Goal: Task Accomplishment & Management: Manage account settings

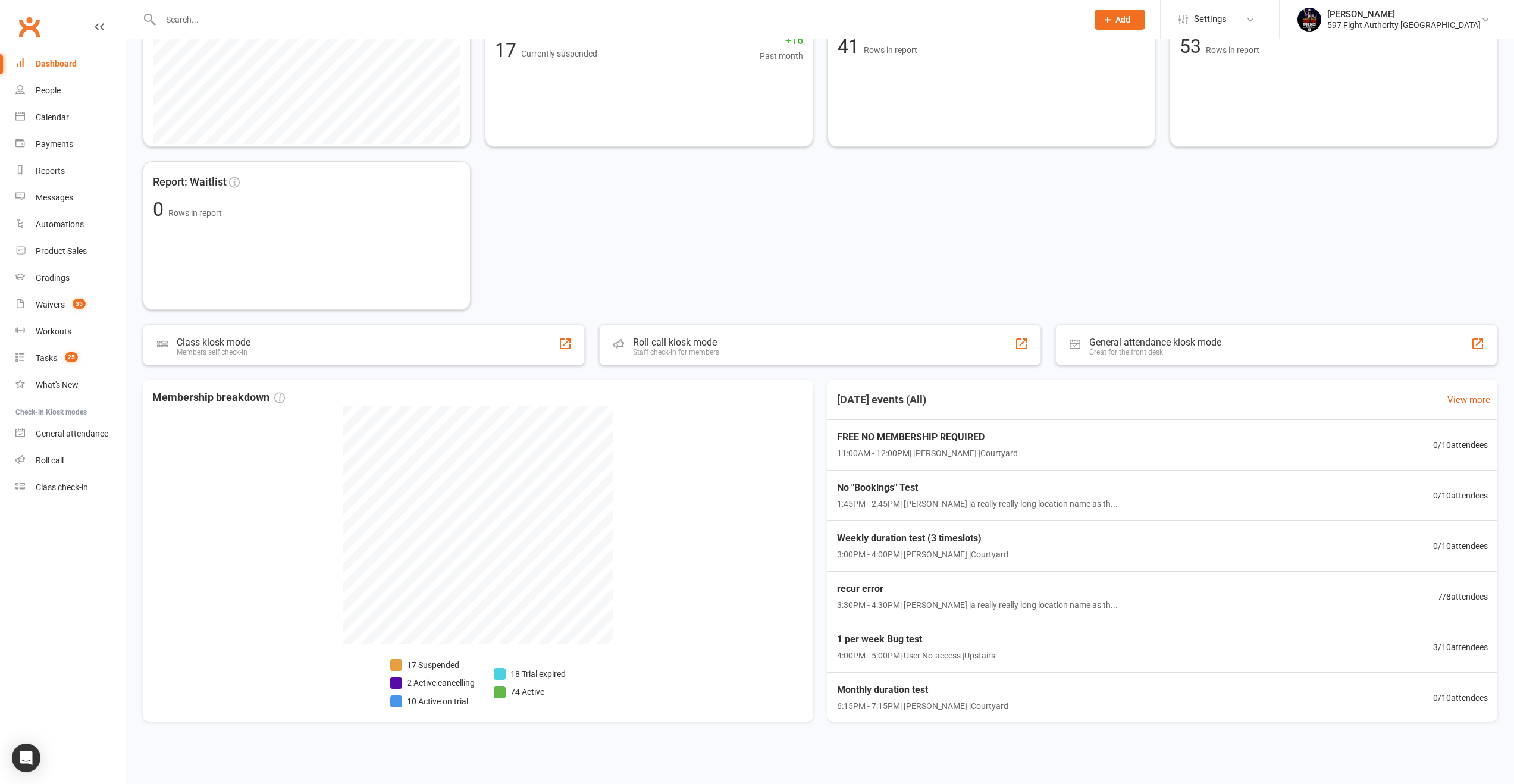
click at [484, 13] on input "text" at bounding box center [618, 19] width 922 height 17
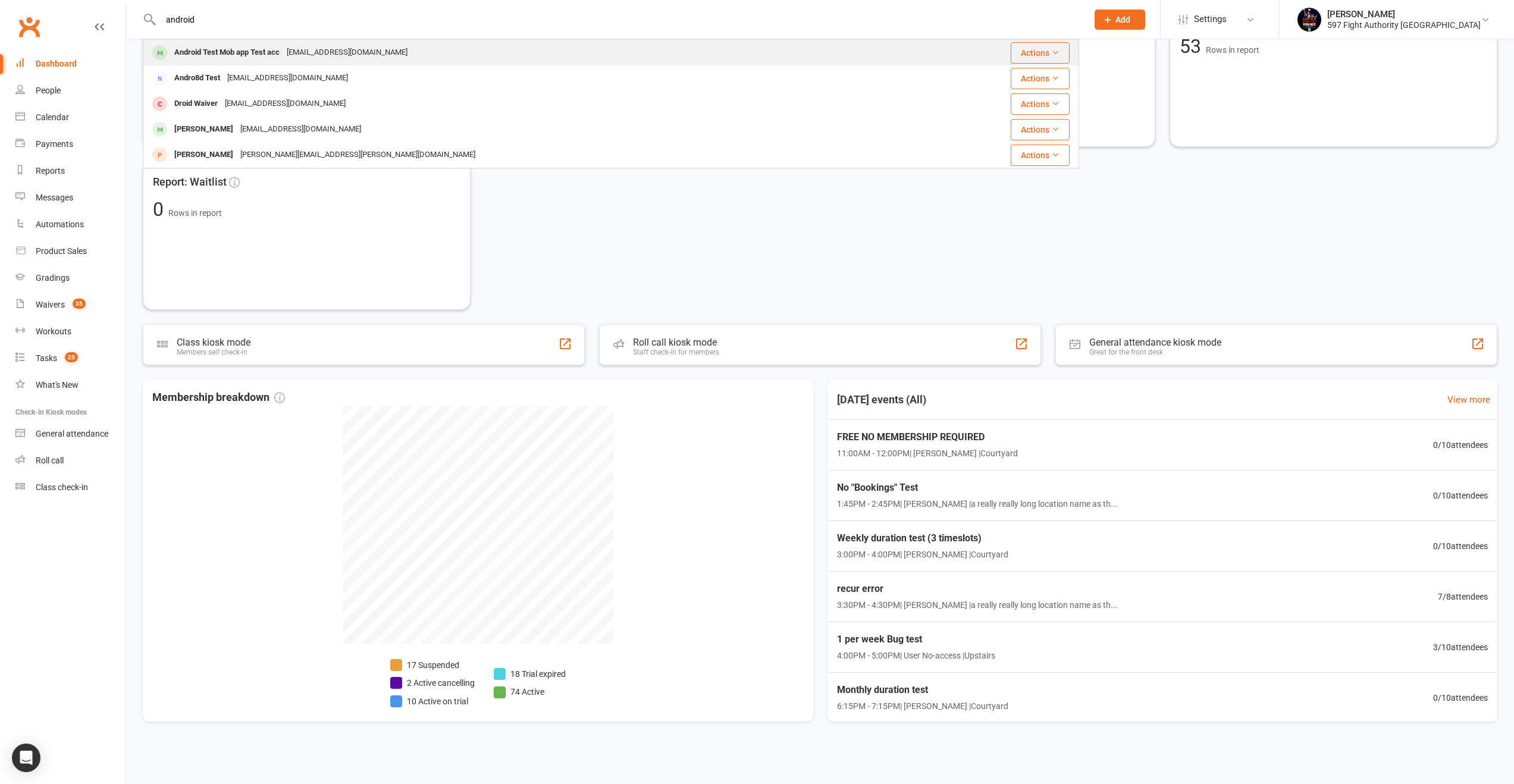
type input "android"
click at [461, 55] on div "Android Test Mob app Test acc melina+222@clubworx.com" at bounding box center [533, 53] width 778 height 25
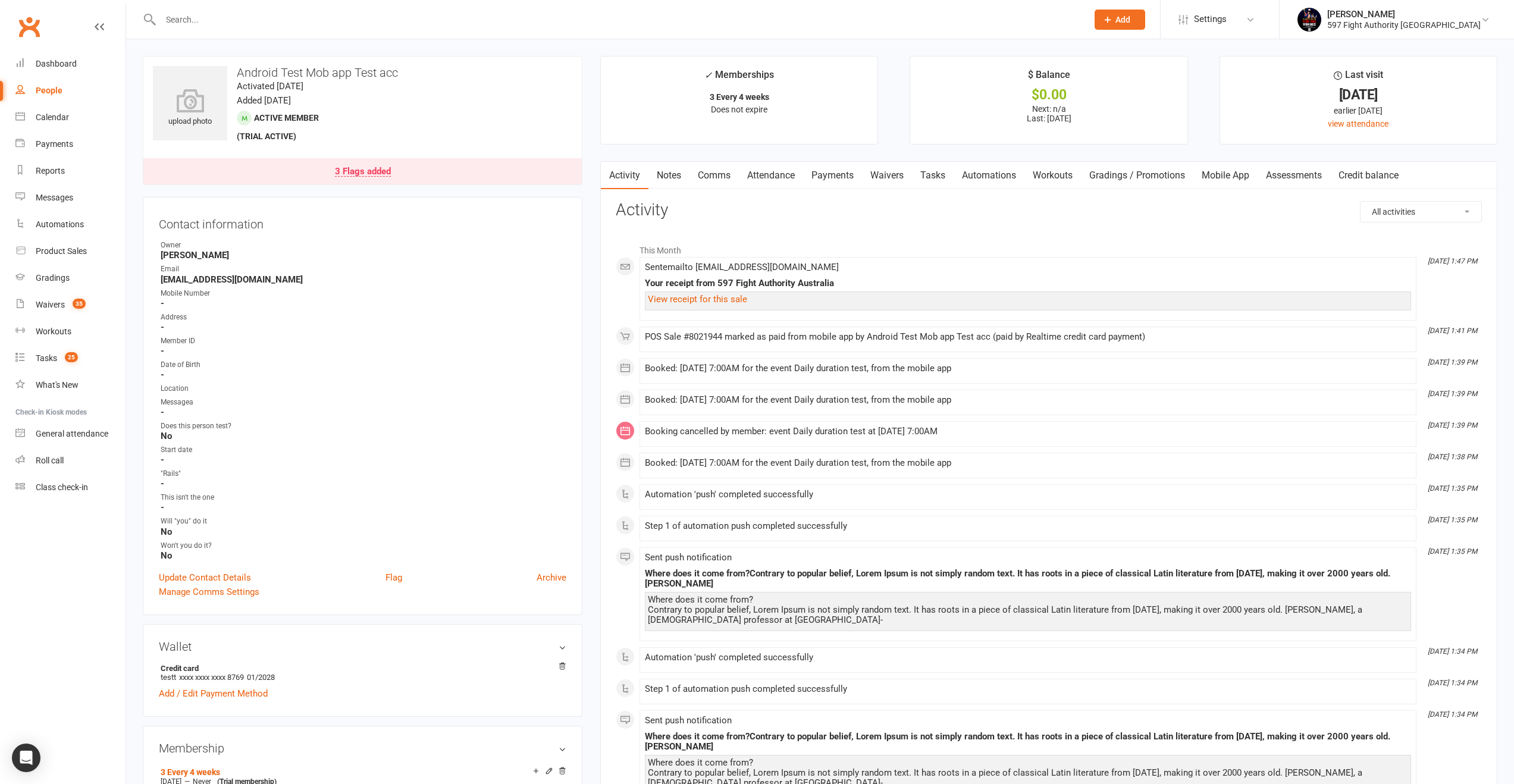
click at [718, 177] on link "Comms" at bounding box center [714, 175] width 49 height 27
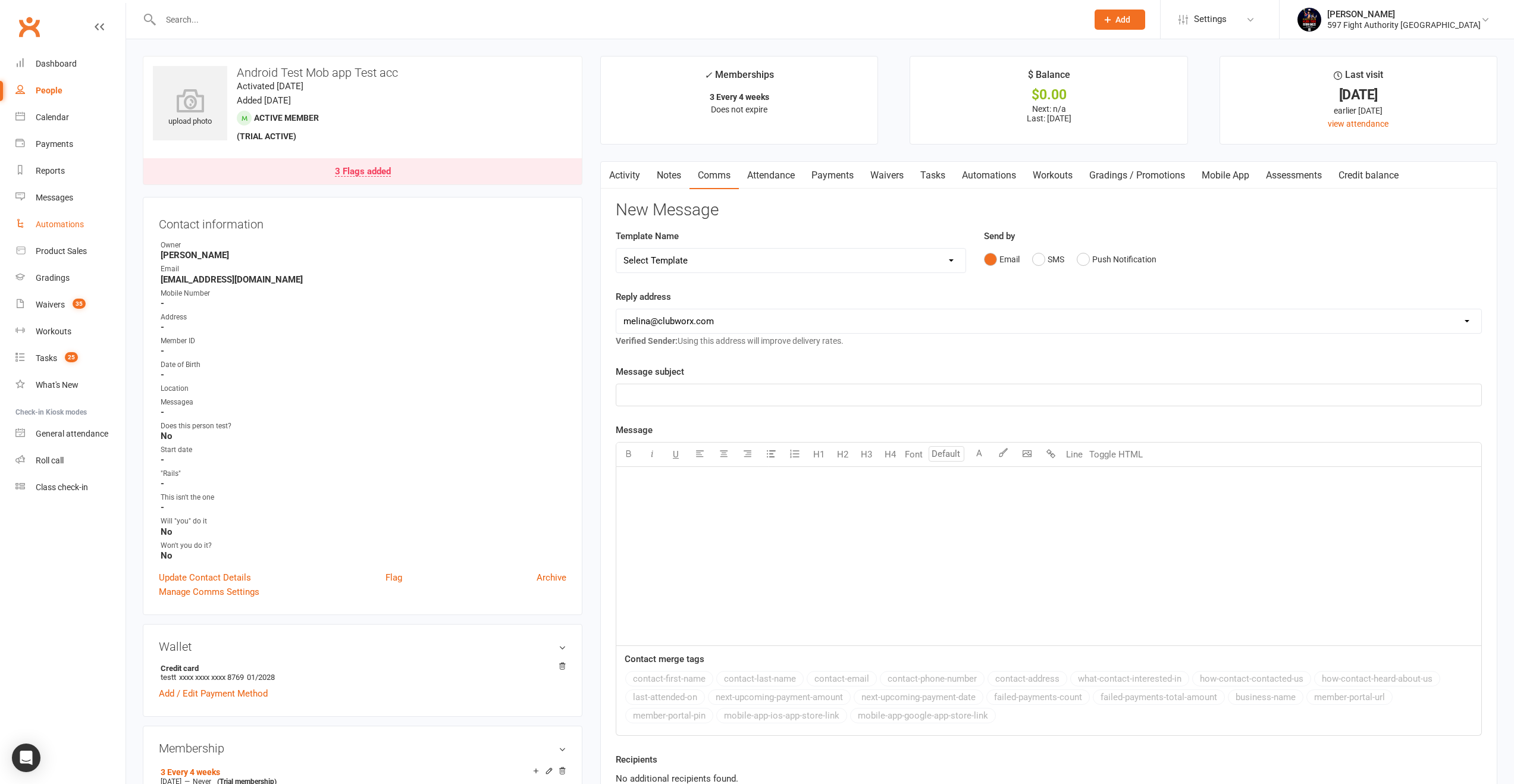
click at [69, 225] on div "Automations" at bounding box center [60, 224] width 48 height 9
click at [1109, 257] on button "Push Notification" at bounding box center [1116, 259] width 79 height 23
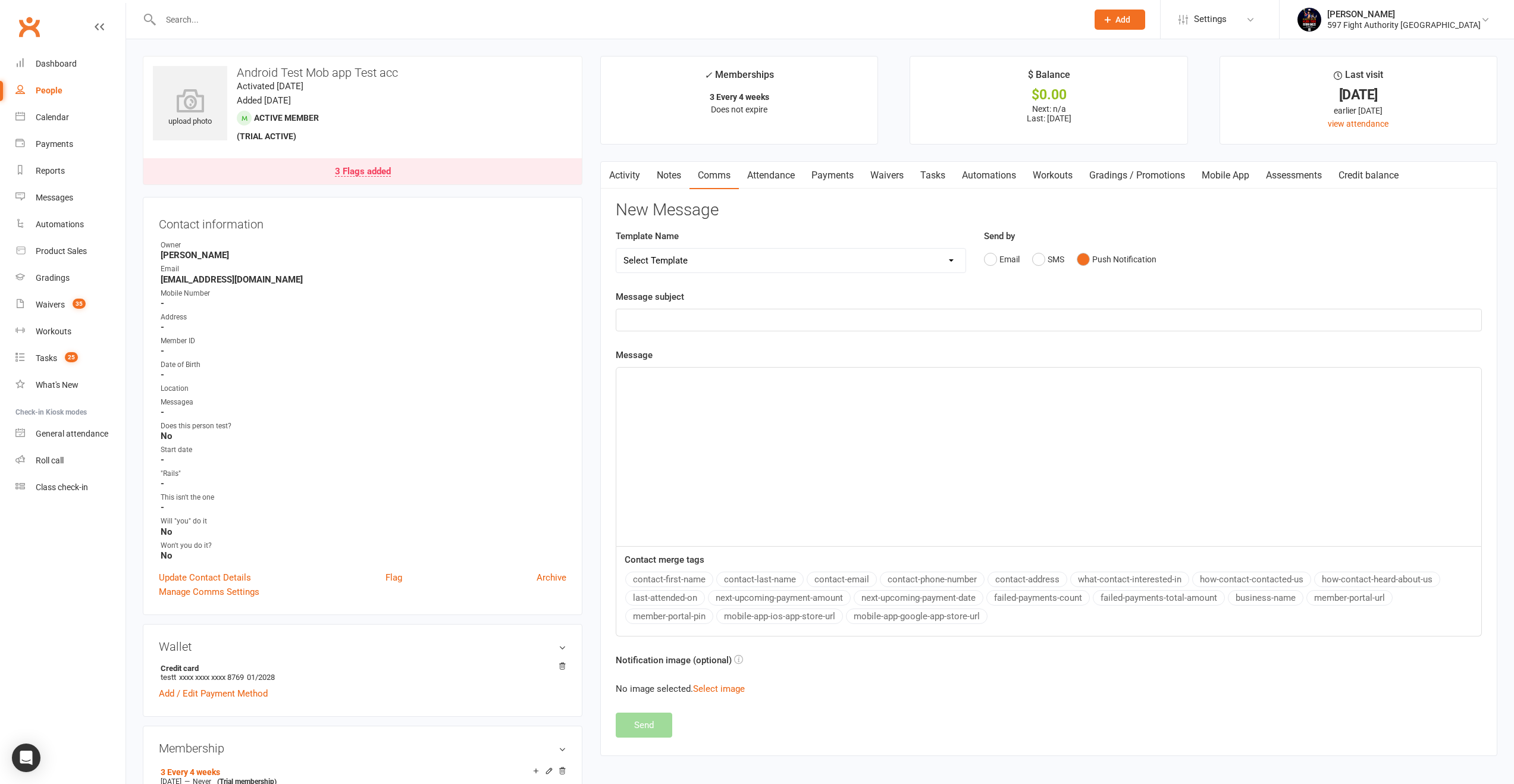
click at [968, 314] on p "﻿" at bounding box center [1049, 319] width 851 height 14
click at [893, 407] on div "﻿" at bounding box center [1049, 457] width 865 height 178
click at [813, 580] on button "contact-email" at bounding box center [842, 579] width 70 height 15
click at [778, 601] on button "next-upcoming-payment-amount" at bounding box center [779, 598] width 143 height 15
click at [976, 599] on button "next-upcoming-payment-date" at bounding box center [919, 598] width 130 height 15
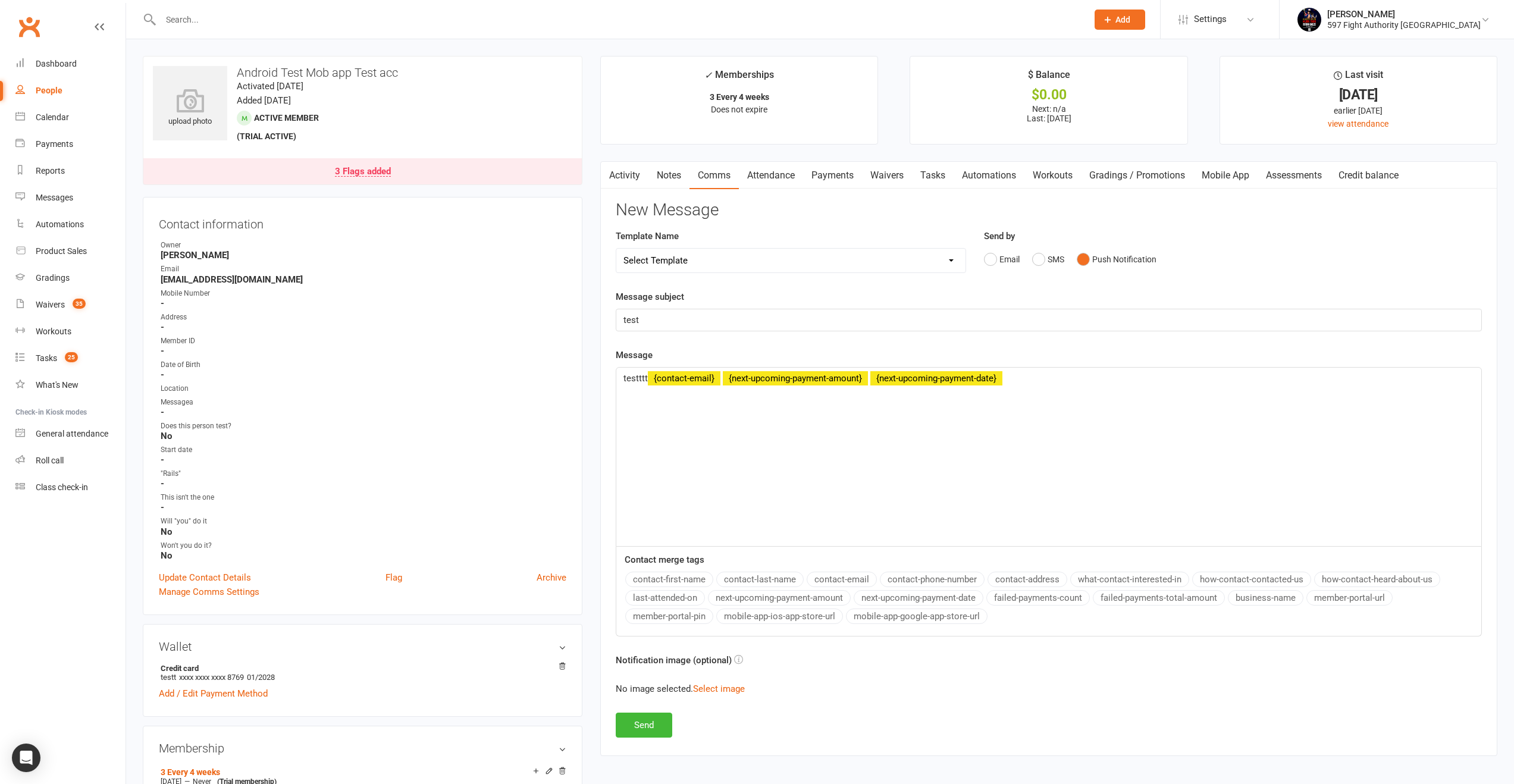
click at [681, 578] on button "contact-first-name" at bounding box center [669, 579] width 88 height 15
drag, startPoint x: 1041, startPoint y: 582, endPoint x: 1093, endPoint y: 583, distance: 52.0
click at [1042, 582] on button "contact-address" at bounding box center [1027, 579] width 79 height 15
drag, startPoint x: 1098, startPoint y: 583, endPoint x: 1114, endPoint y: 584, distance: 16.0
click at [1098, 583] on button "what-contact-interested-in" at bounding box center [1129, 579] width 119 height 15
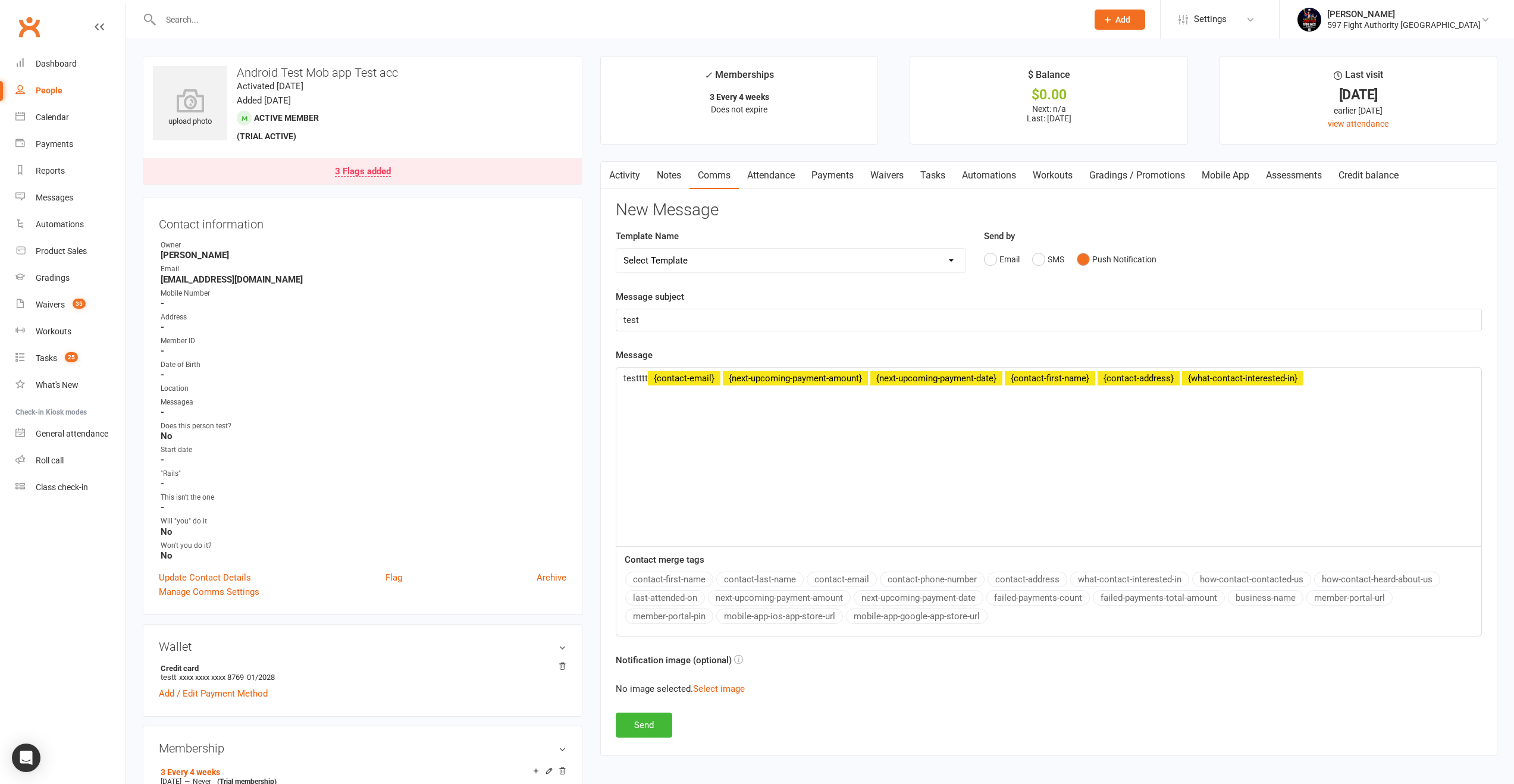
drag, startPoint x: 1201, startPoint y: 580, endPoint x: 1225, endPoint y: 580, distance: 24.0
click at [1204, 580] on button "how-contact-contacted-us" at bounding box center [1252, 579] width 119 height 15
click at [1403, 572] on button "how-contact-heard-about-us" at bounding box center [1377, 579] width 126 height 15
click at [1371, 591] on button "member-portal-url" at bounding box center [1350, 598] width 86 height 15
click at [1363, 599] on button "member-portal-url" at bounding box center [1350, 598] width 86 height 15
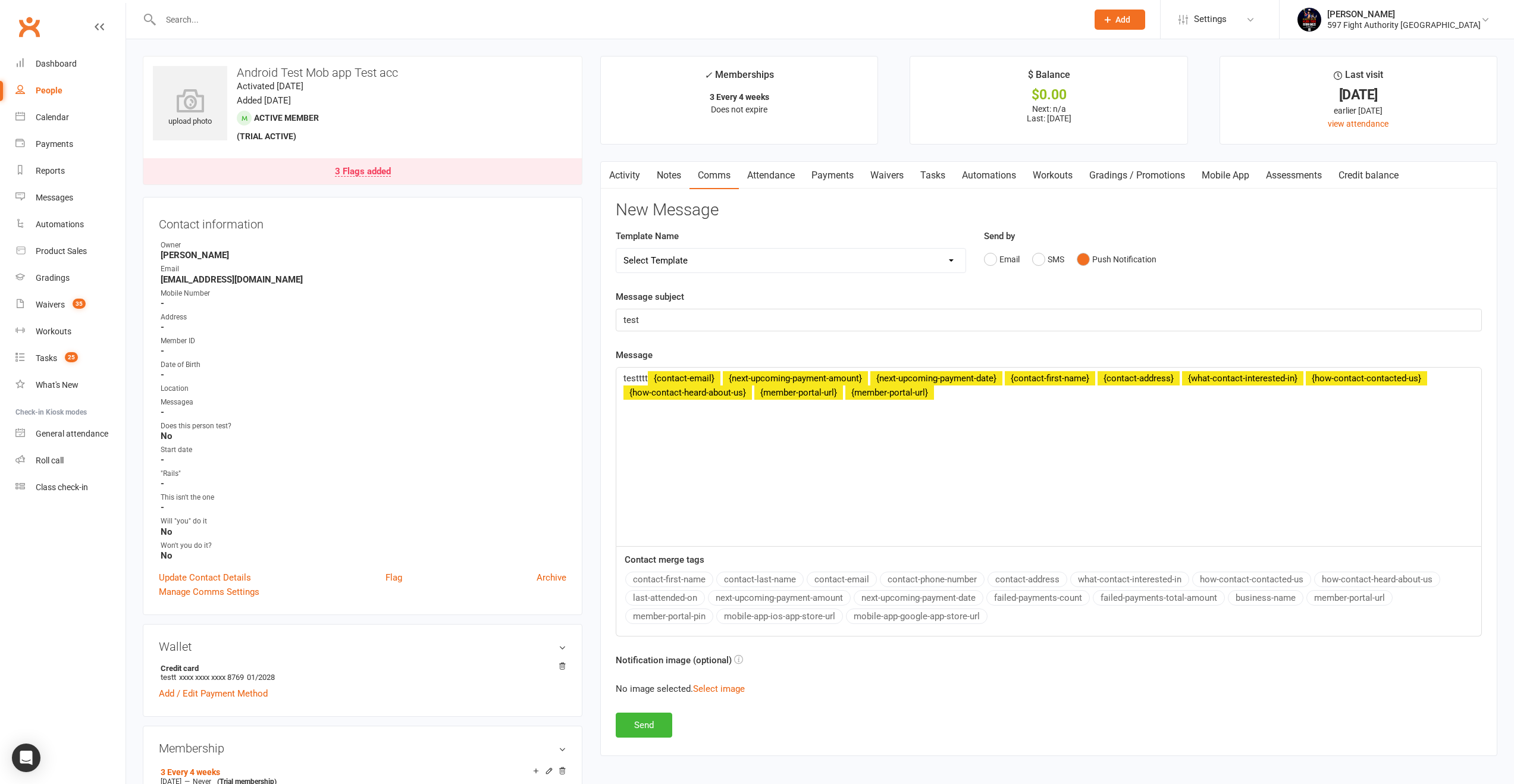
drag, startPoint x: 1282, startPoint y: 600, endPoint x: 1175, endPoint y: 602, distance: 107.0
click at [1282, 600] on button "business-name" at bounding box center [1266, 598] width 76 height 15
drag, startPoint x: 1158, startPoint y: 600, endPoint x: 1057, endPoint y: 599, distance: 101.0
click at [1158, 600] on button "failed-payments-total-amount" at bounding box center [1159, 598] width 132 height 15
drag, startPoint x: 1052, startPoint y: 599, endPoint x: 985, endPoint y: 599, distance: 67.0
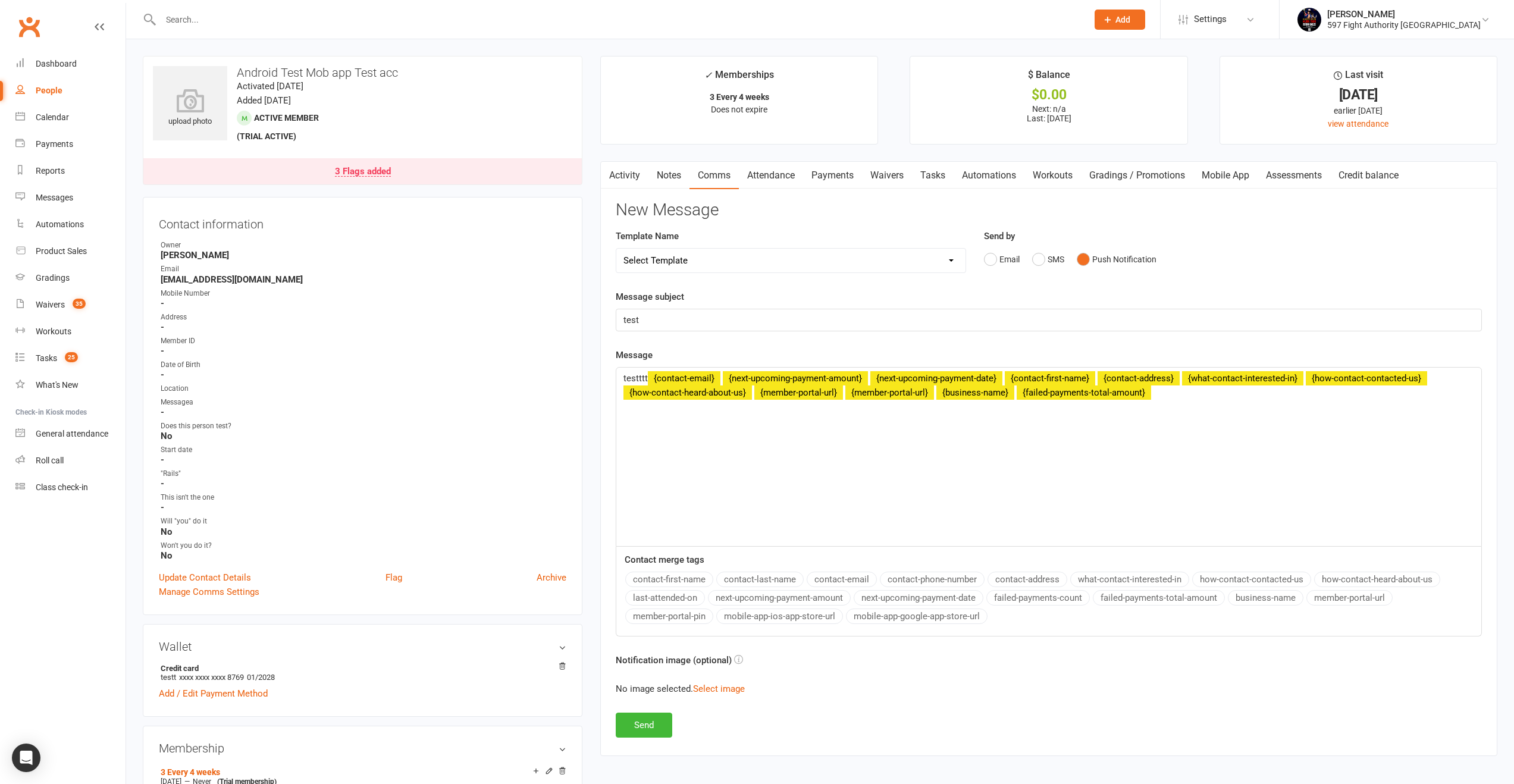
click at [1050, 598] on button "failed-payments-count" at bounding box center [1038, 598] width 103 height 15
drag, startPoint x: 965, startPoint y: 596, endPoint x: 950, endPoint y: 604, distance: 17.0
click at [965, 596] on button "next-upcoming-payment-date" at bounding box center [919, 598] width 130 height 15
click at [943, 610] on button "mobile-app-google-app-store-url" at bounding box center [917, 616] width 142 height 15
drag, startPoint x: 822, startPoint y: 618, endPoint x: 744, endPoint y: 618, distance: 78.0
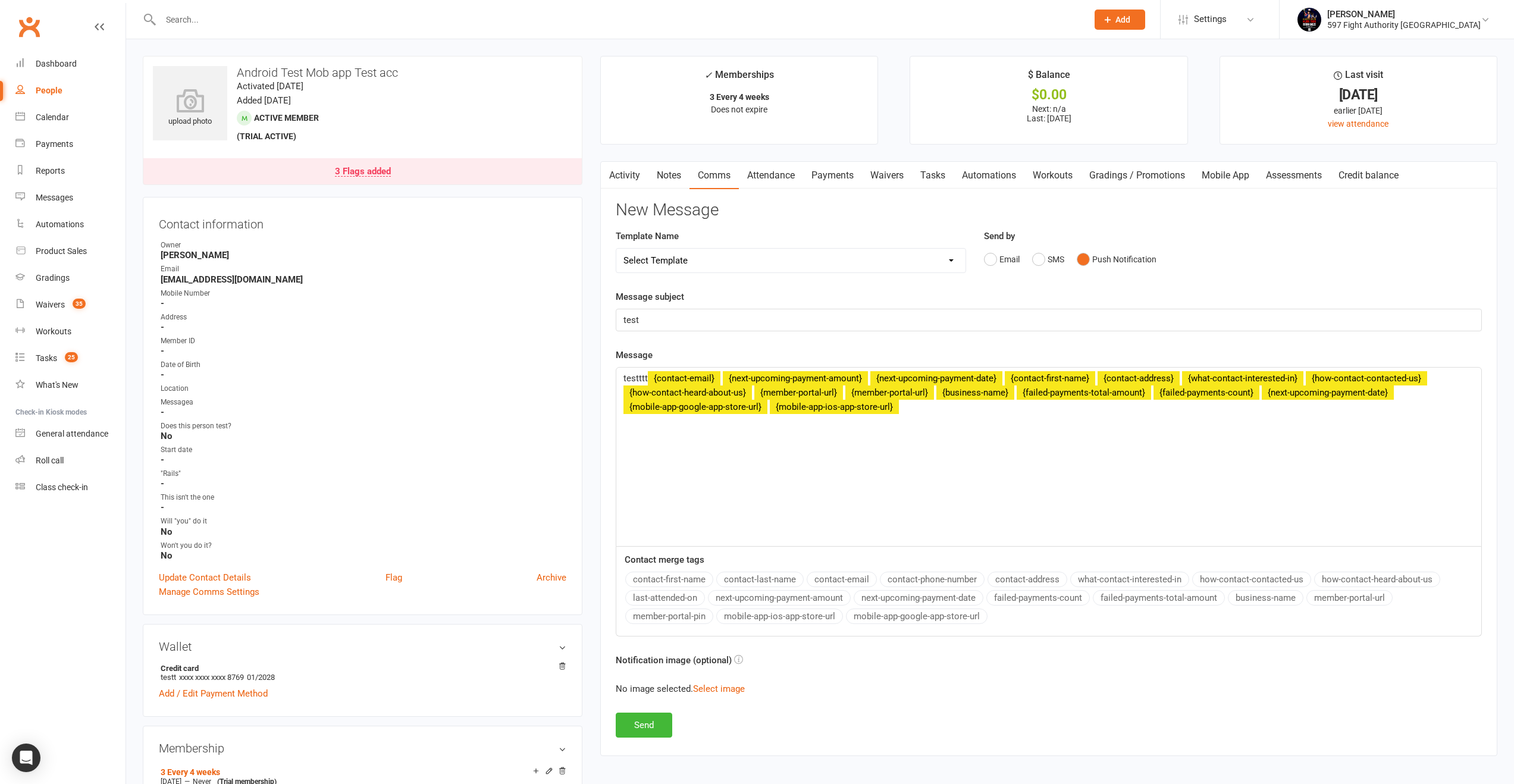
click at [820, 618] on button "mobile-app-ios-app-store-url" at bounding box center [779, 616] width 127 height 15
drag, startPoint x: 681, startPoint y: 617, endPoint x: 672, endPoint y: 602, distance: 17.5
click at [681, 617] on button "member-portal-pin" at bounding box center [669, 616] width 88 height 15
click at [667, 592] on button "last-attended-on" at bounding box center [665, 598] width 79 height 15
click at [669, 577] on button "contact-first-name" at bounding box center [669, 579] width 88 height 15
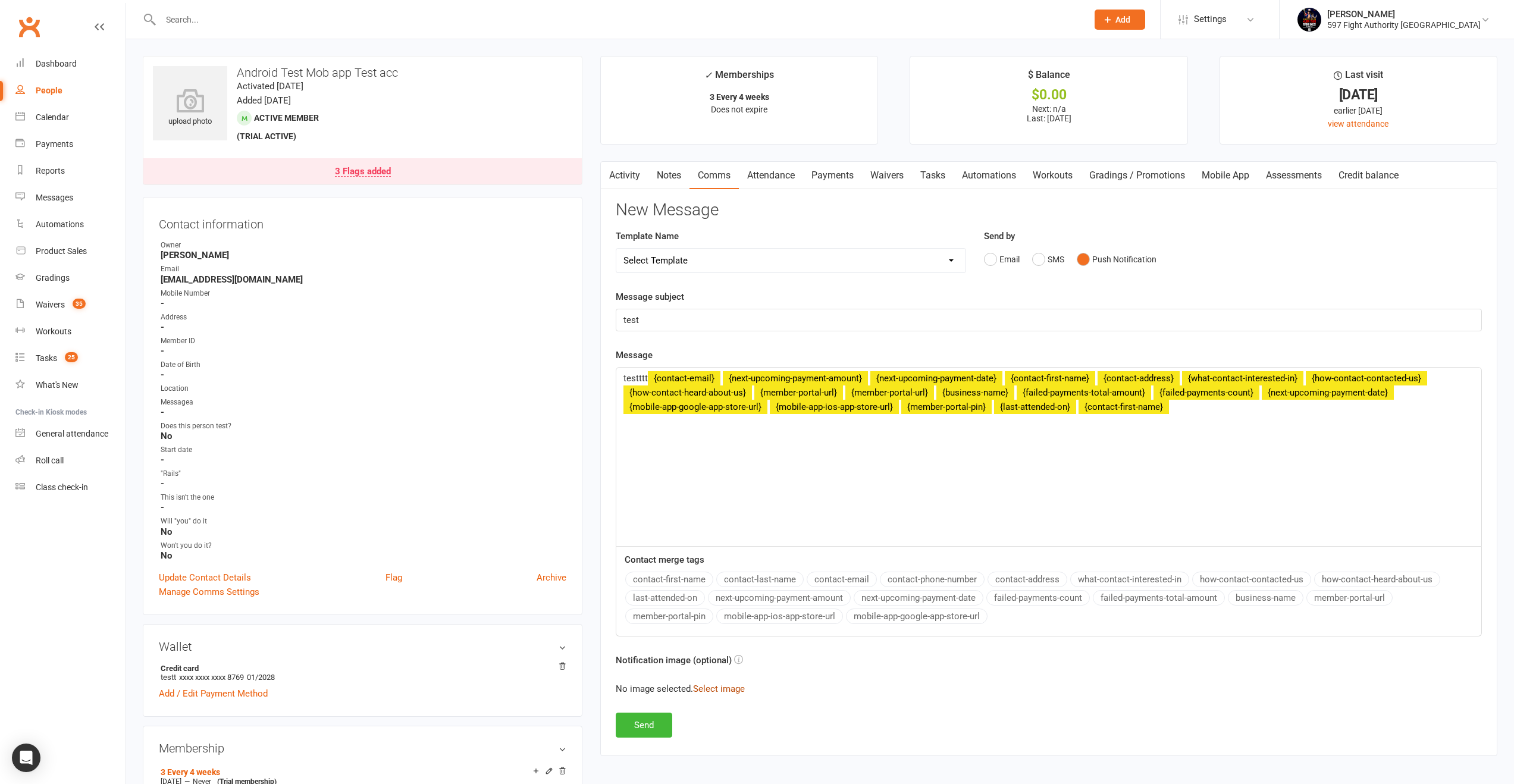
click at [728, 694] on button "Select image" at bounding box center [719, 688] width 52 height 14
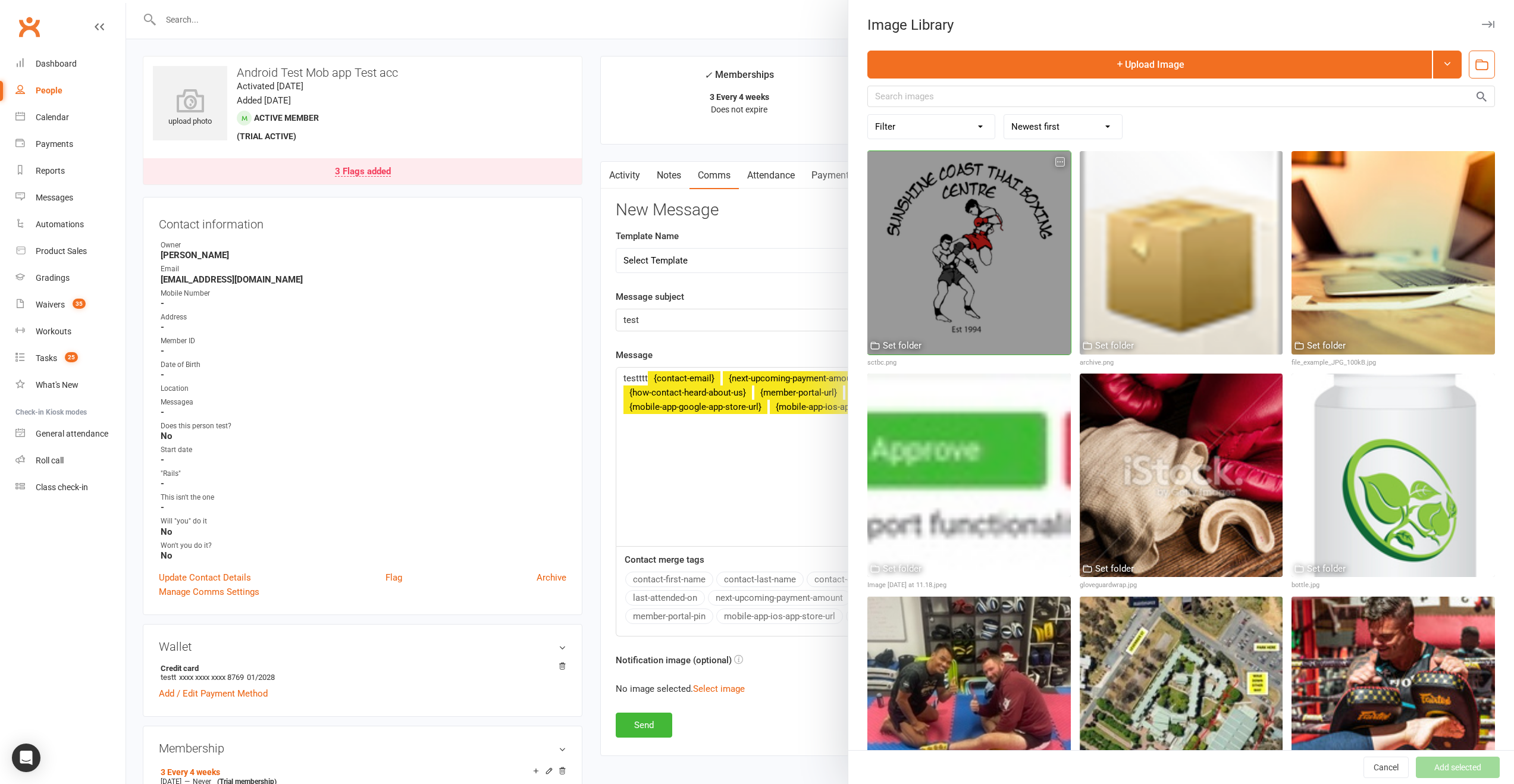
click at [960, 254] on div at bounding box center [969, 252] width 203 height 203
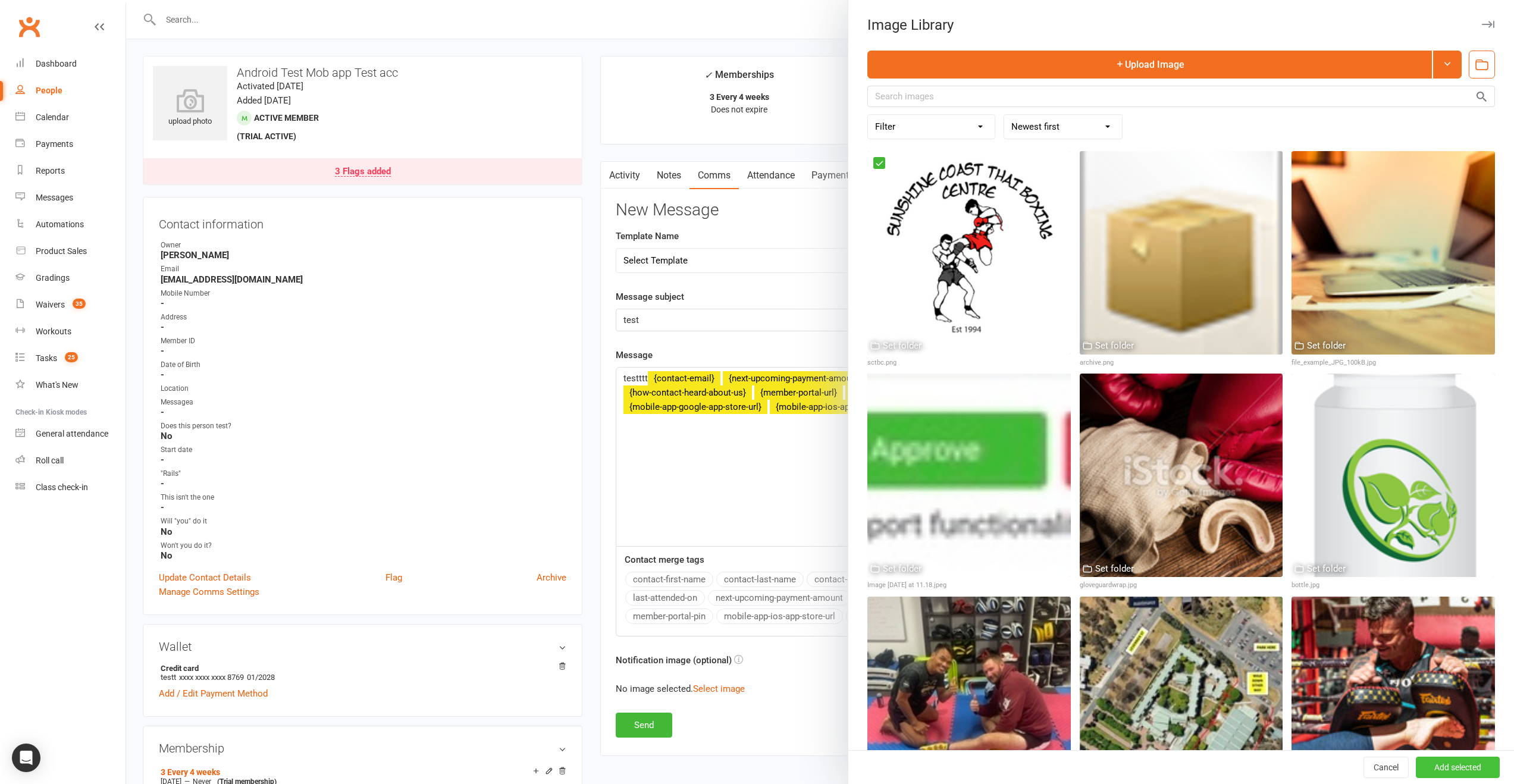
click at [1481, 770] on button "Add selected" at bounding box center [1458, 767] width 84 height 22
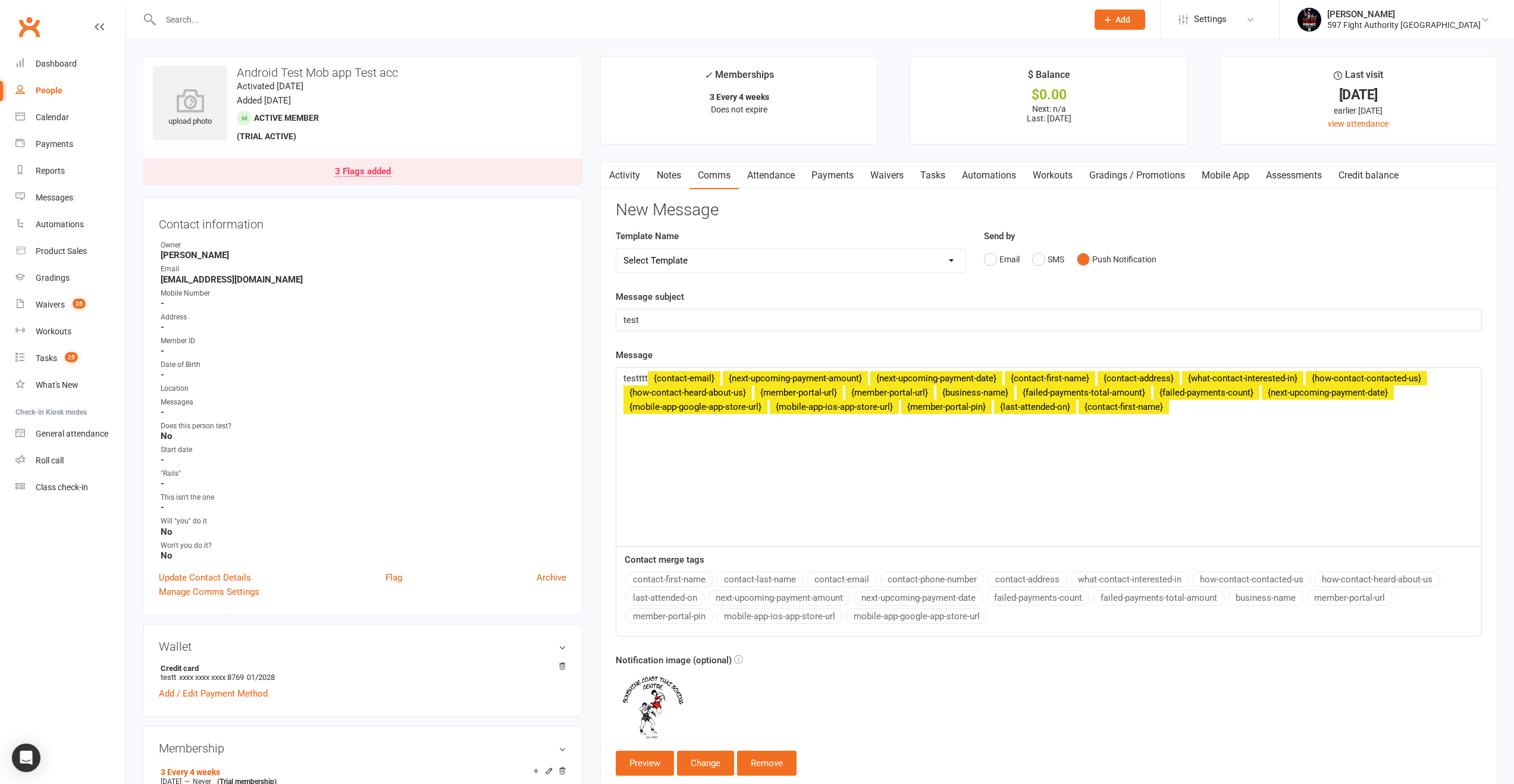
scroll to position [92, 0]
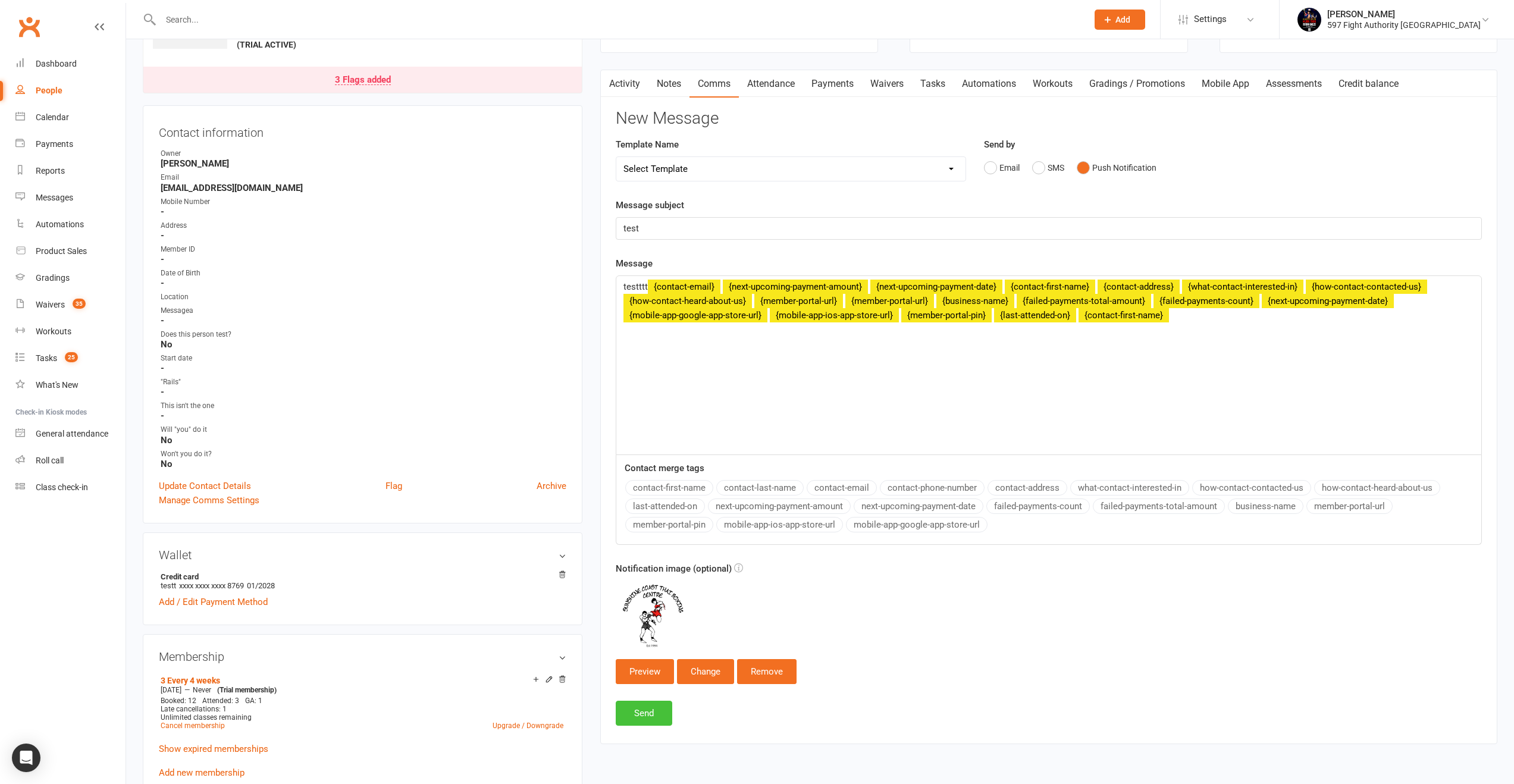
click at [650, 715] on button "Send" at bounding box center [644, 713] width 57 height 25
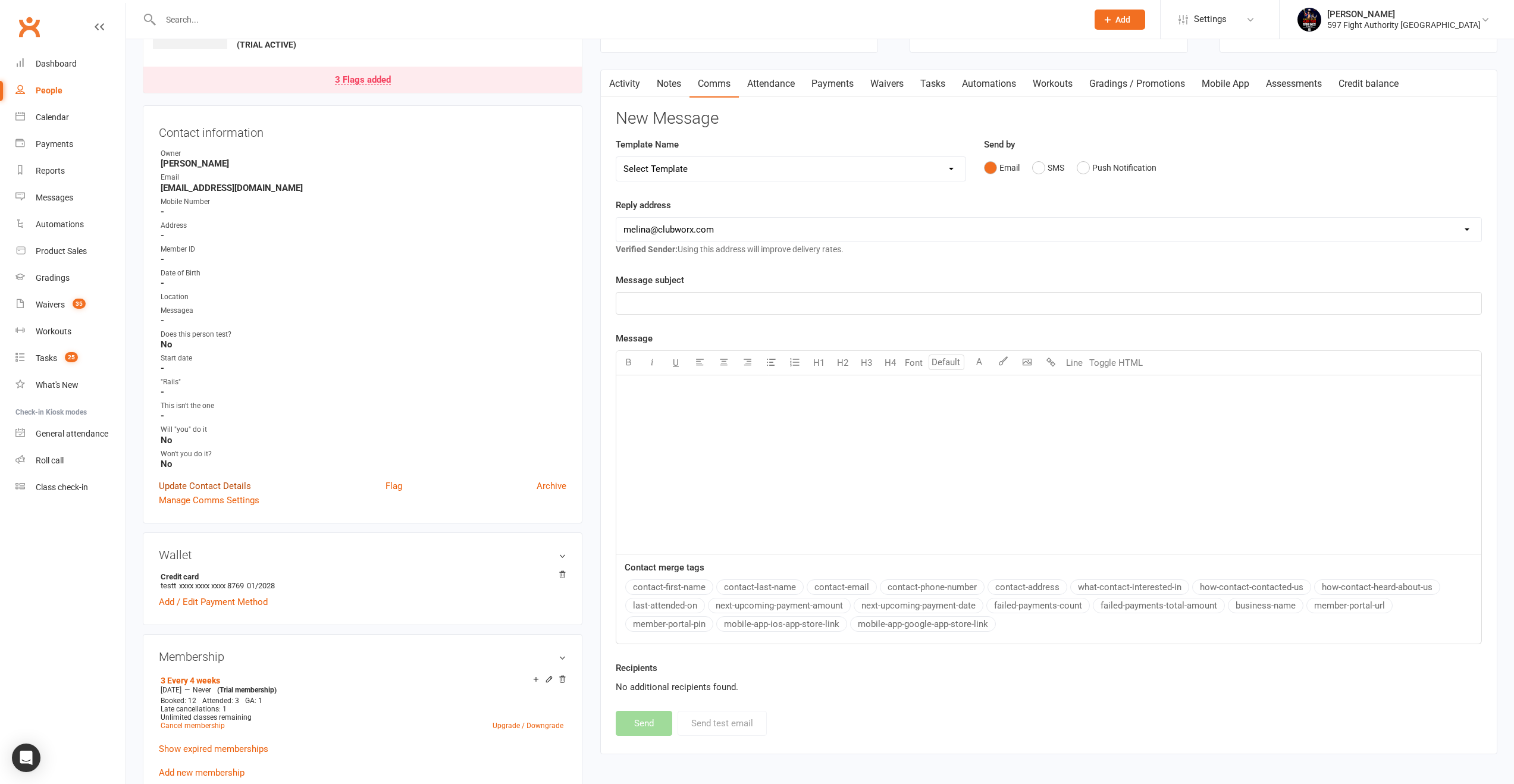
click at [207, 485] on link "Update Contact Details" at bounding box center [205, 486] width 92 height 14
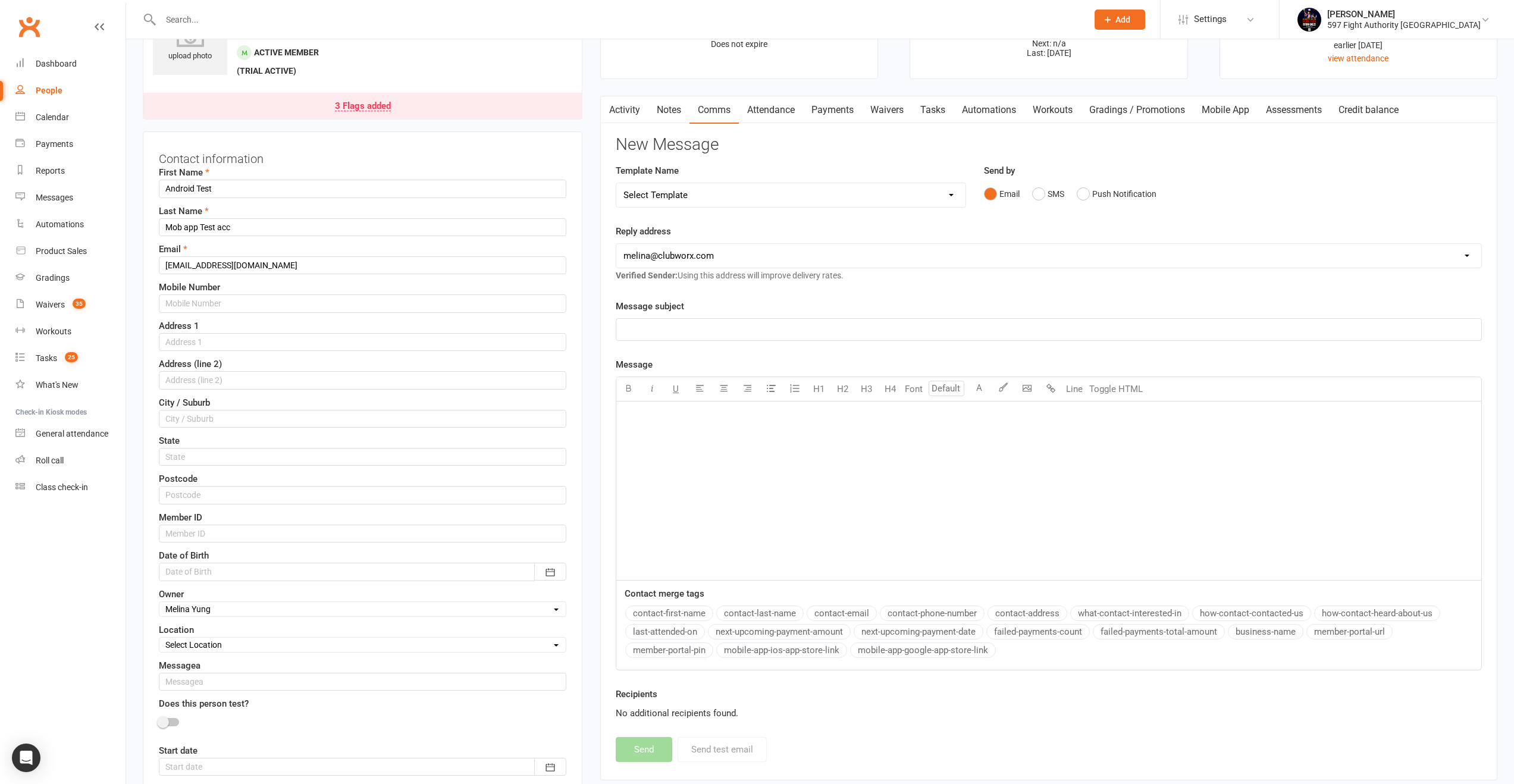
scroll to position [56, 0]
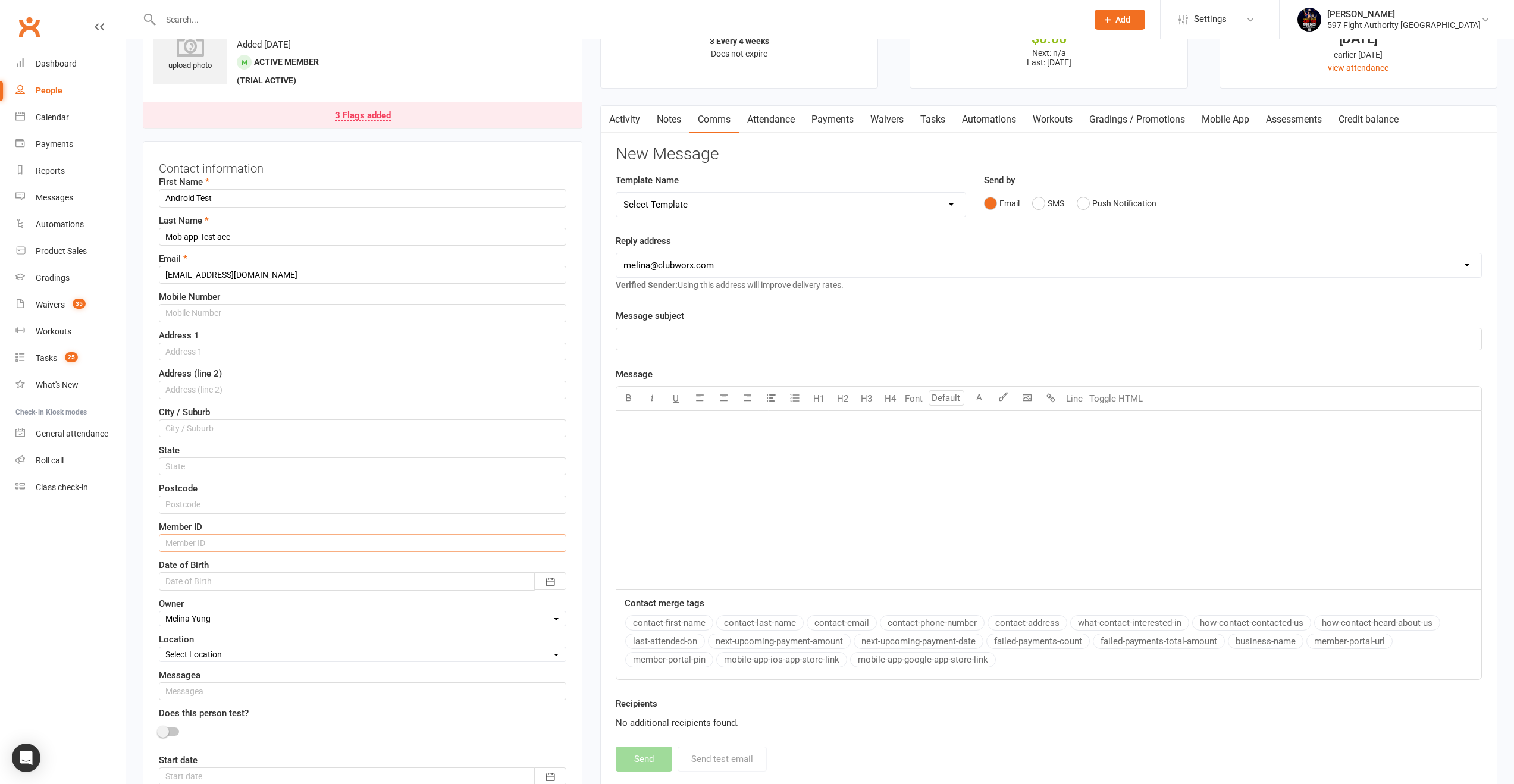
click at [200, 547] on input "text" at bounding box center [363, 543] width 408 height 18
paste input "11237"
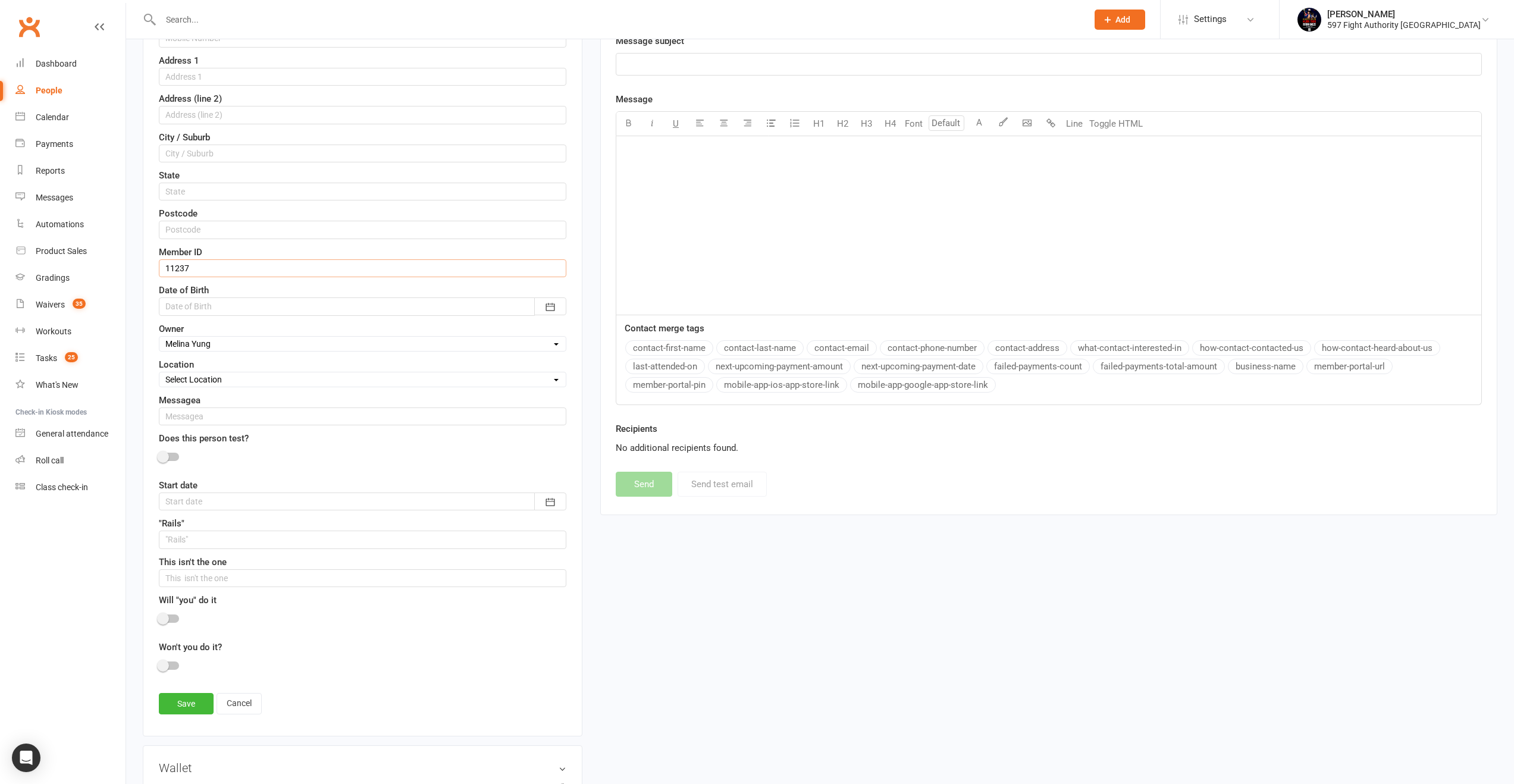
scroll to position [391, 0]
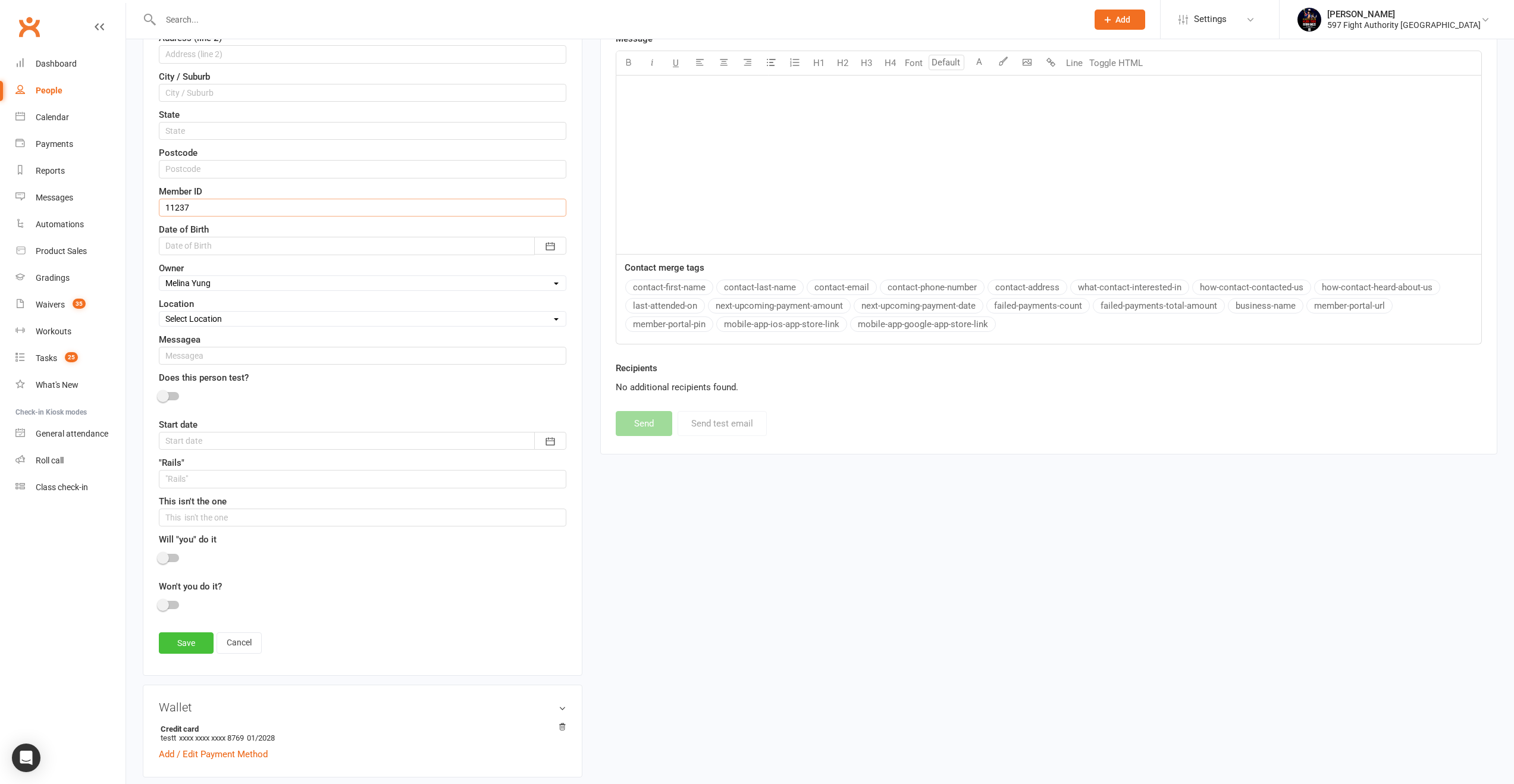
type input "11237"
click at [193, 644] on link "Save" at bounding box center [186, 642] width 55 height 22
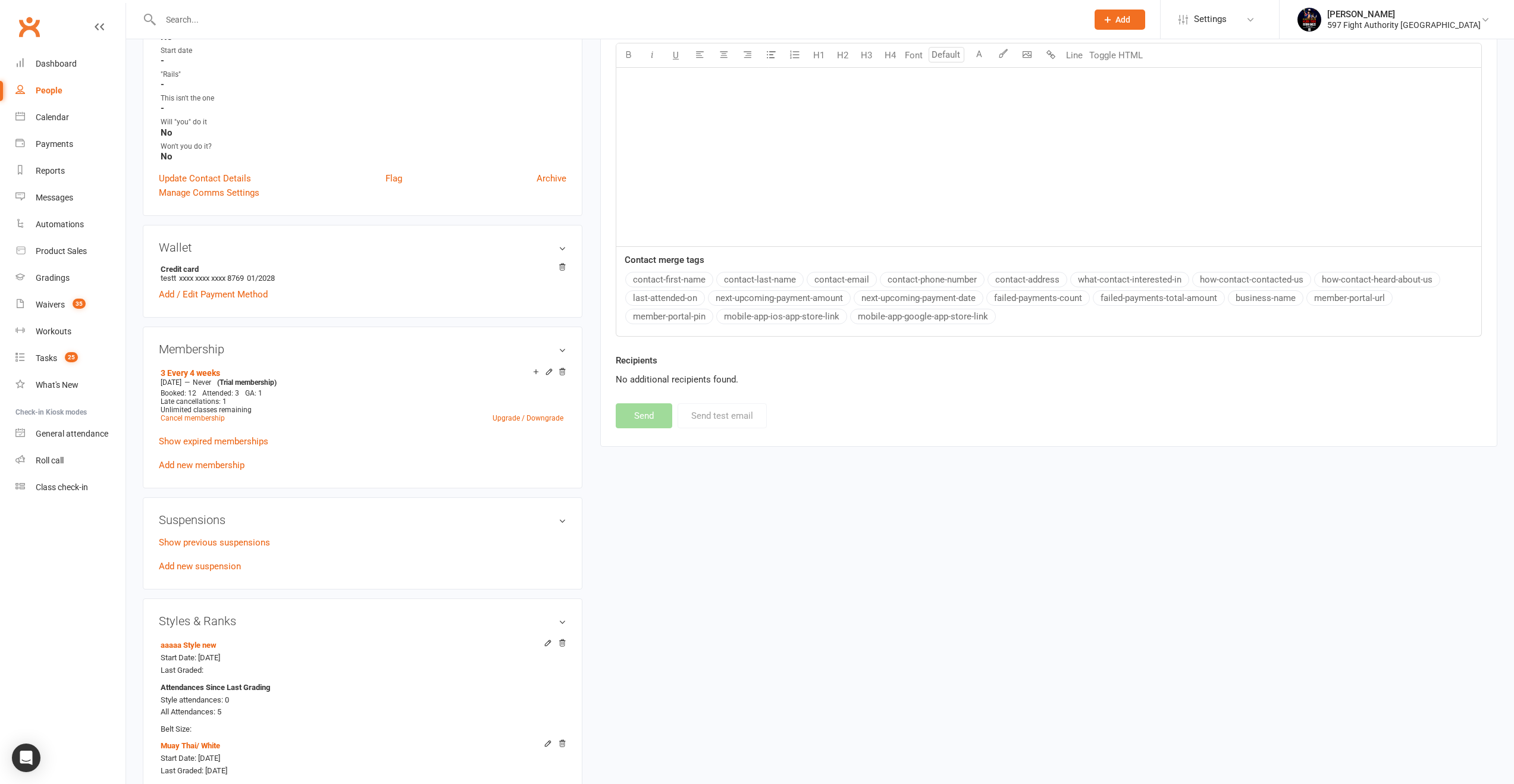
scroll to position [0, 0]
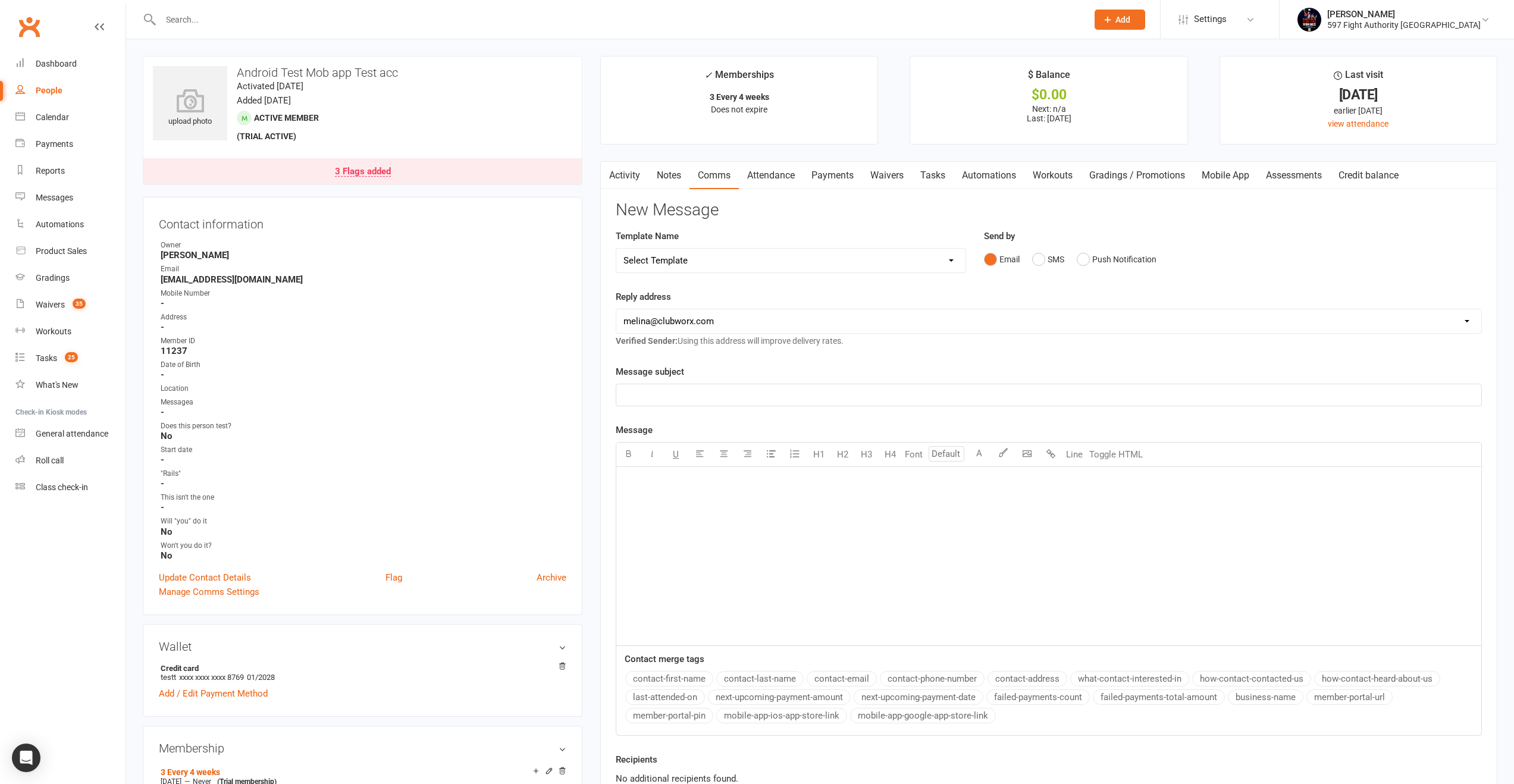
click at [1059, 181] on link "Workouts" at bounding box center [1053, 175] width 57 height 27
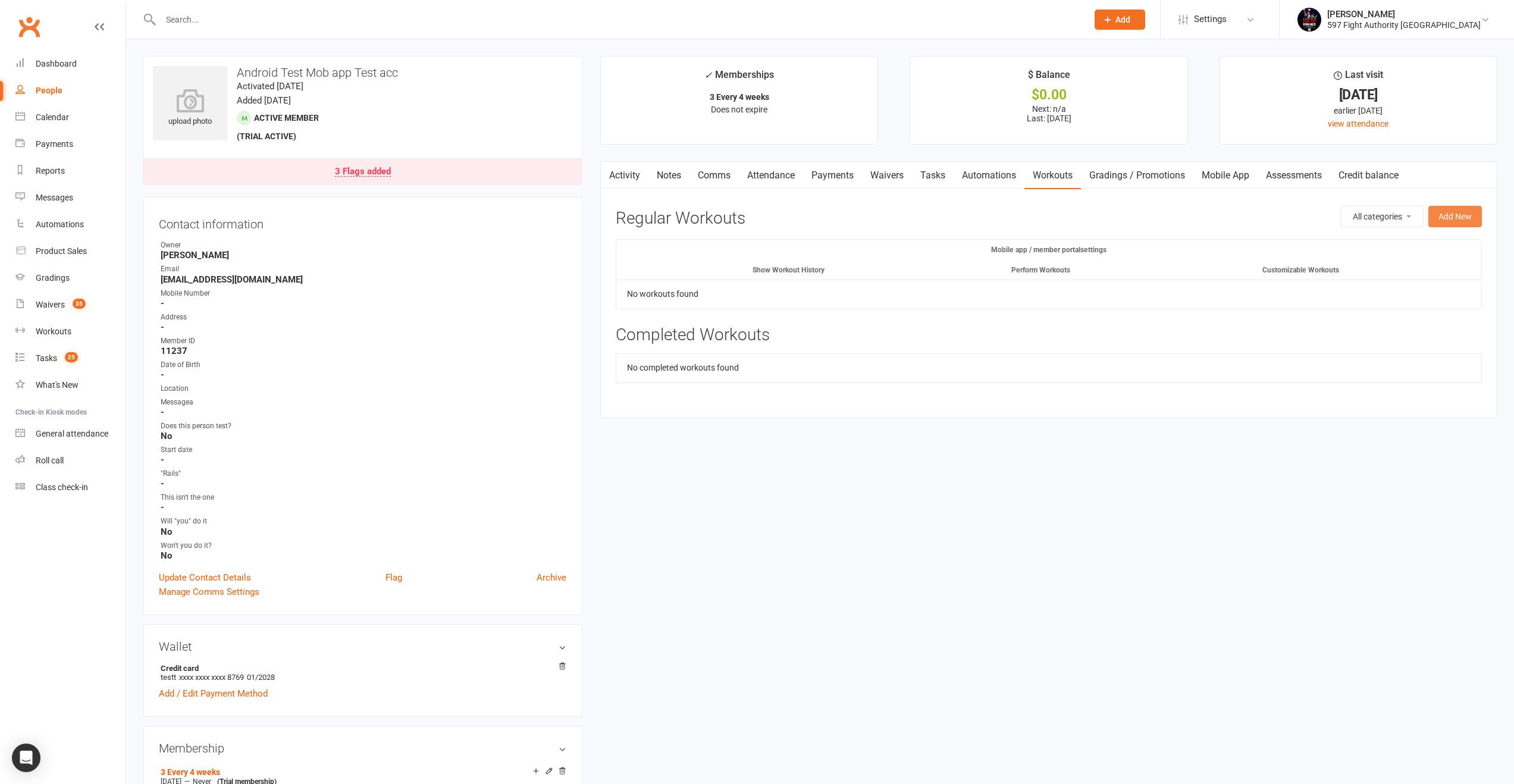
click at [1459, 210] on button "Add New" at bounding box center [1455, 216] width 54 height 22
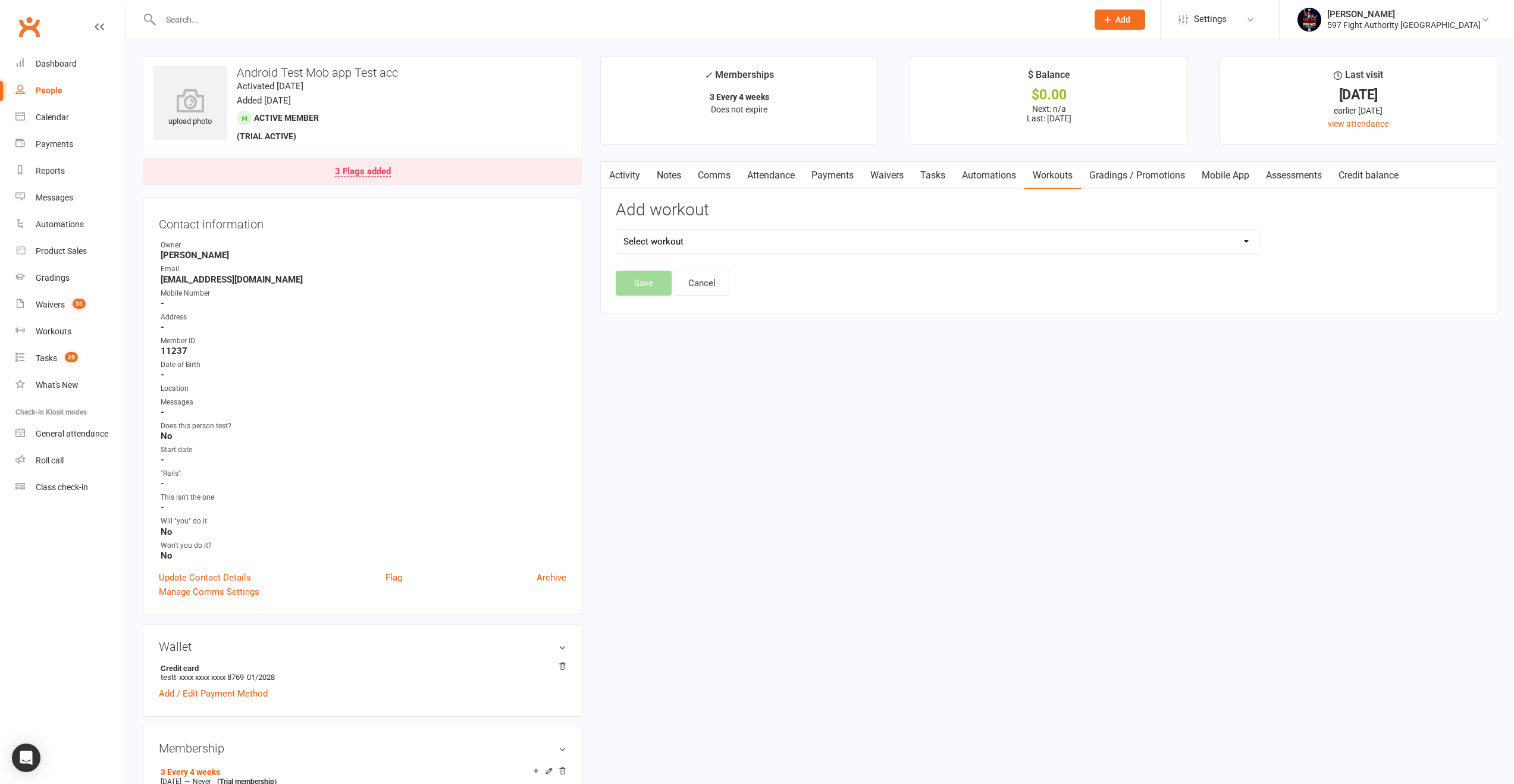
click at [640, 244] on select "Select workout" at bounding box center [938, 241] width 645 height 24
select select "330"
click at [616, 230] on select "Select workout Another workout DOES THIS APPEAR? Do things And Stuff and more S…" at bounding box center [938, 241] width 645 height 24
click at [653, 286] on button "Save" at bounding box center [643, 283] width 56 height 25
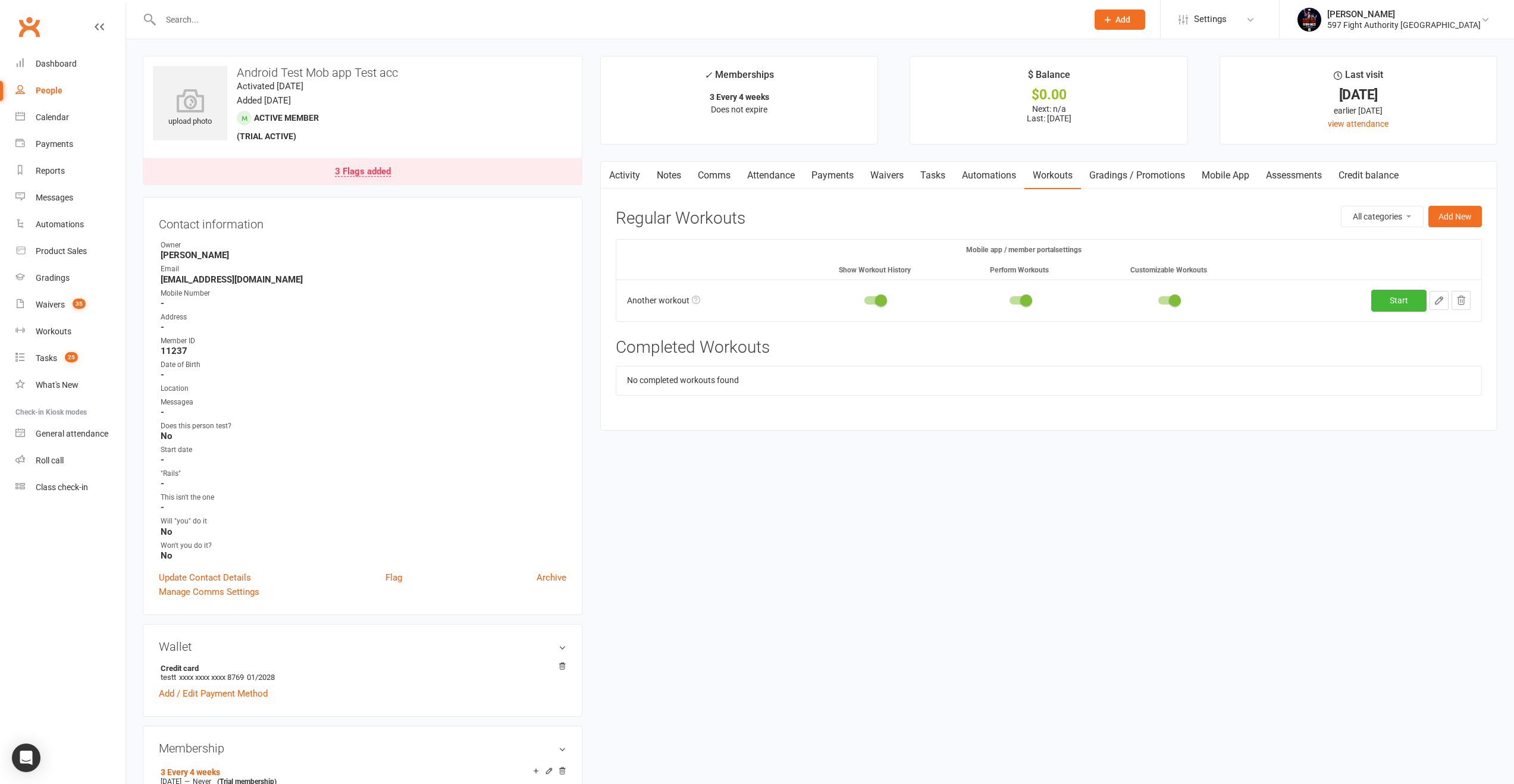
click at [1217, 178] on link "Mobile App" at bounding box center [1226, 175] width 64 height 27
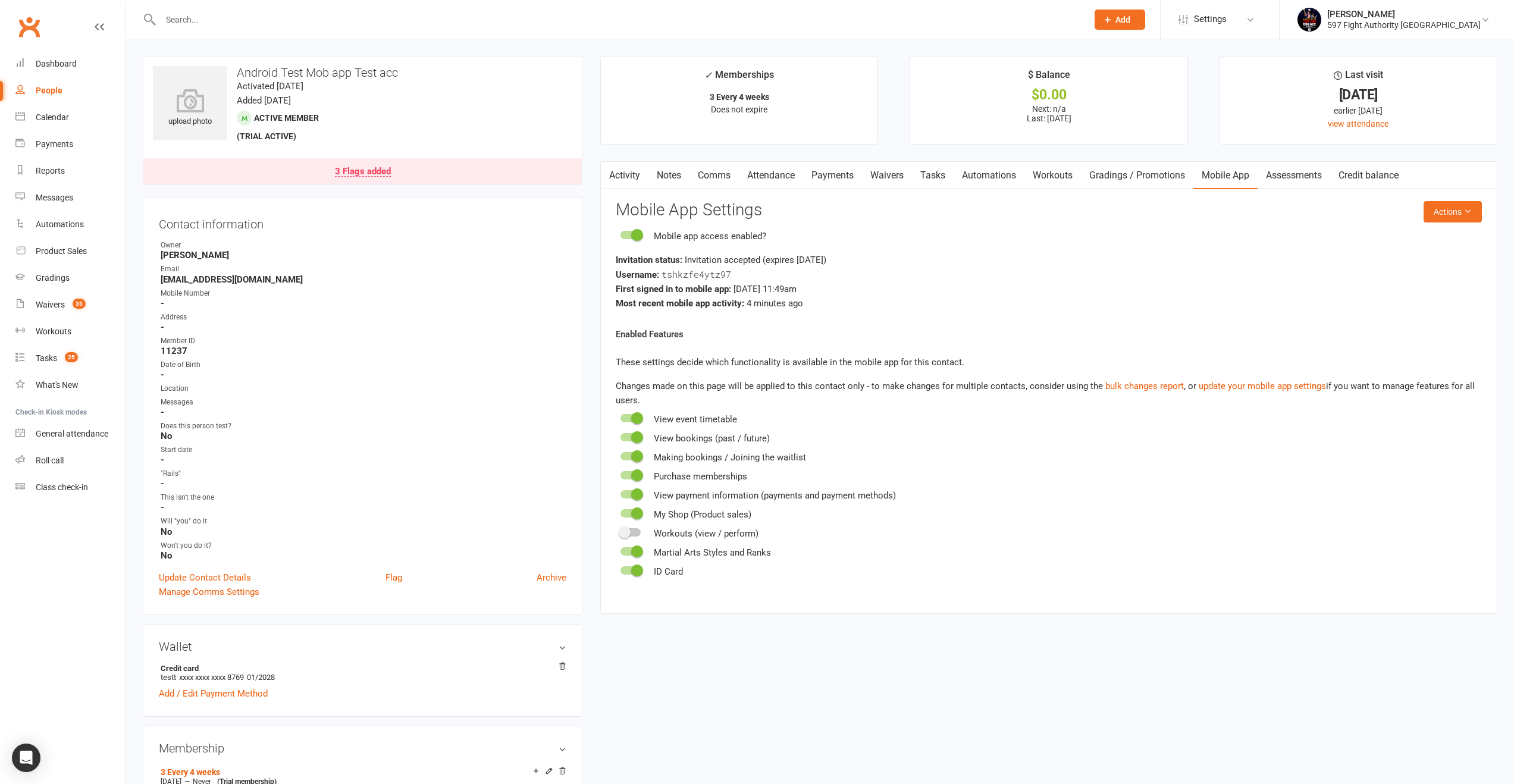
click at [629, 534] on span at bounding box center [624, 532] width 12 height 12
click at [621, 530] on input "checkbox" at bounding box center [621, 530] width 0 height 0
click at [1070, 159] on main "✓ Memberships 3 Every 4 weeks Does not expire $ Balance $0.00 Next: n/a Last: 1…" at bounding box center [1049, 341] width 915 height 570
click at [851, 186] on link "Payments" at bounding box center [833, 175] width 59 height 27
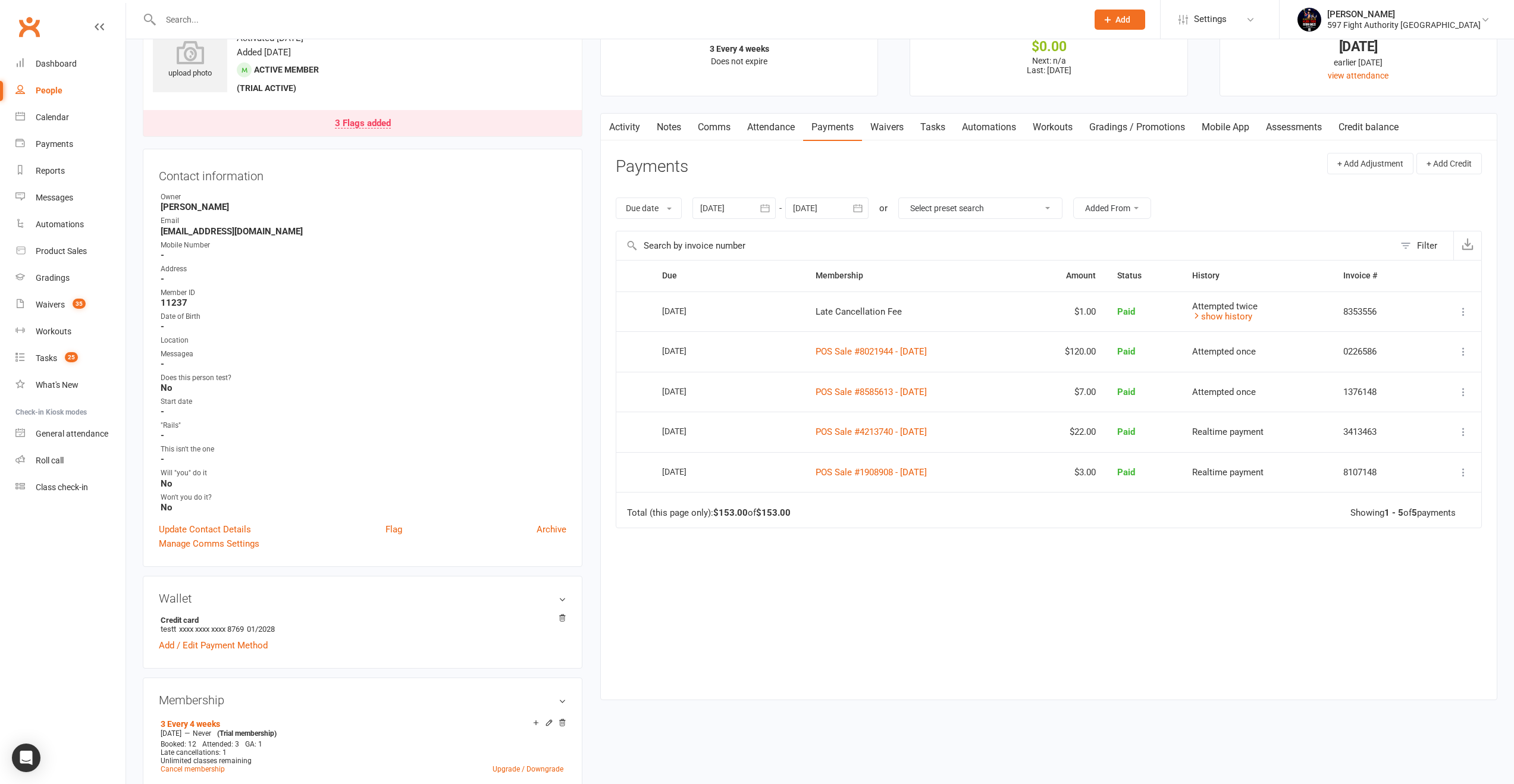
scroll to position [85, 0]
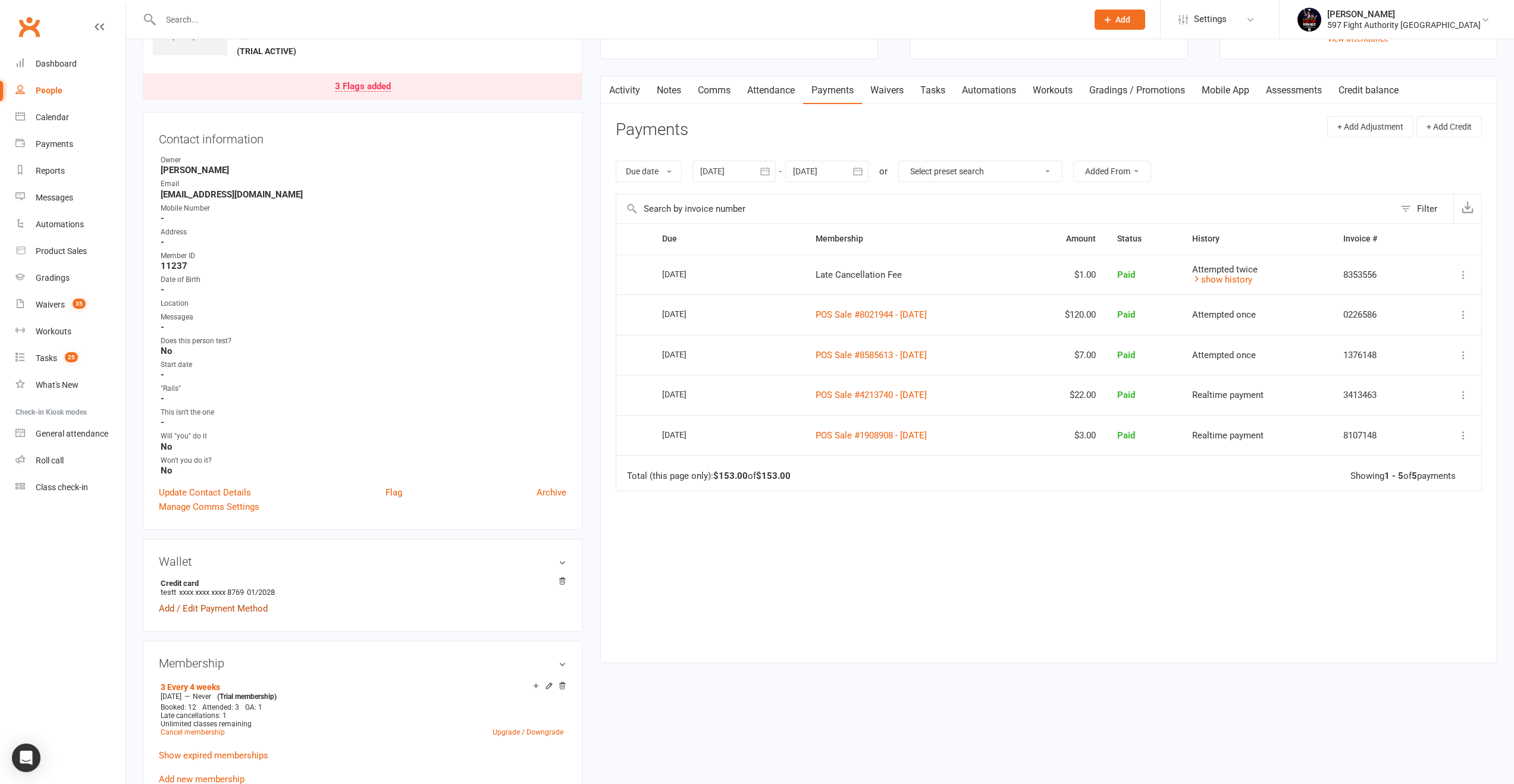
click at [208, 606] on link "Add / Edit Payment Method" at bounding box center [213, 608] width 109 height 14
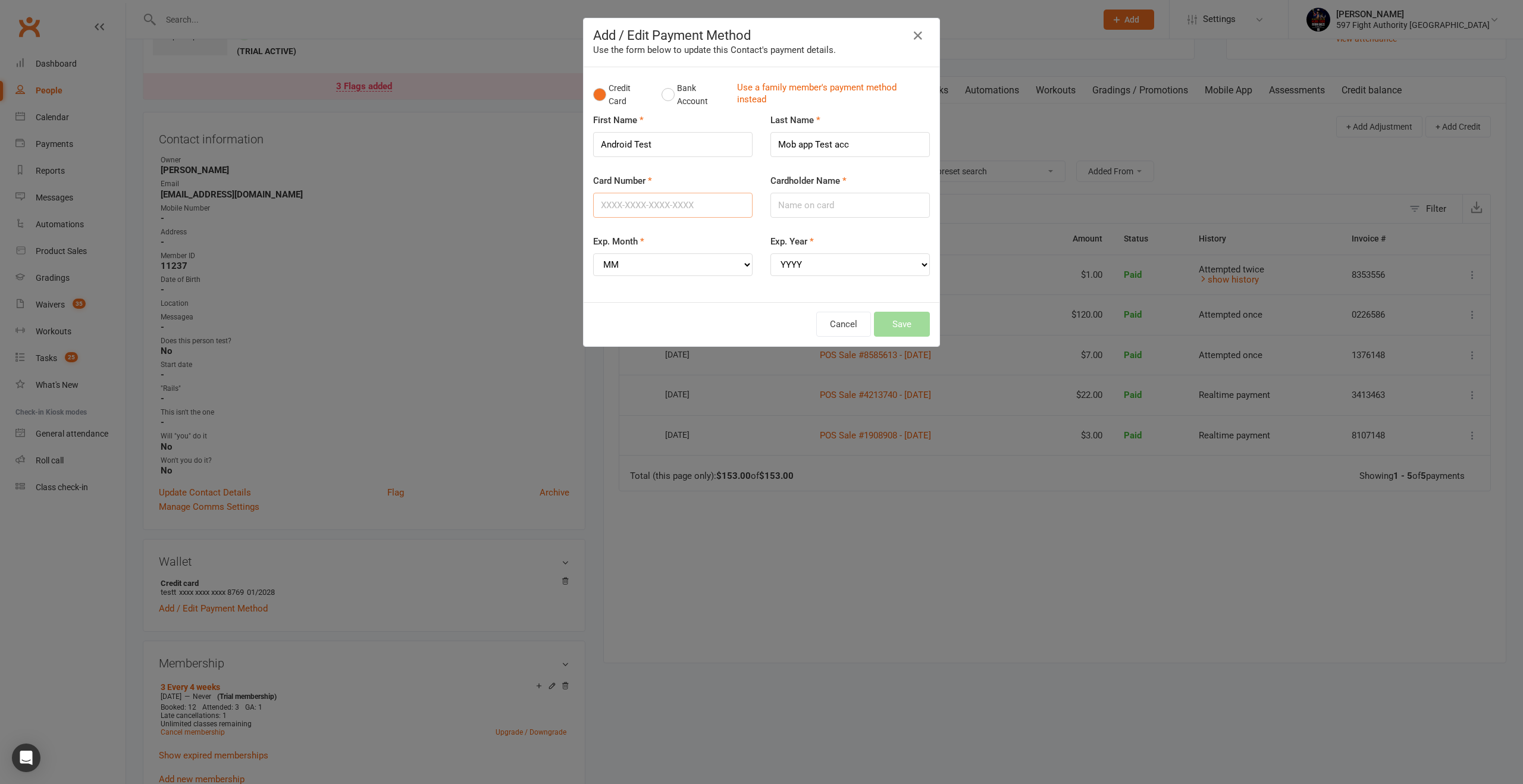
click at [683, 211] on input "Card Number" at bounding box center [672, 205] width 159 height 25
paste input "text"
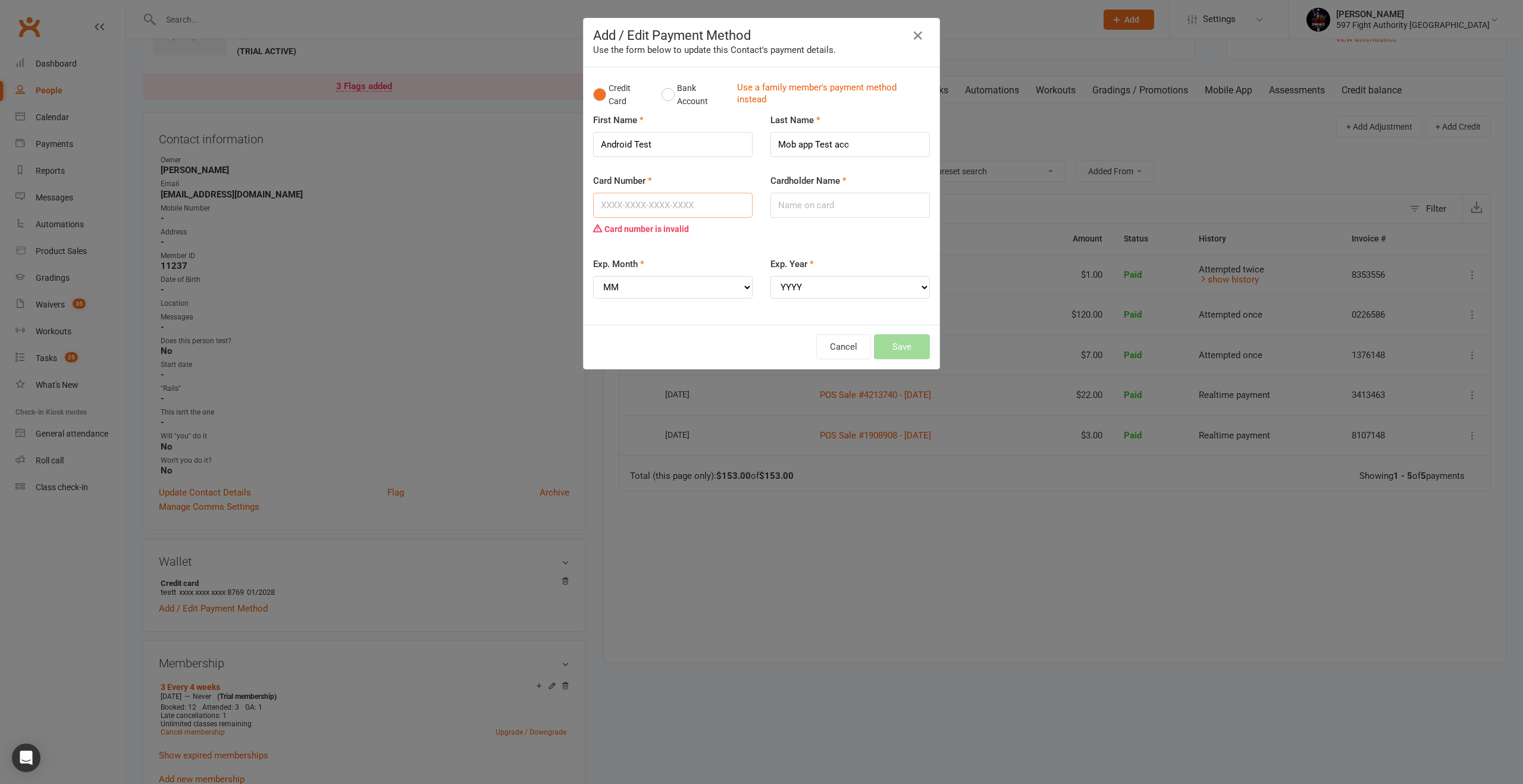
paste input "4252954380220462"
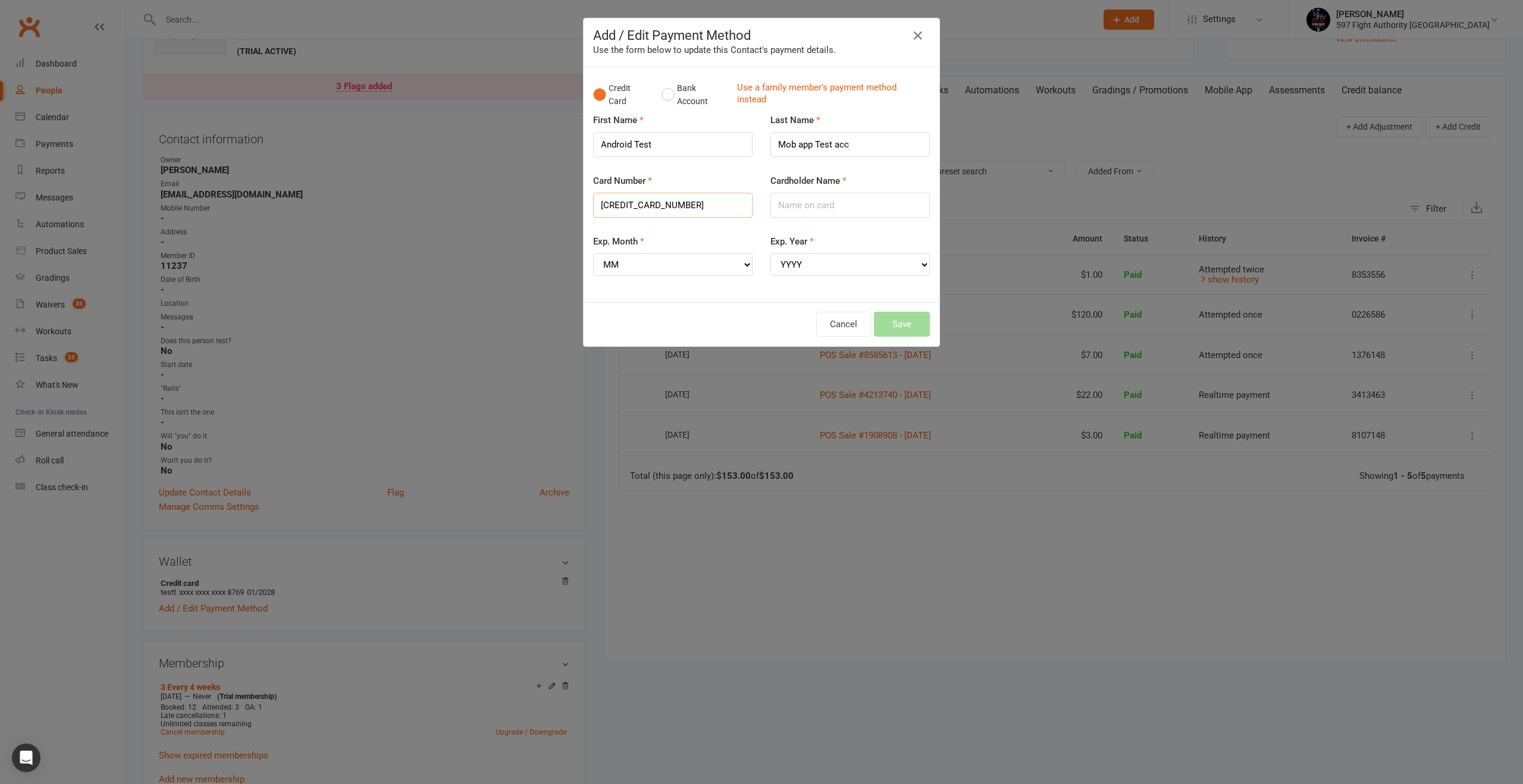
type input "4252954380220462"
click at [628, 273] on select "MM 01 02 03 04 05 06 07 08 09 10 11 12" at bounding box center [672, 265] width 159 height 23
select select "01"
click at [593, 254] on select "MM 01 02 03 04 05 06 07 08 09 10 11 12" at bounding box center [672, 265] width 159 height 23
click at [806, 265] on select "YYYY 2025 2026 2027 2028 2029 2030 2031 2032 2033 2034" at bounding box center [850, 265] width 159 height 23
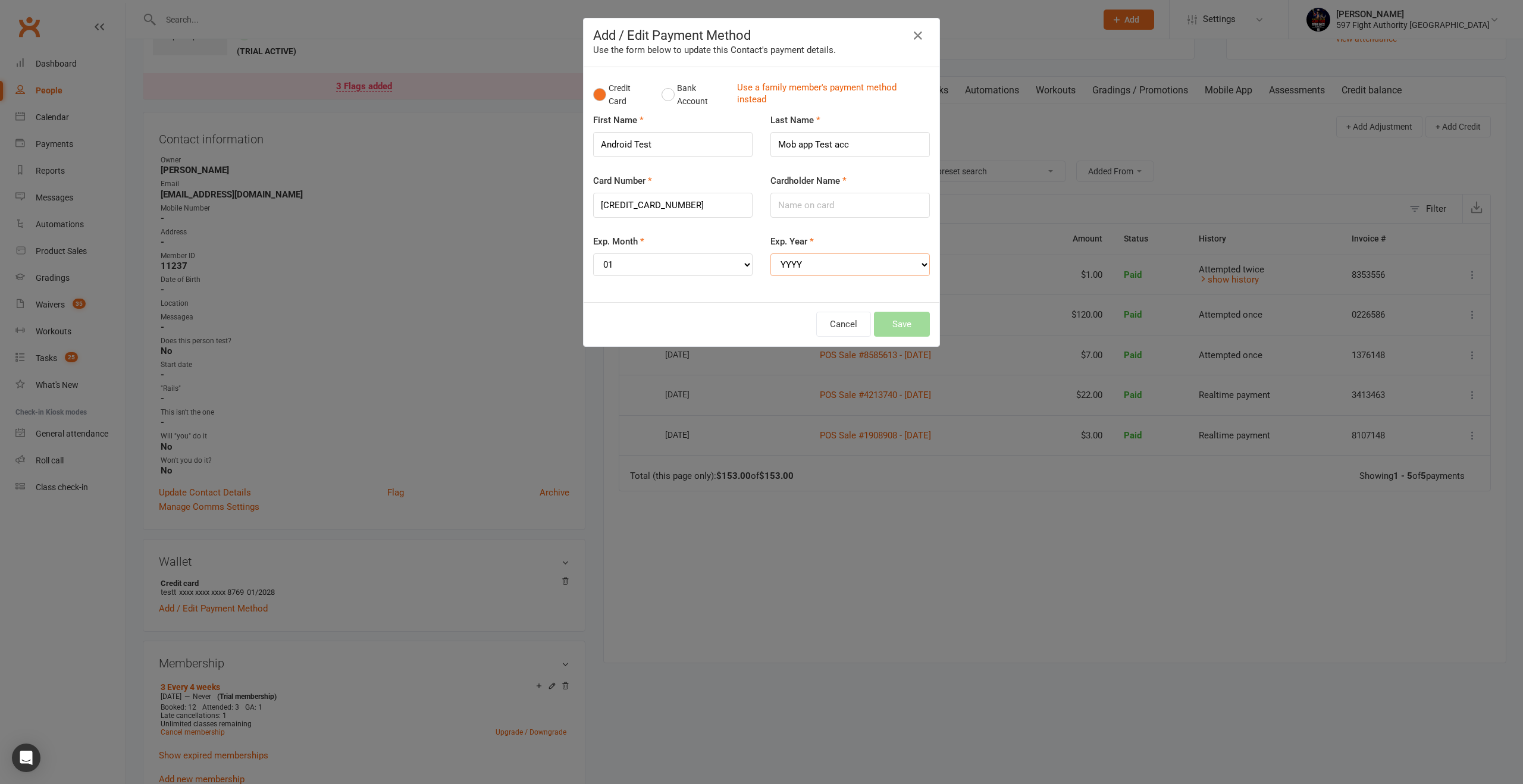
select select "2027"
click at [770, 254] on select "YYYY 2025 2026 2027 2028 2029 2030 2031 2032 2033 2034" at bounding box center [850, 265] width 159 height 23
click at [813, 203] on input "Cardholder Name" at bounding box center [850, 205] width 159 height 25
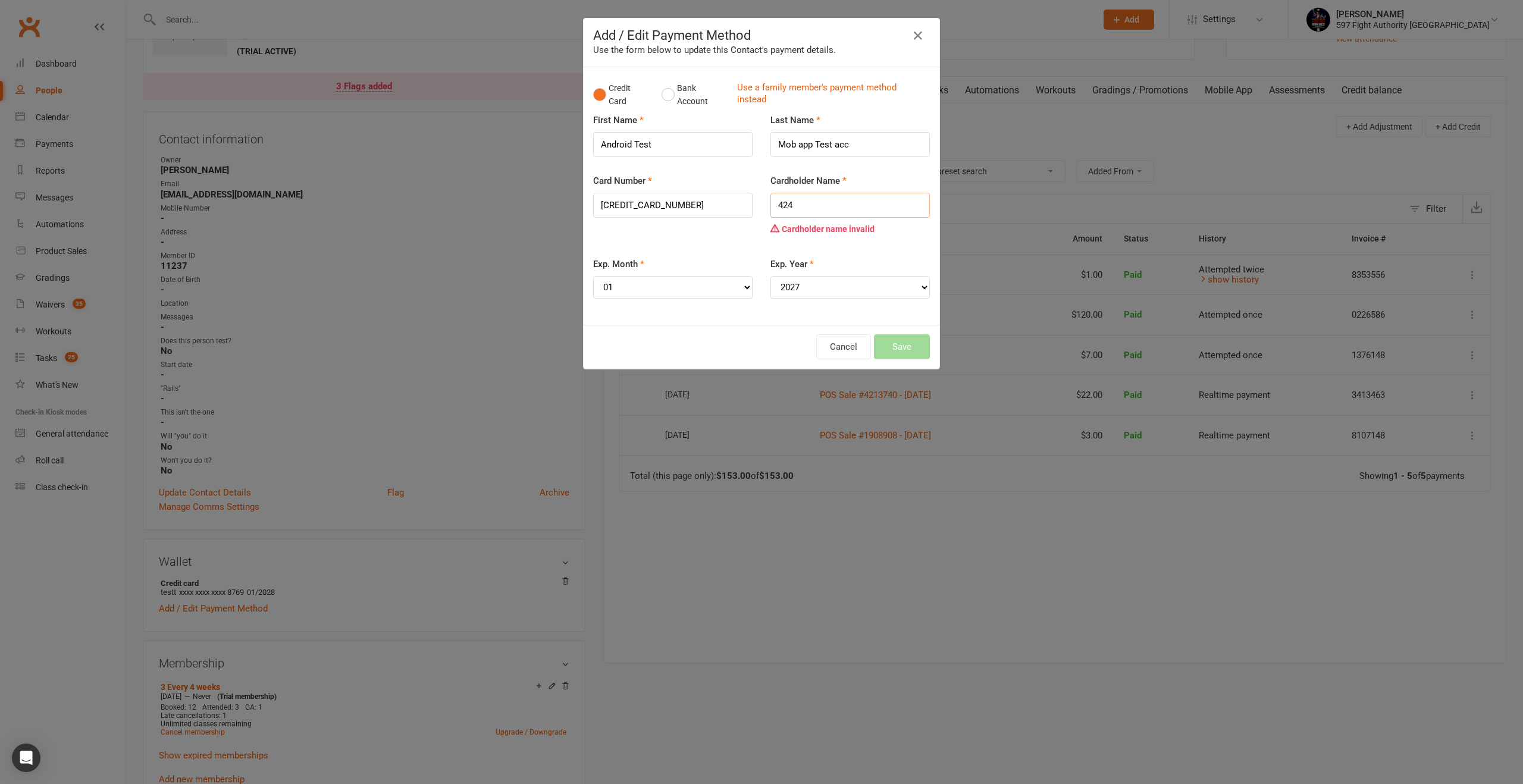
click at [832, 214] on input "424" at bounding box center [850, 205] width 159 height 25
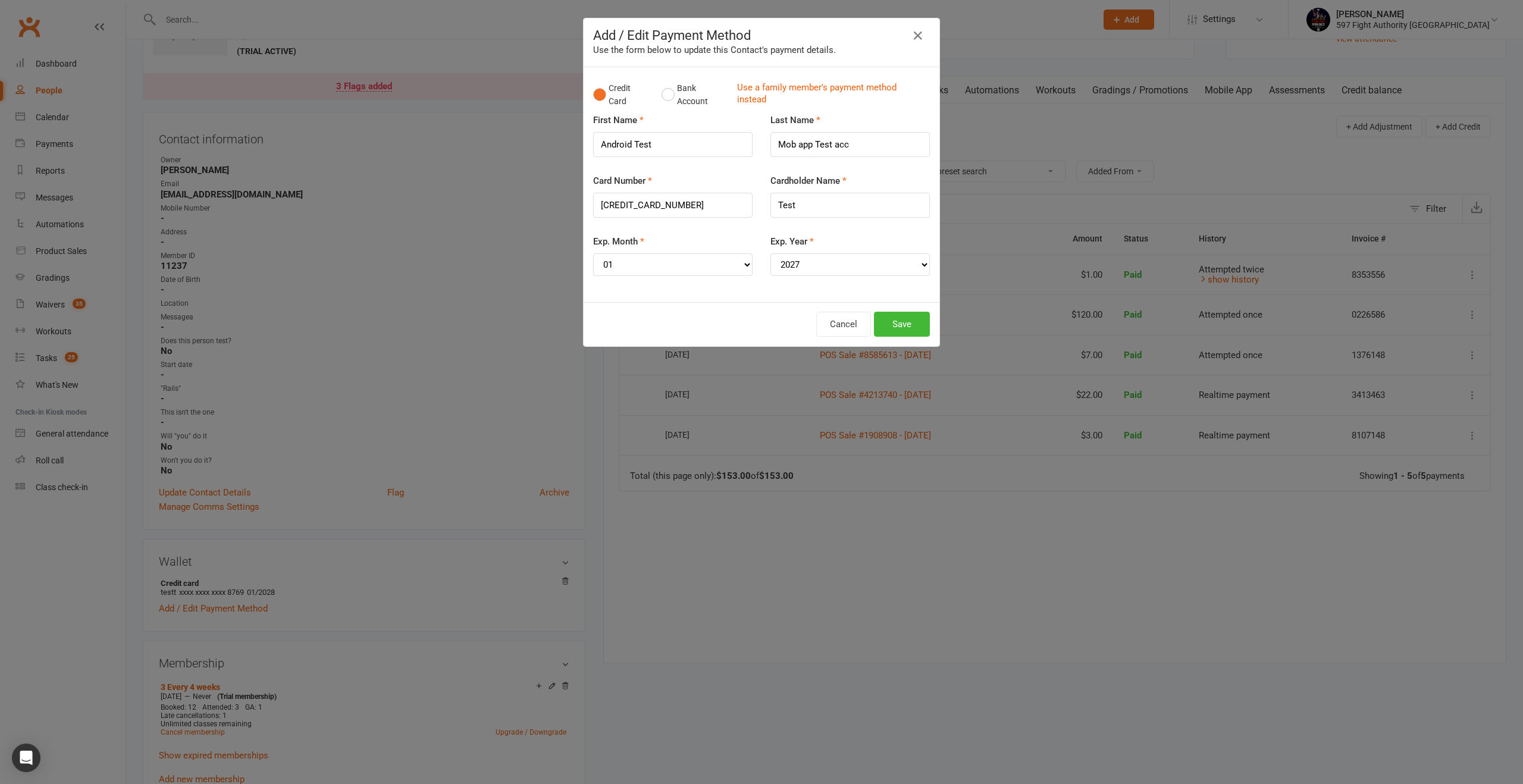
click at [780, 320] on div "Cancel Save" at bounding box center [761, 324] width 337 height 25
click at [854, 210] on input "Test" at bounding box center [850, 205] width 159 height 25
type input "Test CC FAILS"
click at [897, 315] on button "Save" at bounding box center [902, 324] width 56 height 25
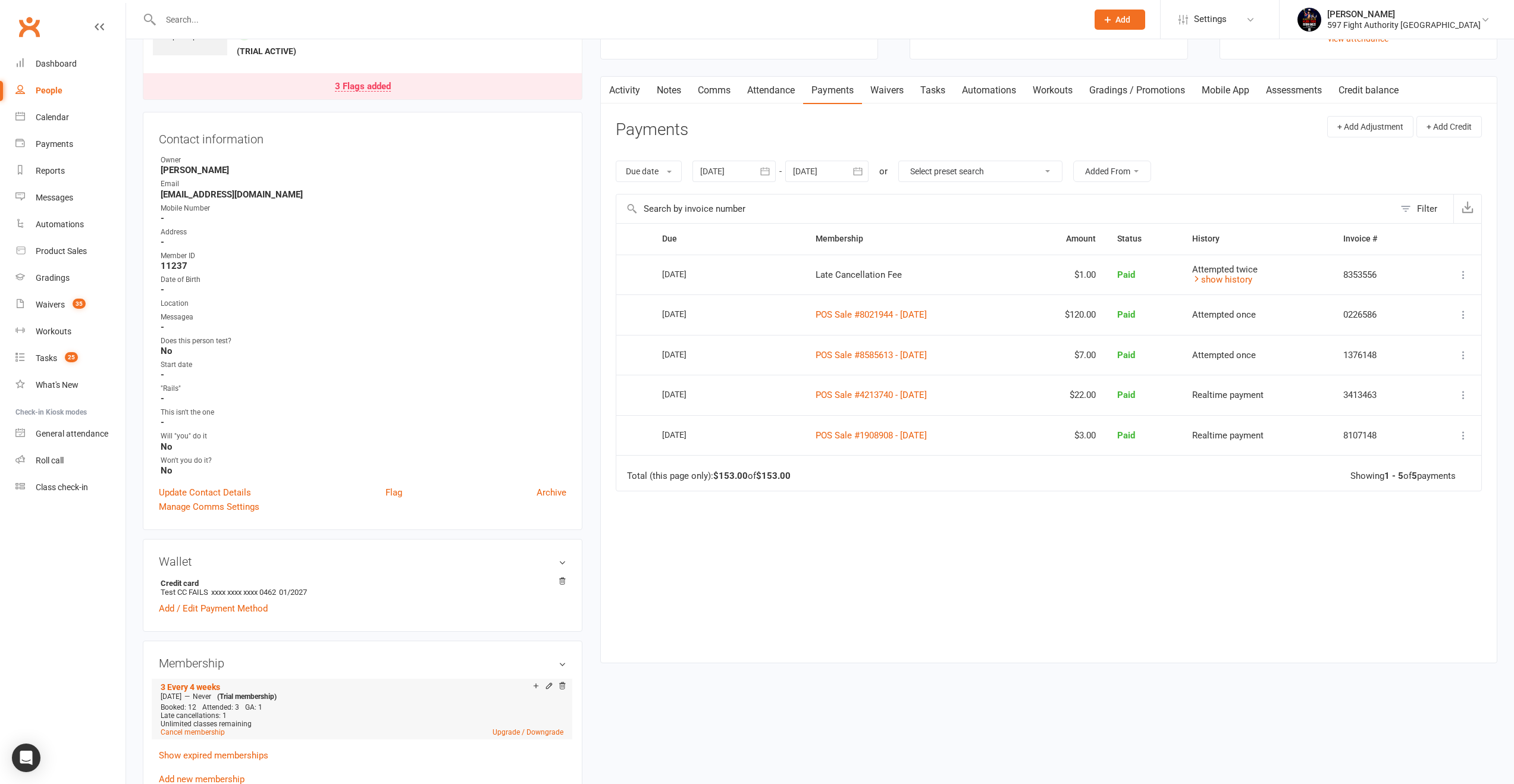
scroll to position [115, 0]
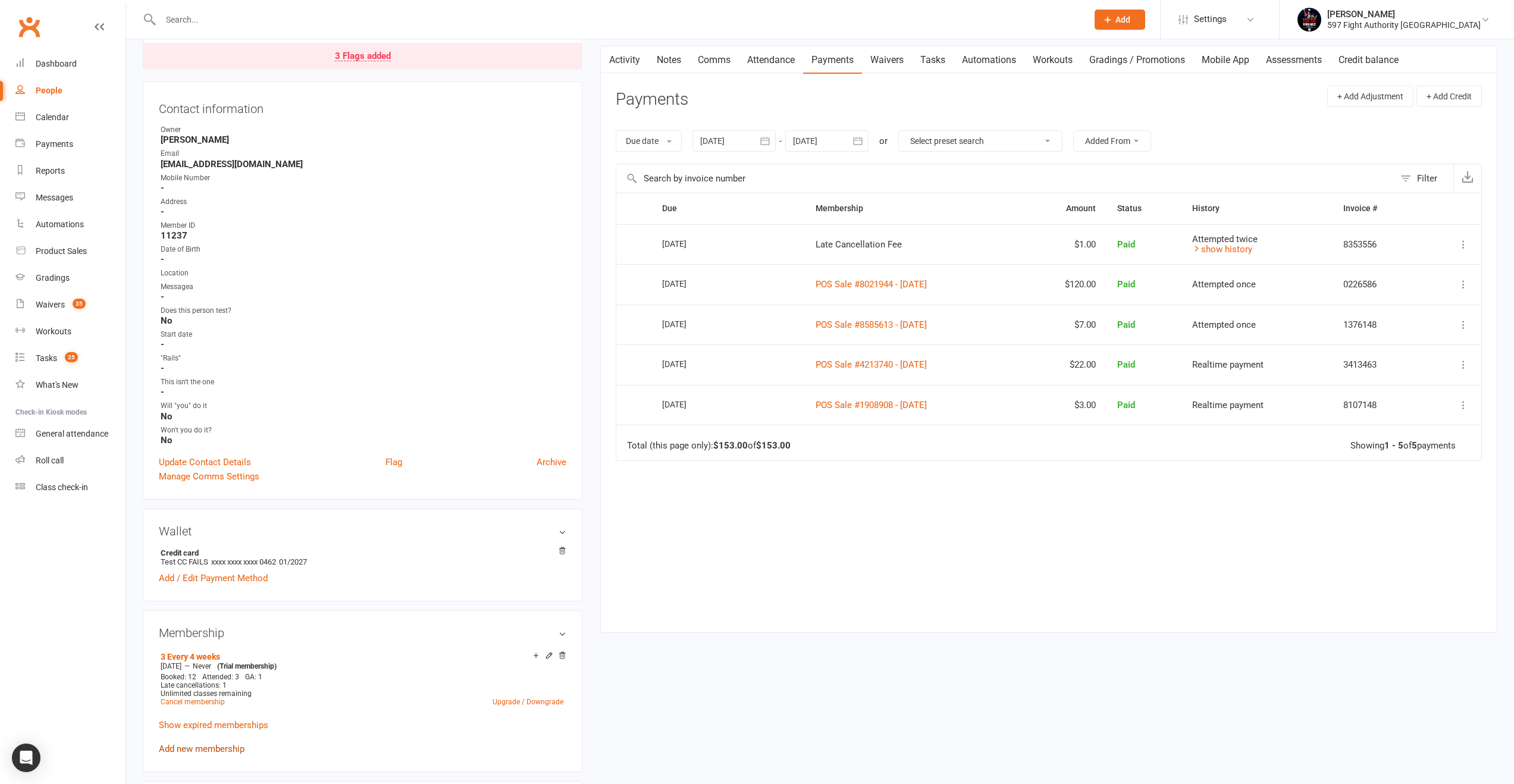
click at [229, 747] on link "Add new membership" at bounding box center [201, 748] width 86 height 10
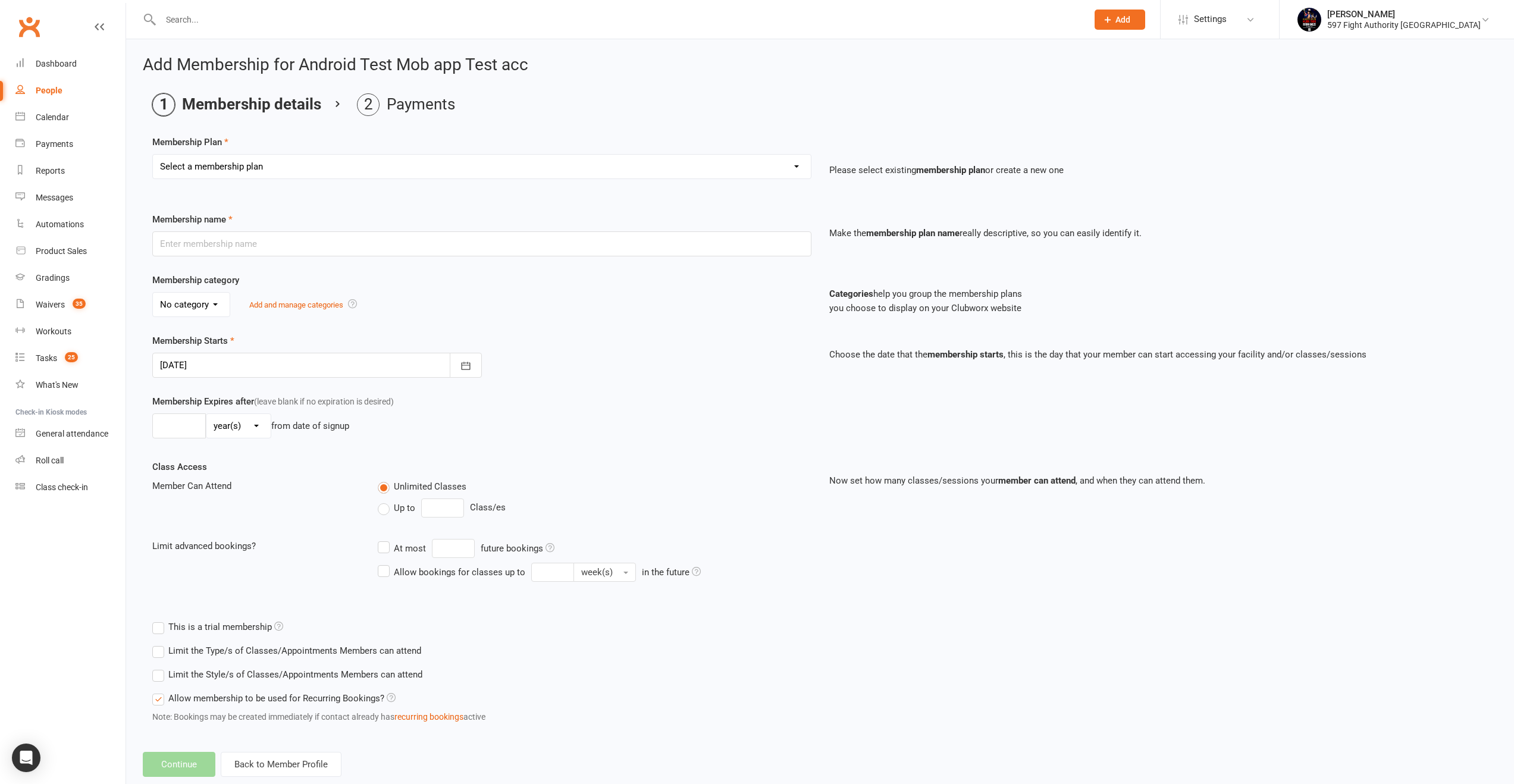
click at [348, 171] on select "Select a membership plan Create new Membership Plan Kids Classes Casual No Fail…" at bounding box center [481, 166] width 658 height 24
select select "50"
click at [153, 154] on select "Select a membership plan Create new Membership Plan Kids Classes Casual No Fail…" at bounding box center [481, 166] width 658 height 24
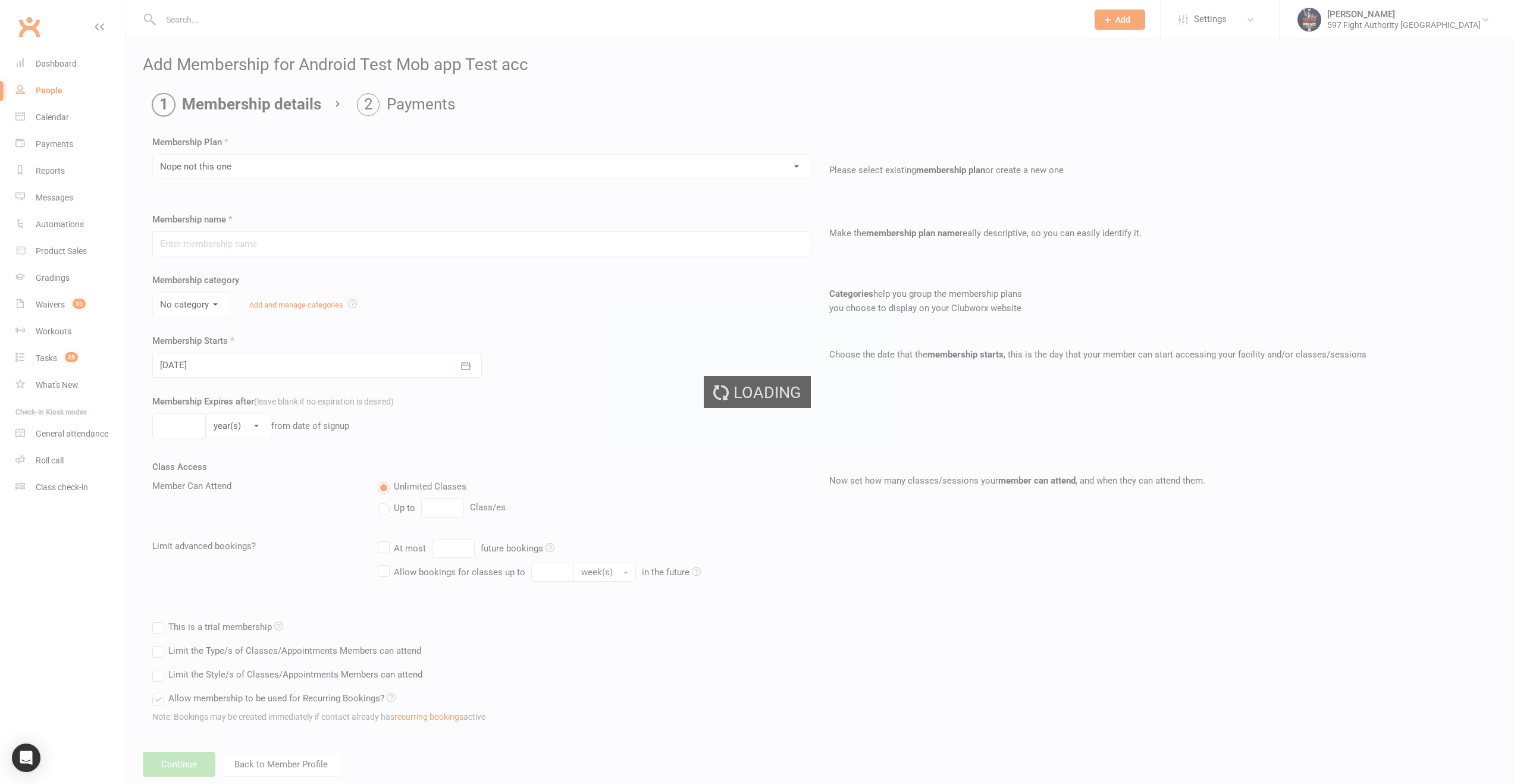
type input "Nope not this one"
select select "1"
type input "1"
type input "20"
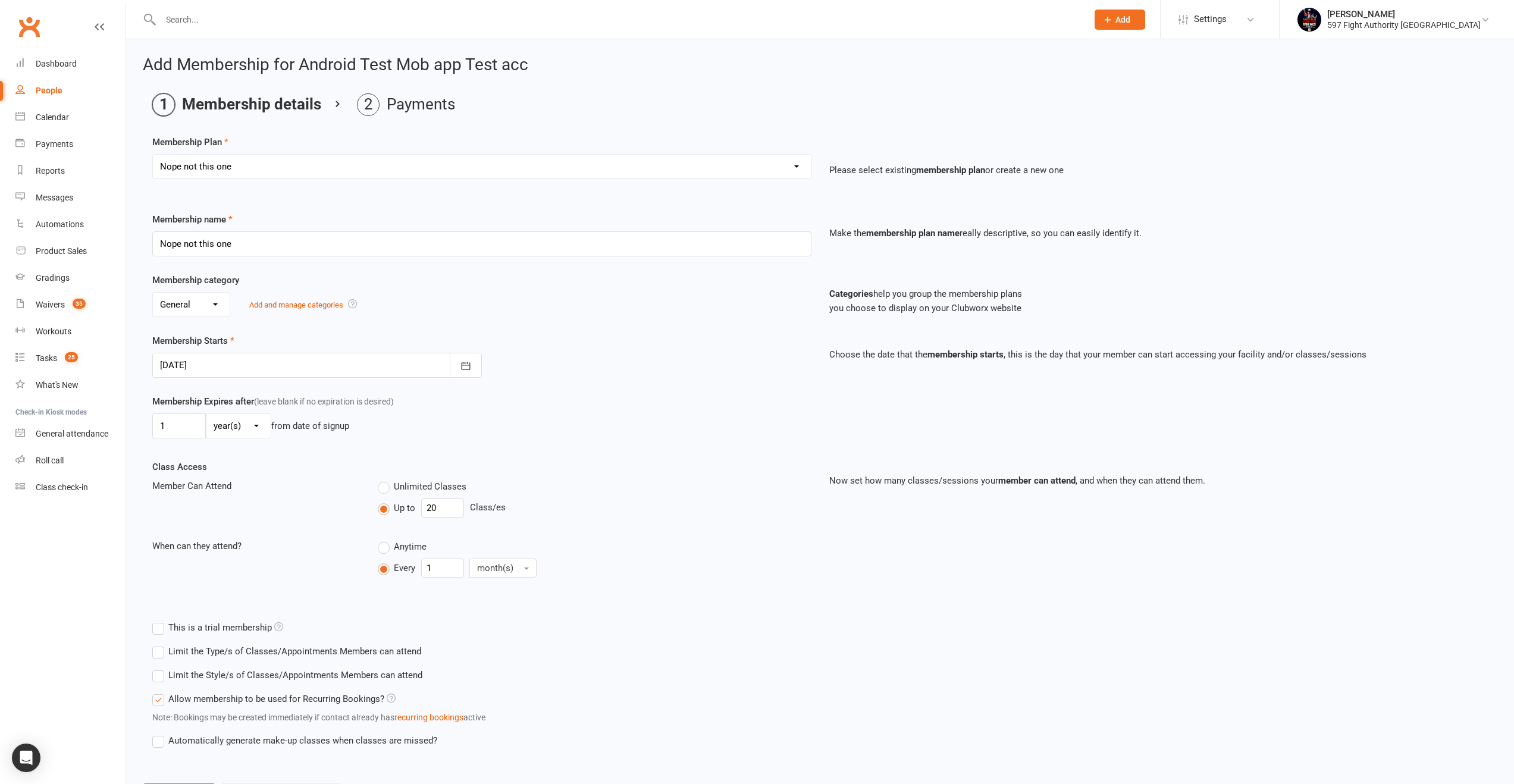
scroll to position [58, 0]
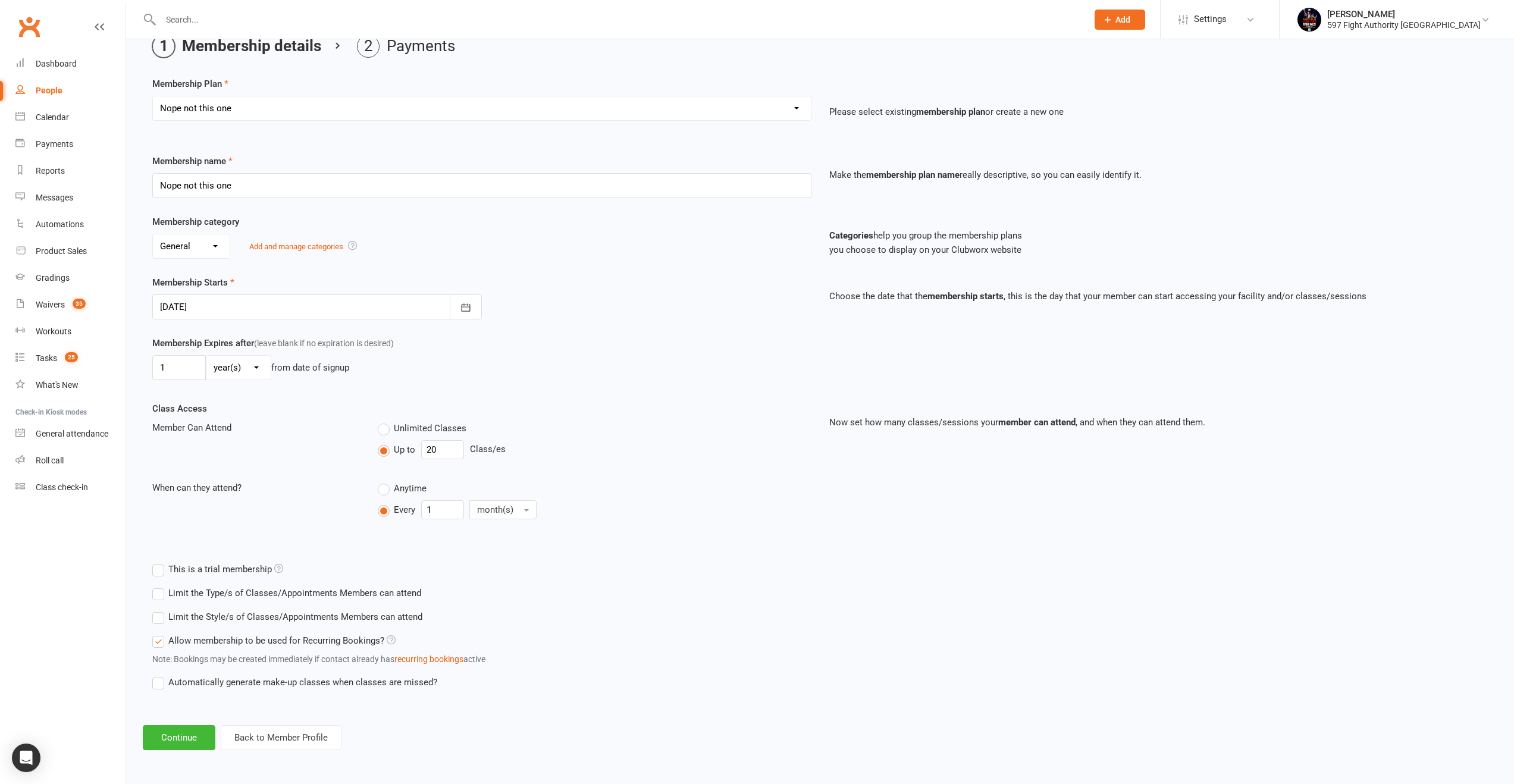
click at [253, 371] on select "day(s) week(s) month(s) year(s)" at bounding box center [238, 367] width 64 height 24
drag, startPoint x: 188, startPoint y: 365, endPoint x: 139, endPoint y: 364, distance: 49.0
click at [139, 364] on div "Add Membership for Android Test Mob app Test acc Membership details Payments Me…" at bounding box center [820, 374] width 1388 height 786
click at [295, 305] on div at bounding box center [316, 306] width 329 height 25
click at [228, 428] on span "15" at bounding box center [226, 427] width 9 height 9
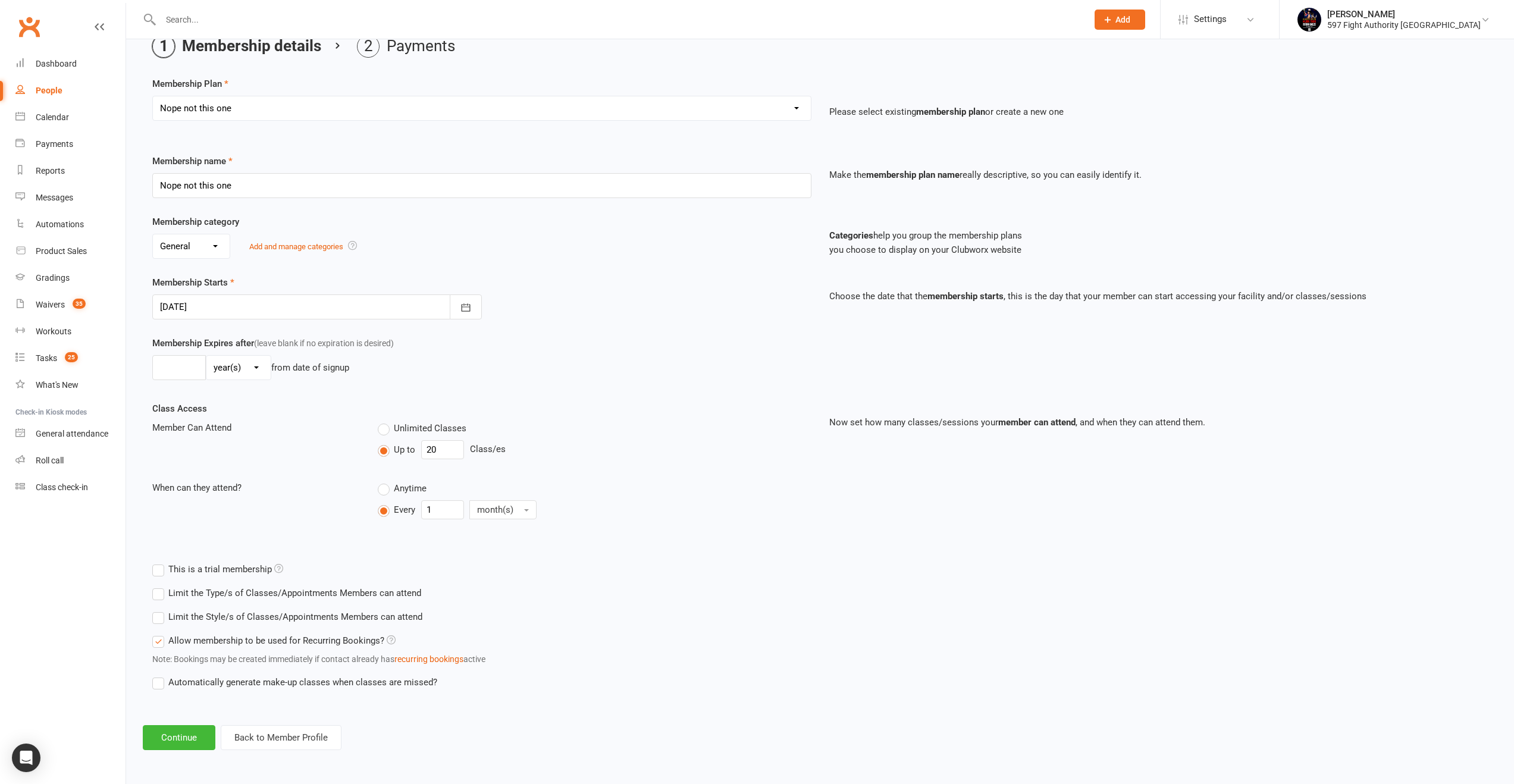
click at [264, 300] on div at bounding box center [316, 306] width 329 height 25
click at [223, 404] on span "08" at bounding box center [226, 404] width 9 height 9
type input "08 Sep 2025"
click at [152, 721] on div "Add Membership for Android Test Mob app Test acc Membership details Payments Me…" at bounding box center [820, 374] width 1388 height 786
click at [158, 731] on button "Continue" at bounding box center [179, 737] width 73 height 25
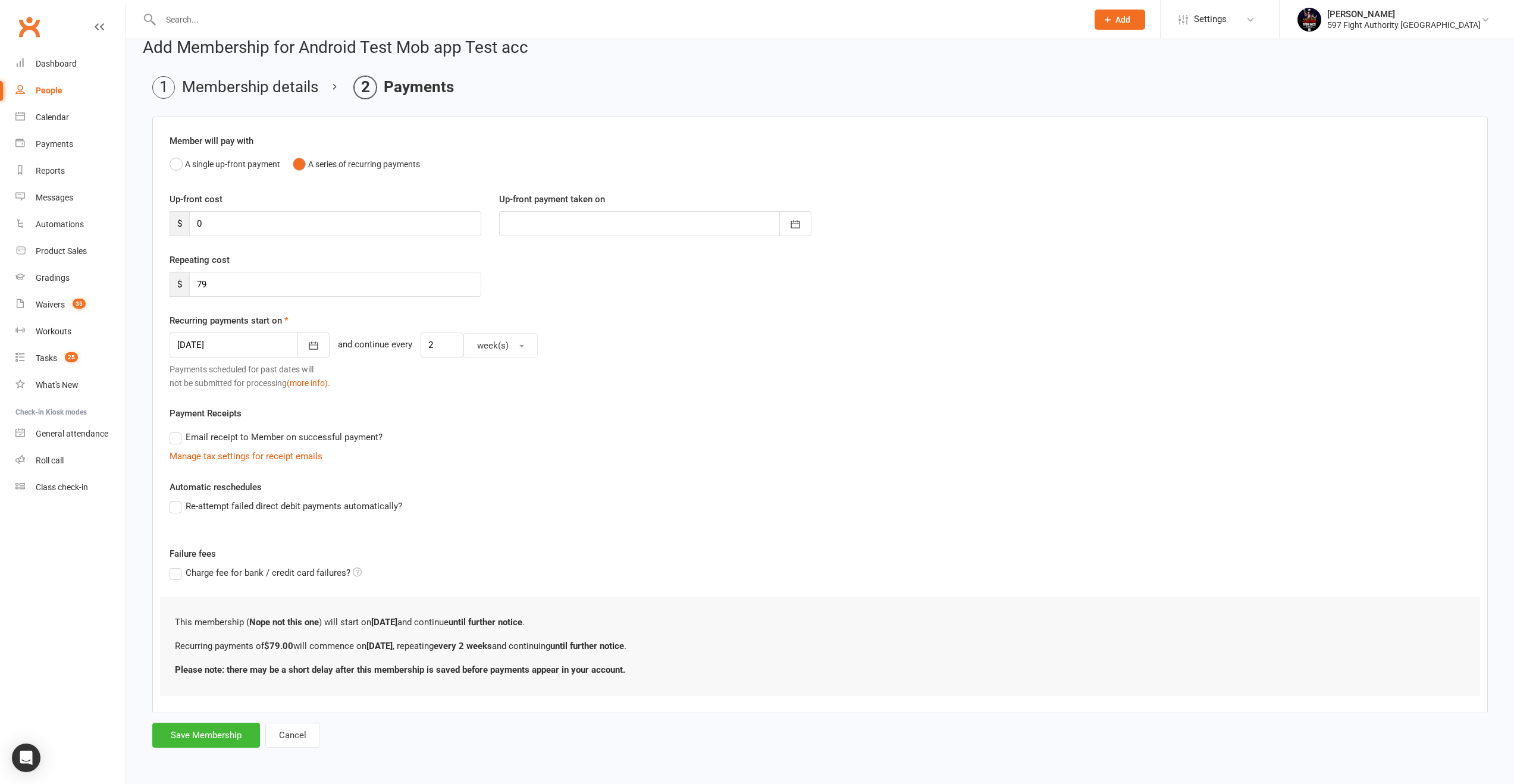
scroll to position [0, 0]
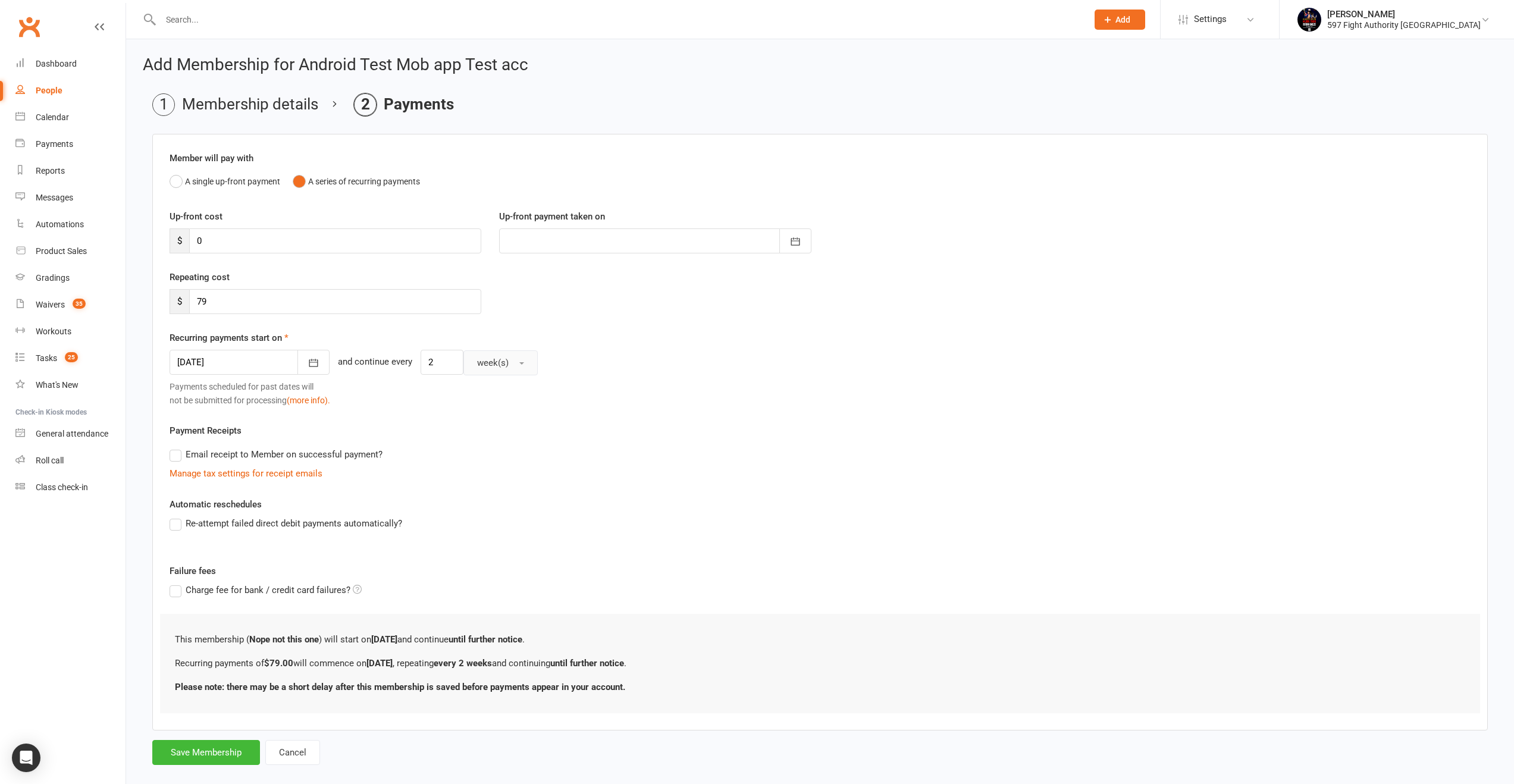
click at [469, 368] on button "week(s)" at bounding box center [501, 362] width 74 height 25
click at [481, 393] on link "day(s)" at bounding box center [523, 391] width 118 height 24
drag, startPoint x: 416, startPoint y: 364, endPoint x: 374, endPoint y: 364, distance: 42.0
click at [374, 364] on div "08 Sep 2025 September 2025 Sun Mon Tue Wed Thu Fri Sat 36 31 01 02 03 04 05 06 …" at bounding box center [819, 362] width 1301 height 26
type input "1"
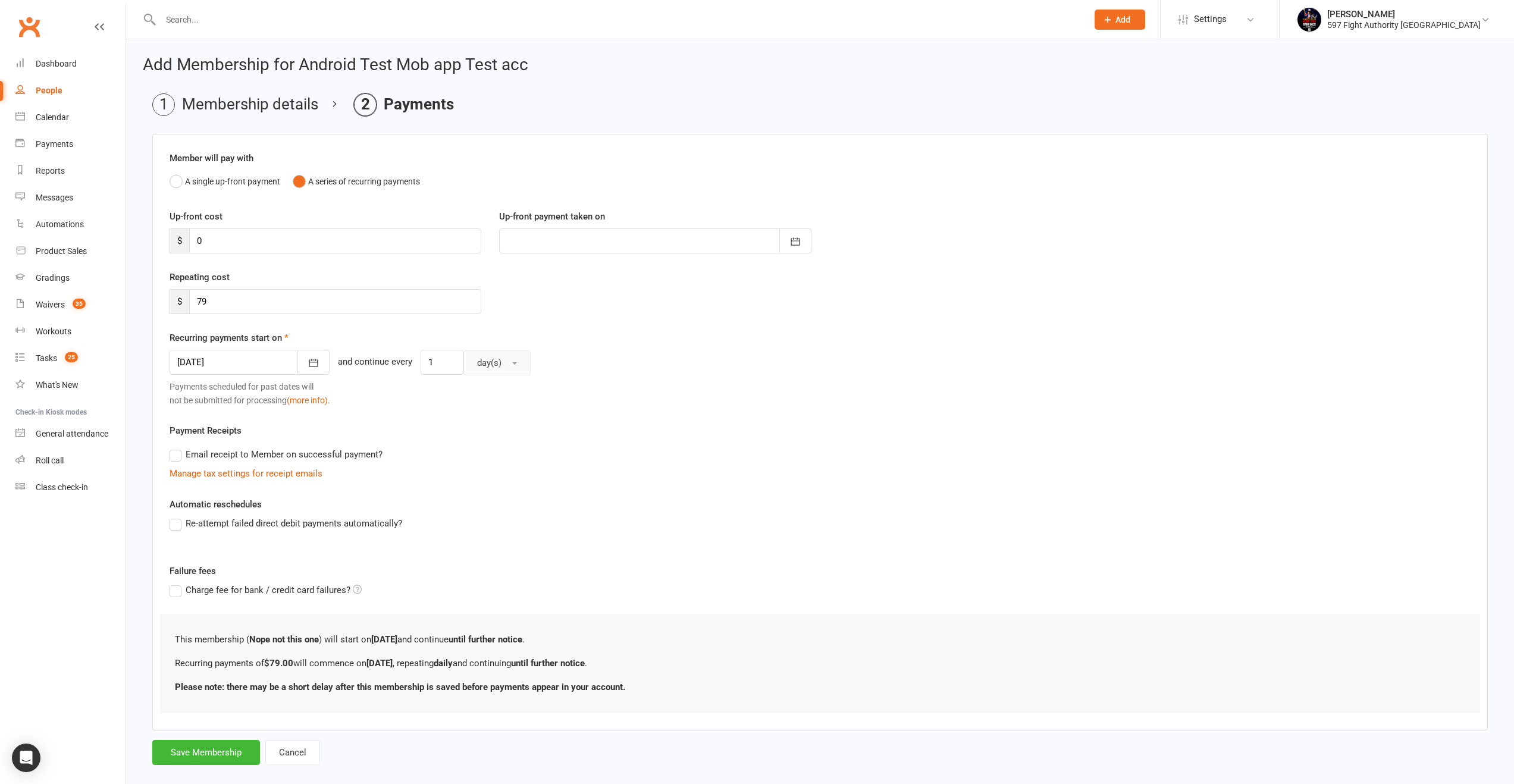
click at [469, 371] on button "day(s)" at bounding box center [497, 362] width 67 height 25
click at [340, 324] on div "Repeating cost $ 79" at bounding box center [820, 300] width 1319 height 61
drag, startPoint x: 297, startPoint y: 242, endPoint x: 139, endPoint y: 236, distance: 158.1
click at [139, 236] on div "Add Membership for Android Test Mob app Test acc Membership details Payments Me…" at bounding box center [820, 412] width 1388 height 745
type input "2"
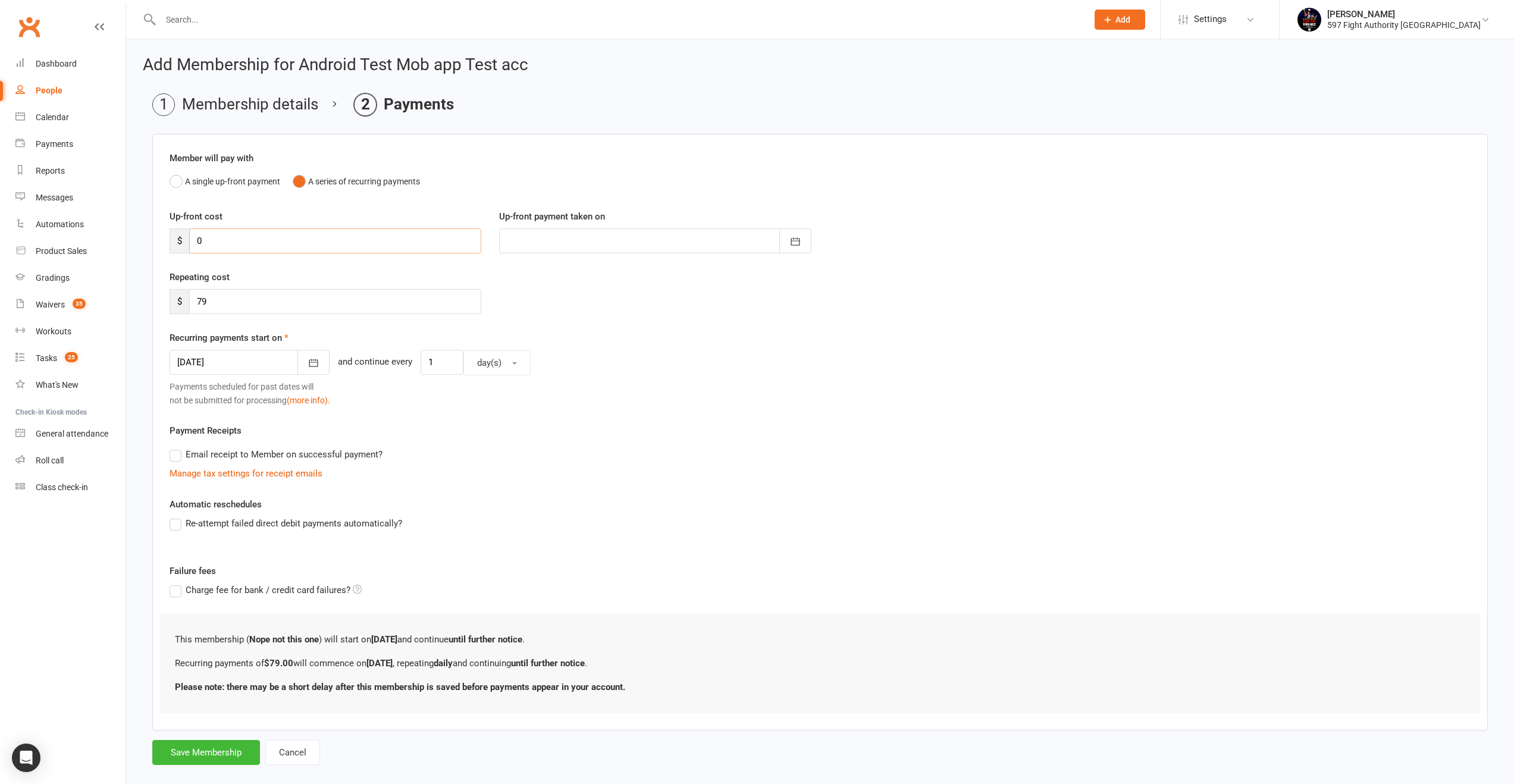
type input "[DATE]"
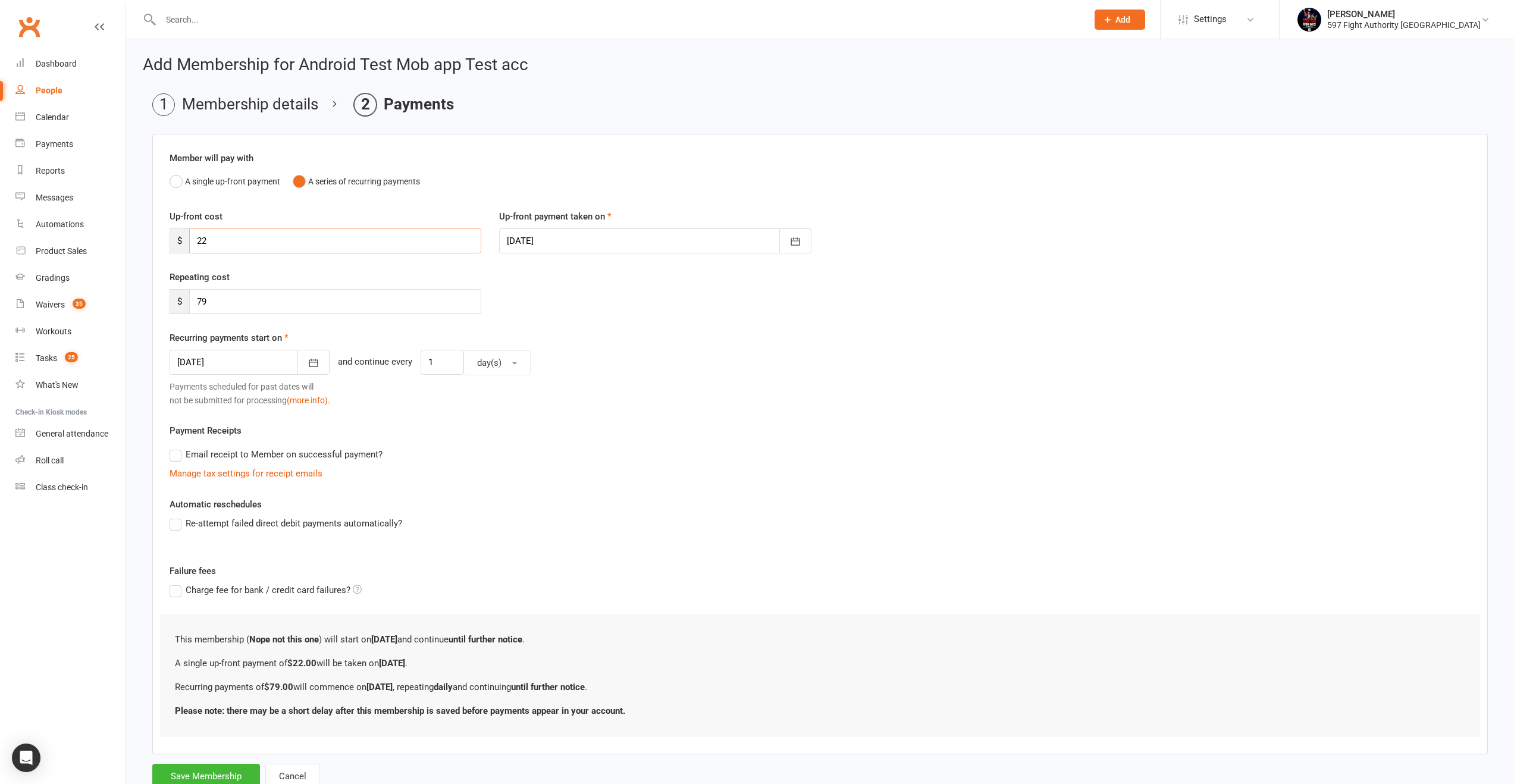
type input "22"
click at [529, 247] on div at bounding box center [655, 241] width 312 height 25
drag, startPoint x: 934, startPoint y: 339, endPoint x: 882, endPoint y: 335, distance: 52.2
click at [934, 338] on div "Recurring payments start on 08 Sep 2025 September 2025 Sun Mon Tue Wed Thu Fri …" at bounding box center [819, 369] width 1301 height 76
click at [223, 782] on button "Save Membership" at bounding box center [206, 776] width 108 height 25
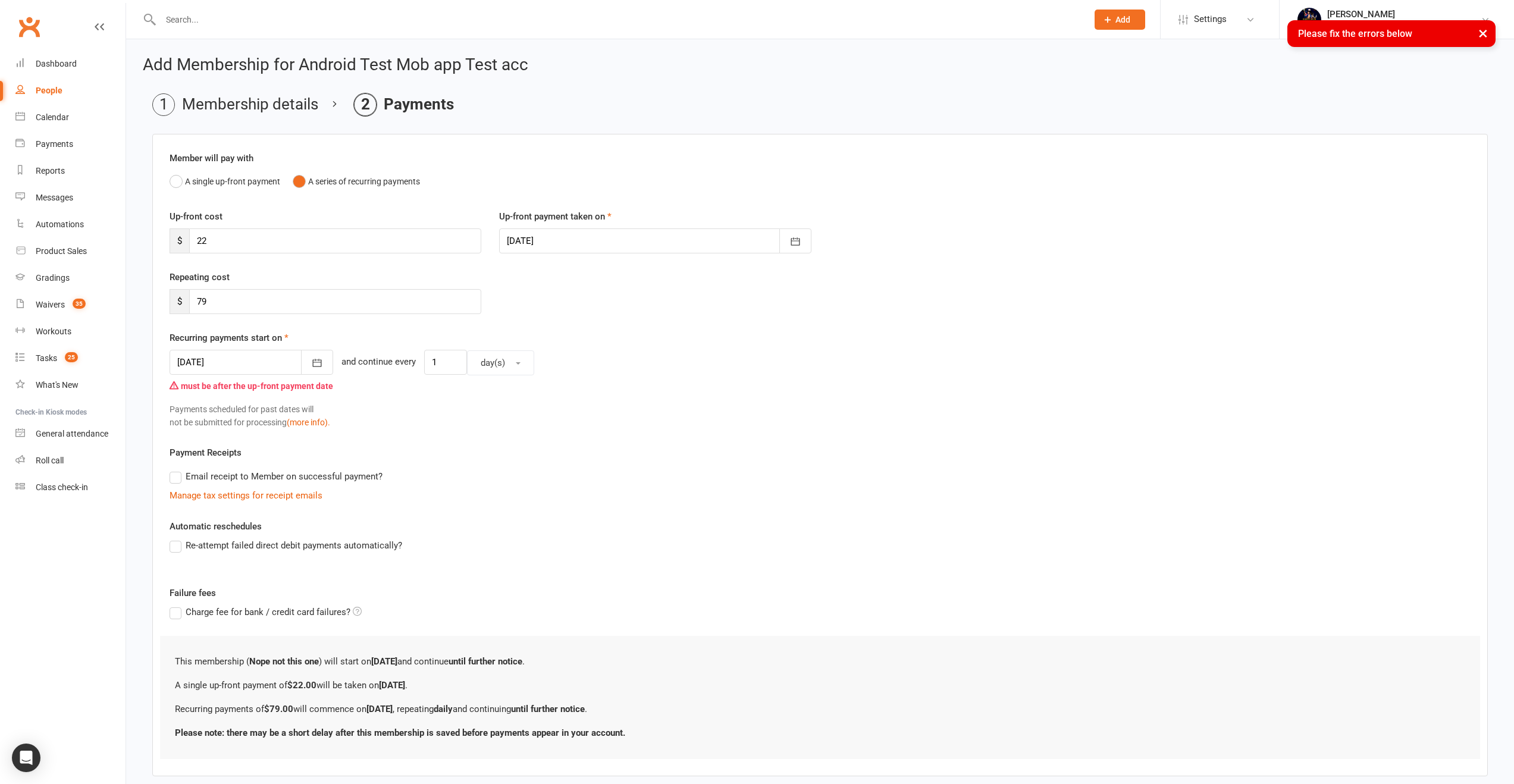
click at [292, 361] on div at bounding box center [251, 362] width 164 height 25
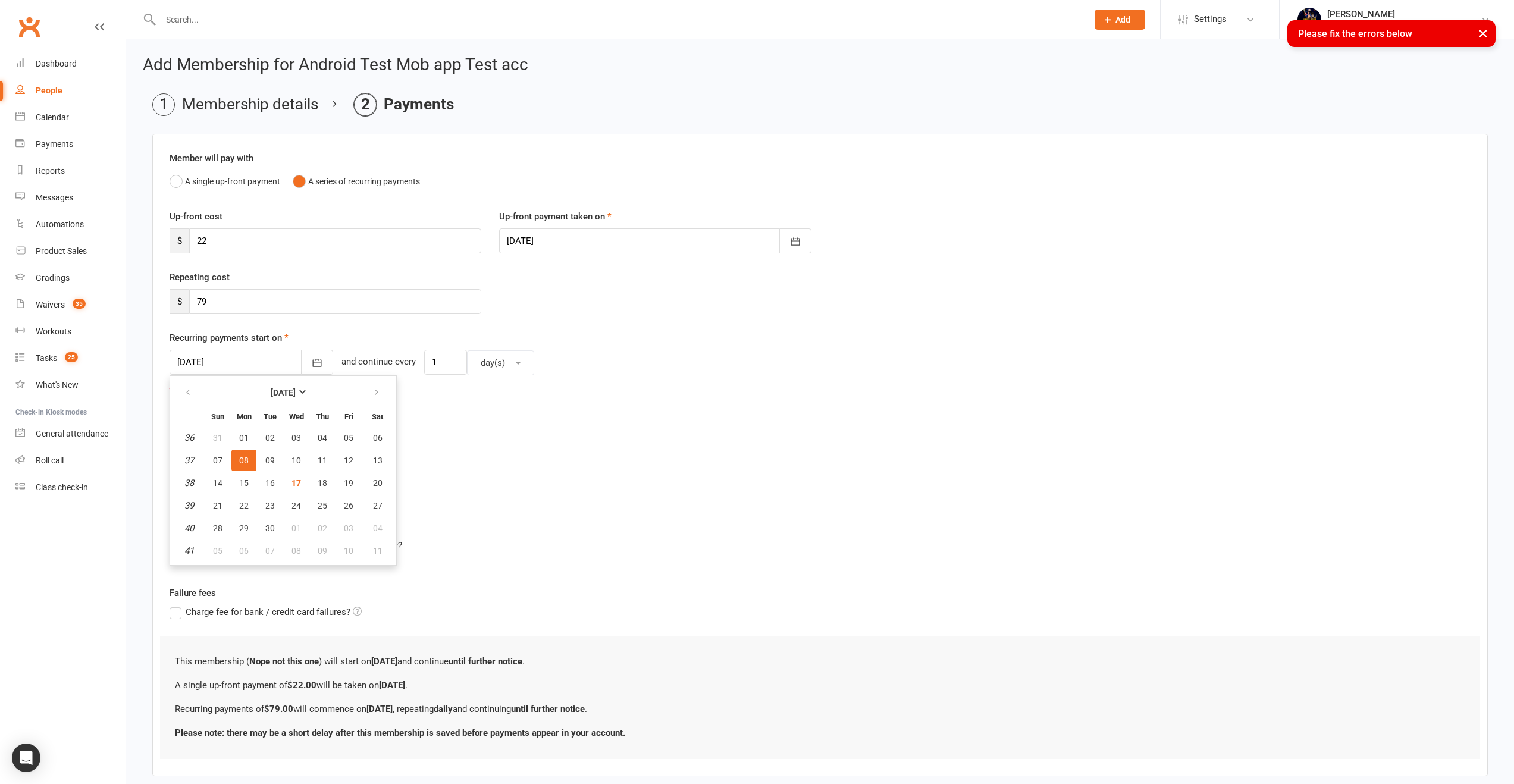
drag, startPoint x: 563, startPoint y: 265, endPoint x: 563, endPoint y: 250, distance: 15.0
click at [564, 264] on div "Up-front cost $ 22 Up-front payment taken on 17 Sep 2025 September 2025 Sun Mon…" at bounding box center [820, 239] width 1319 height 61
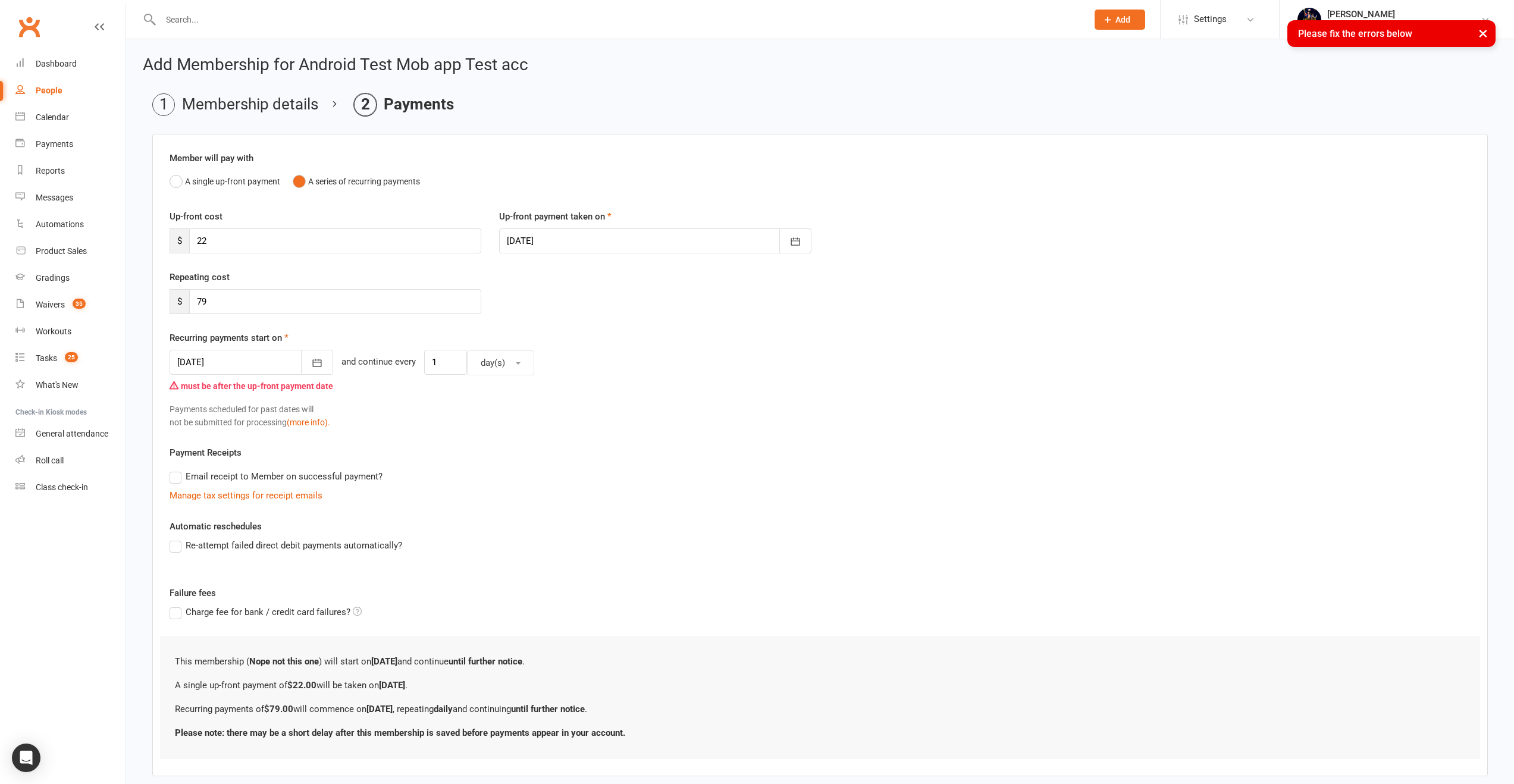
click at [563, 235] on div at bounding box center [655, 241] width 312 height 25
click at [574, 310] on button "01" at bounding box center [573, 316] width 25 height 22
type input "01 Sep 2025"
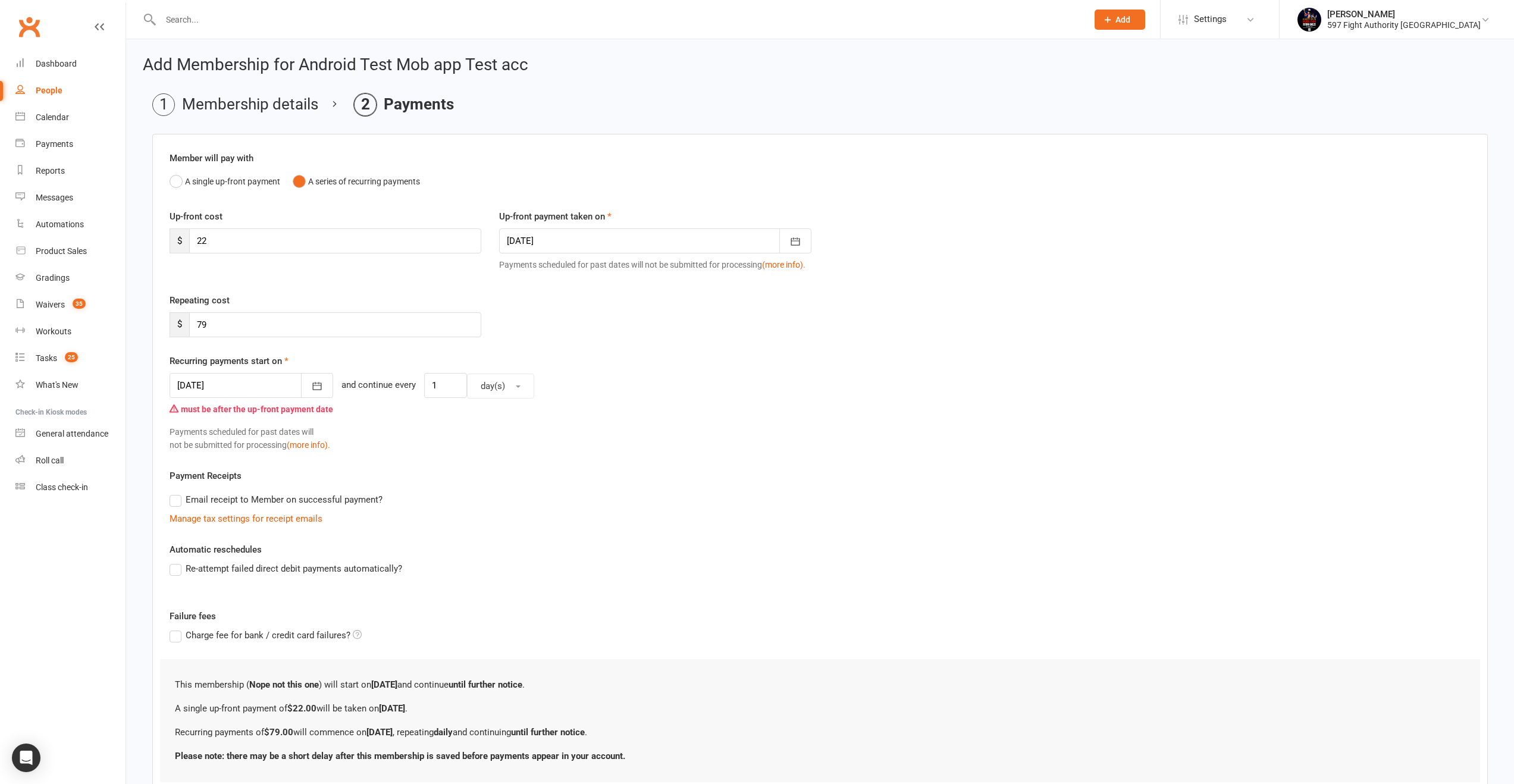
scroll to position [86, 0]
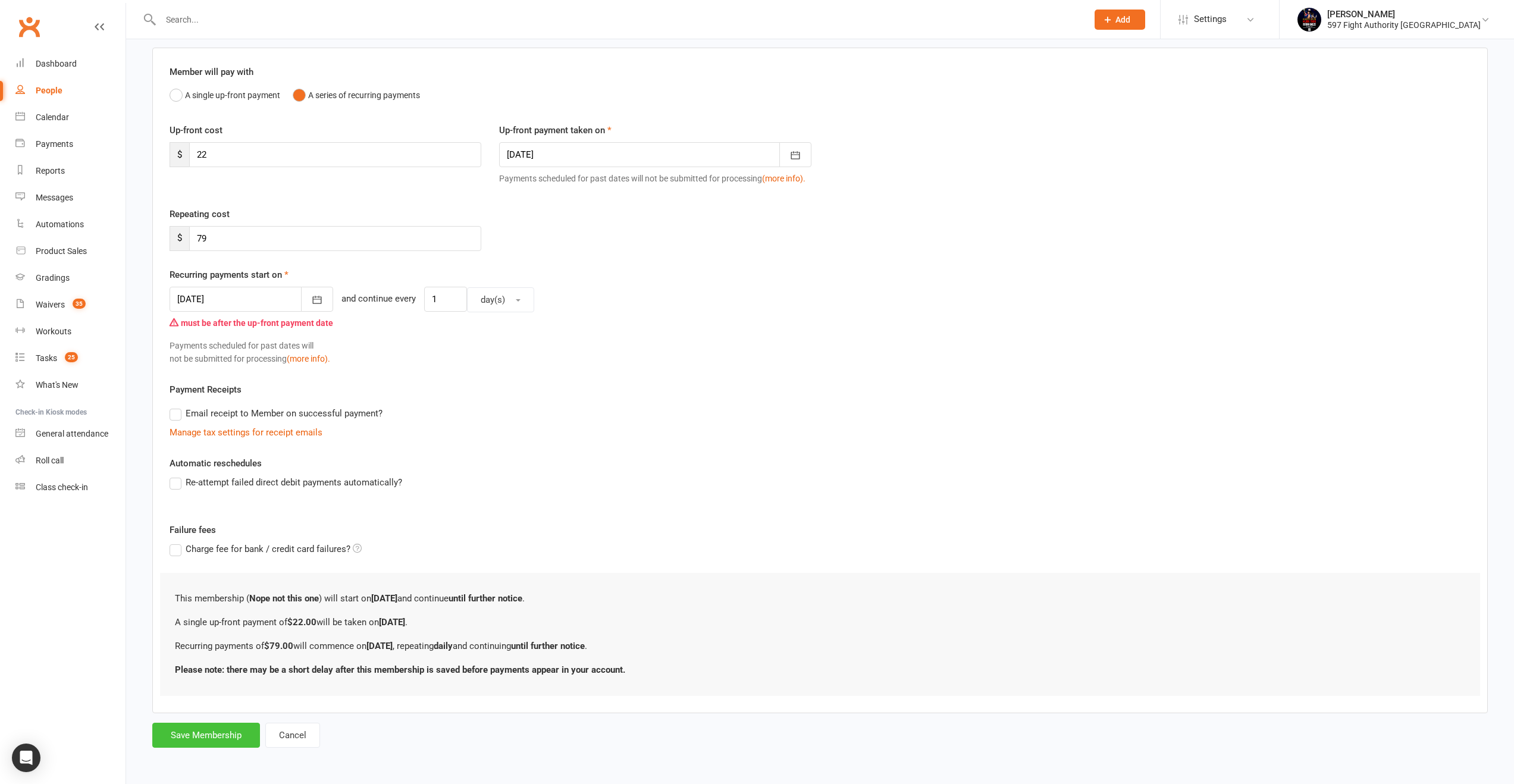
click at [241, 727] on button "Save Membership" at bounding box center [206, 735] width 108 height 25
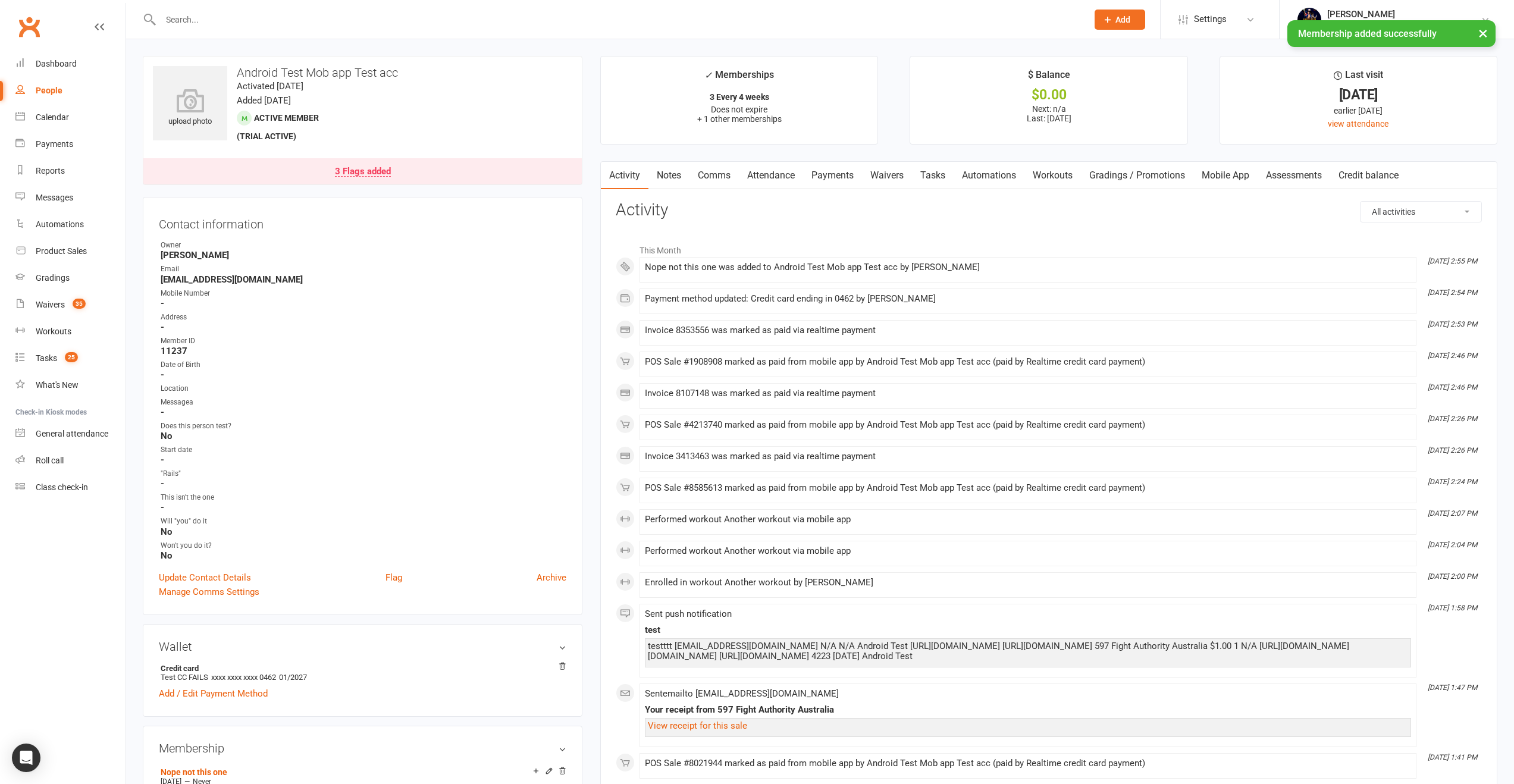
click at [852, 171] on link "Payments" at bounding box center [833, 175] width 59 height 27
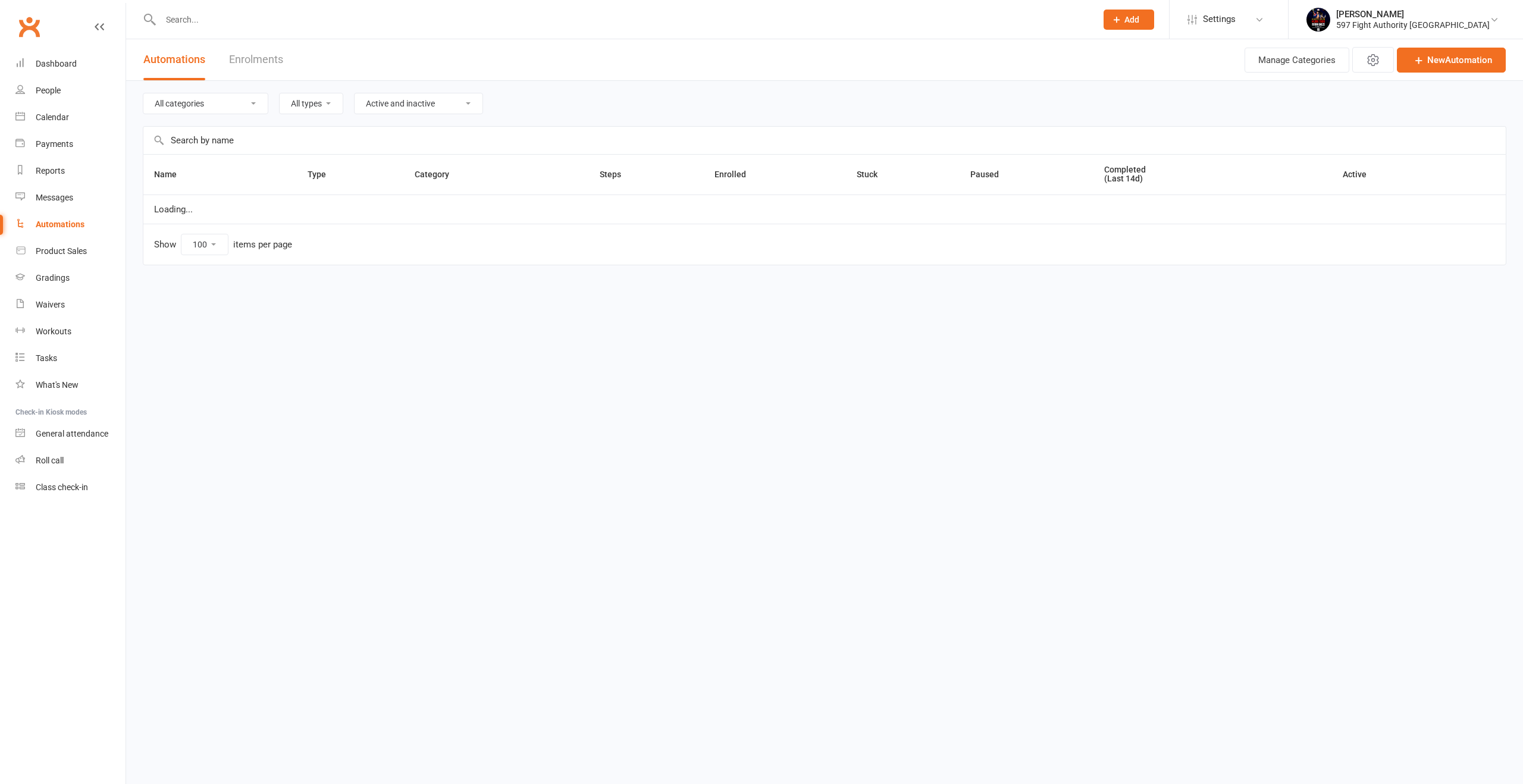
select select "100"
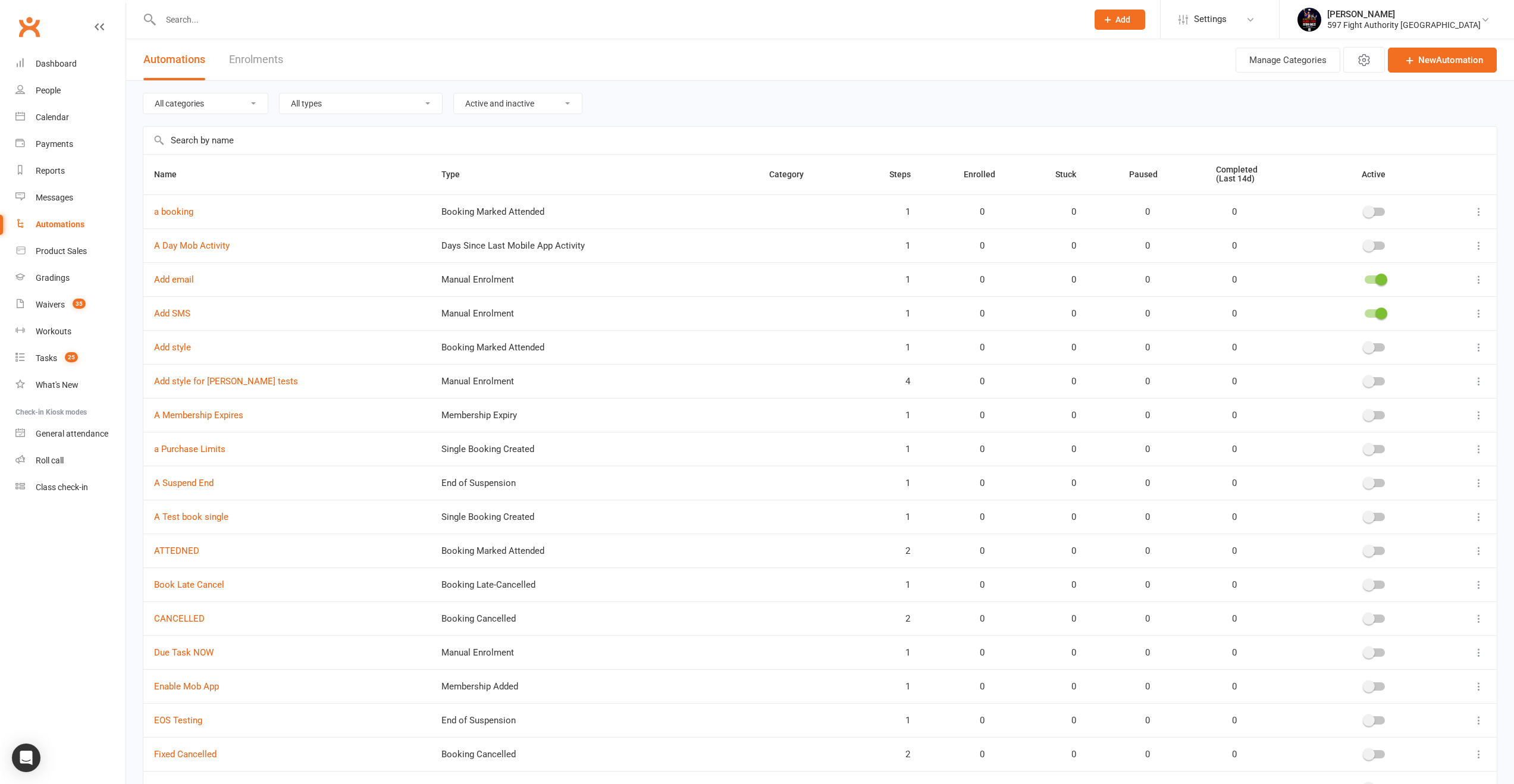
click at [491, 100] on select "Active and inactive Active automations only Inactive automations only" at bounding box center [518, 103] width 128 height 20
select select "true"
click at [454, 94] on select "Active and inactive Active automations only Inactive automations only" at bounding box center [518, 103] width 128 height 20
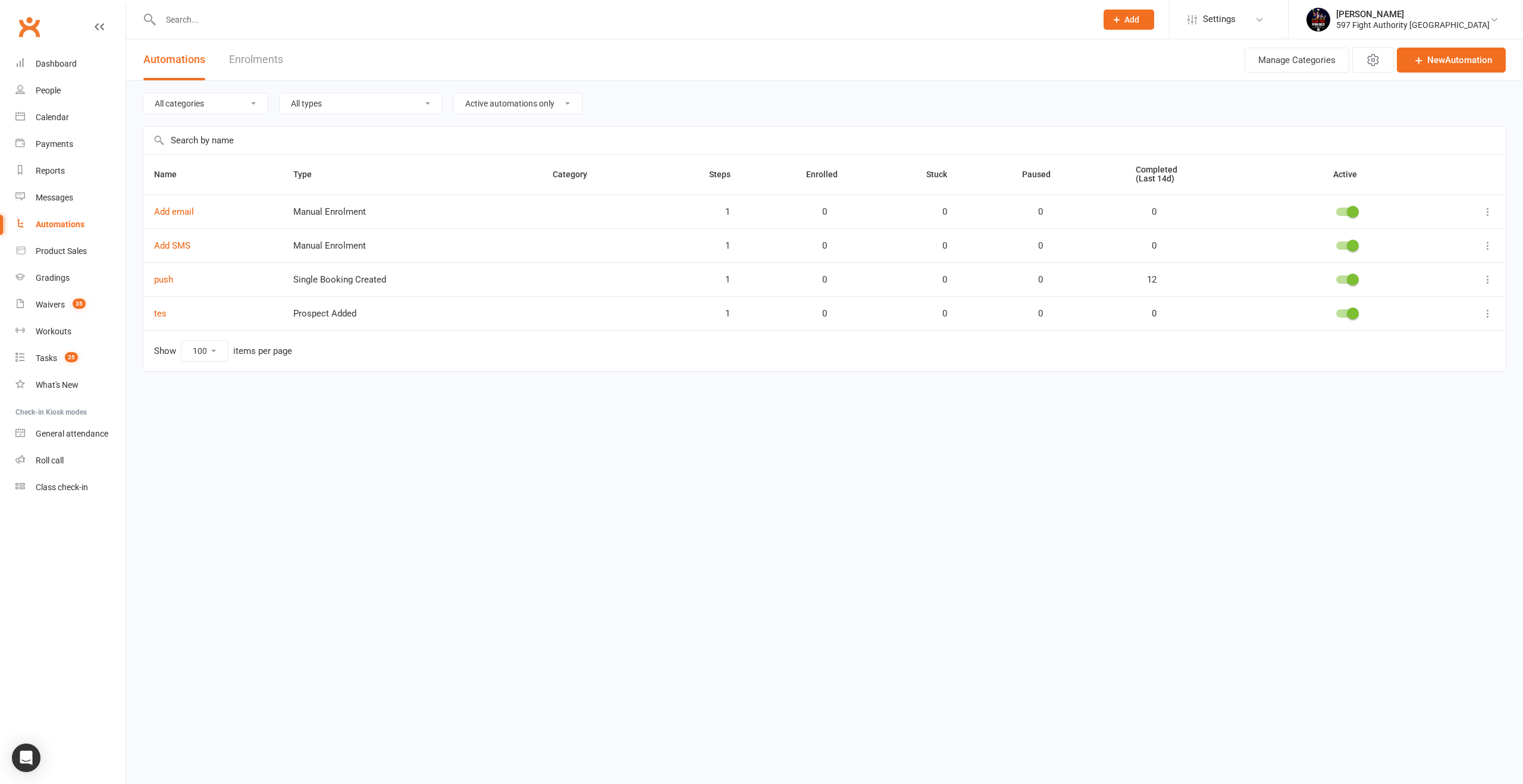
click at [1347, 279] on span at bounding box center [1352, 279] width 12 height 12
click at [1336, 278] on input "checkbox" at bounding box center [1336, 278] width 0 height 0
click at [1348, 310] on span at bounding box center [1352, 313] width 12 height 12
click at [1336, 311] on input "checkbox" at bounding box center [1336, 311] width 0 height 0
click at [1344, 239] on td at bounding box center [1346, 245] width 156 height 34
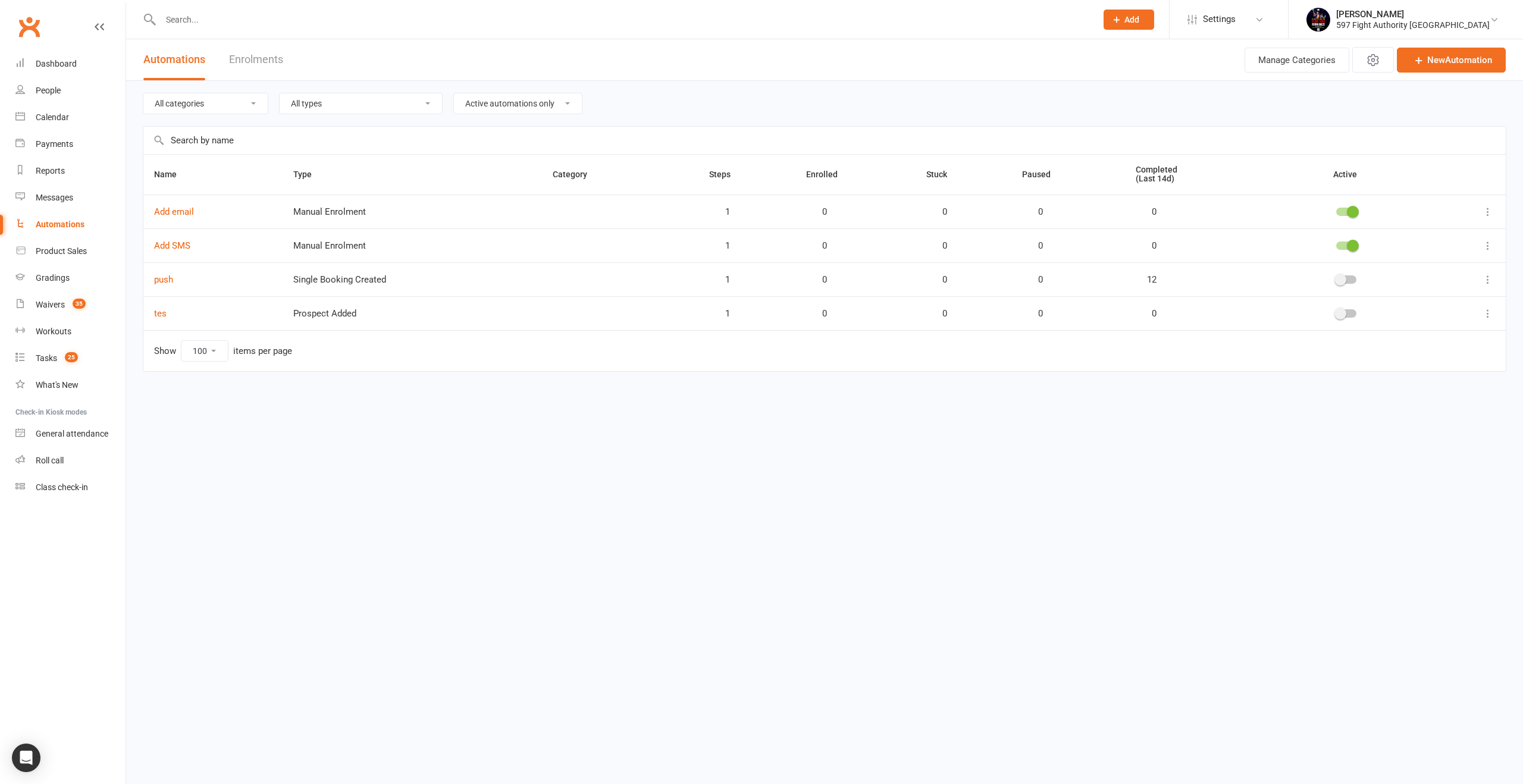
click at [1353, 211] on span at bounding box center [1352, 211] width 12 height 12
click at [1336, 210] on input "checkbox" at bounding box center [1336, 210] width 0 height 0
click at [1350, 246] on span at bounding box center [1352, 245] width 12 height 12
click at [1336, 244] on input "checkbox" at bounding box center [1336, 244] width 0 height 0
drag, startPoint x: 228, startPoint y: 276, endPoint x: 220, endPoint y: 276, distance: 8.0
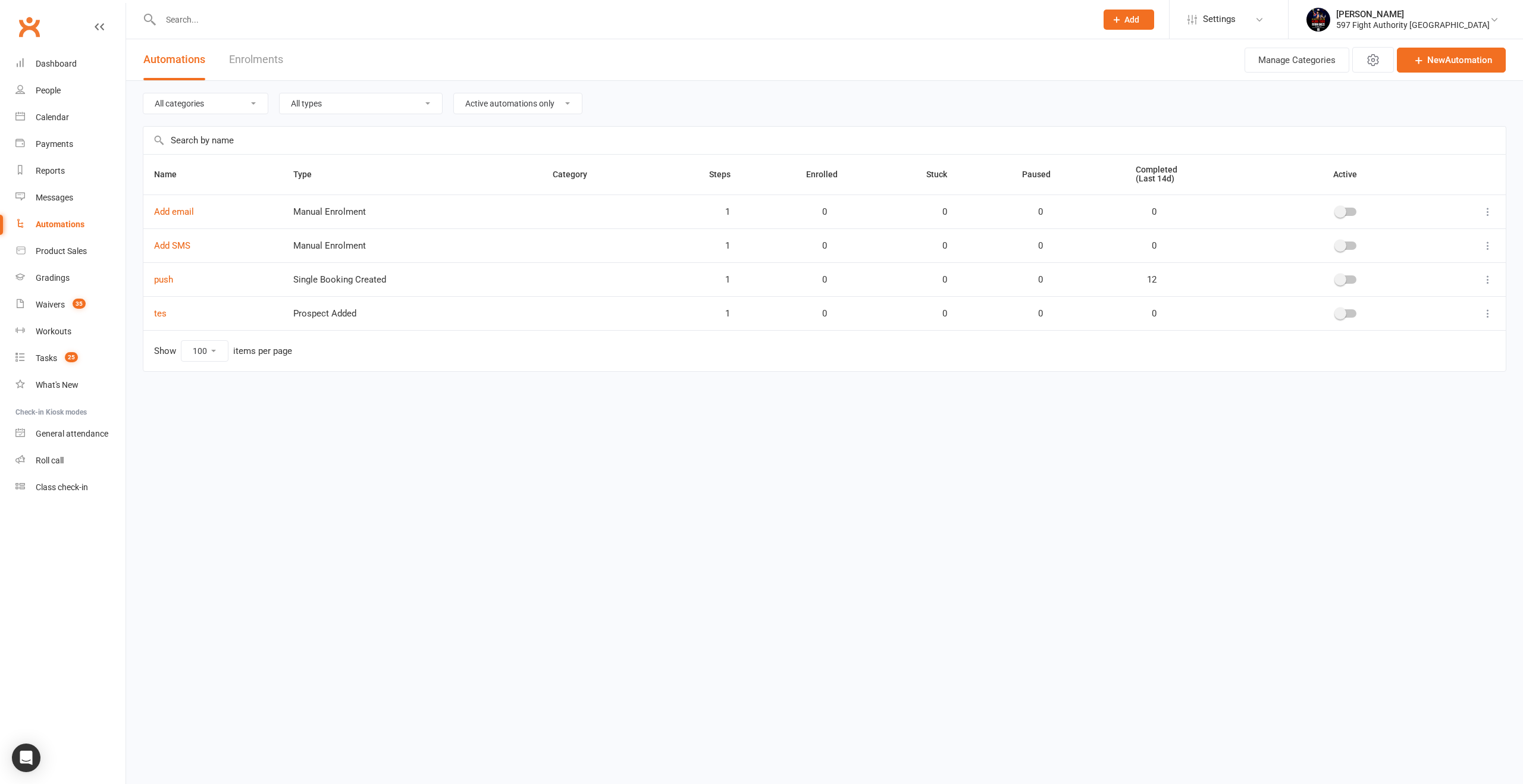
click at [228, 276] on td "push" at bounding box center [213, 279] width 139 height 34
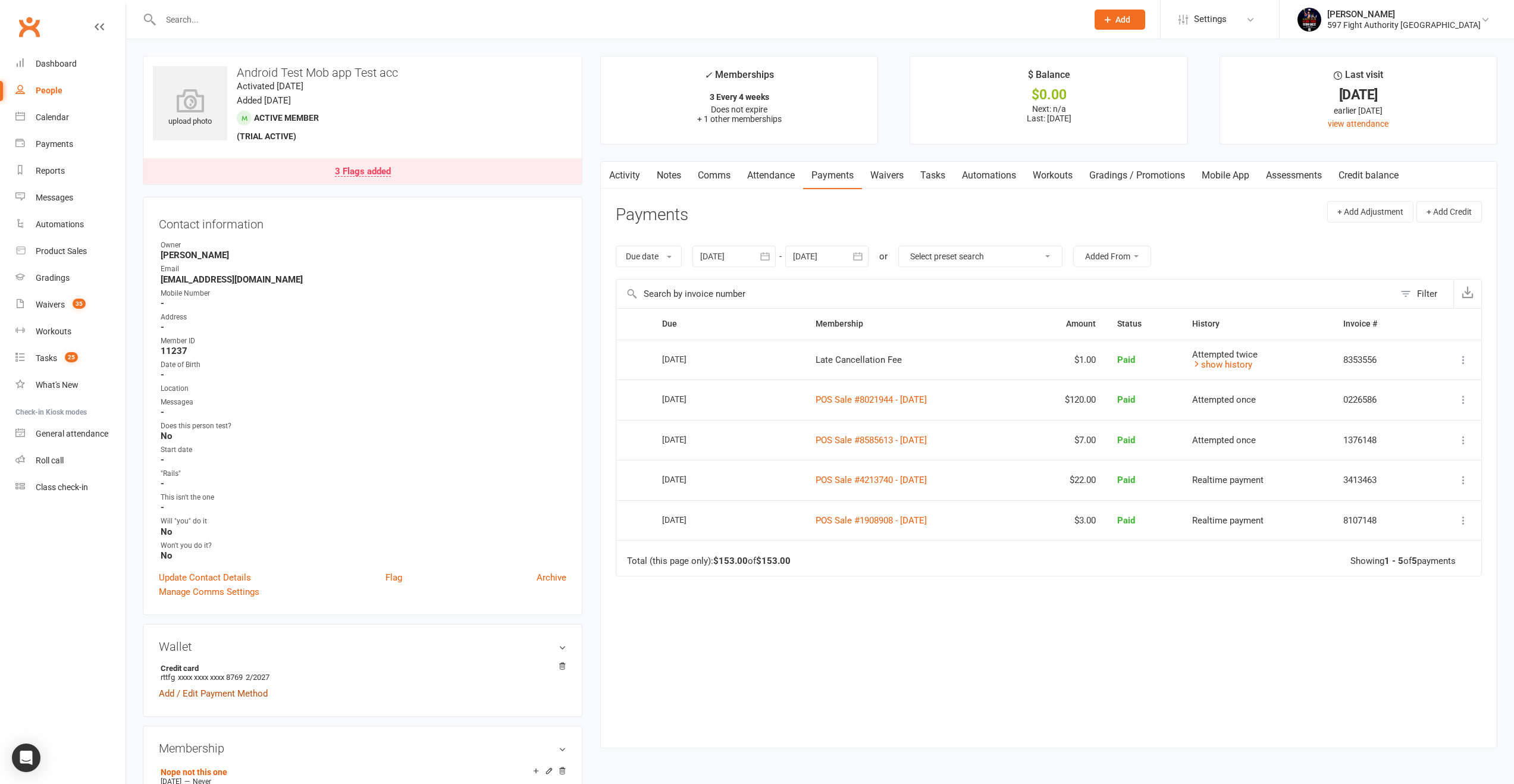
click at [246, 686] on link "Add / Edit Payment Method" at bounding box center [213, 693] width 109 height 14
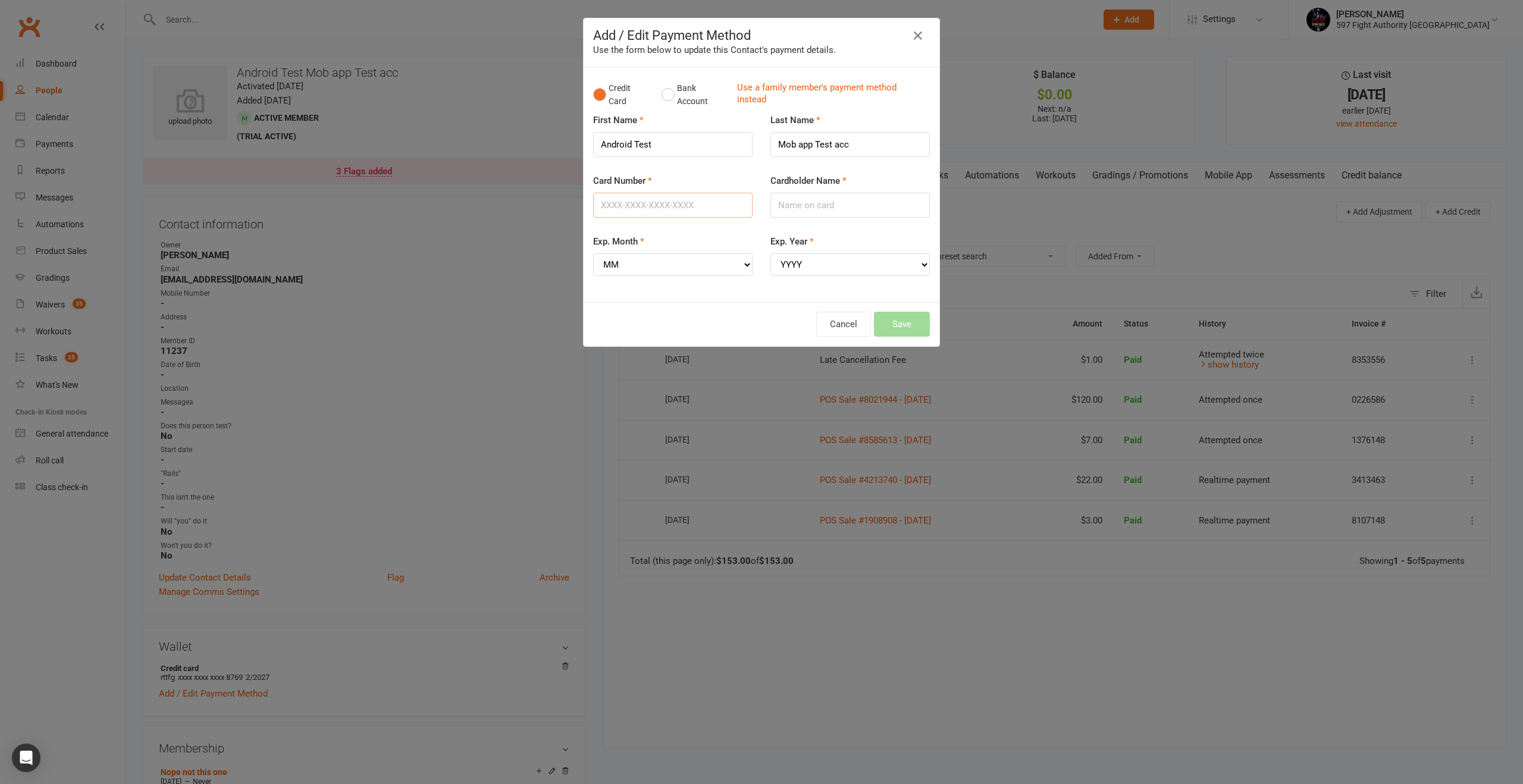
click at [685, 204] on input "Card Number" at bounding box center [672, 205] width 159 height 25
paste input "4252954380220462"
type input "4252954380220462"
click at [851, 212] on input "Cardholder Name" at bounding box center [850, 205] width 159 height 25
type input "Fail Card"
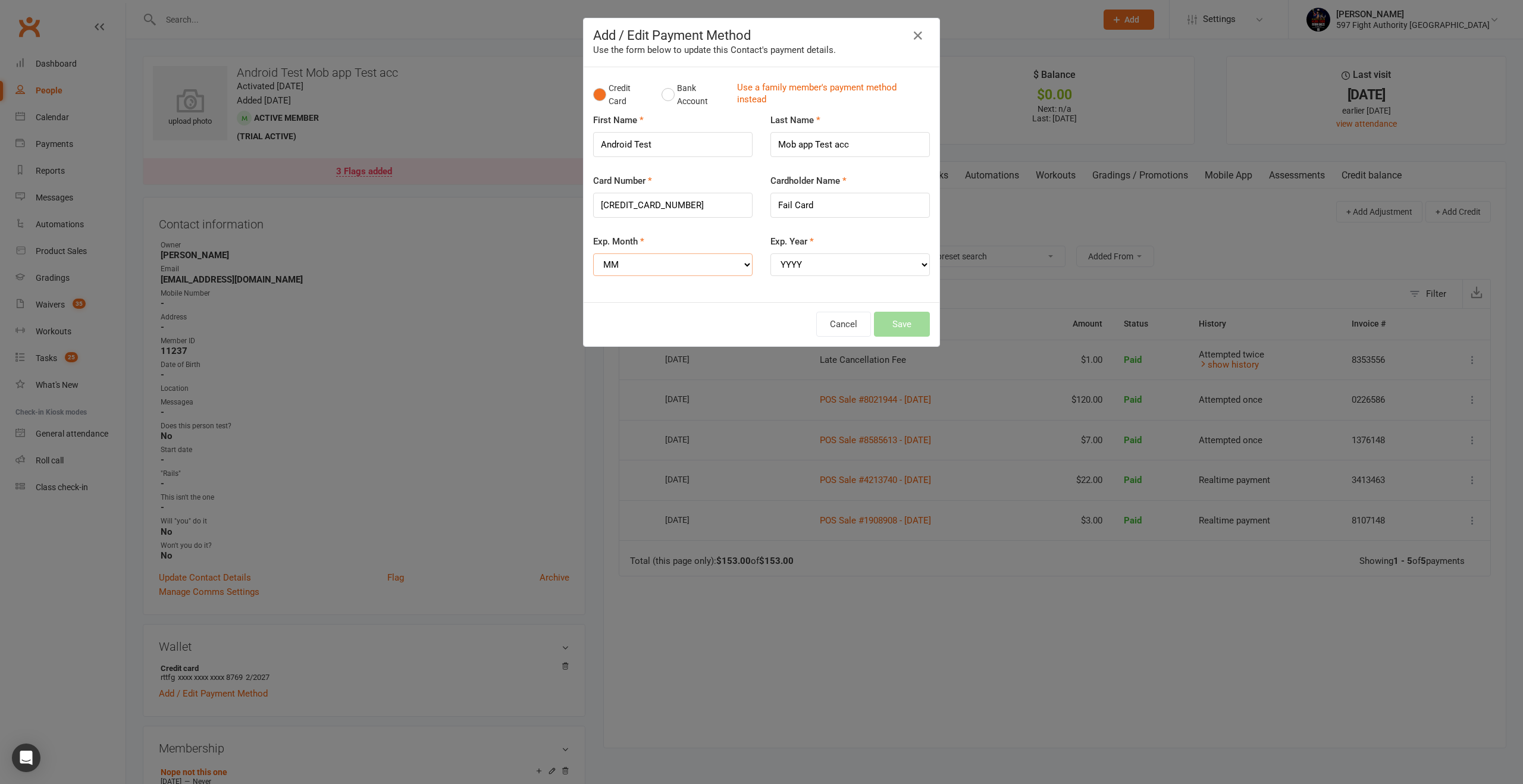
click at [653, 269] on select "MM 01 02 03 04 05 06 07 08 09 10 11 12" at bounding box center [672, 265] width 159 height 23
select select "02"
click at [593, 254] on select "MM 01 02 03 04 05 06 07 08 09 10 11 12" at bounding box center [672, 265] width 159 height 23
click at [875, 257] on select "YYYY 2025 2026 2027 2028 2029 2030 2031 2032 2033 2034" at bounding box center [850, 265] width 159 height 23
select select "2026"
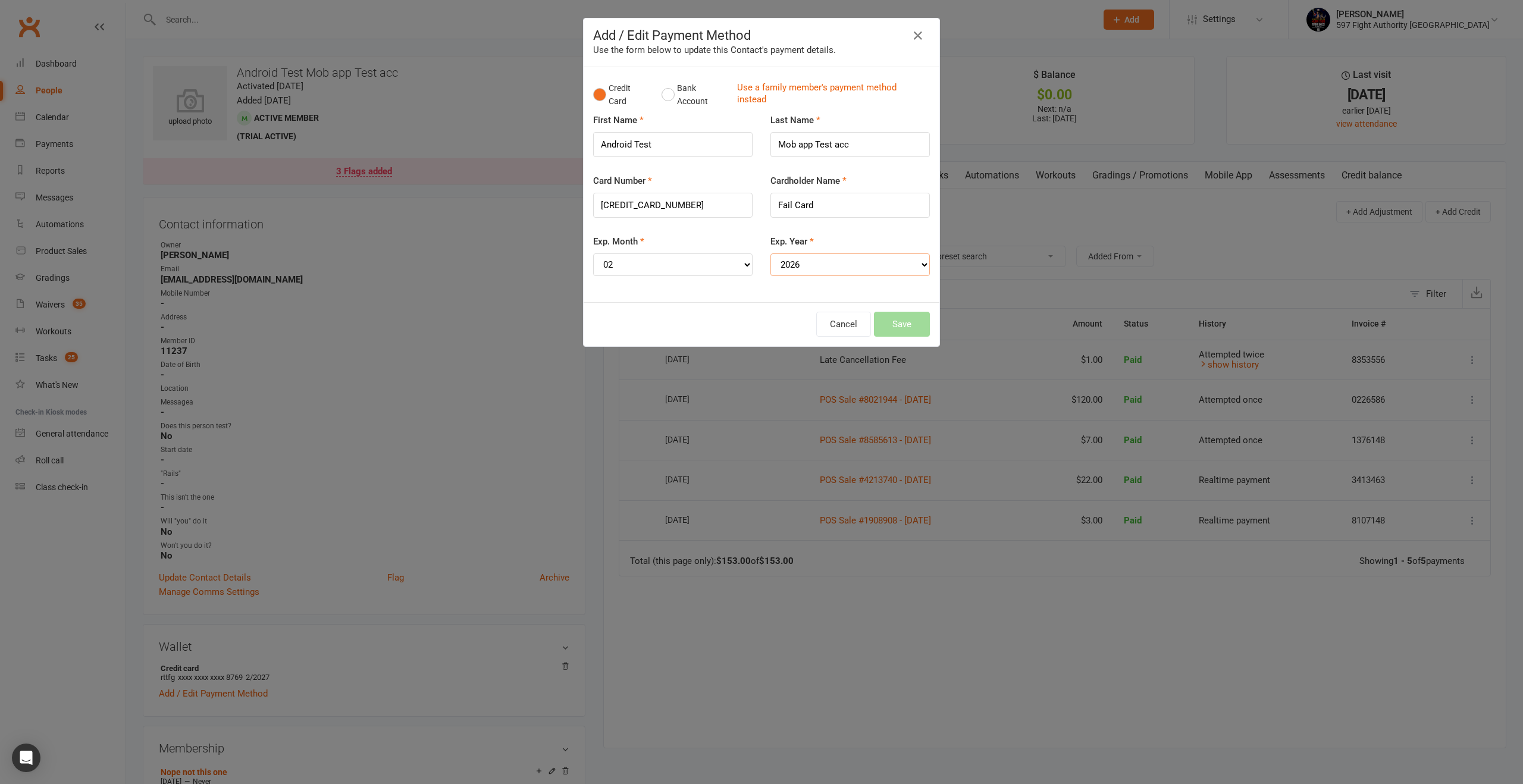
click at [770, 254] on select "YYYY 2025 2026 2027 2028 2029 2030 2031 2032 2033 2034" at bounding box center [850, 265] width 159 height 23
click at [883, 327] on button "Save" at bounding box center [902, 324] width 56 height 25
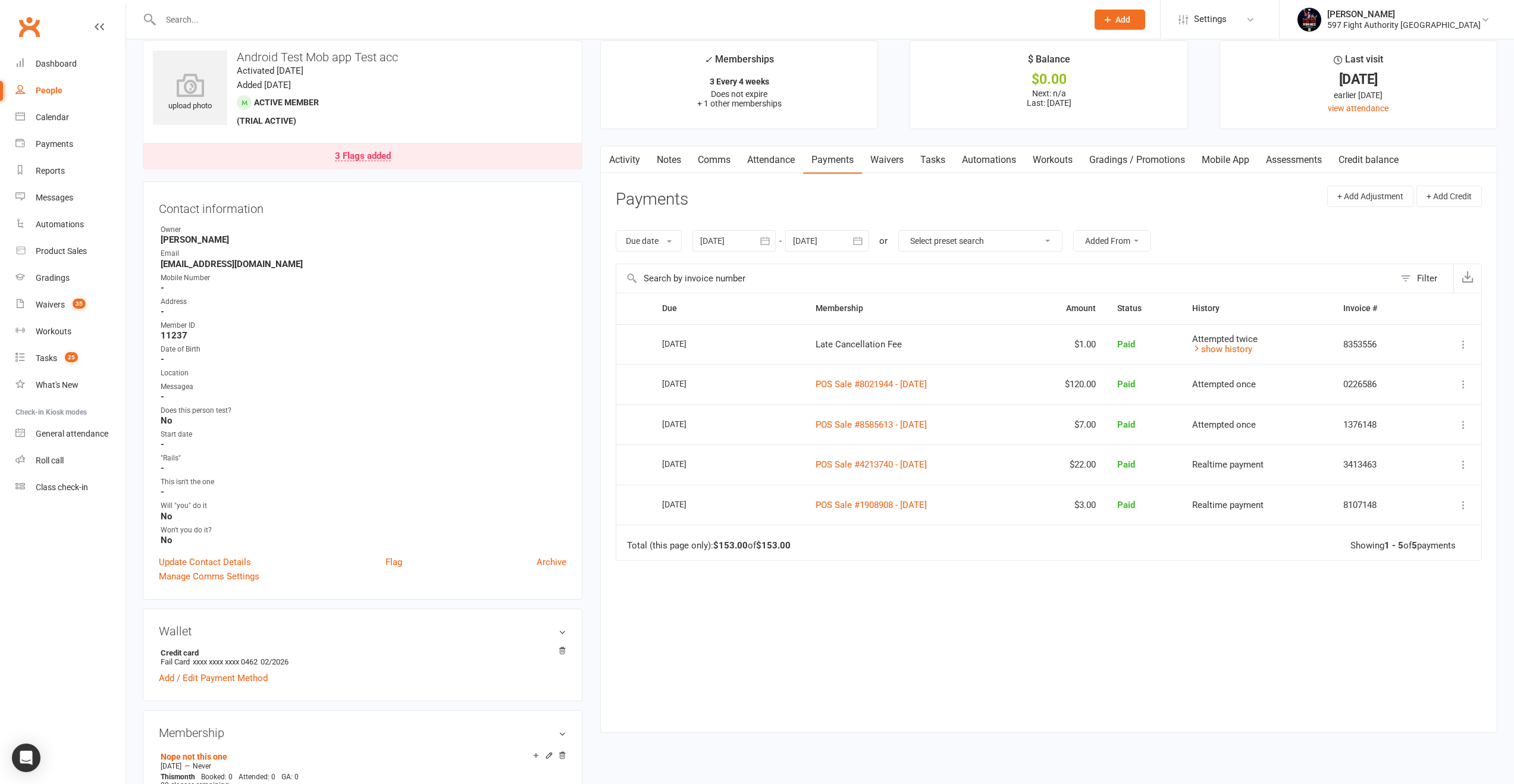
scroll to position [42, 0]
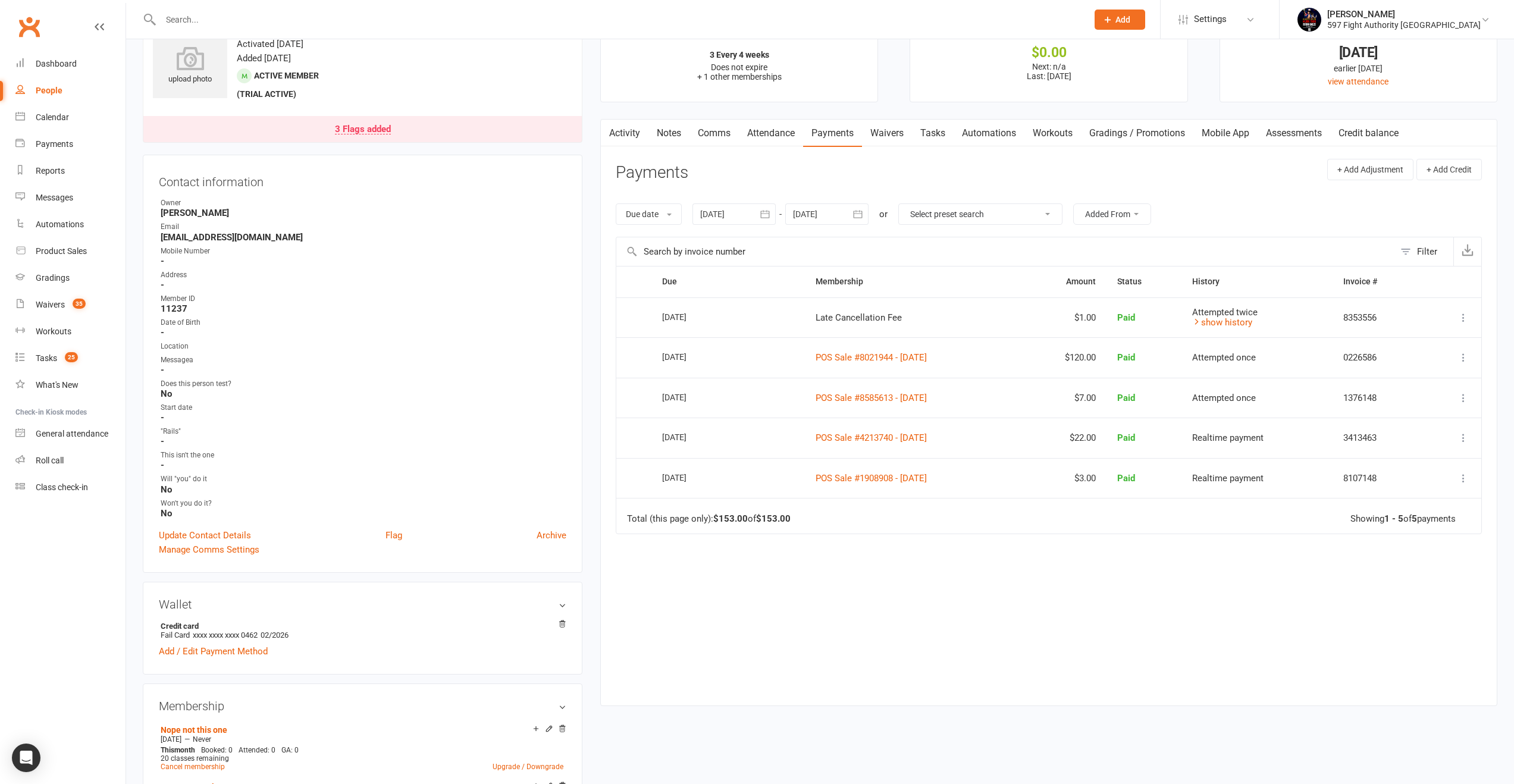
click at [828, 229] on div "Due date Due date Date paid Date failed Date settled 17 Aug 2025 August 2025 Su…" at bounding box center [1049, 214] width 866 height 45
click at [847, 208] on div at bounding box center [827, 214] width 83 height 22
click at [928, 363] on button "23" at bounding box center [938, 355] width 25 height 22
type input "23 Oct 2025"
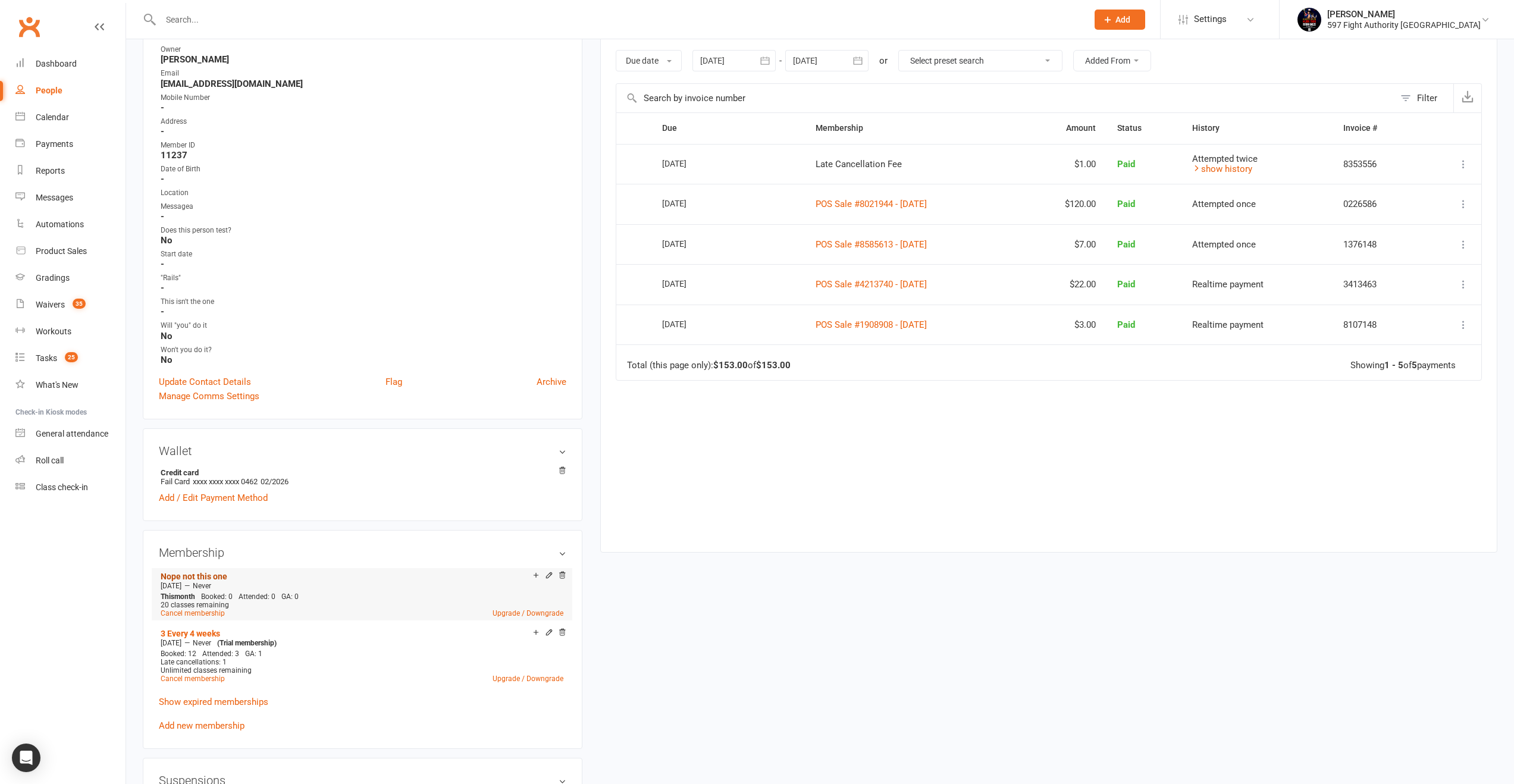
click at [219, 572] on link "Nope not this one" at bounding box center [194, 576] width 66 height 9
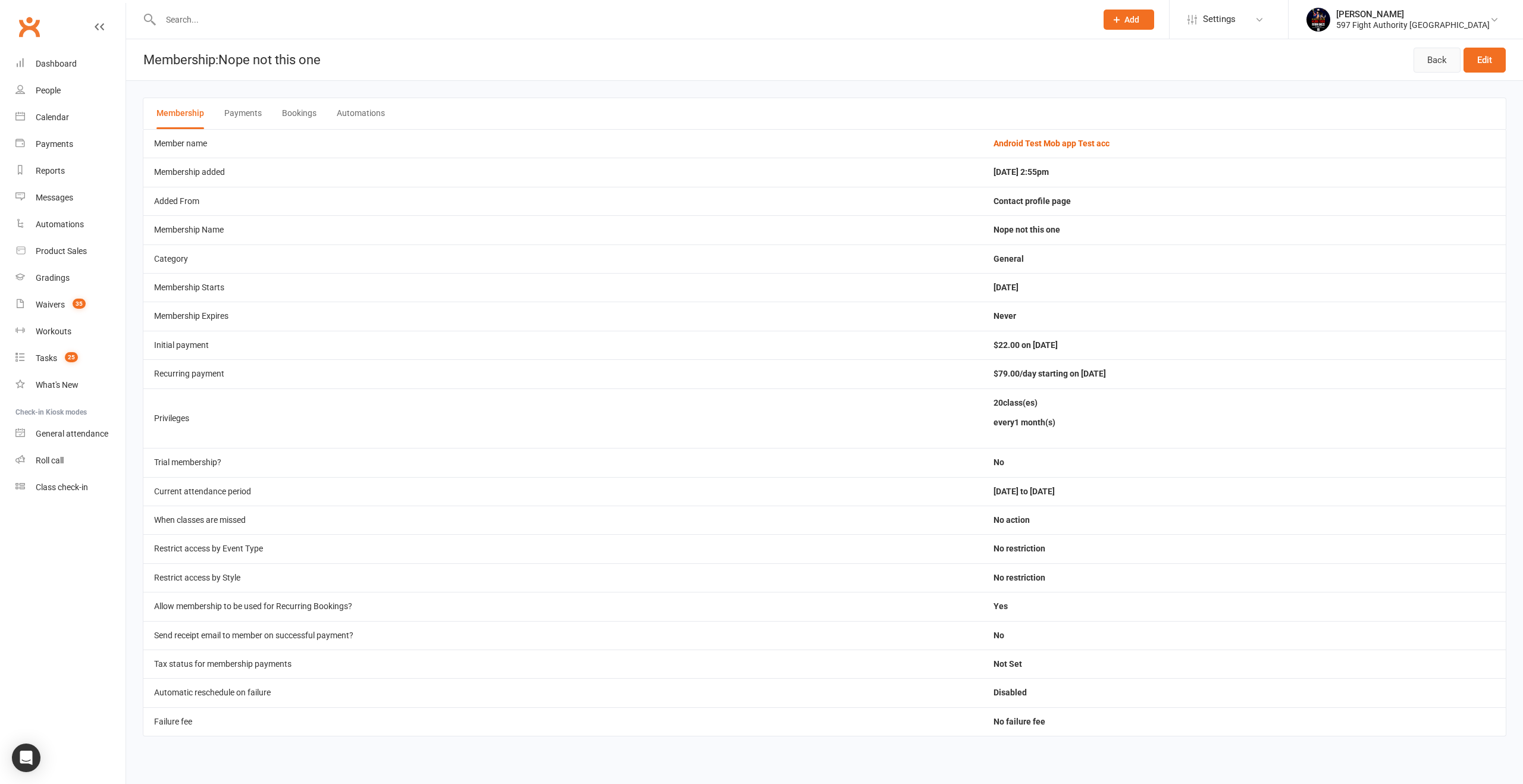
click at [1444, 69] on link "Back" at bounding box center [1437, 60] width 47 height 25
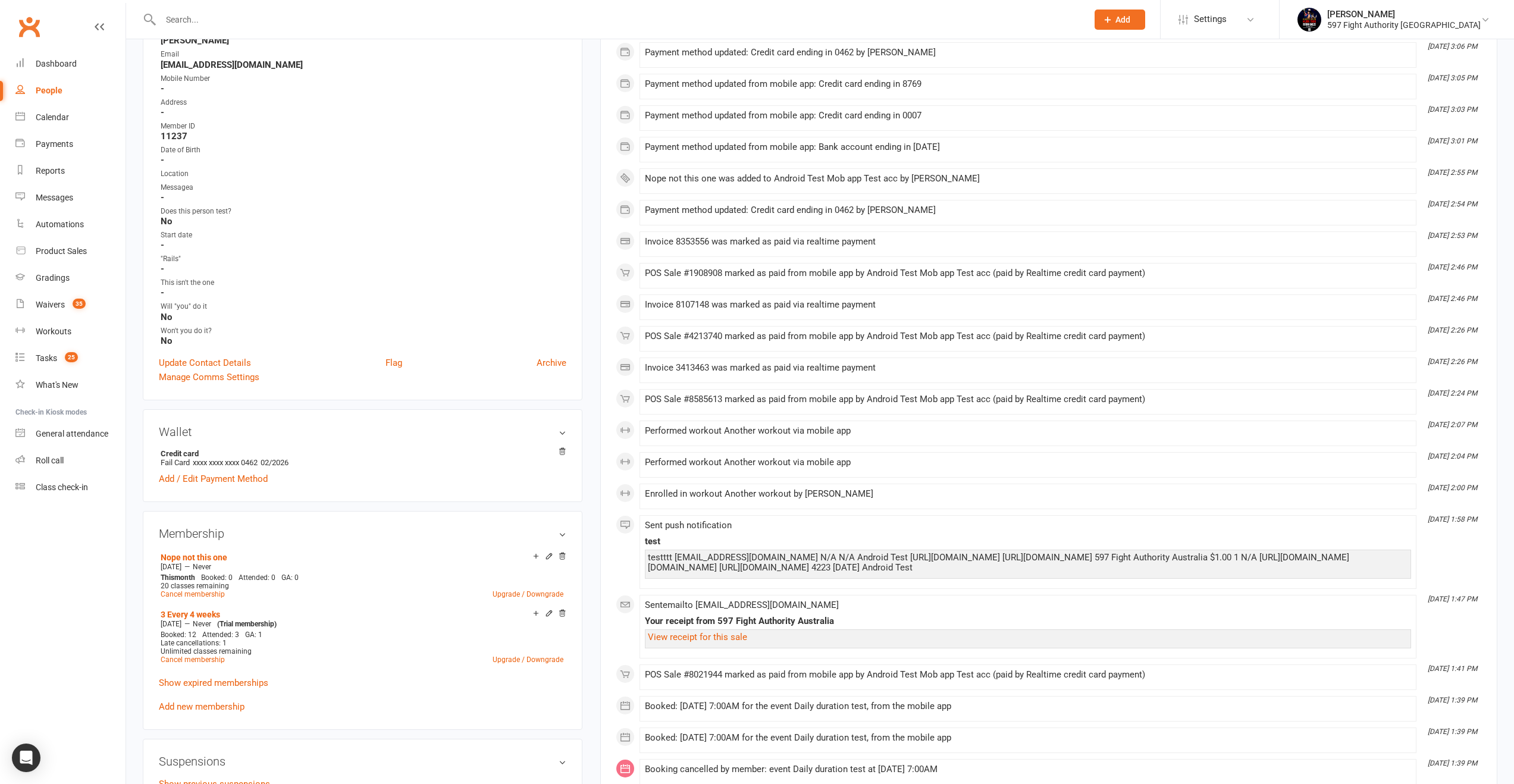
scroll to position [398, 0]
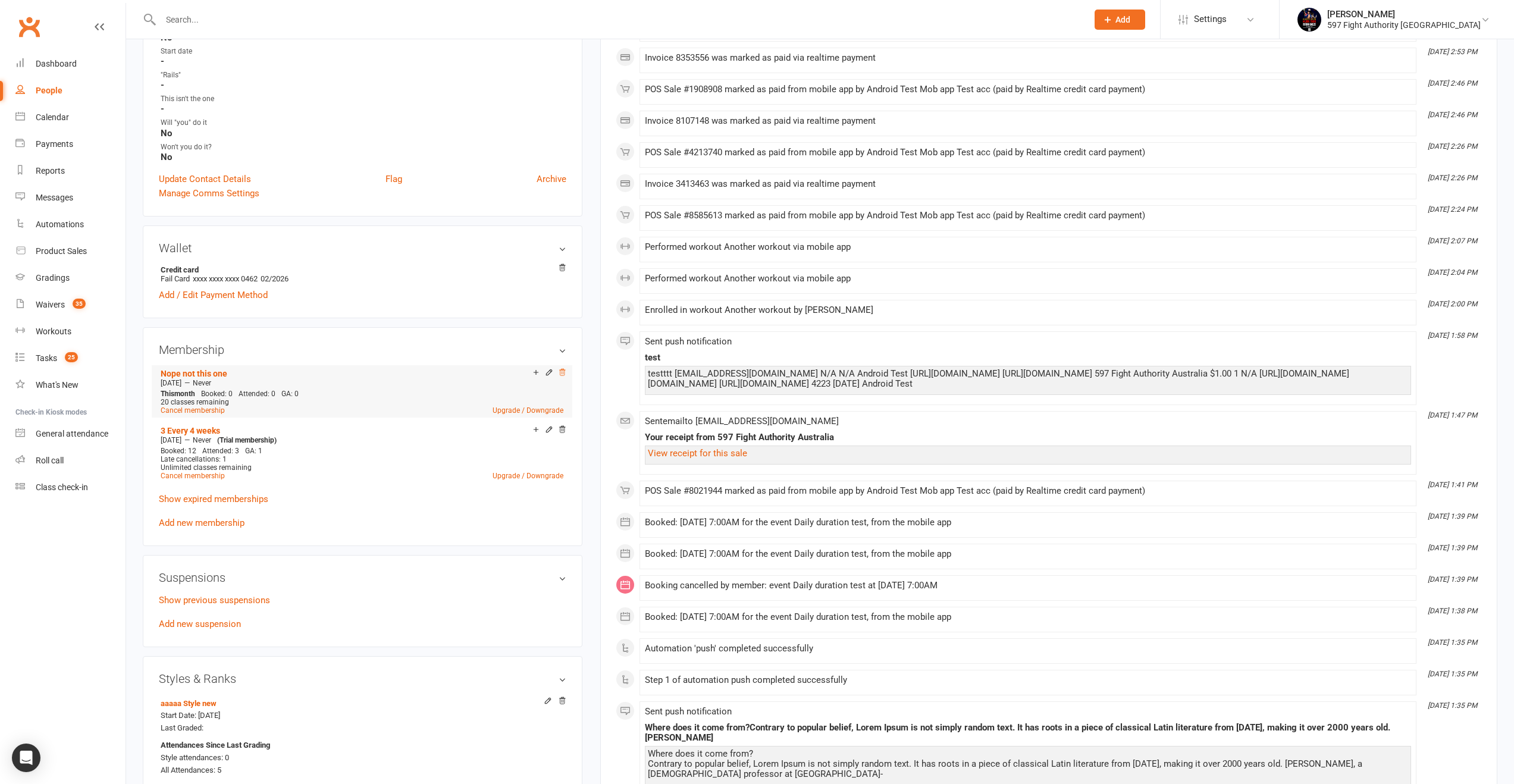
click at [562, 369] on icon at bounding box center [562, 372] width 6 height 7
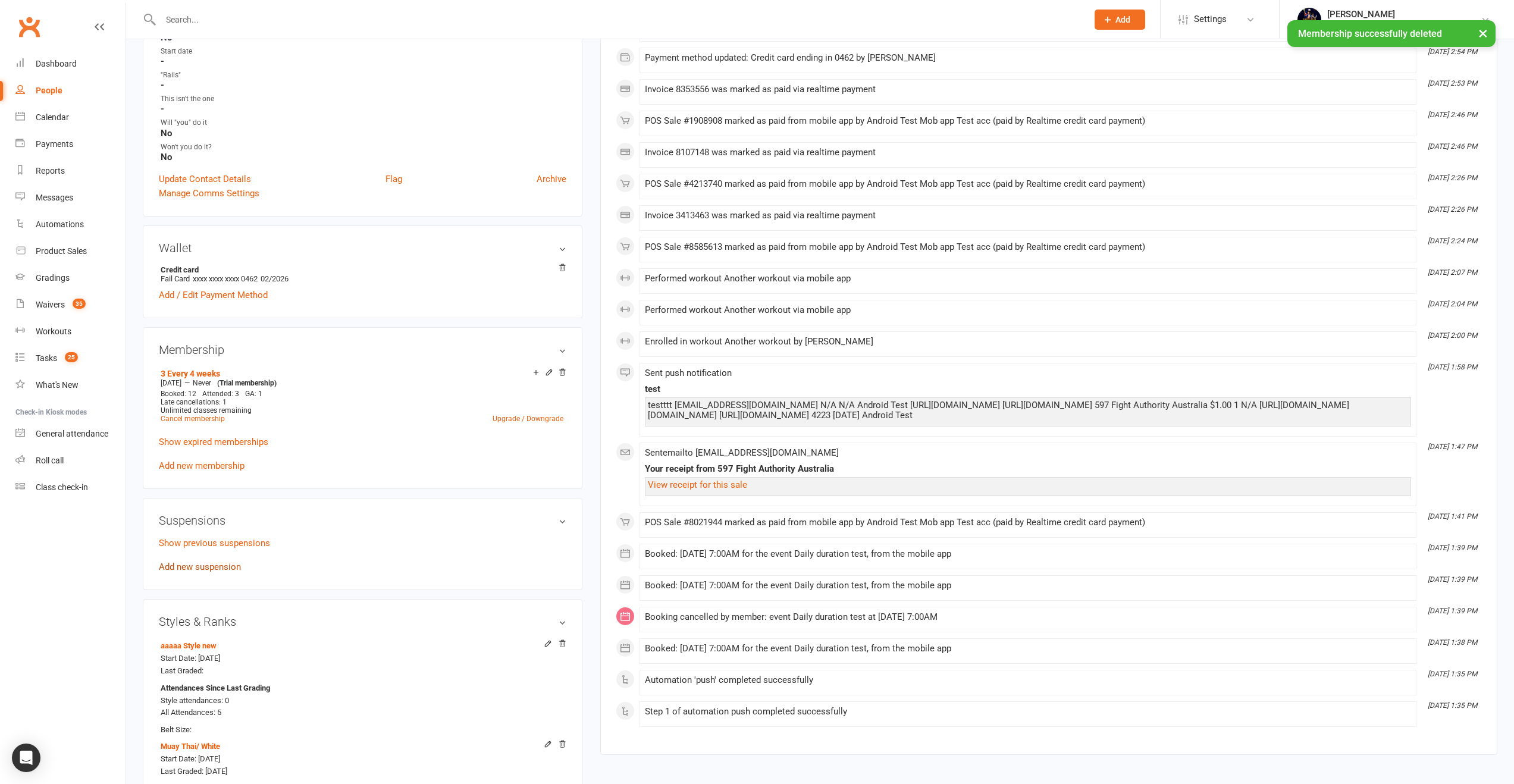
click at [205, 564] on link "Add new suspension" at bounding box center [199, 566] width 82 height 10
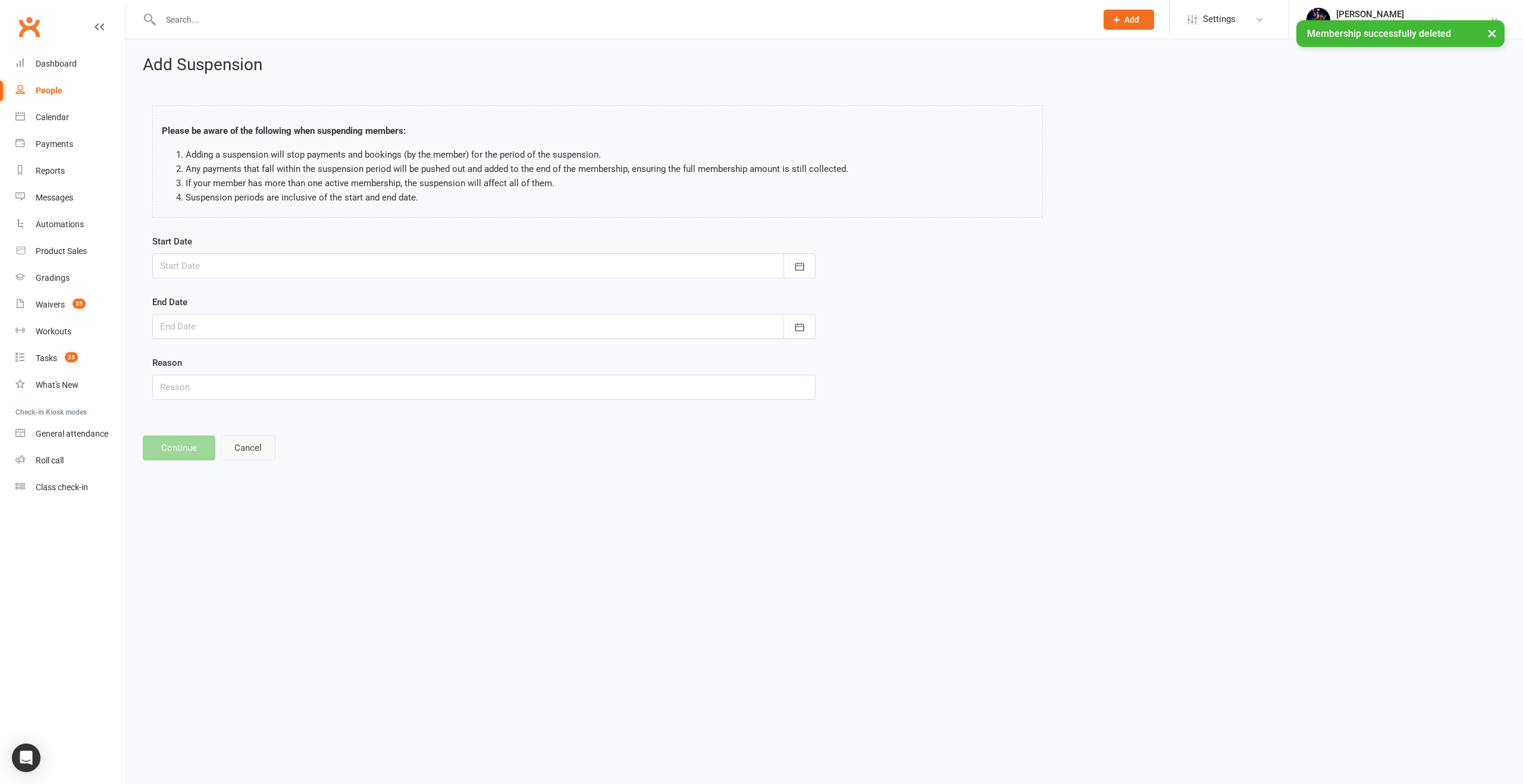
drag, startPoint x: 267, startPoint y: 463, endPoint x: 256, endPoint y: 454, distance: 14.2
click at [263, 463] on div "Add Suspension Please be aware of the following when suspending members: Adding…" at bounding box center [824, 258] width 1397 height 438
click at [256, 453] on button "Cancel" at bounding box center [248, 447] width 55 height 25
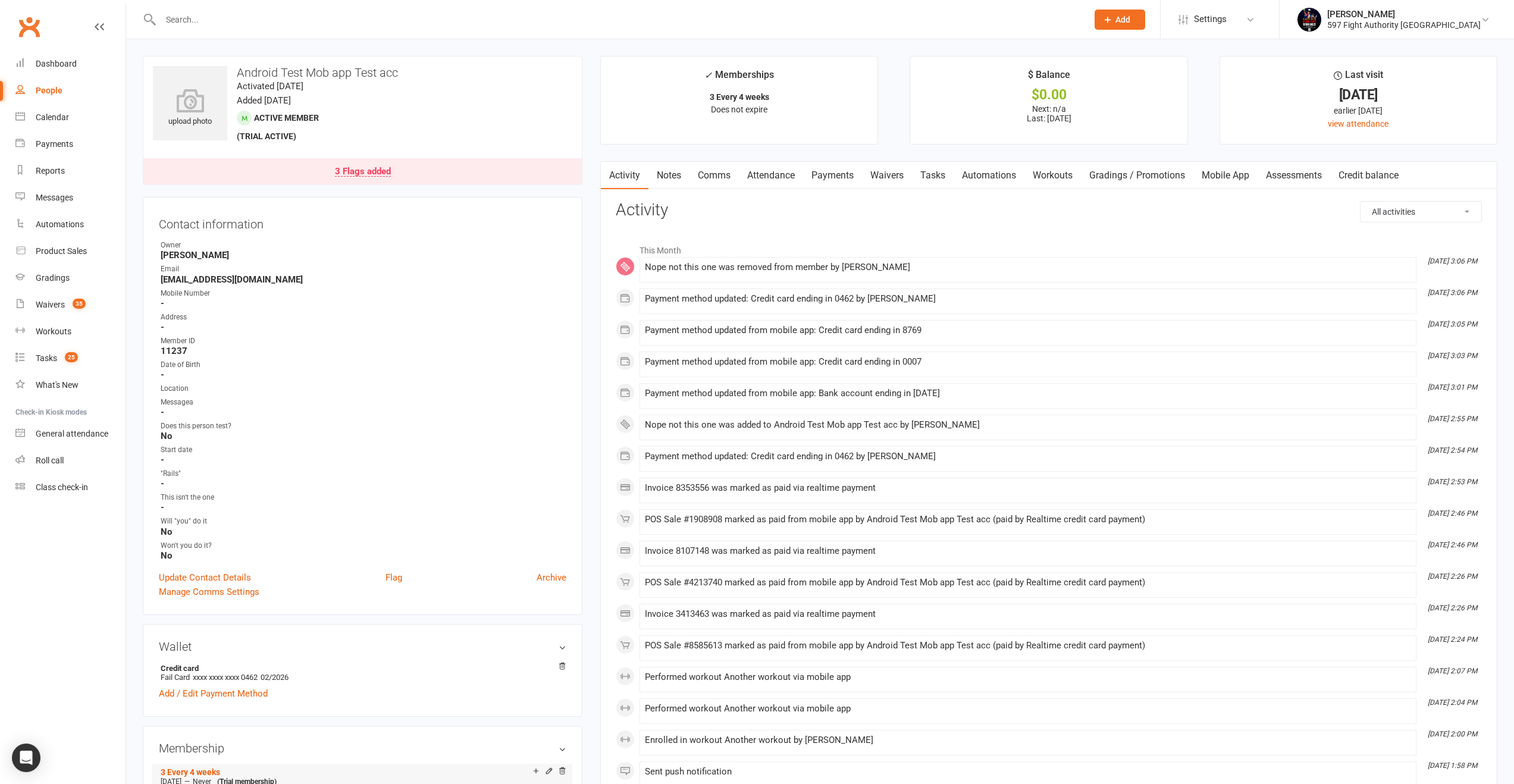
scroll to position [129, 0]
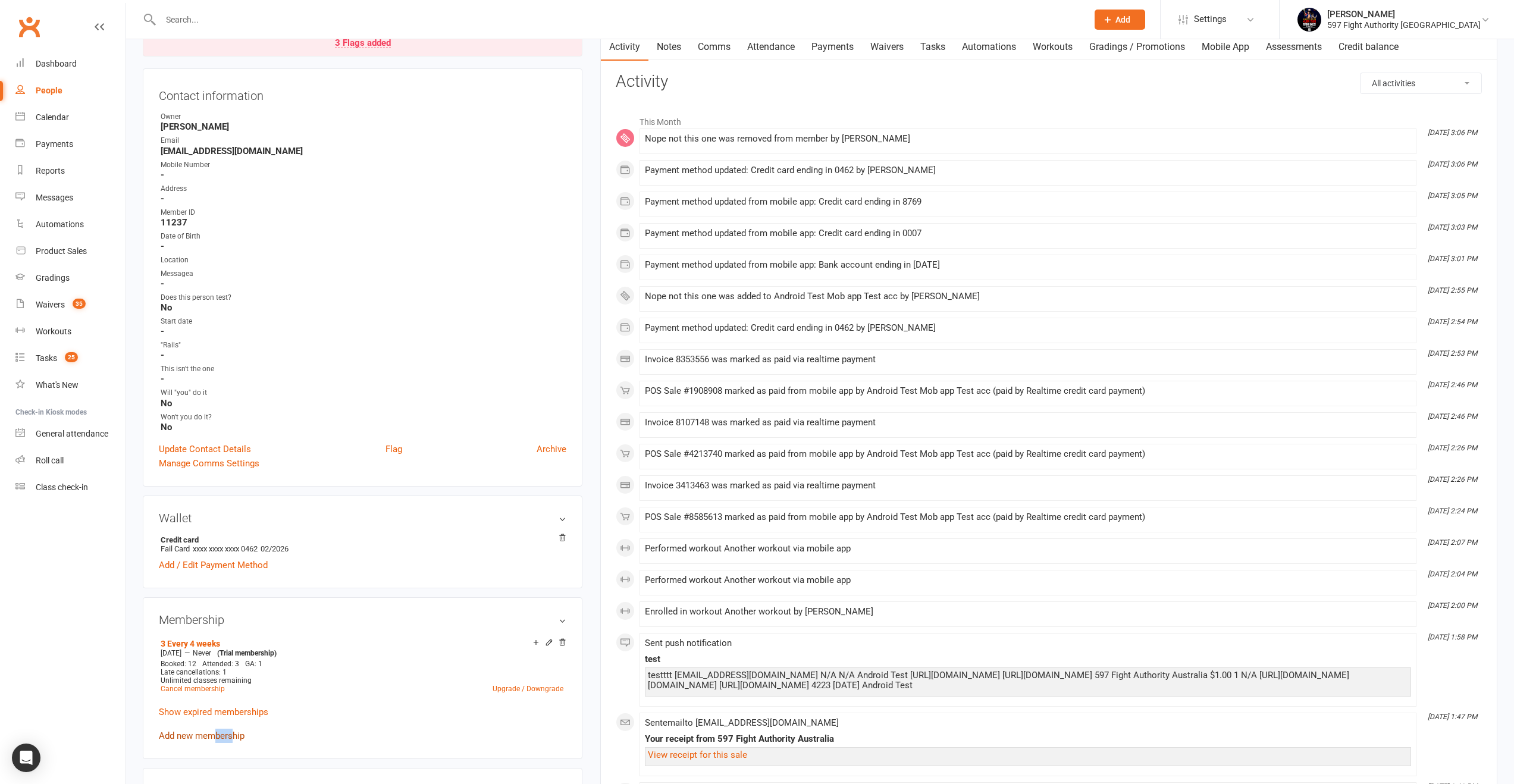
drag, startPoint x: 217, startPoint y: 730, endPoint x: 235, endPoint y: 729, distance: 18.0
click at [235, 730] on link "Add new membership" at bounding box center [201, 735] width 86 height 10
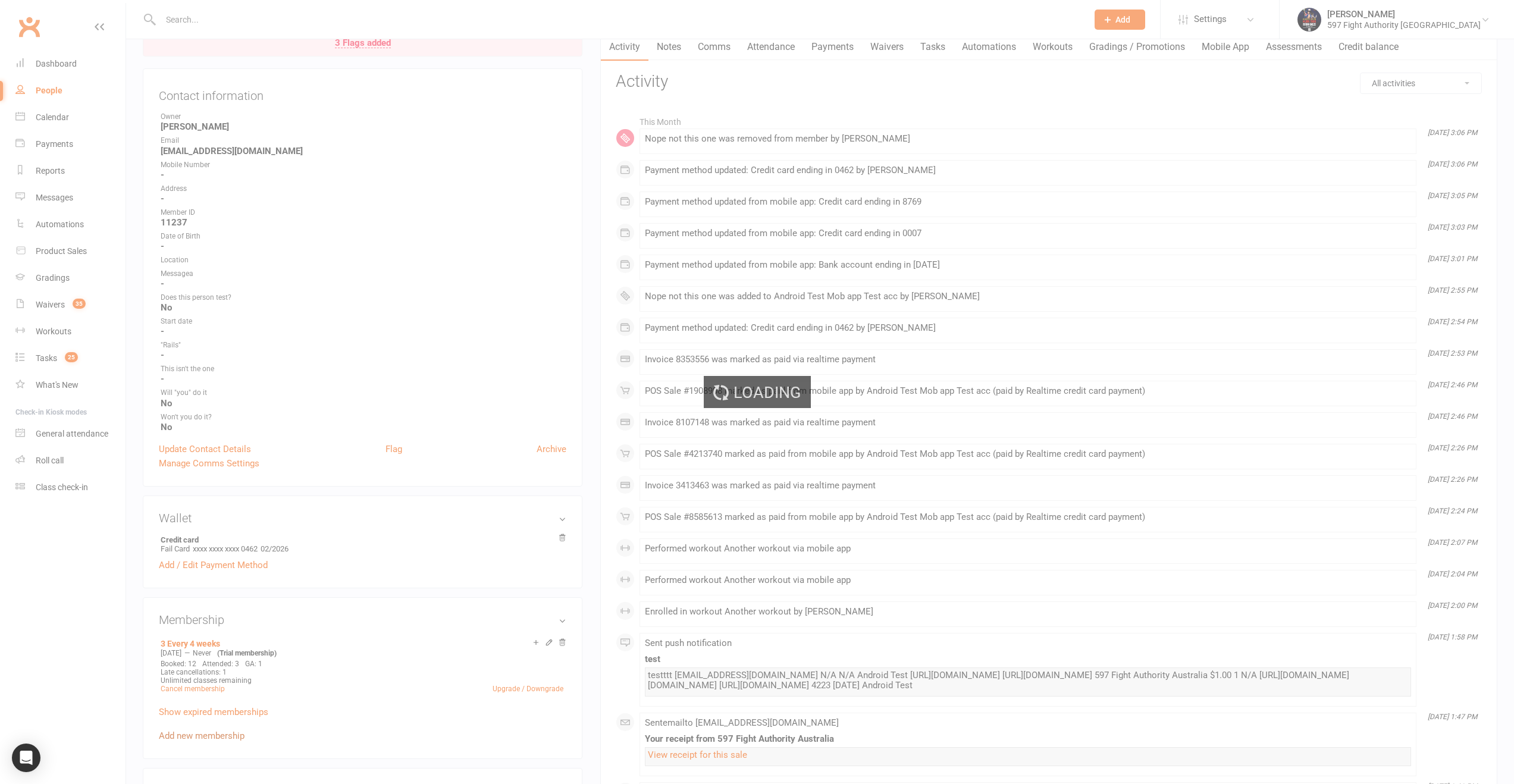
click at [235, 729] on div "Loading" at bounding box center [757, 392] width 1514 height 784
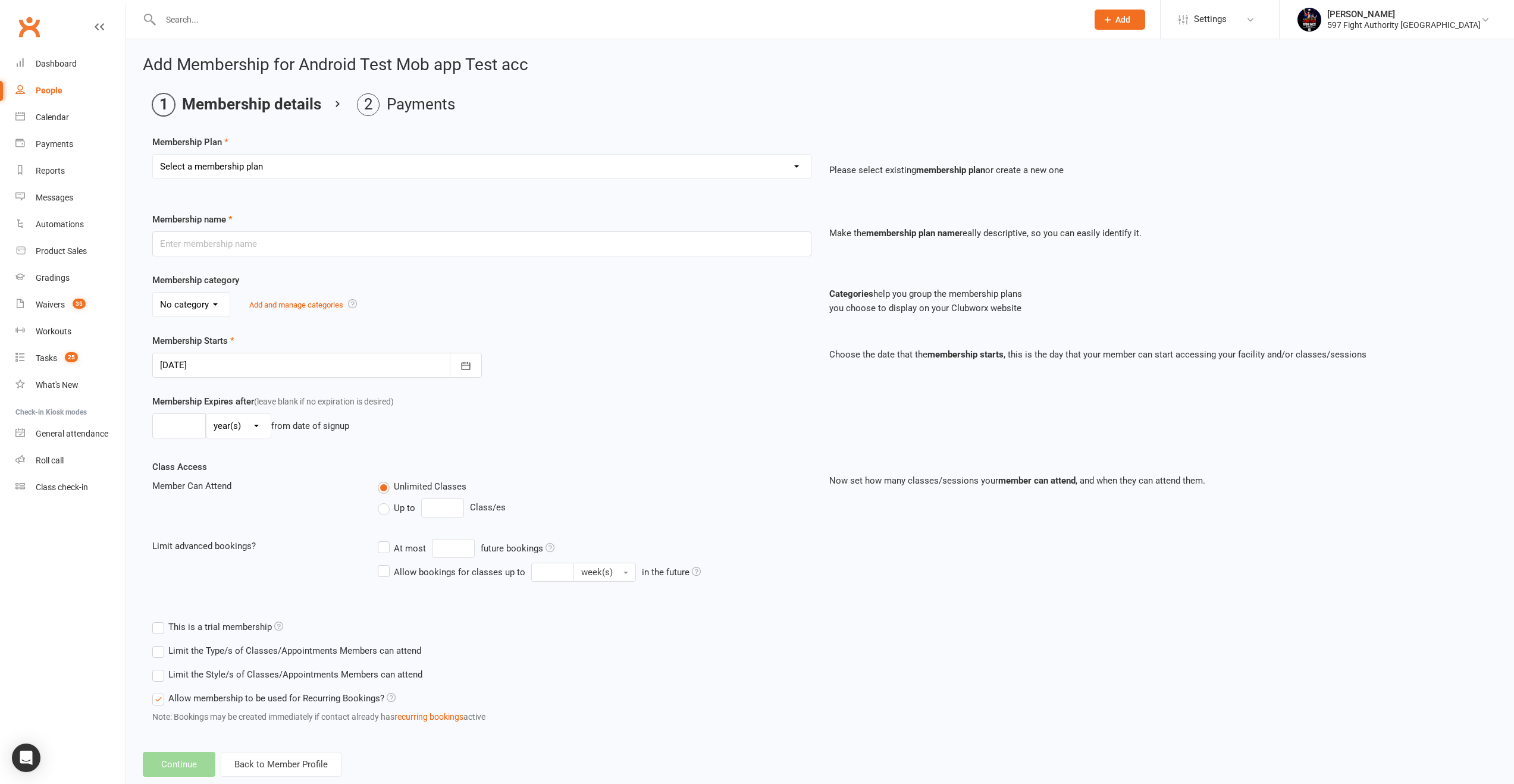
click at [246, 161] on select "Select a membership plan Create new Membership Plan Kids Classes Casual No Fail…" at bounding box center [481, 166] width 658 height 24
select select "5"
click at [153, 154] on select "Select a membership plan Create new Membership Plan Kids Classes Casual No Fail…" at bounding box center [481, 166] width 658 height 24
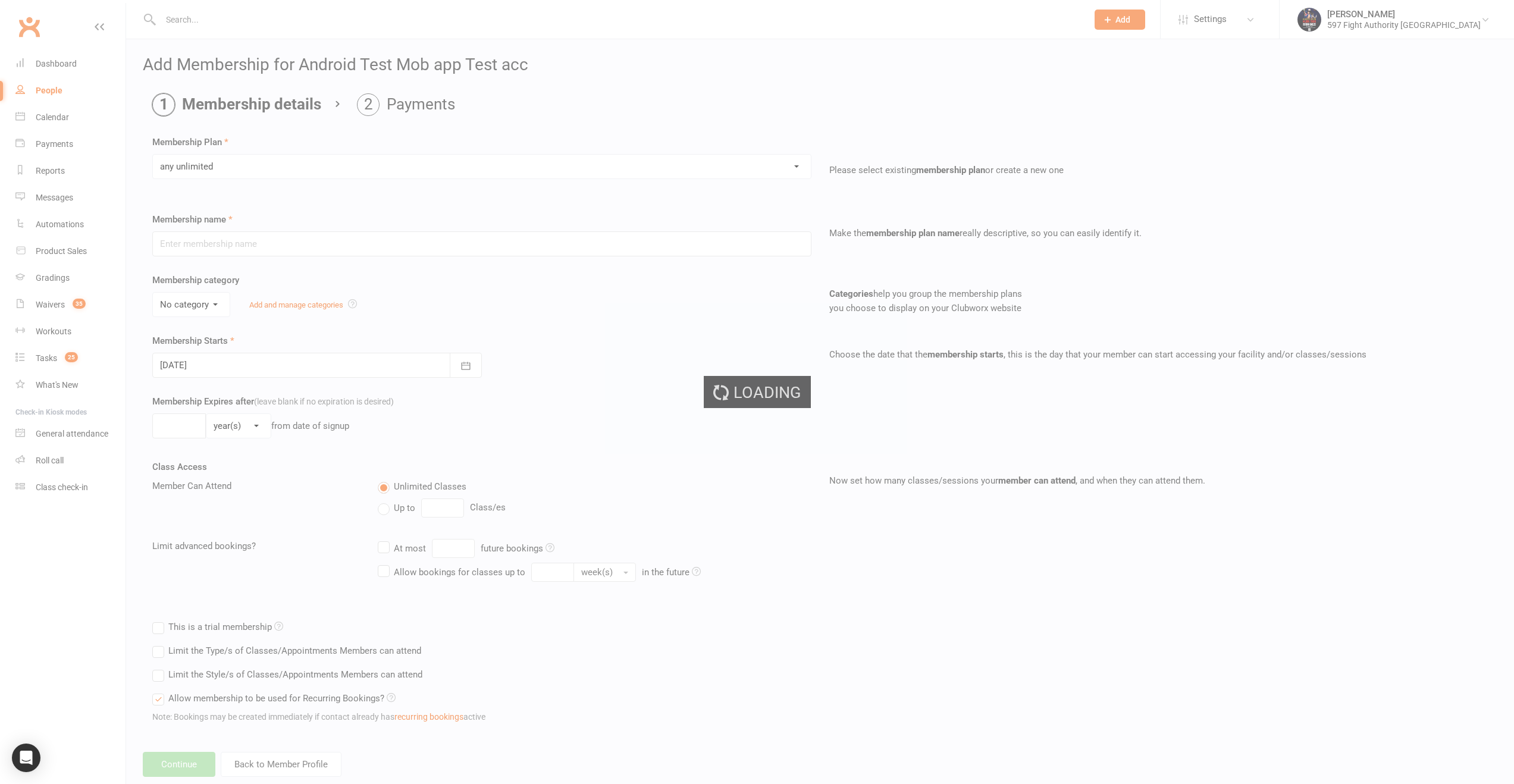
type input "any unlimited"
select select "0"
type input "3"
select select "2"
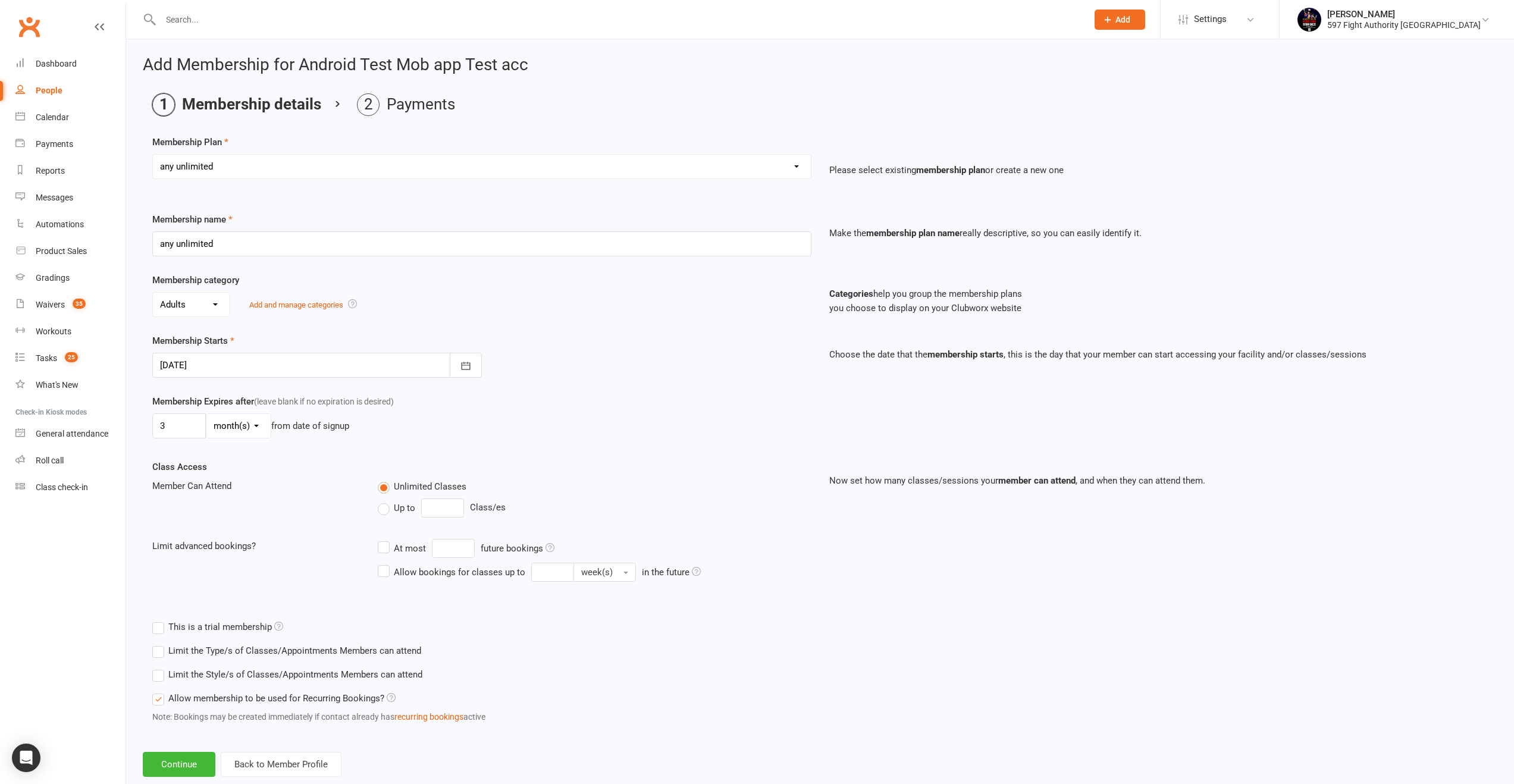
scroll to position [26, 0]
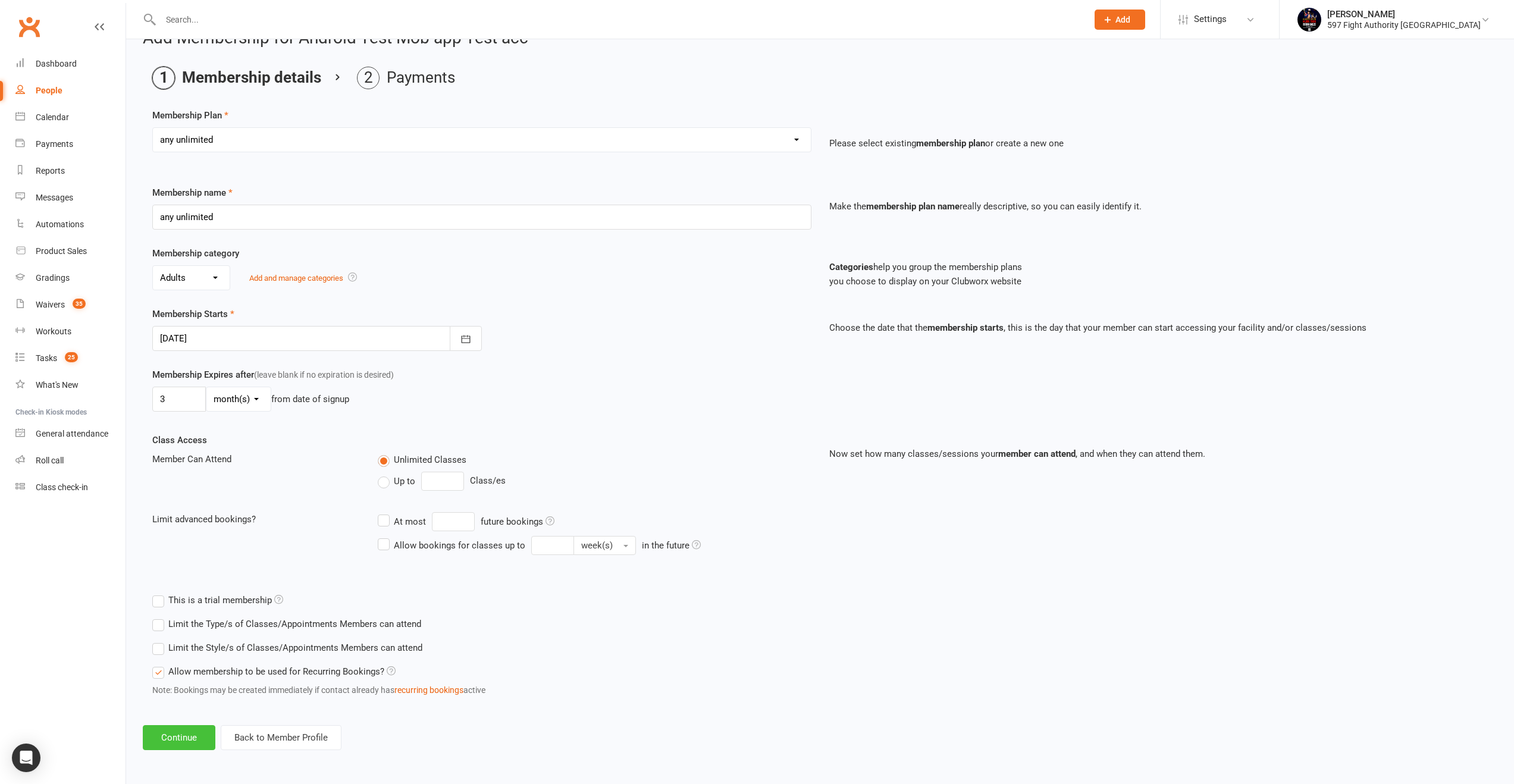
click at [194, 733] on button "Continue" at bounding box center [179, 737] width 73 height 25
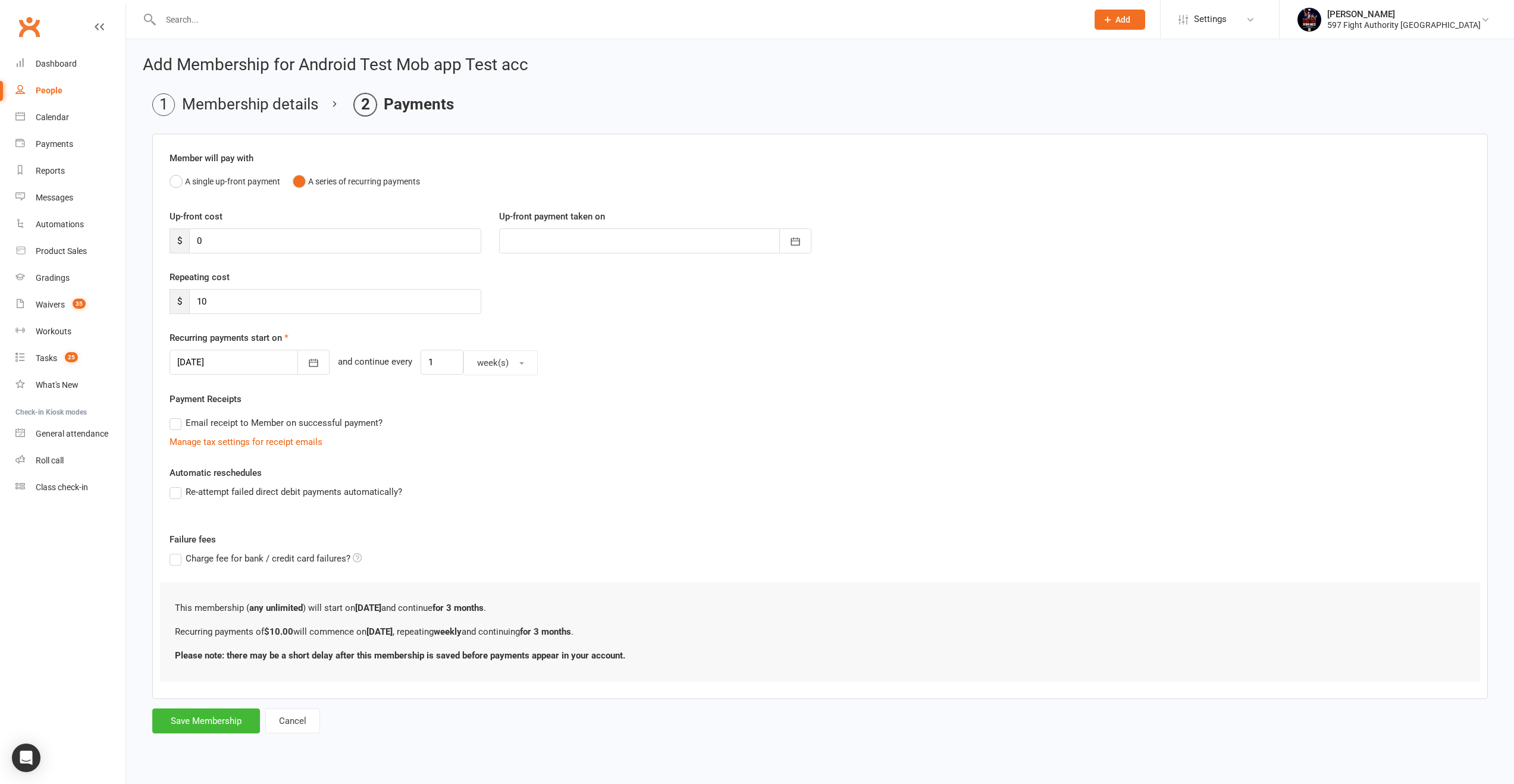
scroll to position [0, 0]
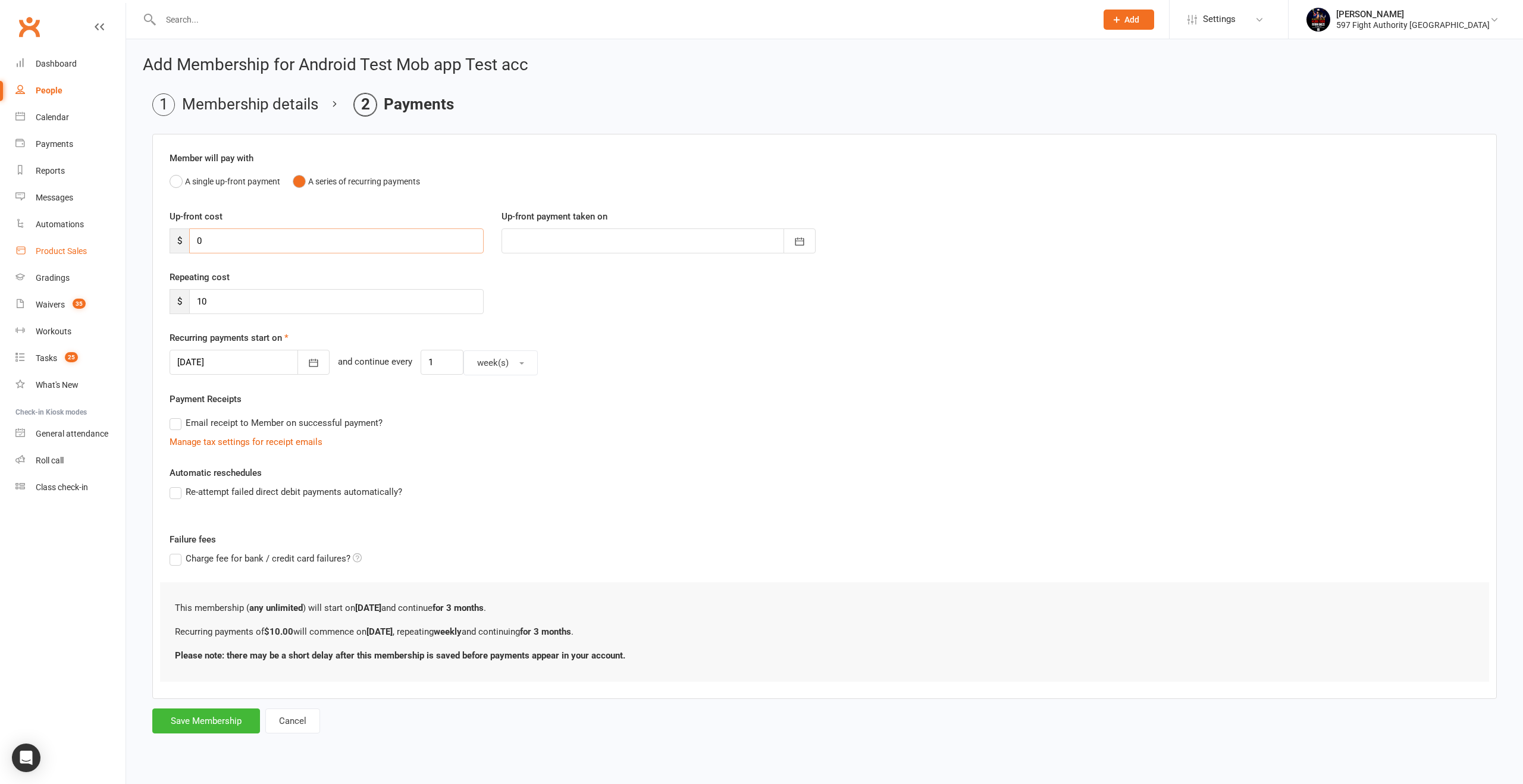
drag, startPoint x: 297, startPoint y: 249, endPoint x: 118, endPoint y: 242, distance: 179.1
click at [118, 242] on ui-view "Prospect Member Non-attending contact Class / event Appointment Grading event T…" at bounding box center [762, 378] width 1523 height 750
type input "2"
type input "[DATE]"
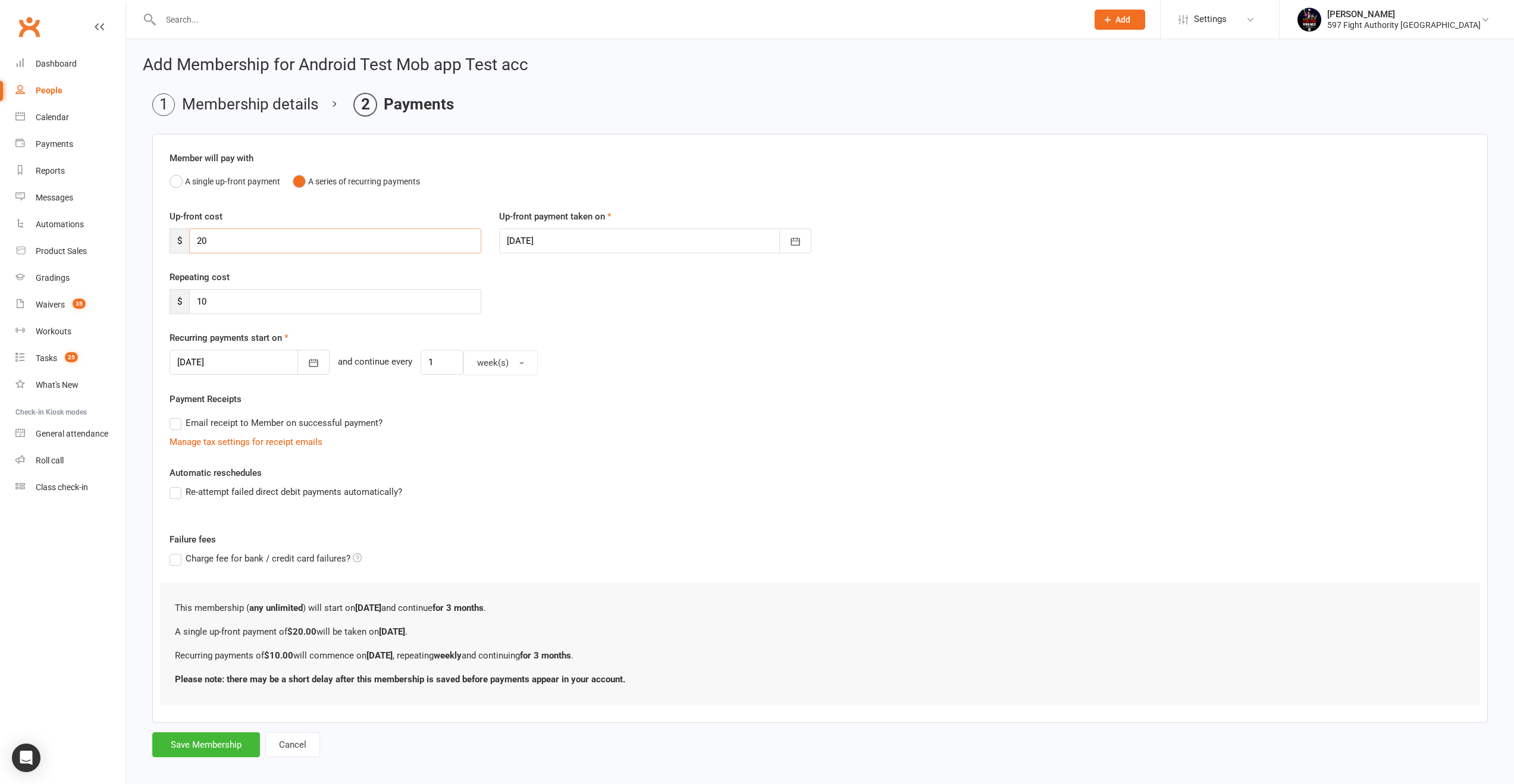
type input "20"
click at [592, 241] on div at bounding box center [655, 241] width 312 height 25
click at [574, 365] on span "15" at bounding box center [573, 361] width 9 height 9
type input "15 Sep 2025"
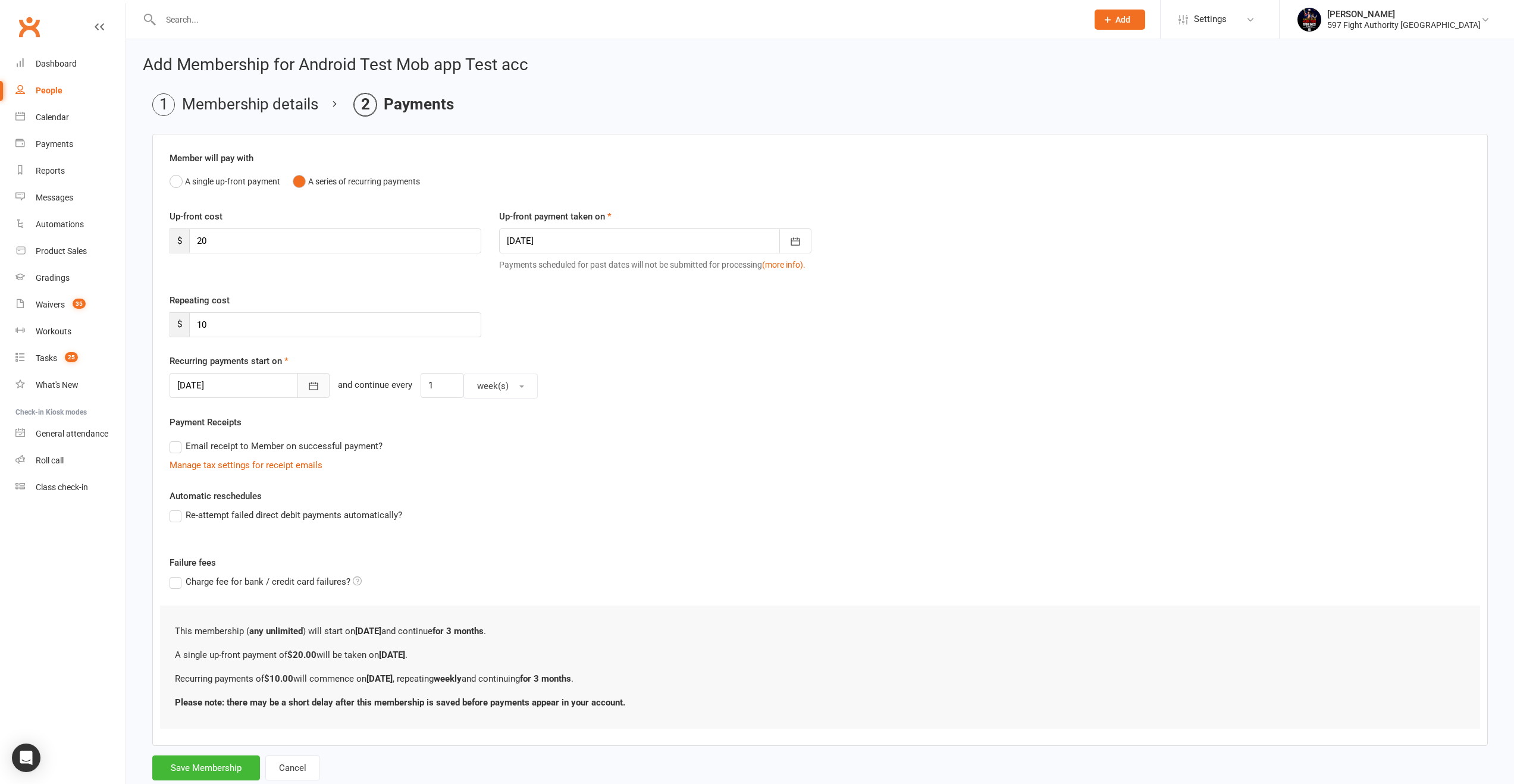
click at [297, 385] on button "button" at bounding box center [313, 385] width 32 height 25
click at [239, 507] on span "15" at bounding box center [243, 505] width 9 height 9
type input "15 Sep 2025"
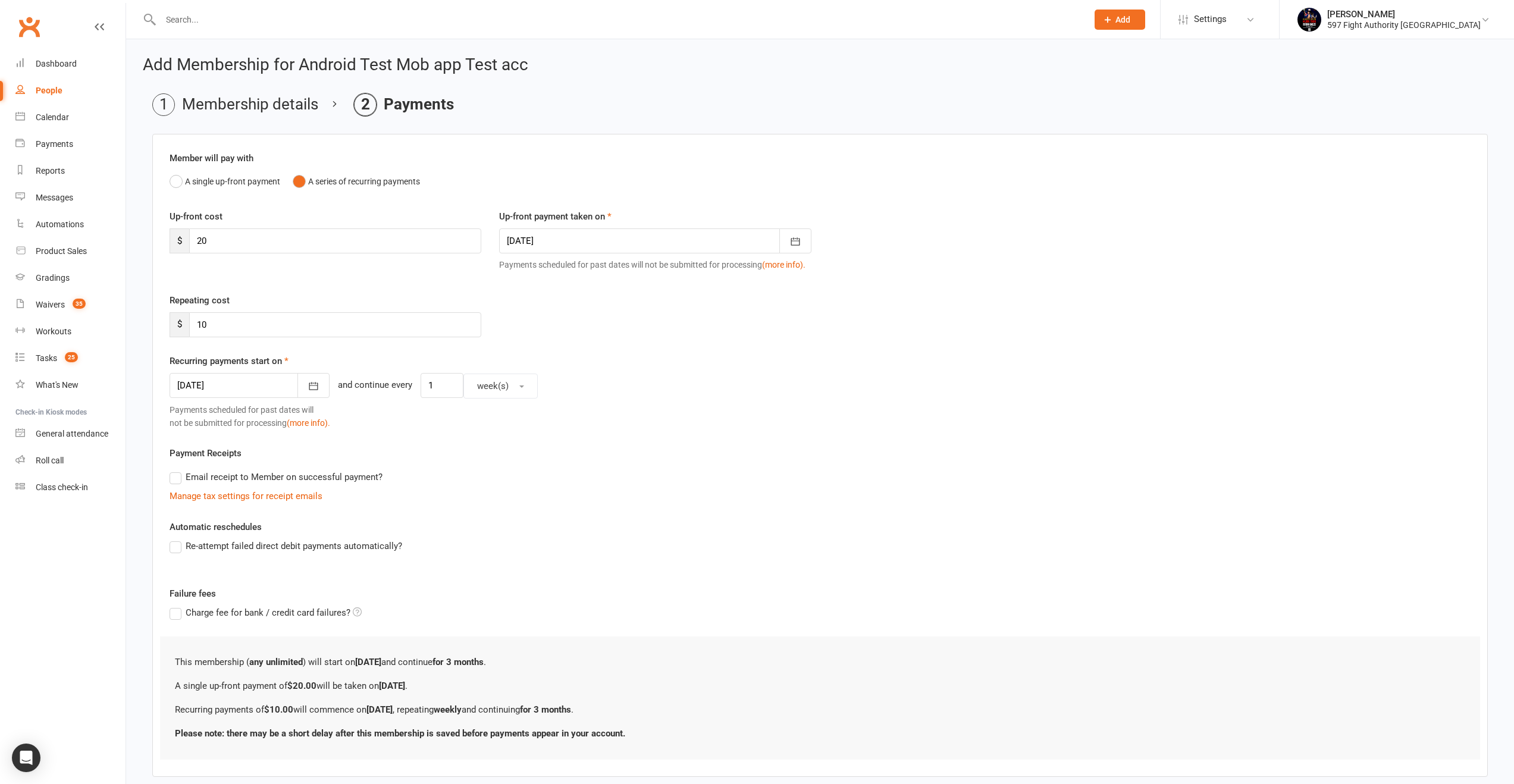
click at [580, 242] on div at bounding box center [655, 241] width 312 height 25
click at [581, 343] on button "08" at bounding box center [573, 338] width 25 height 22
type input "08 Sep 2025"
click at [485, 387] on span "week(s)" at bounding box center [493, 385] width 31 height 10
click at [492, 418] on link "day(s)" at bounding box center [523, 414] width 118 height 24
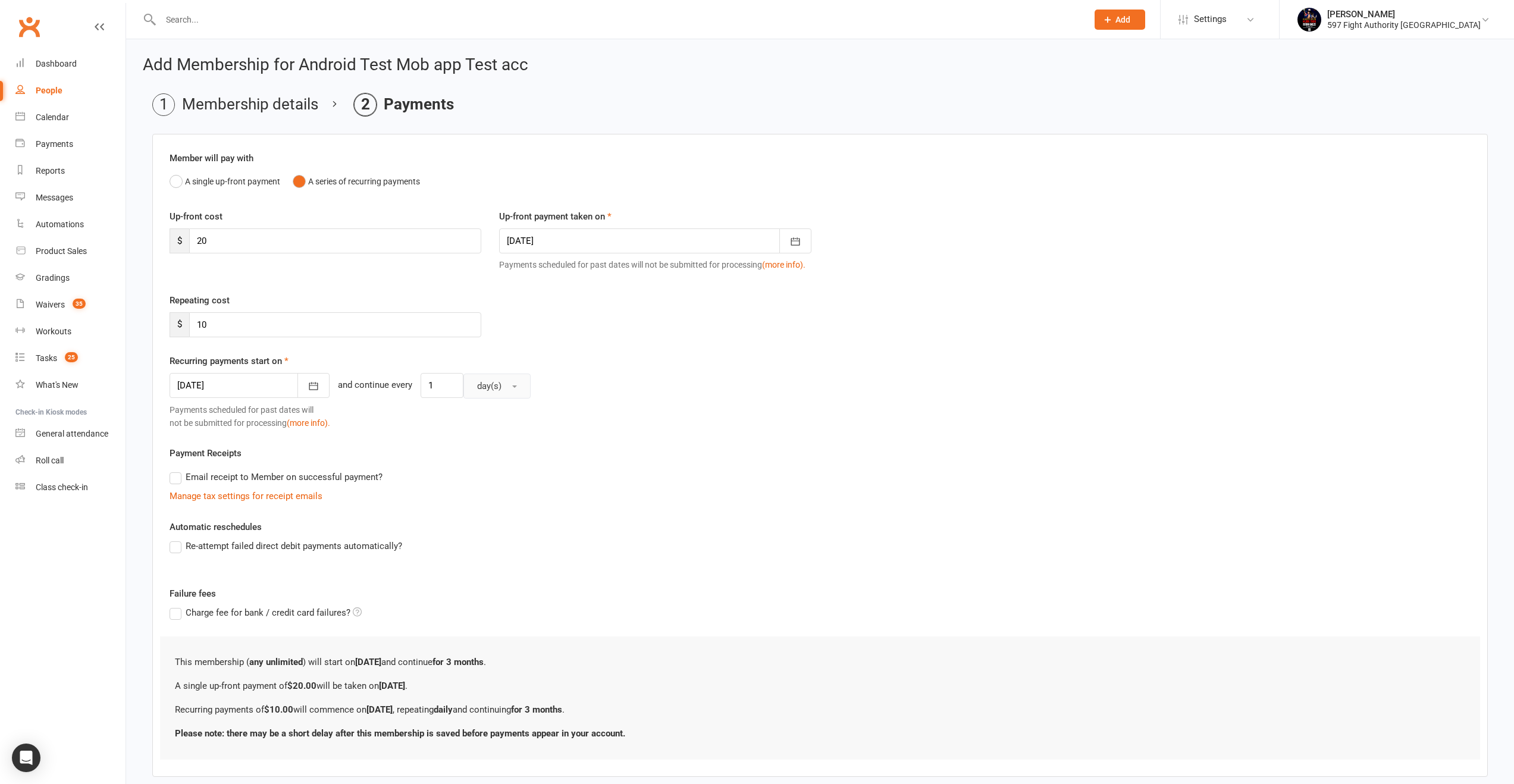
scroll to position [63, 0]
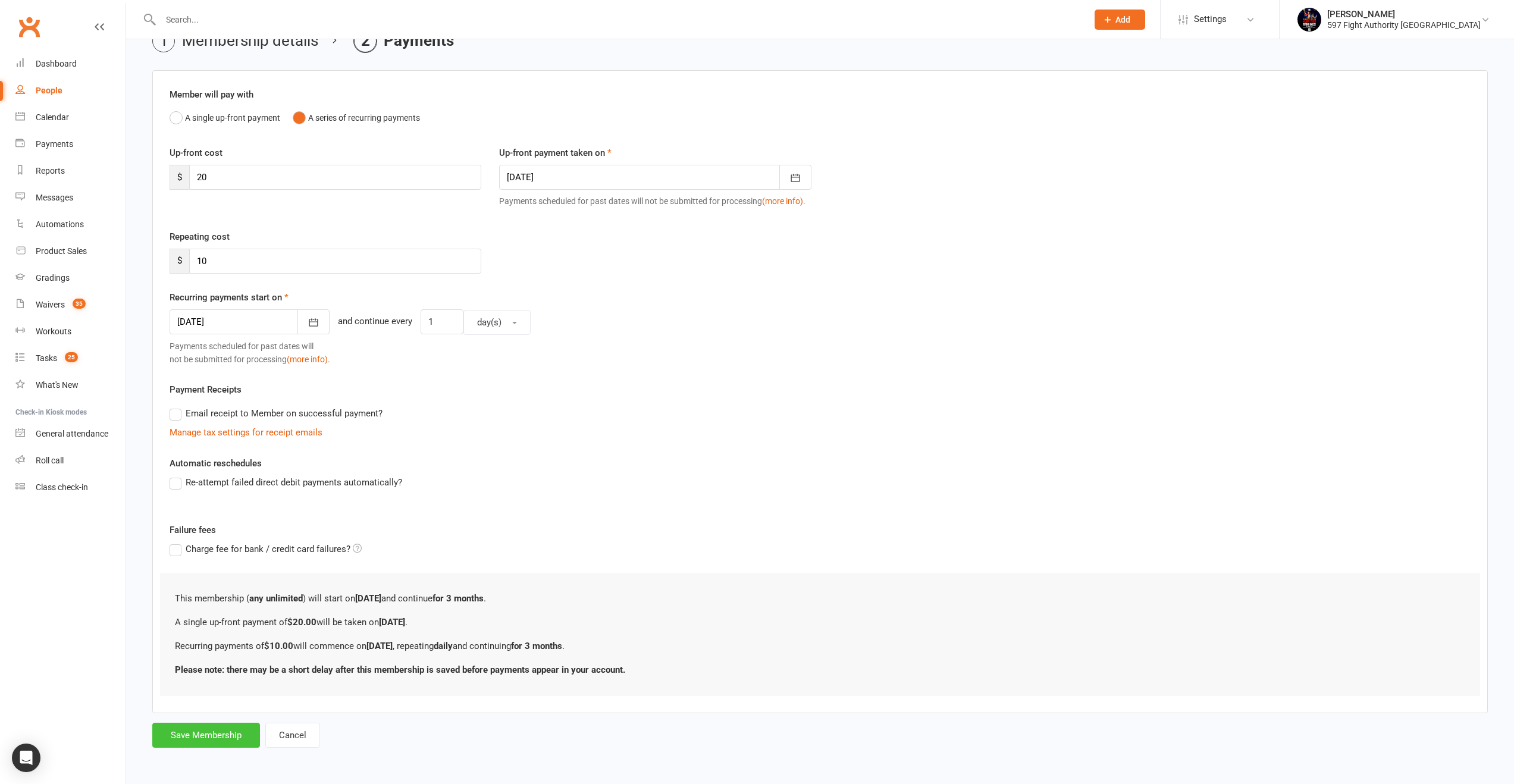
click at [218, 728] on button "Save Membership" at bounding box center [206, 735] width 108 height 25
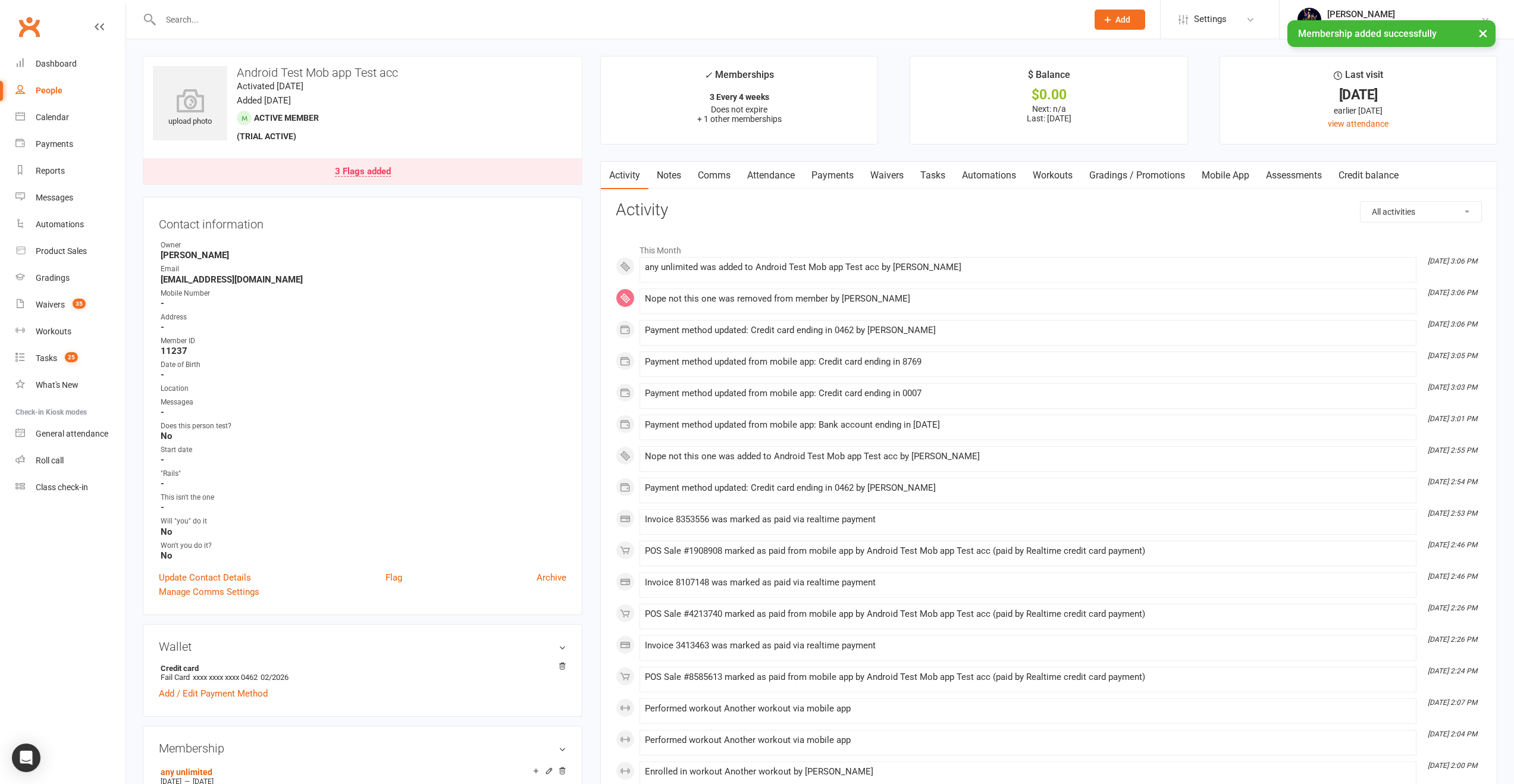
click at [839, 174] on link "Payments" at bounding box center [833, 175] width 59 height 27
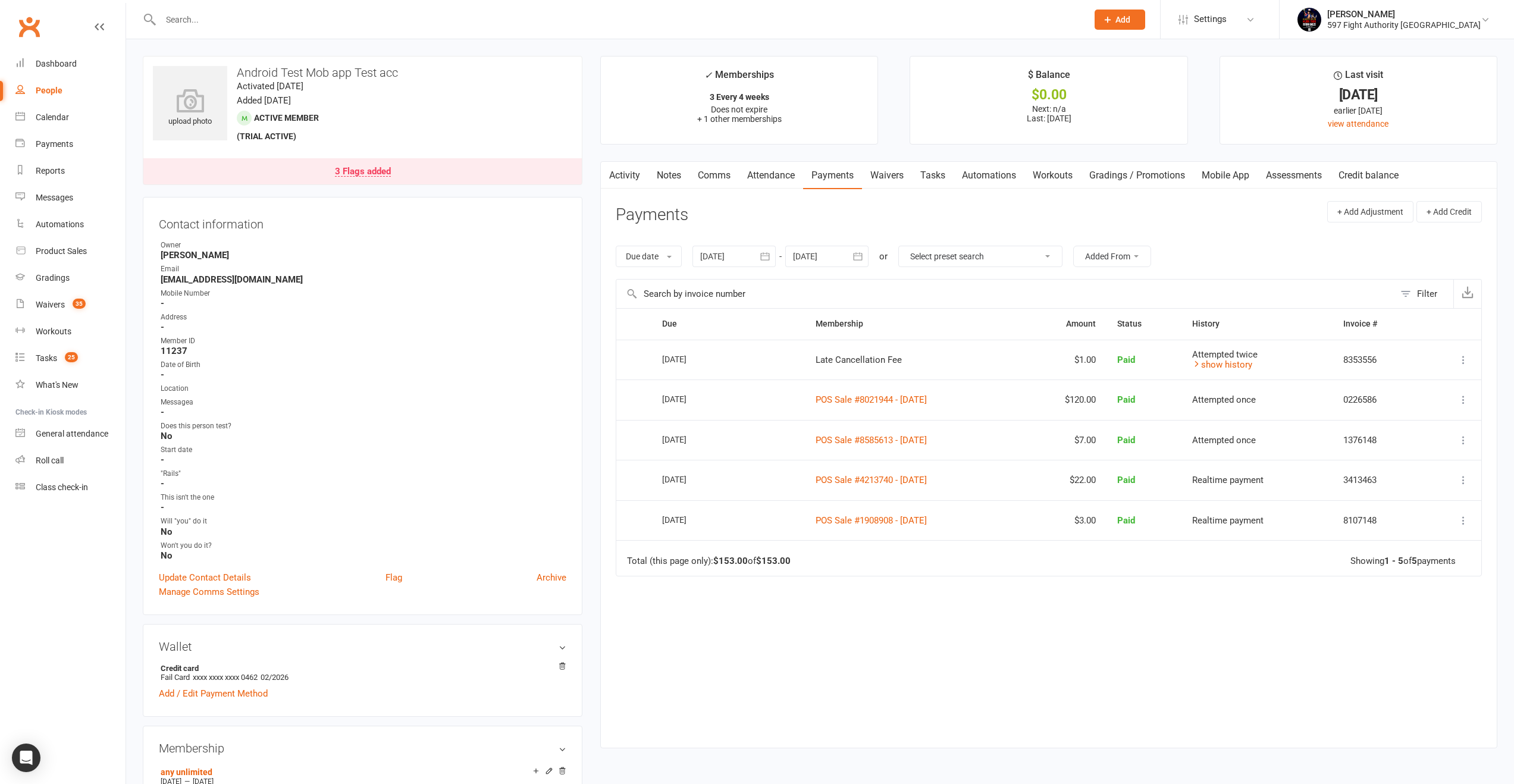
click at [1228, 176] on link "Mobile App" at bounding box center [1226, 175] width 64 height 27
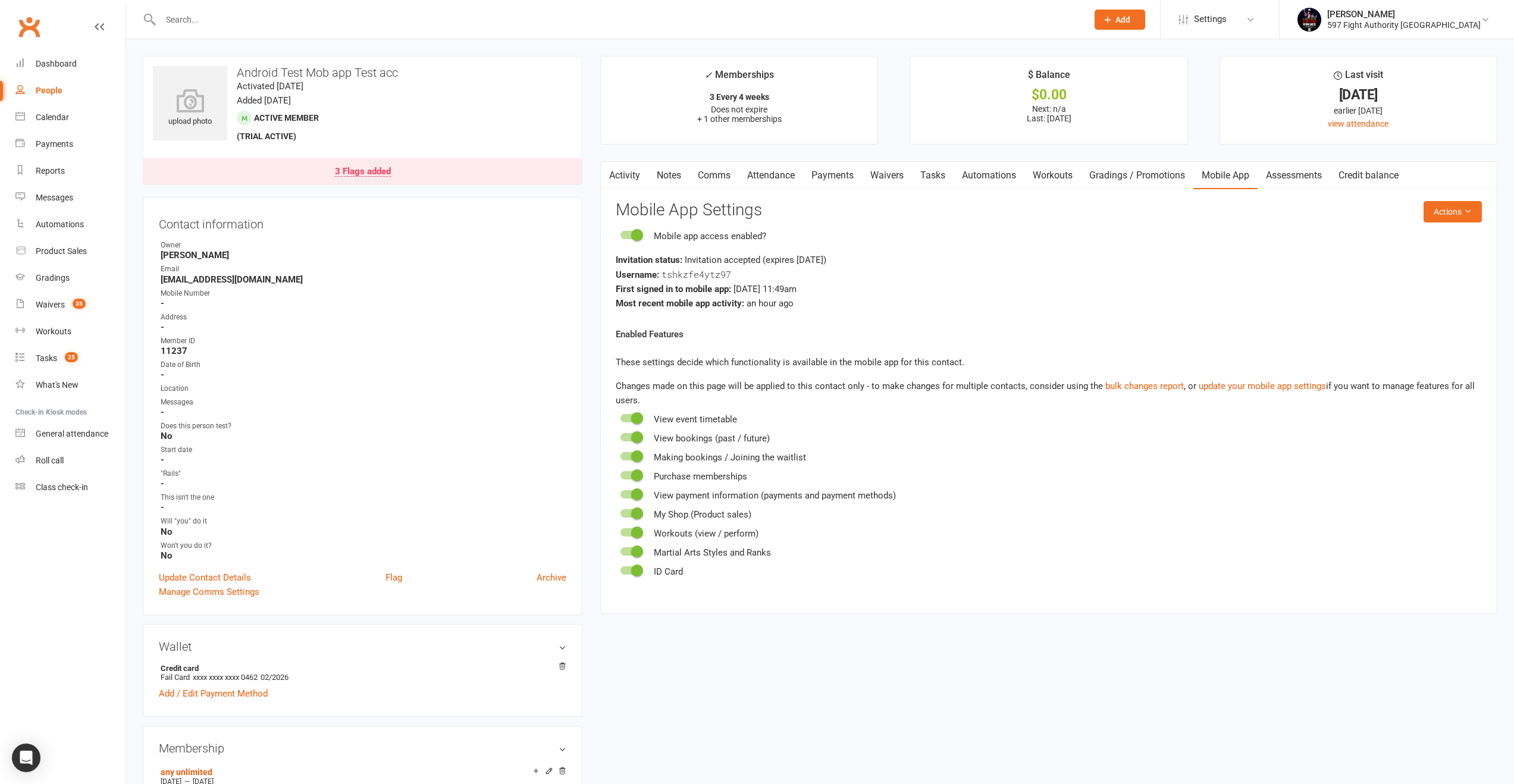
click at [699, 276] on span "tshkzfe4ytz97" at bounding box center [696, 274] width 70 height 12
copy span "tshkzfe4ytz97"
click at [242, 687] on link "Add / Edit Payment Method" at bounding box center [213, 693] width 109 height 14
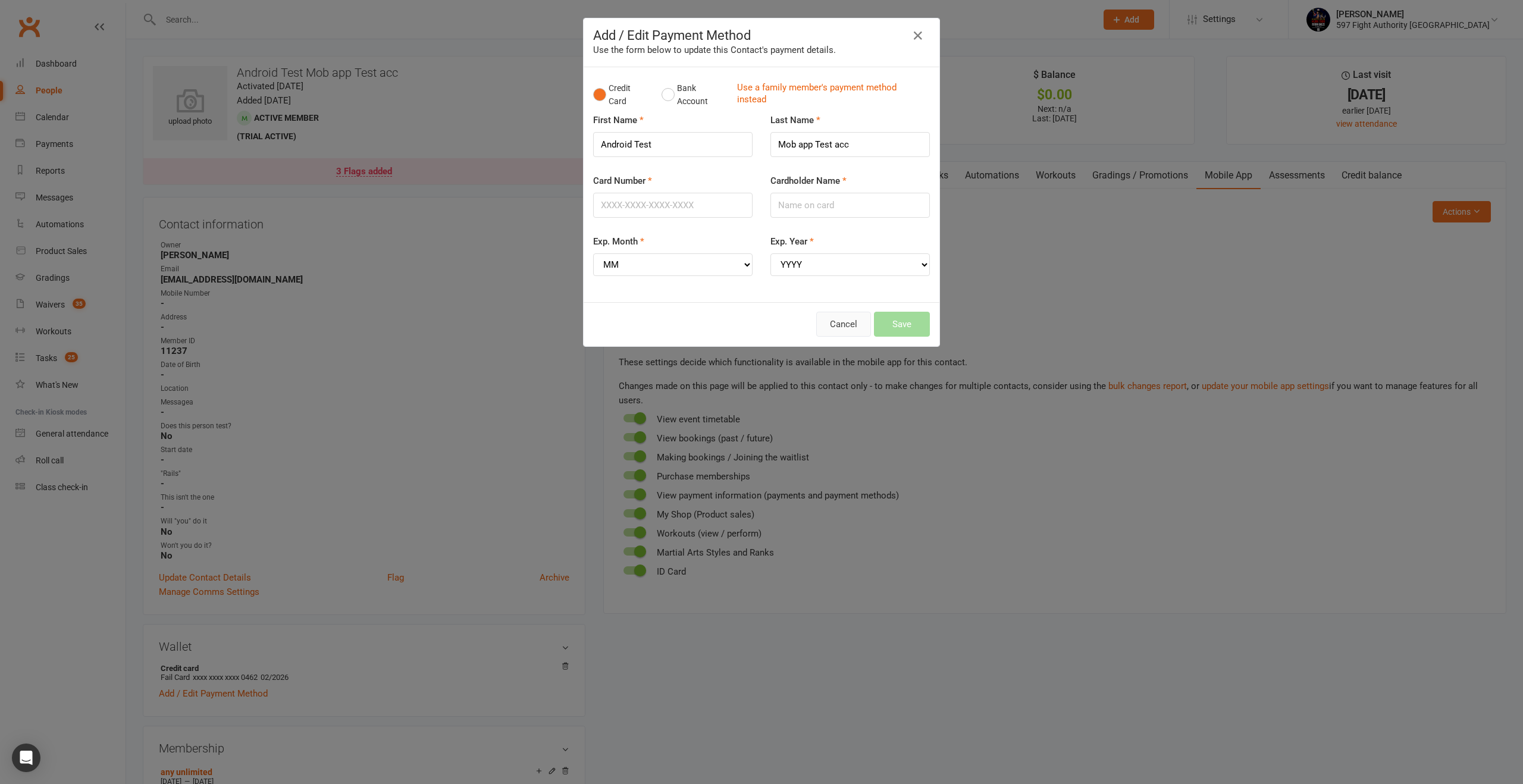
click at [834, 316] on button "Cancel" at bounding box center [843, 324] width 55 height 25
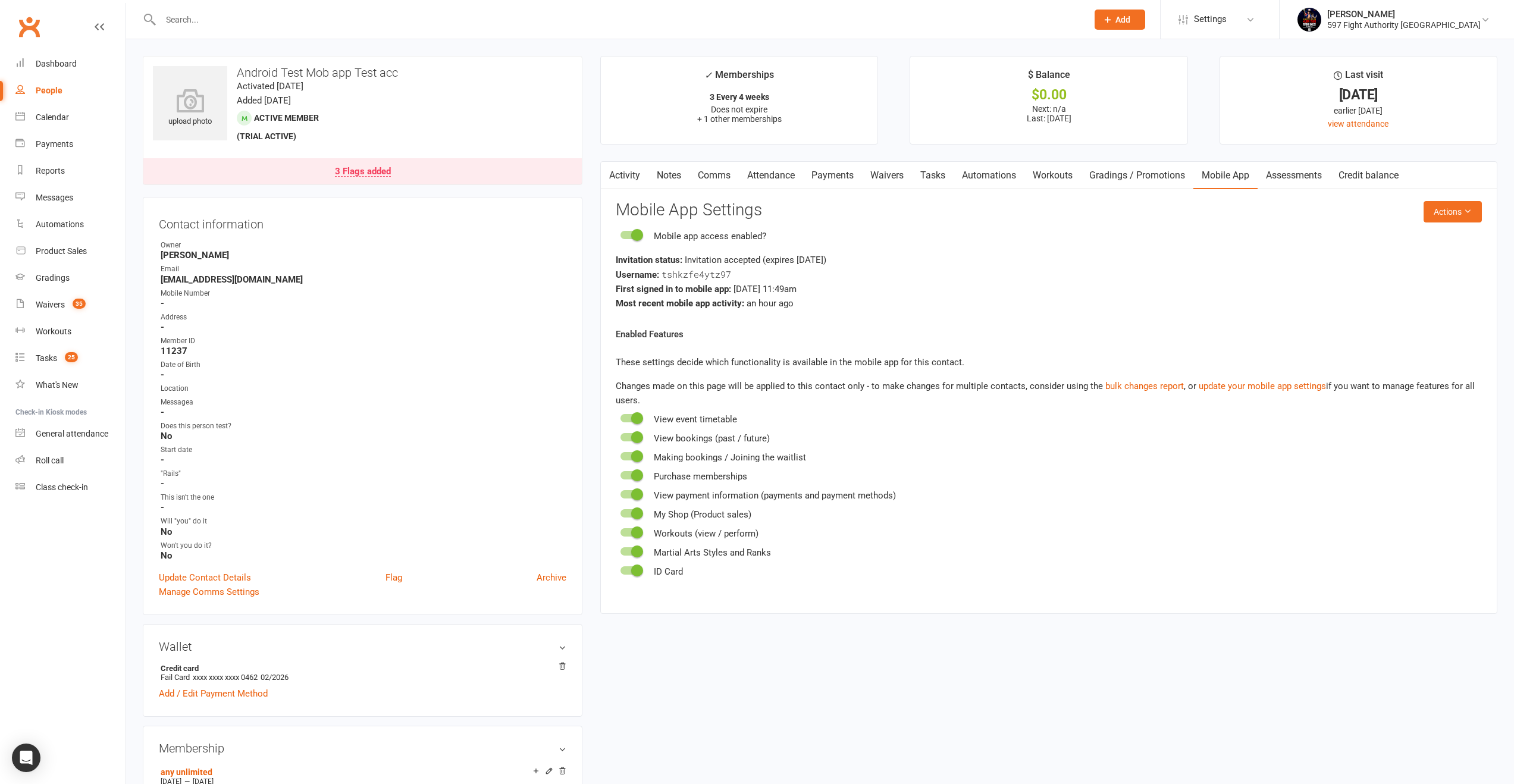
click at [700, 267] on div "Username: tshkzfe4ytz97" at bounding box center [1049, 274] width 866 height 15
copy span "tshkzfe4ytz97"
click at [616, 175] on link "Activity" at bounding box center [624, 175] width 47 height 27
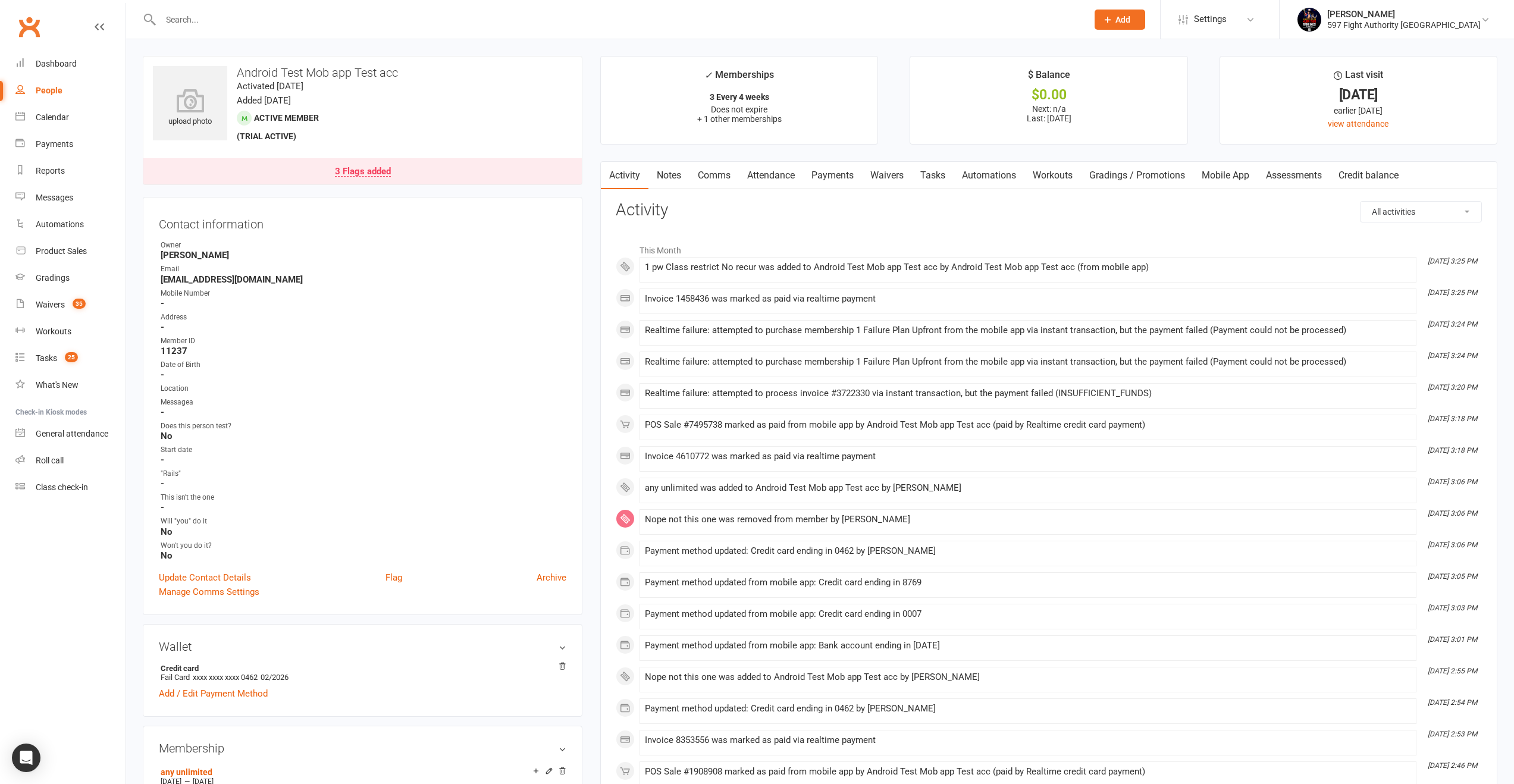
scroll to position [214, 0]
click at [844, 175] on link "Payments" at bounding box center [833, 175] width 59 height 27
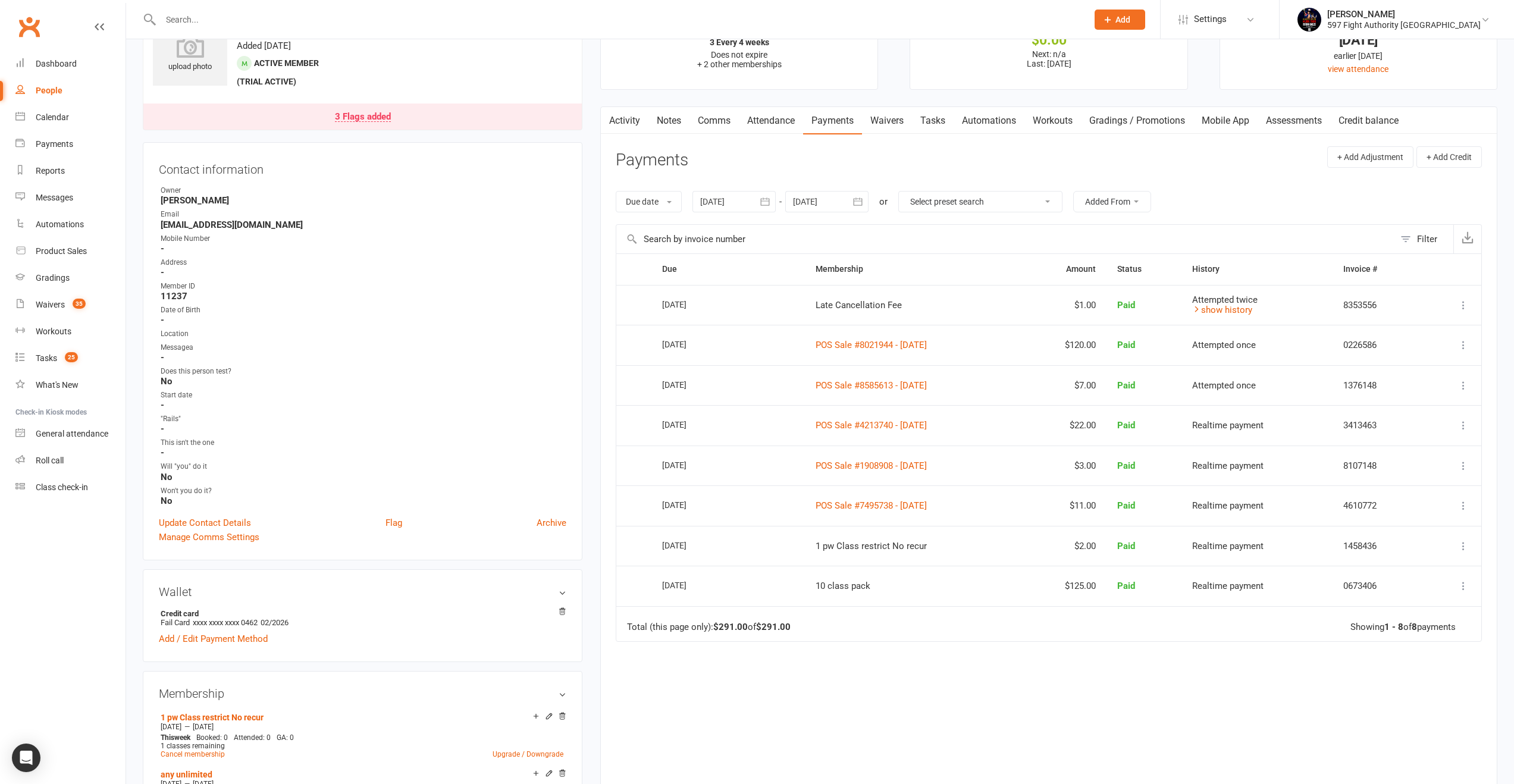
scroll to position [110, 0]
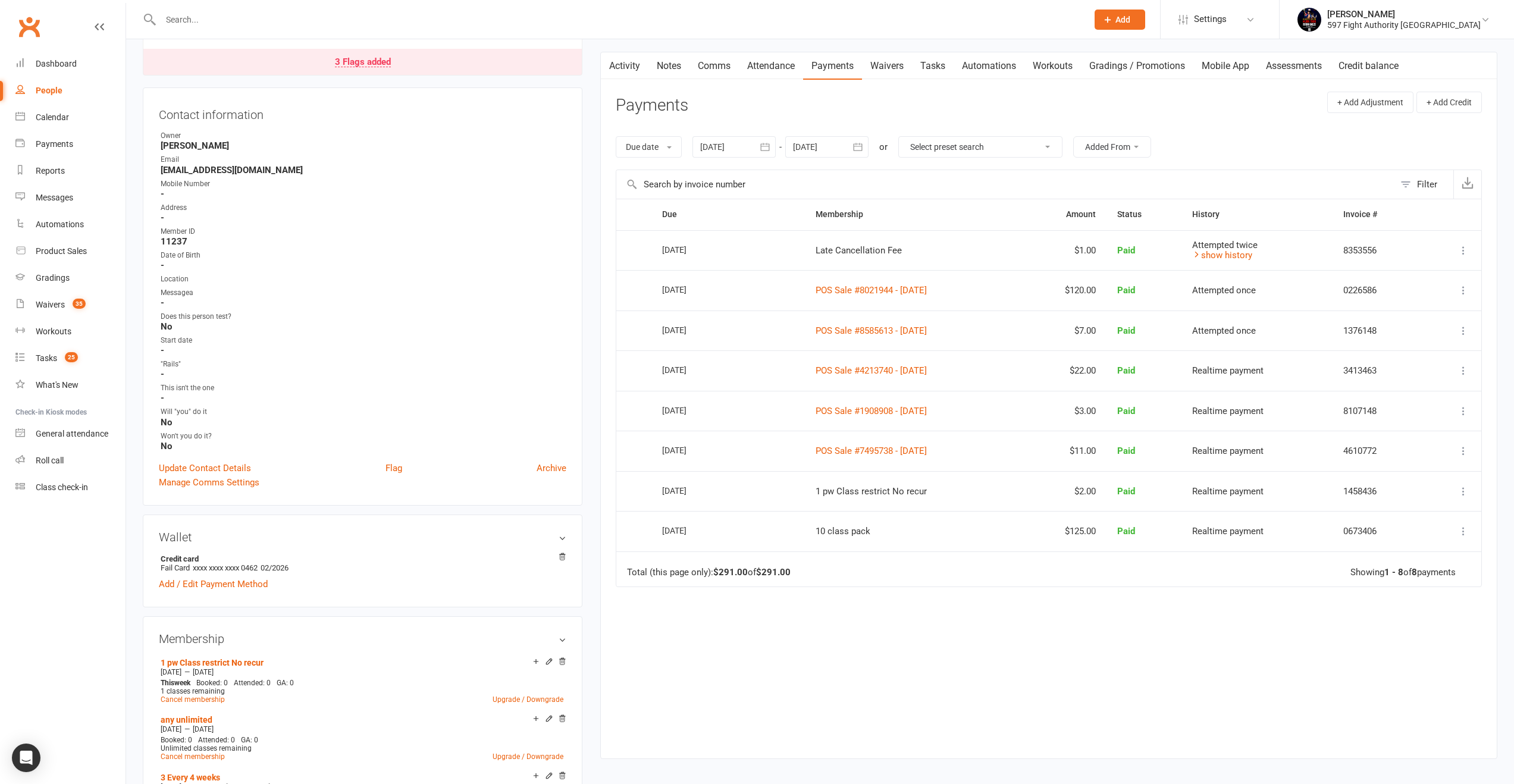
click at [825, 152] on div at bounding box center [827, 146] width 83 height 22
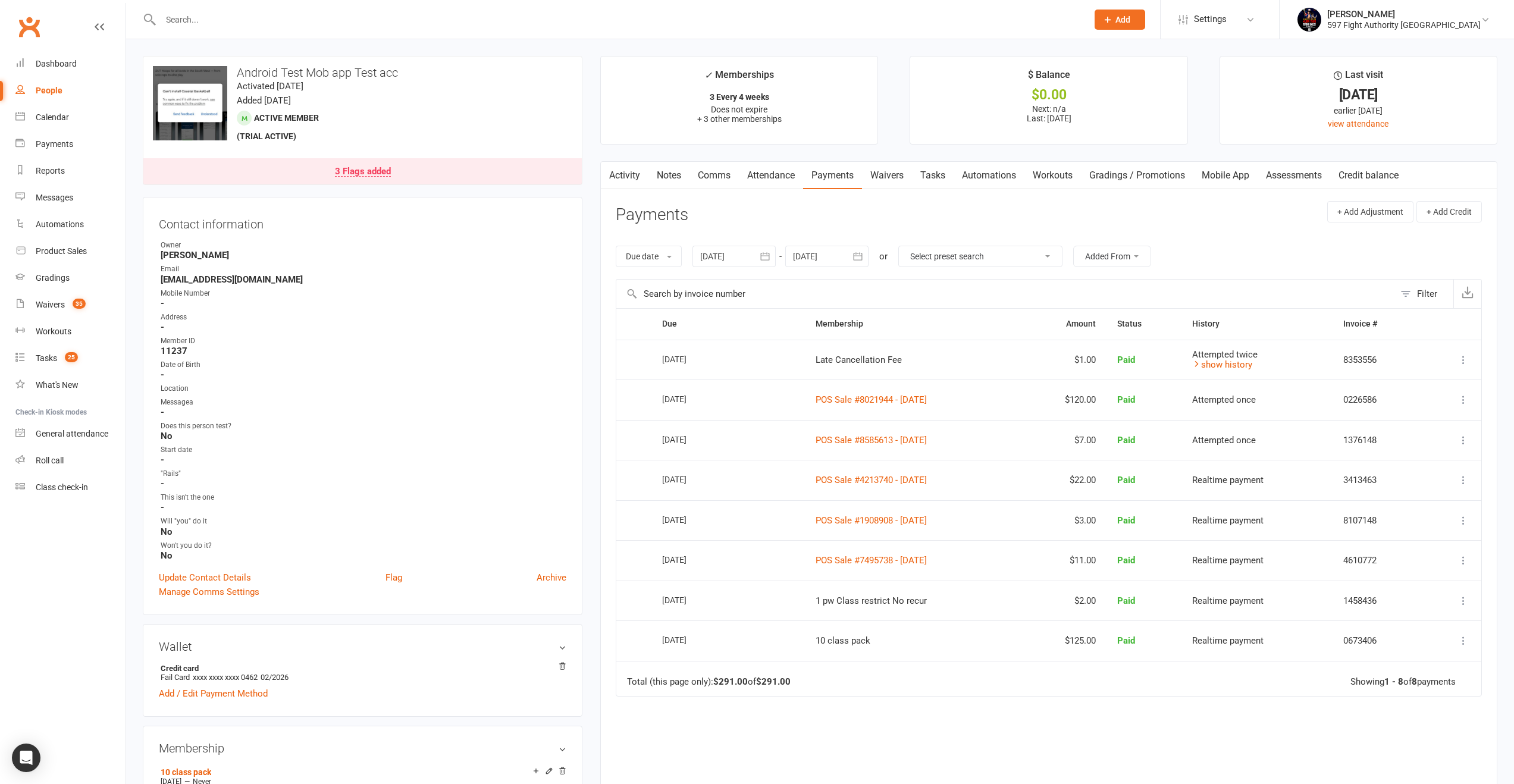
click at [1425, 290] on div "Filter" at bounding box center [1427, 294] width 20 height 14
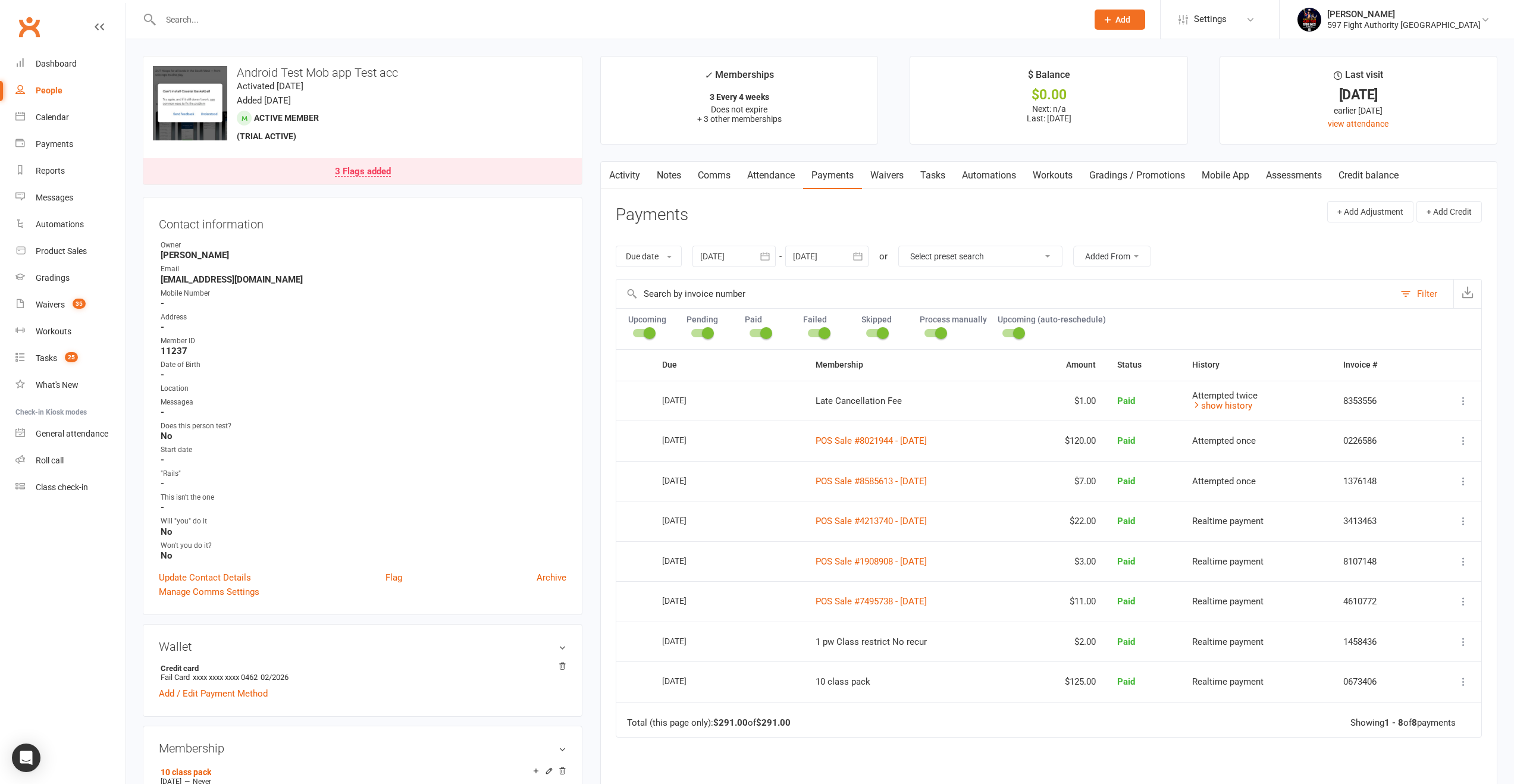
click at [761, 331] on span at bounding box center [766, 332] width 12 height 12
click at [750, 331] on input "checkbox" at bounding box center [750, 331] width 0 height 0
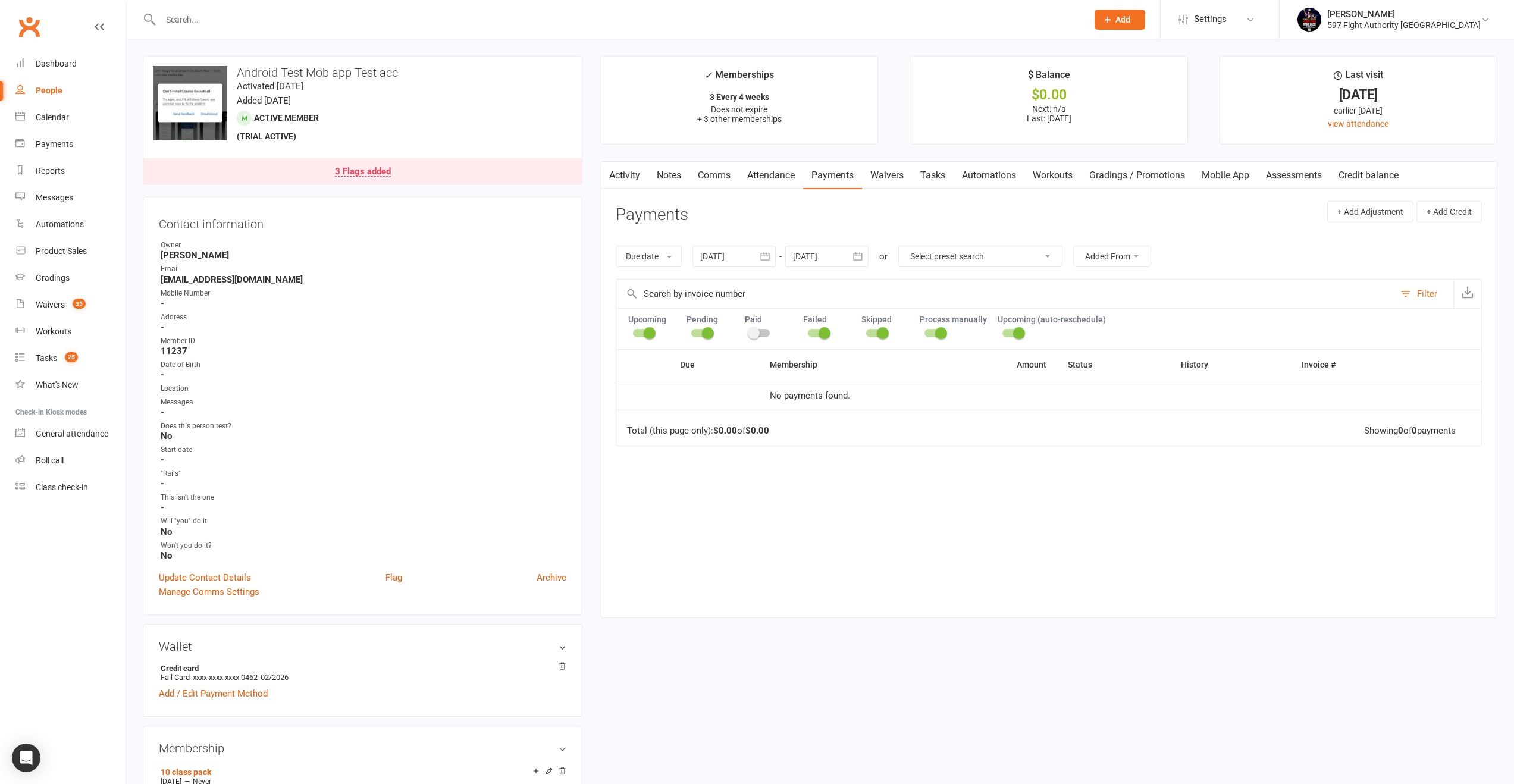
click at [761, 331] on div at bounding box center [760, 333] width 20 height 9
click at [750, 331] on input "checkbox" at bounding box center [750, 331] width 0 height 0
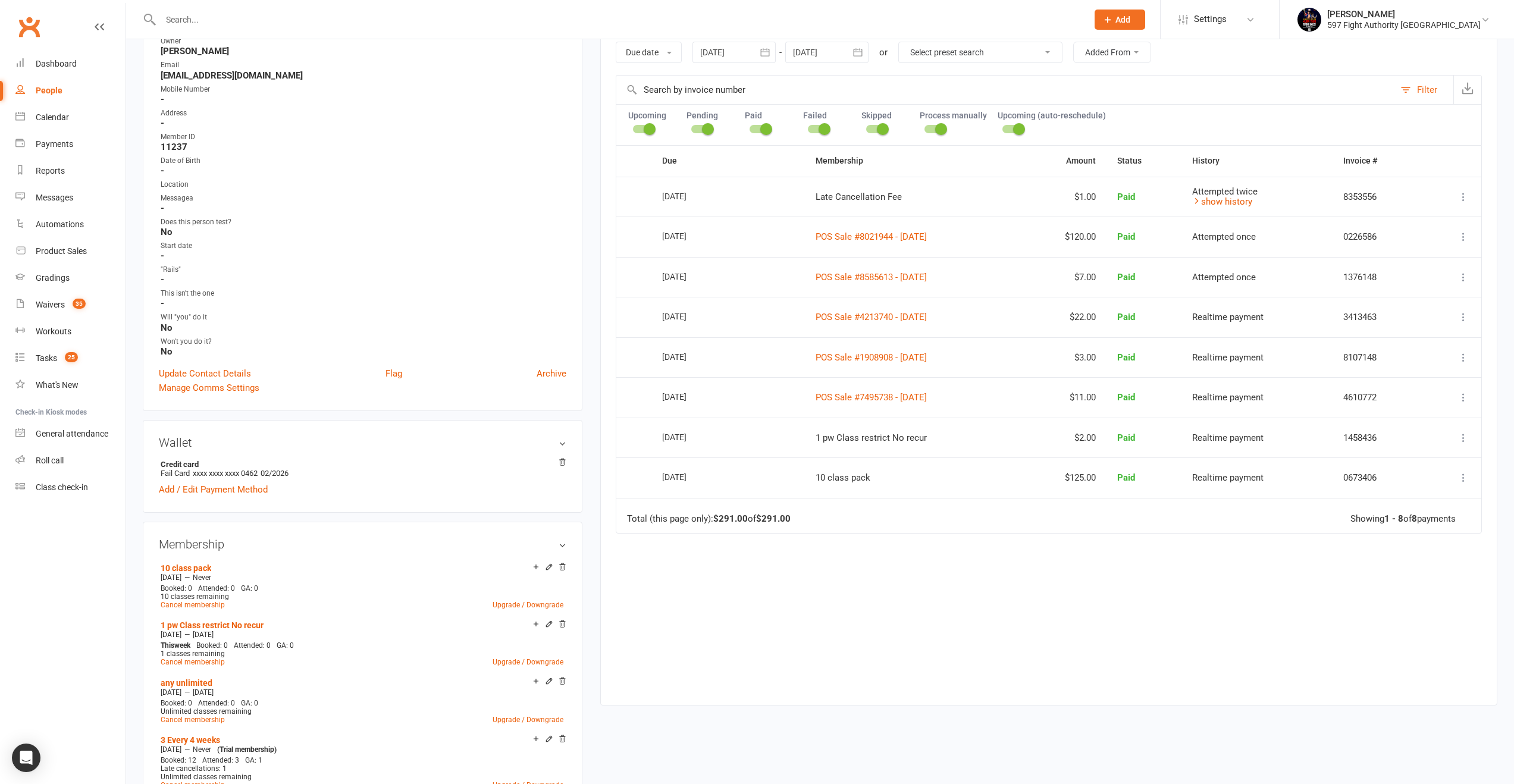
scroll to position [212, 0]
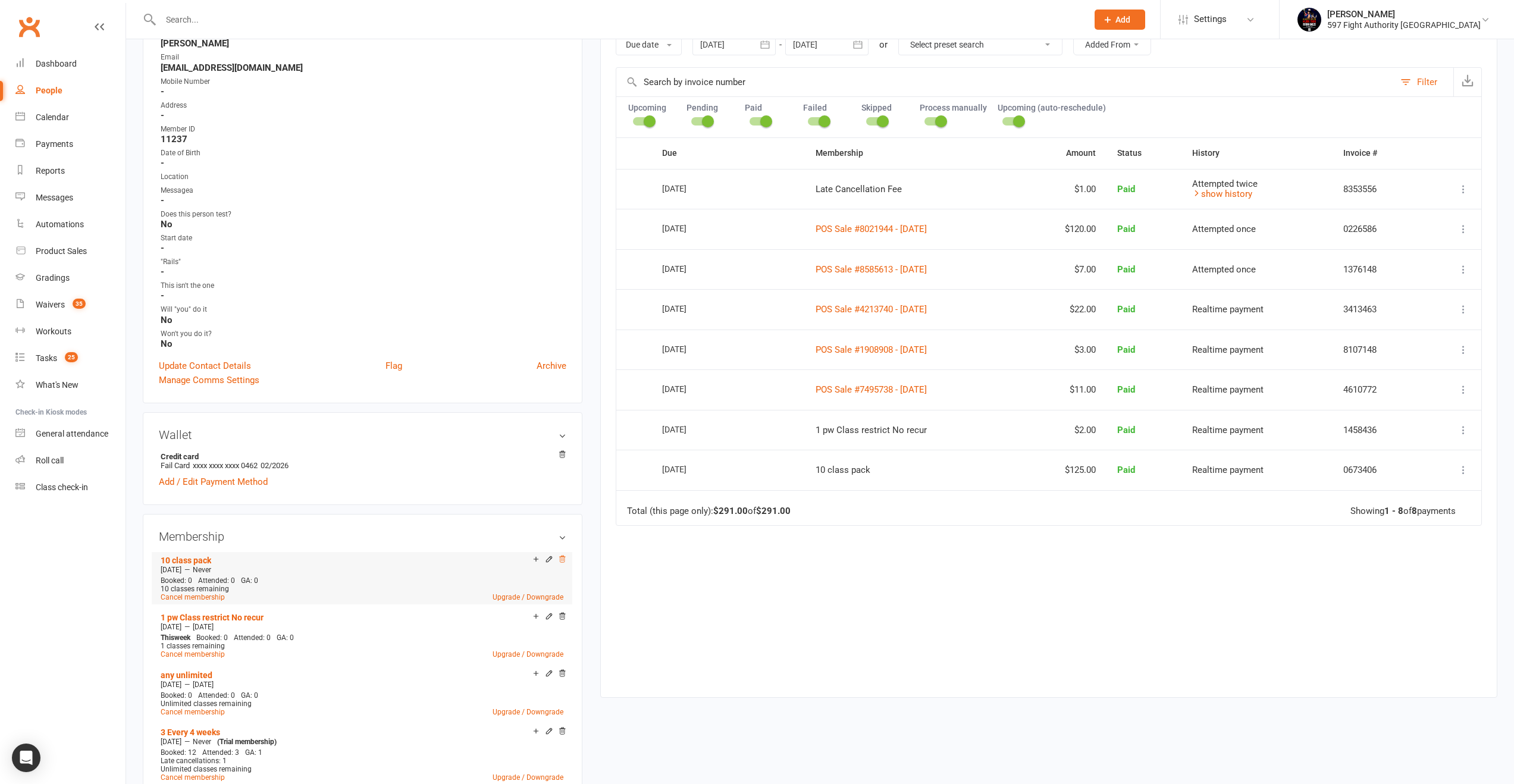
click at [565, 557] on icon at bounding box center [562, 559] width 9 height 9
click at [907, 593] on div "Due Contact Membership Amount Status History Invoice # Select this [DATE] Andro…" at bounding box center [1049, 408] width 866 height 542
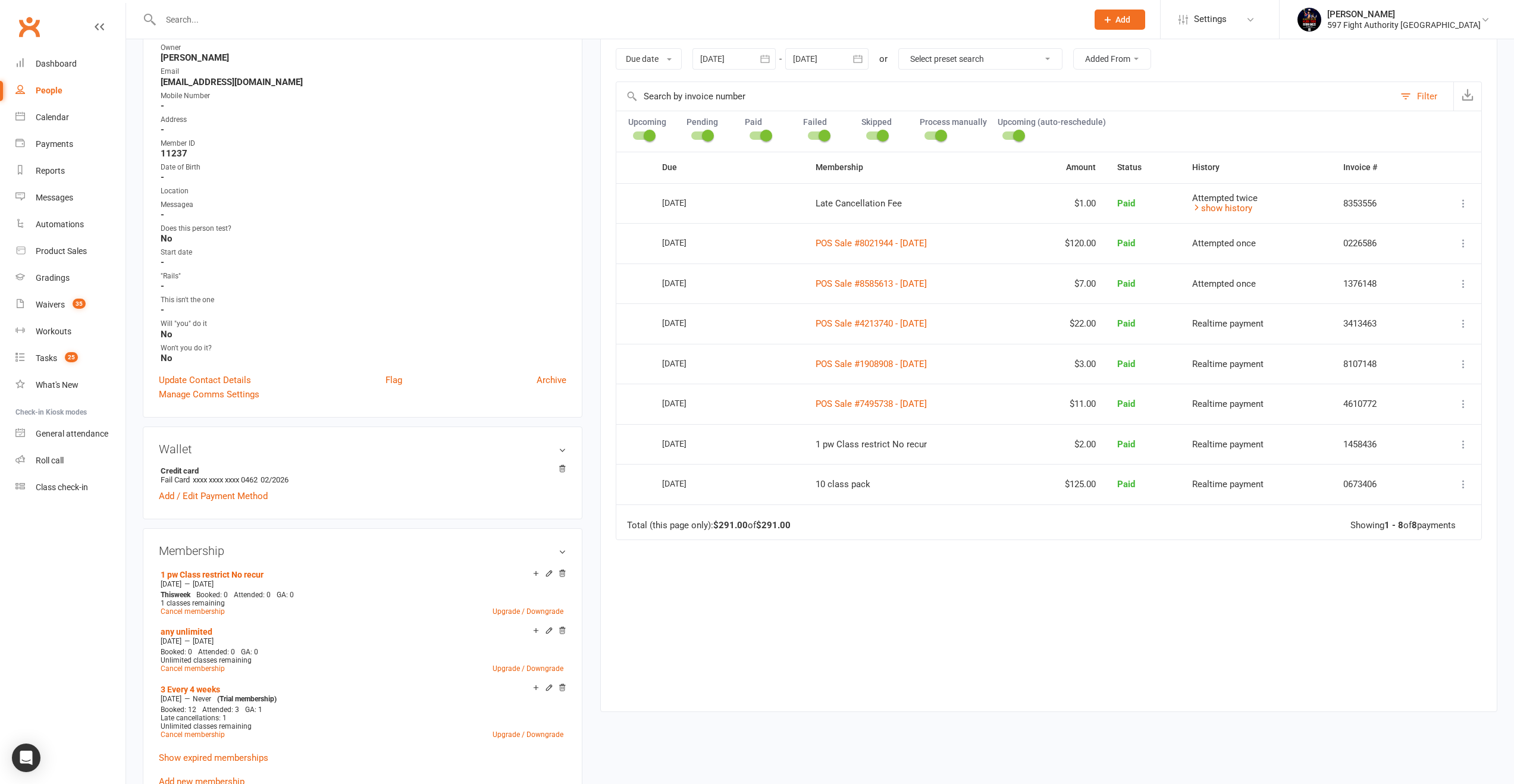
scroll to position [190, 0]
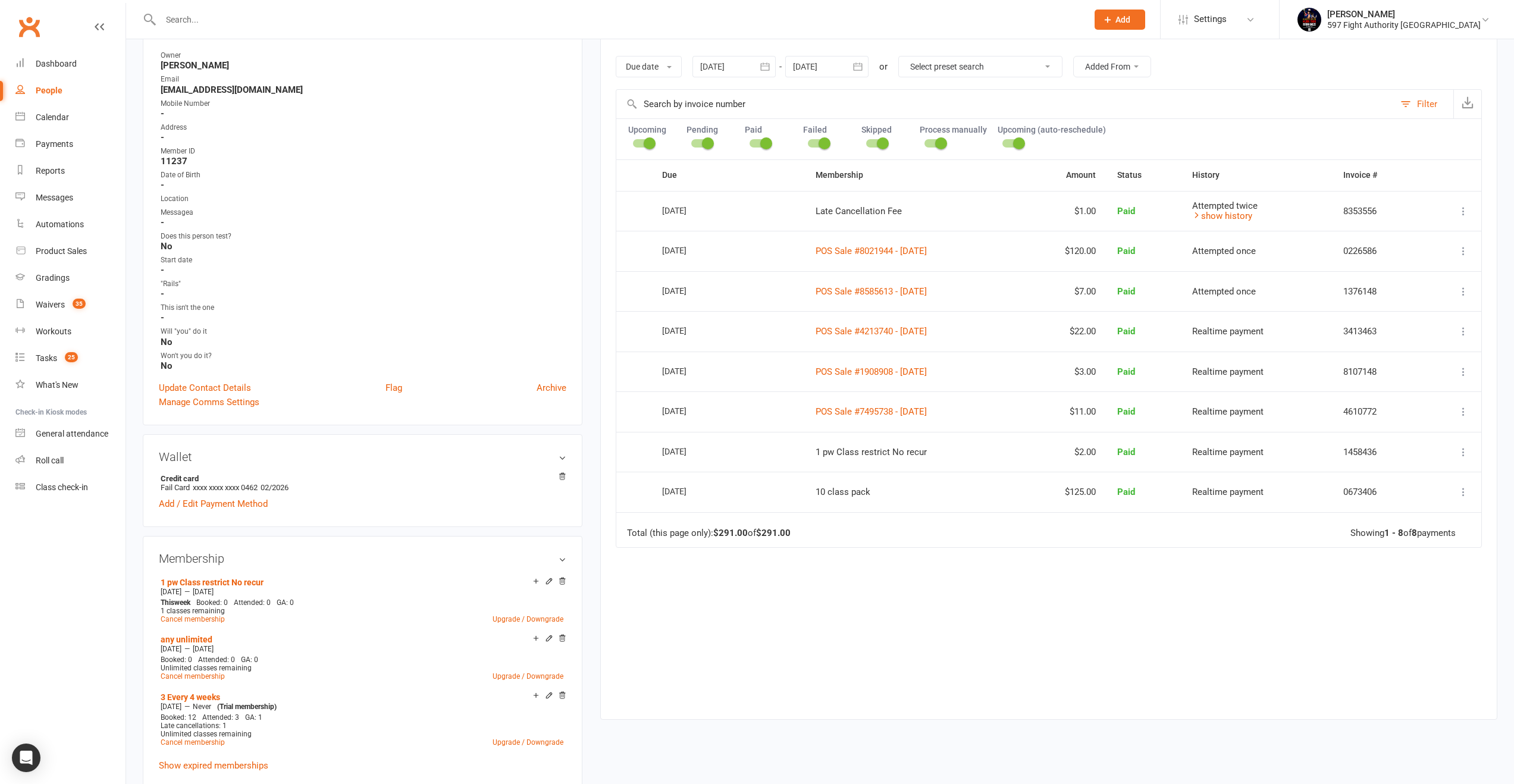
click at [863, 58] on button "button" at bounding box center [858, 66] width 22 height 22
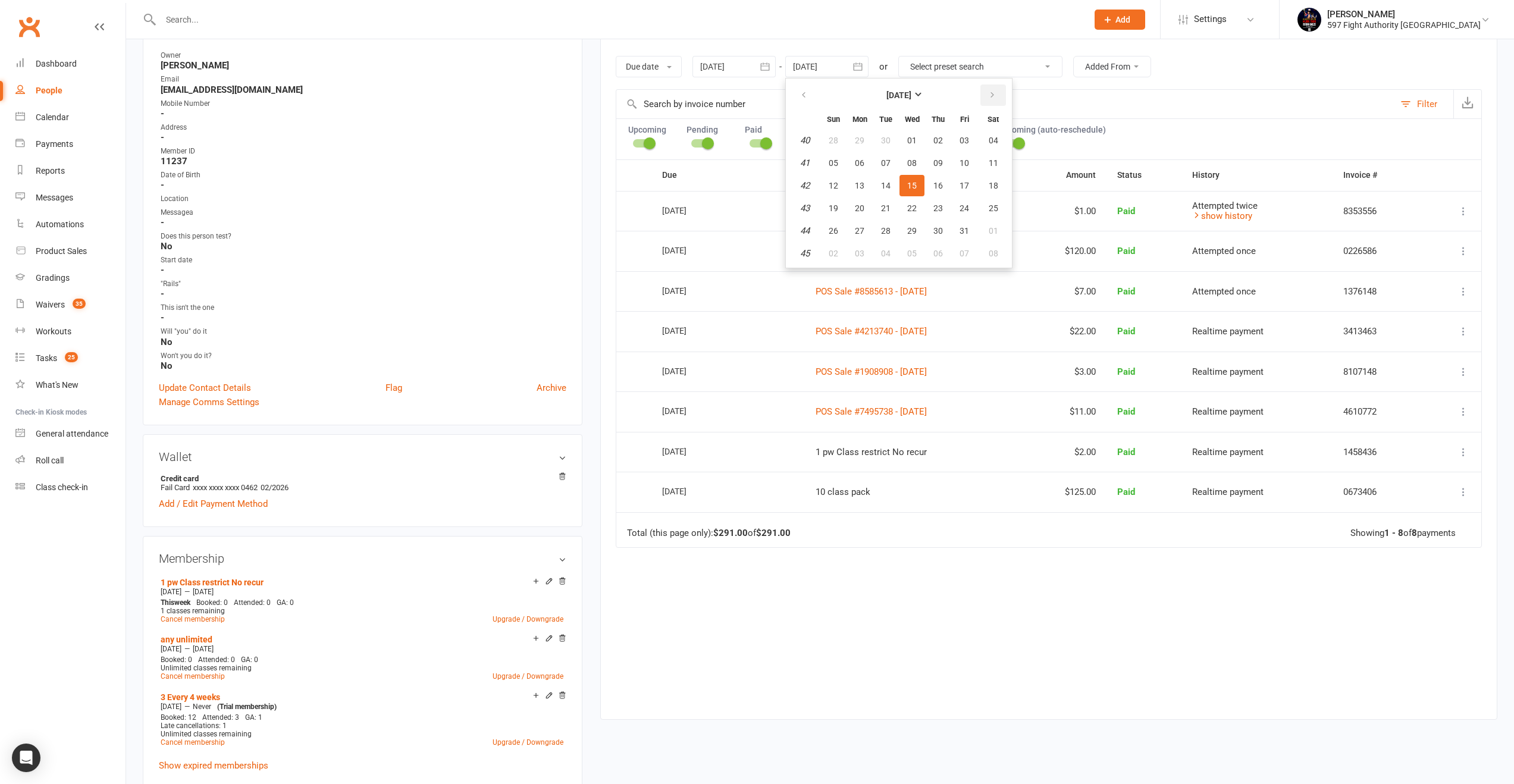
click at [990, 96] on icon "button" at bounding box center [993, 95] width 9 height 9
click at [990, 95] on icon "button" at bounding box center [993, 95] width 9 height 9
click at [990, 96] on icon "button" at bounding box center [993, 95] width 9 height 9
click at [920, 252] on button "04" at bounding box center [912, 253] width 25 height 22
type input "[DATE]"
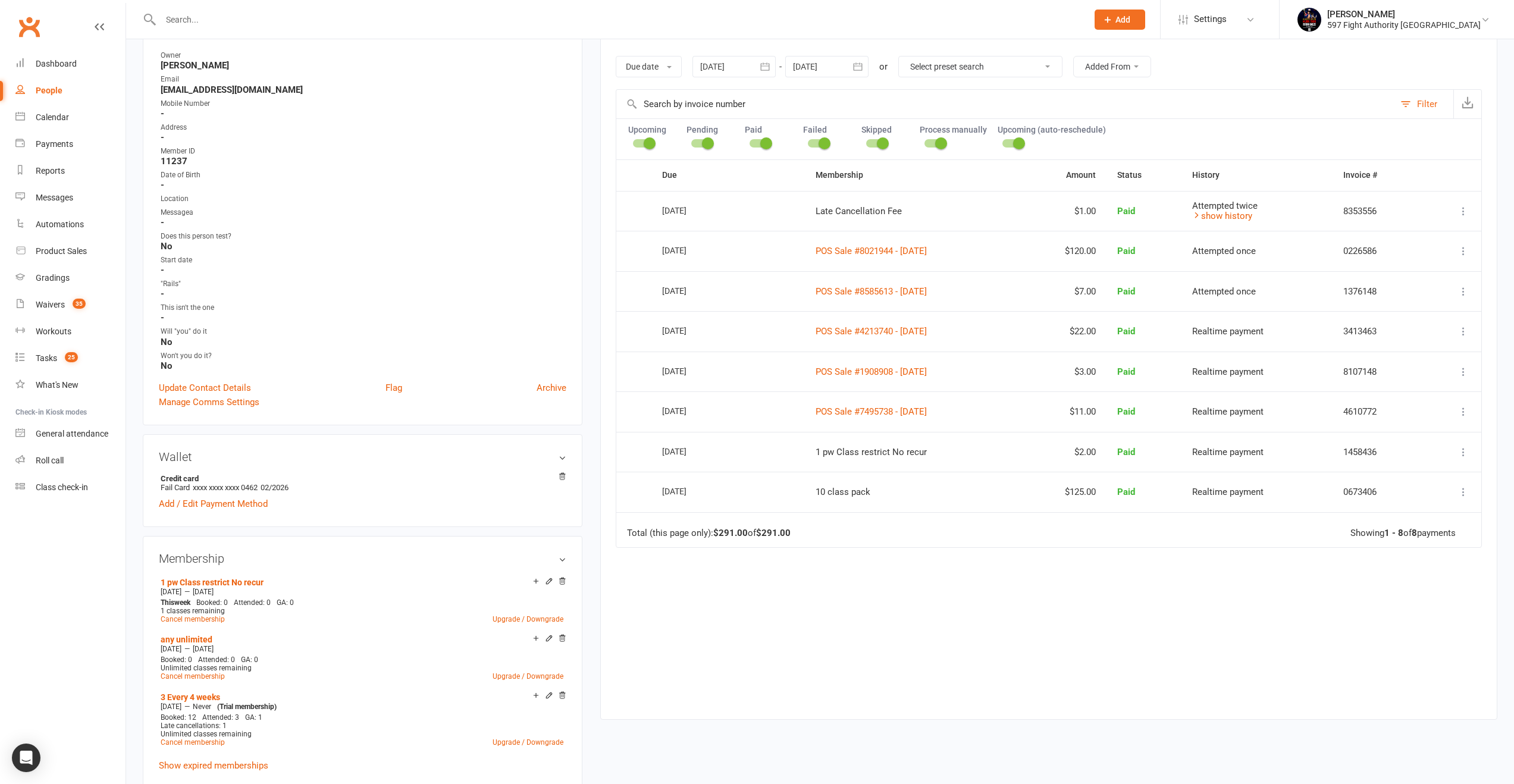
click at [858, 69] on icon "button" at bounding box center [858, 66] width 12 height 12
click at [1150, 355] on td "Paid" at bounding box center [1144, 372] width 75 height 41
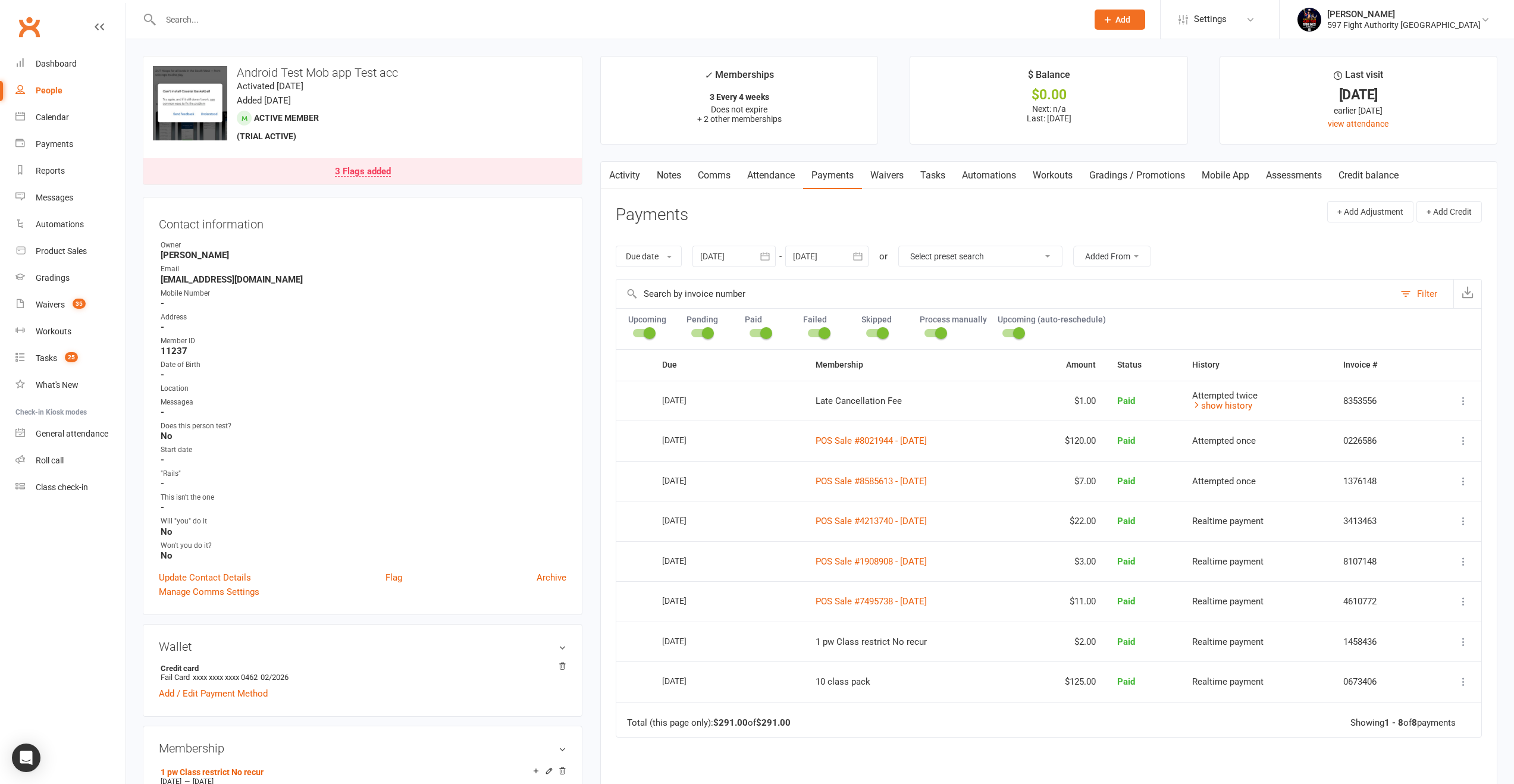
click at [1040, 254] on select "Select preset search All failures All skipped payments All pending payments Suc…" at bounding box center [980, 256] width 163 height 20
select select "6"
click at [901, 246] on select "Select preset search All failures All skipped payments All pending payments Suc…" at bounding box center [980, 256] width 163 height 20
type input "[DATE]"
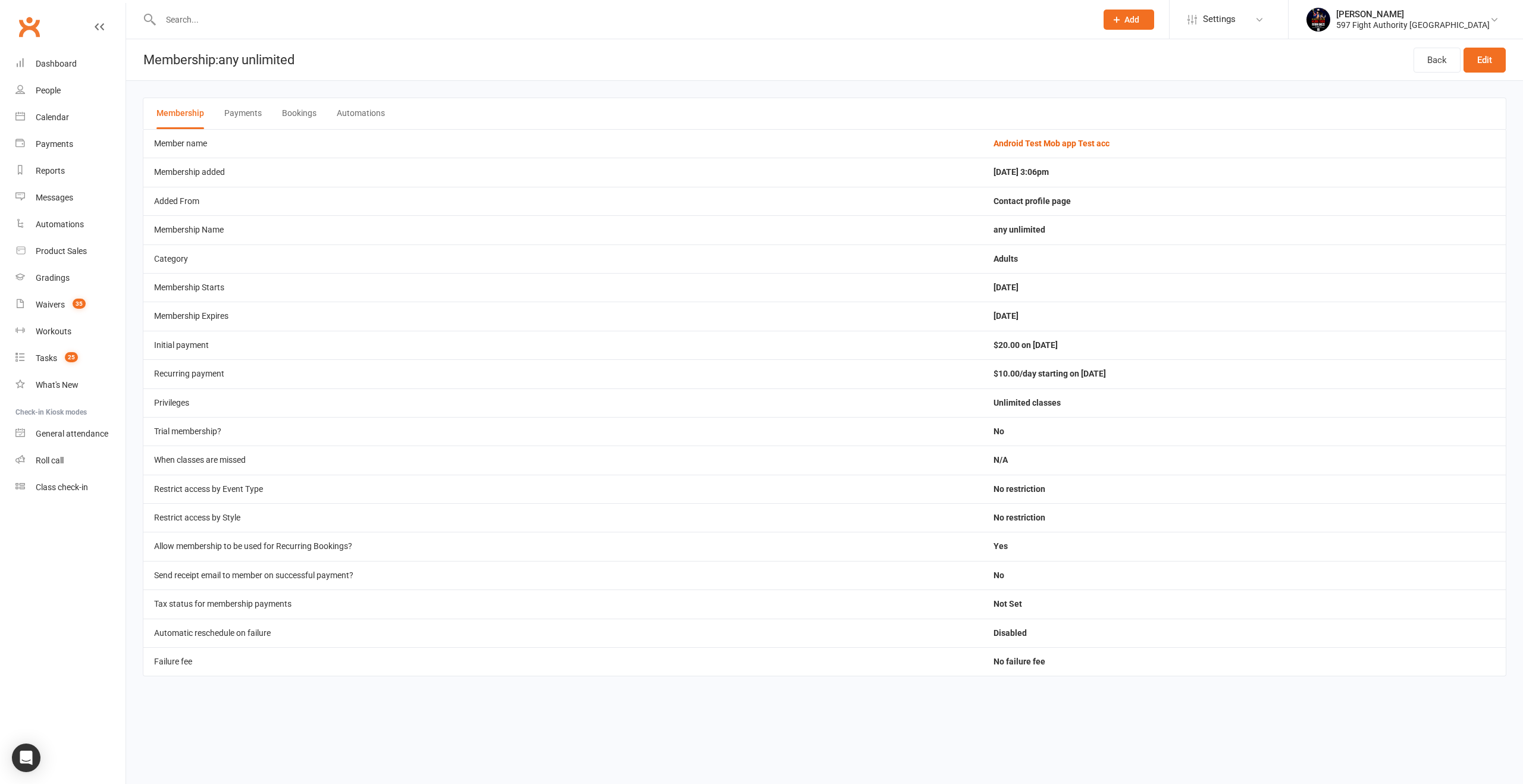
click at [1086, 375] on td "$10.00/day starting on 15 Sep 2025" at bounding box center [1244, 374] width 523 height 28
click at [1444, 68] on link "Back" at bounding box center [1437, 60] width 47 height 25
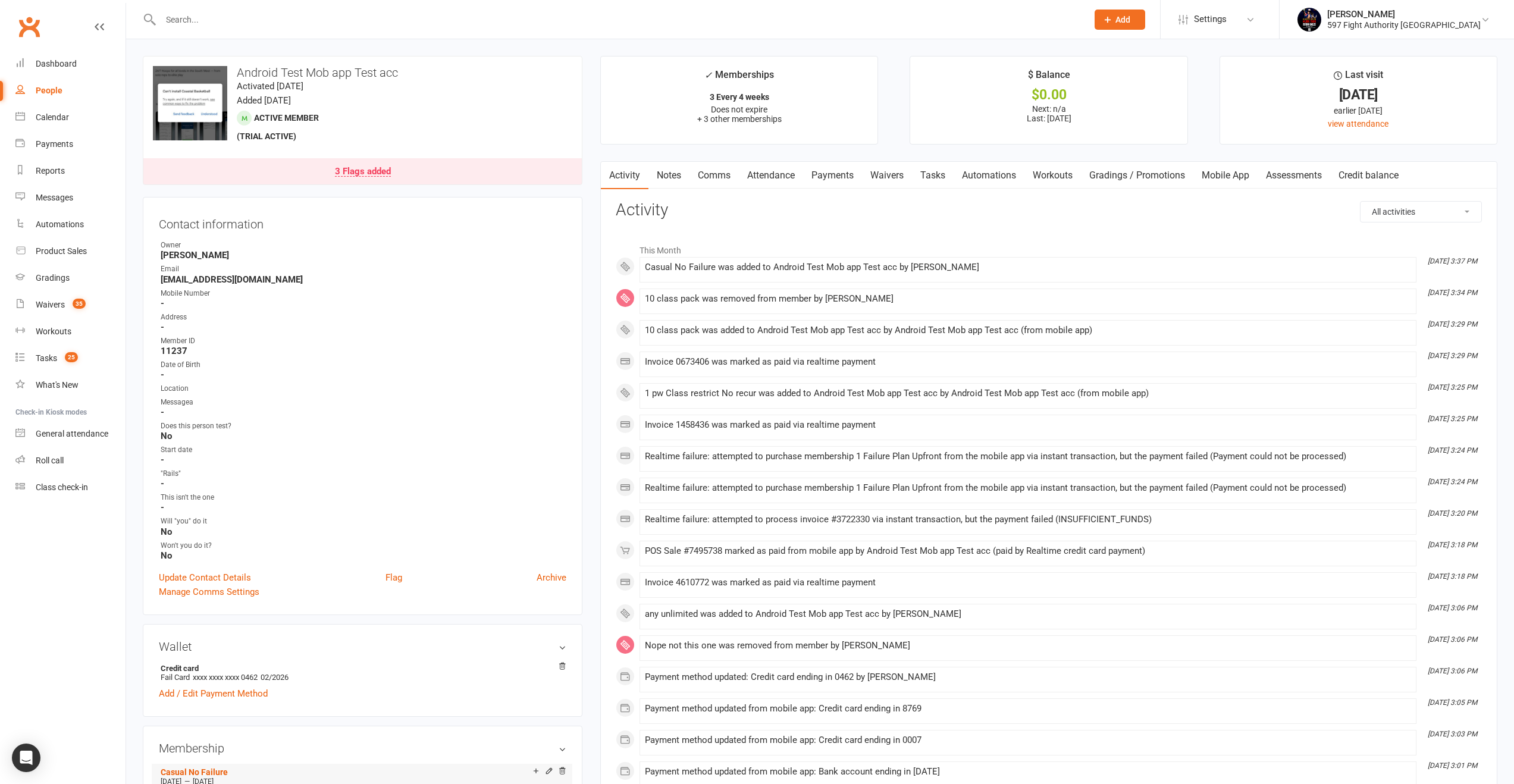
scroll to position [190, 0]
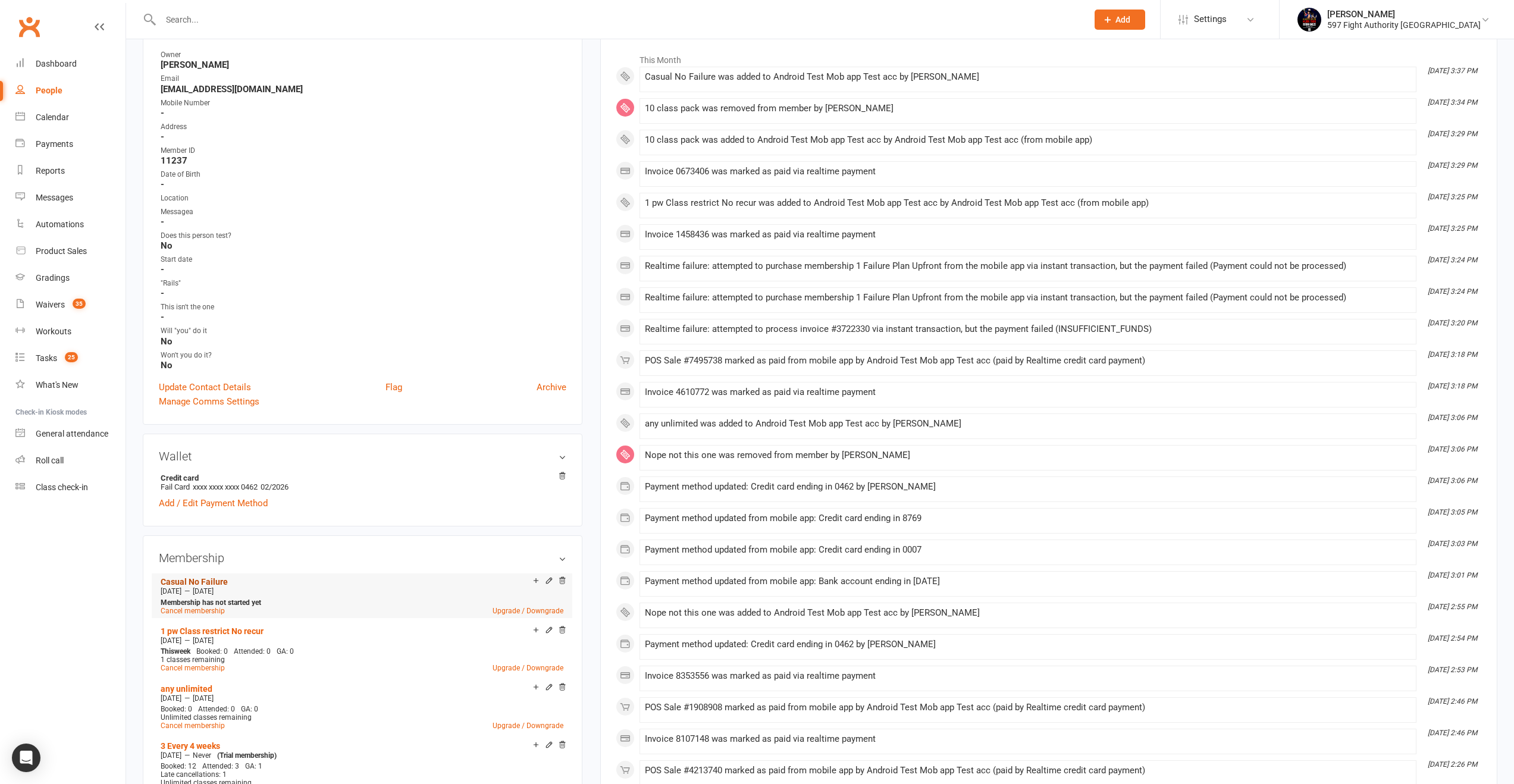
click at [209, 579] on link "Casual No Failure" at bounding box center [194, 581] width 67 height 9
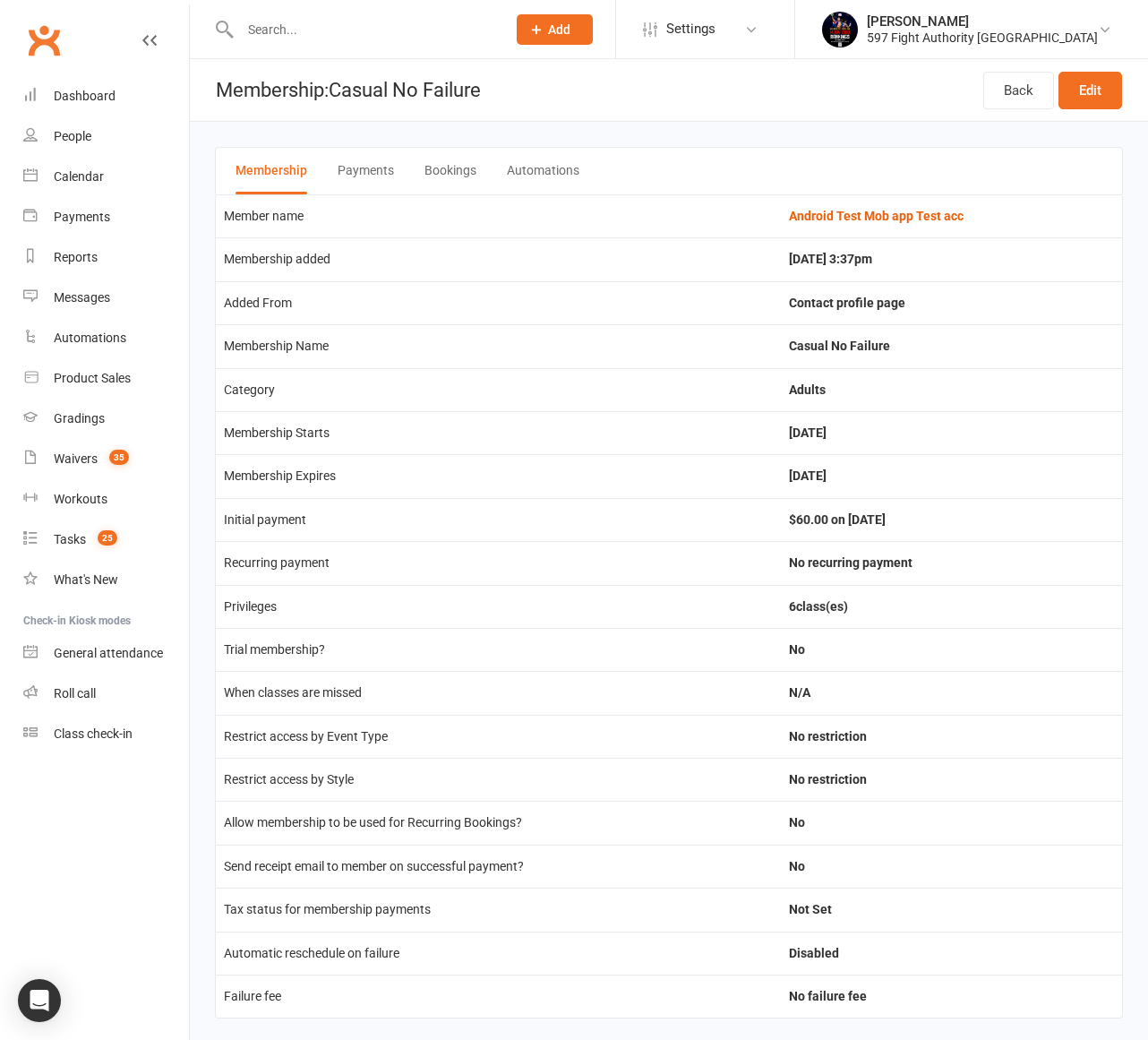
click at [367, 179] on button "Payments" at bounding box center [365, 171] width 57 height 46
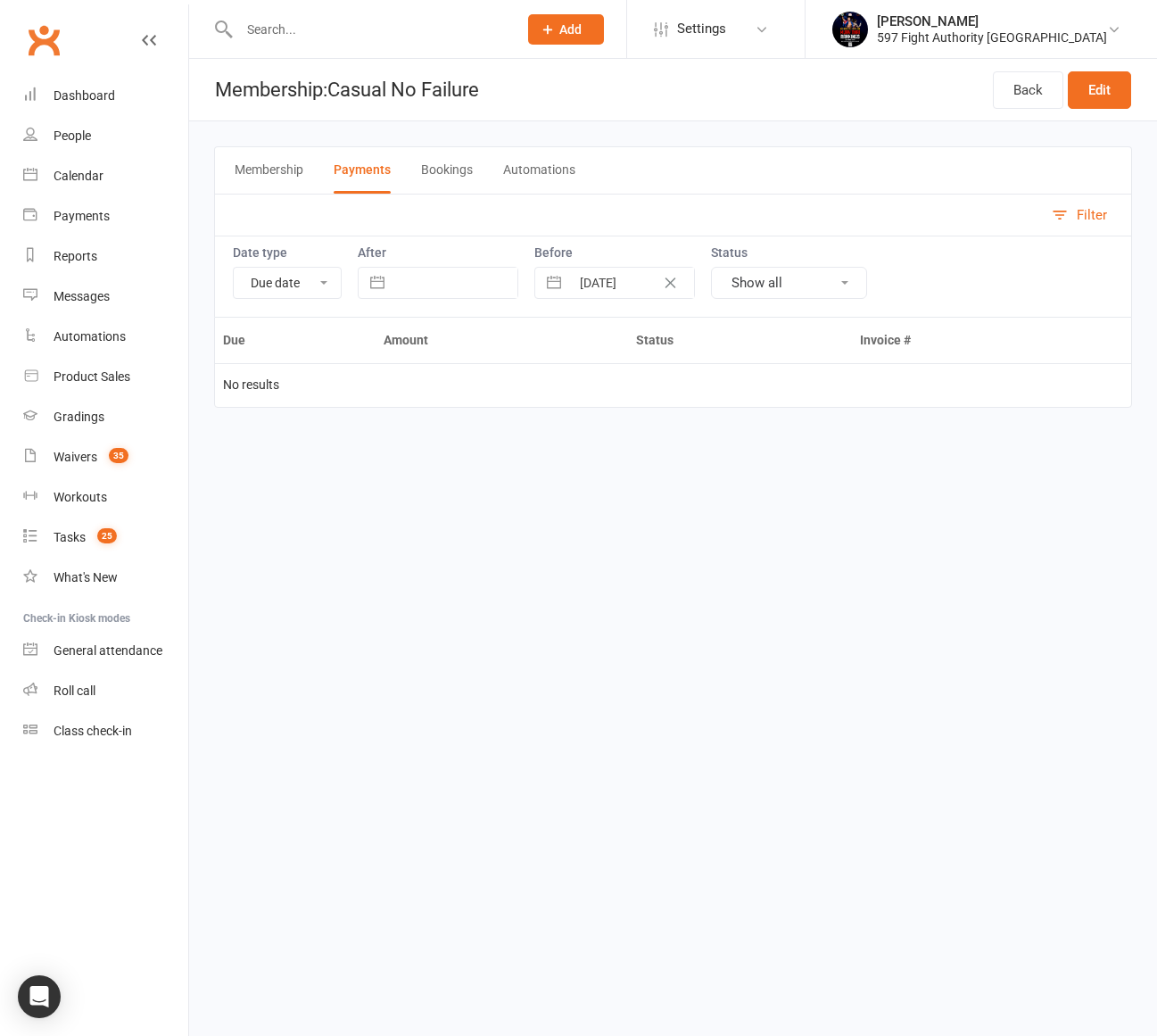
click at [670, 286] on icon "Clear Date" at bounding box center [670, 283] width 13 height 11
select select "7"
select select "2025"
select select "8"
select select "2025"
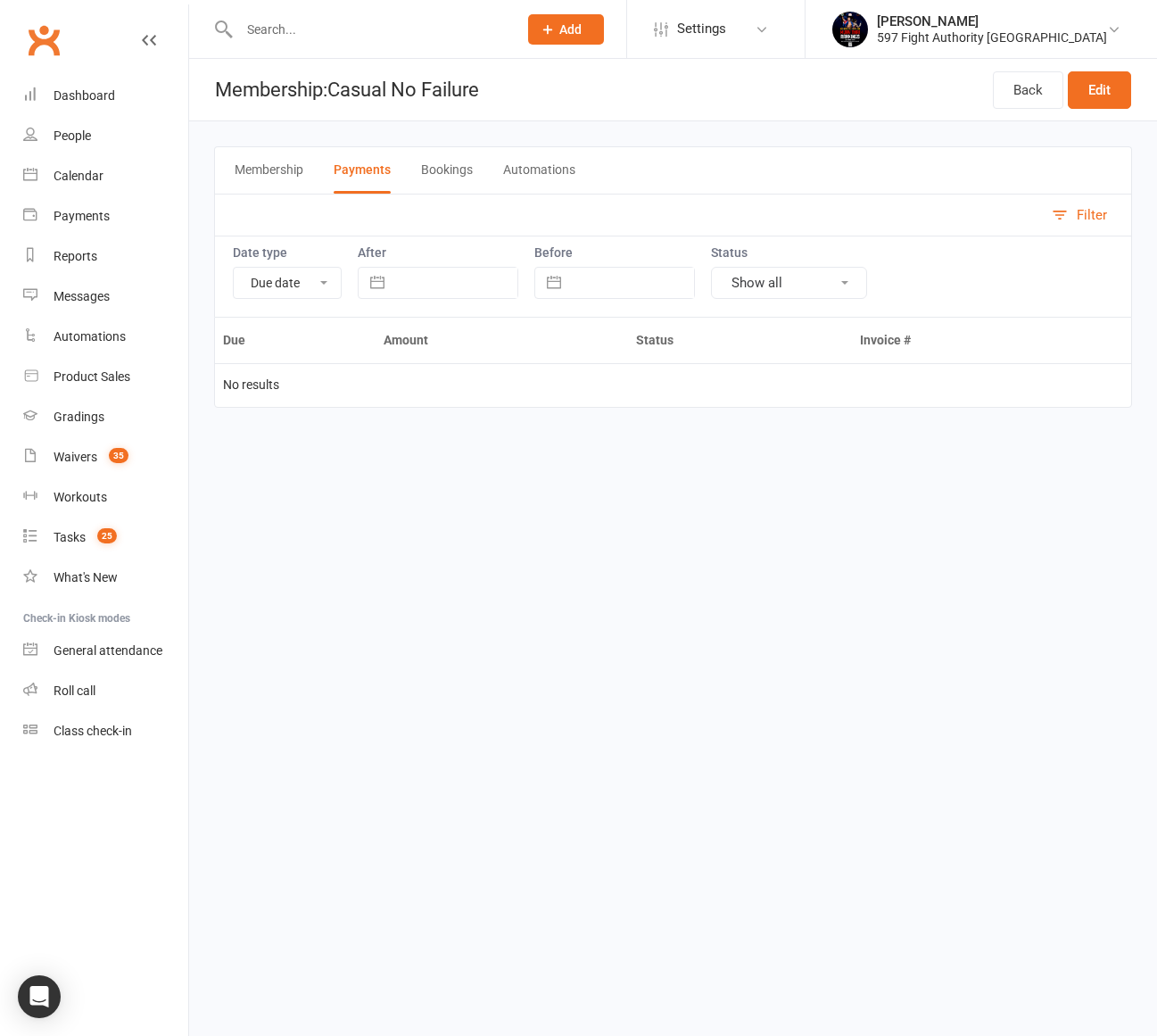
select select "9"
select select "2025"
click at [517, 282] on input "text" at bounding box center [455, 283] width 124 height 30
click at [428, 408] on td "1" at bounding box center [431, 421] width 35 height 34
type input "01 Sep 2025"
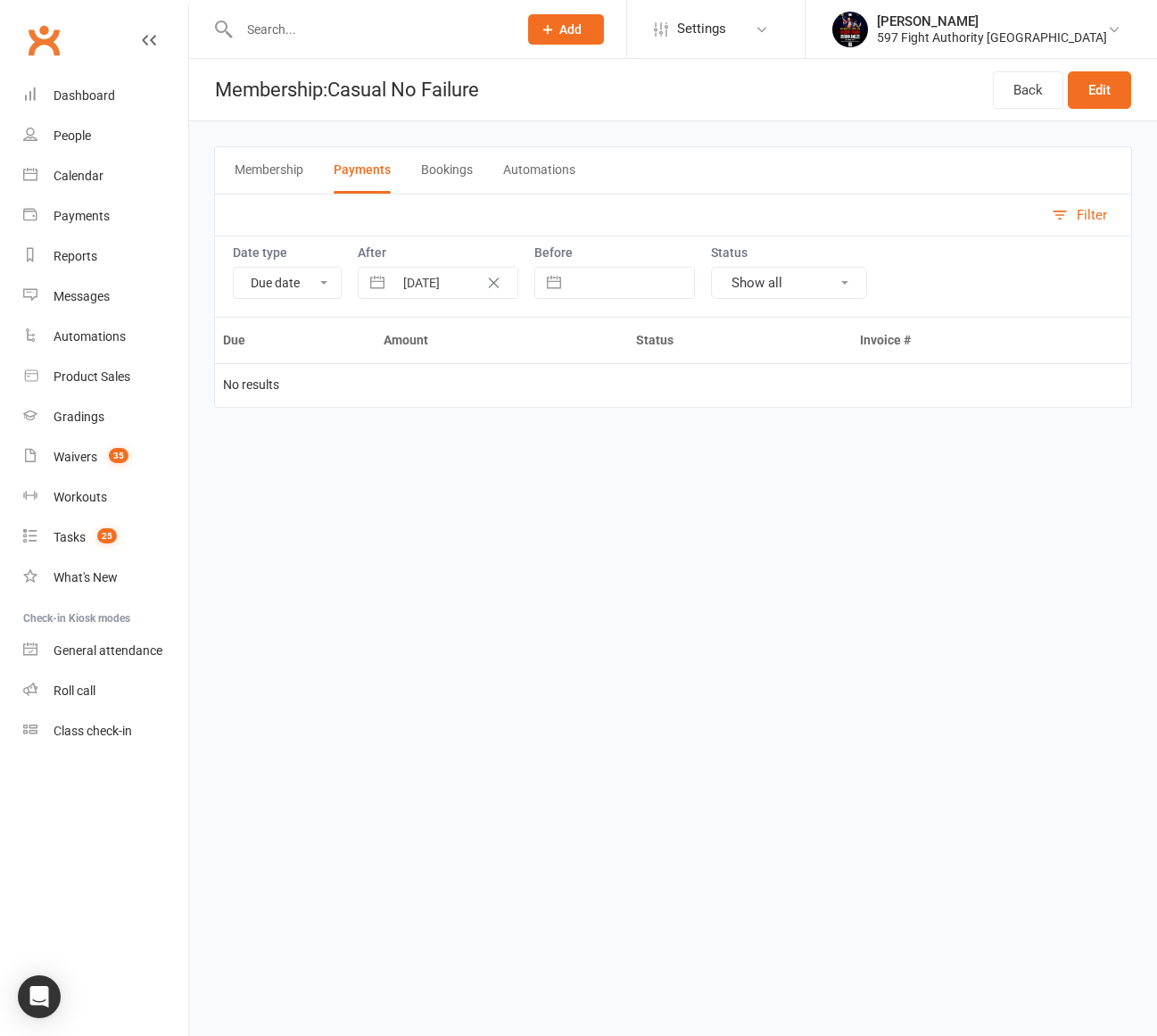
click at [330, 295] on select "Due date Date paid Date failed" at bounding box center [287, 283] width 107 height 30
select select "paid"
click at [234, 268] on select "Due date Date paid Date failed" at bounding box center [287, 283] width 107 height 30
type input "01 Sep 2025"
click at [309, 279] on select "Due date Date paid Date failed" at bounding box center [287, 283] width 107 height 30
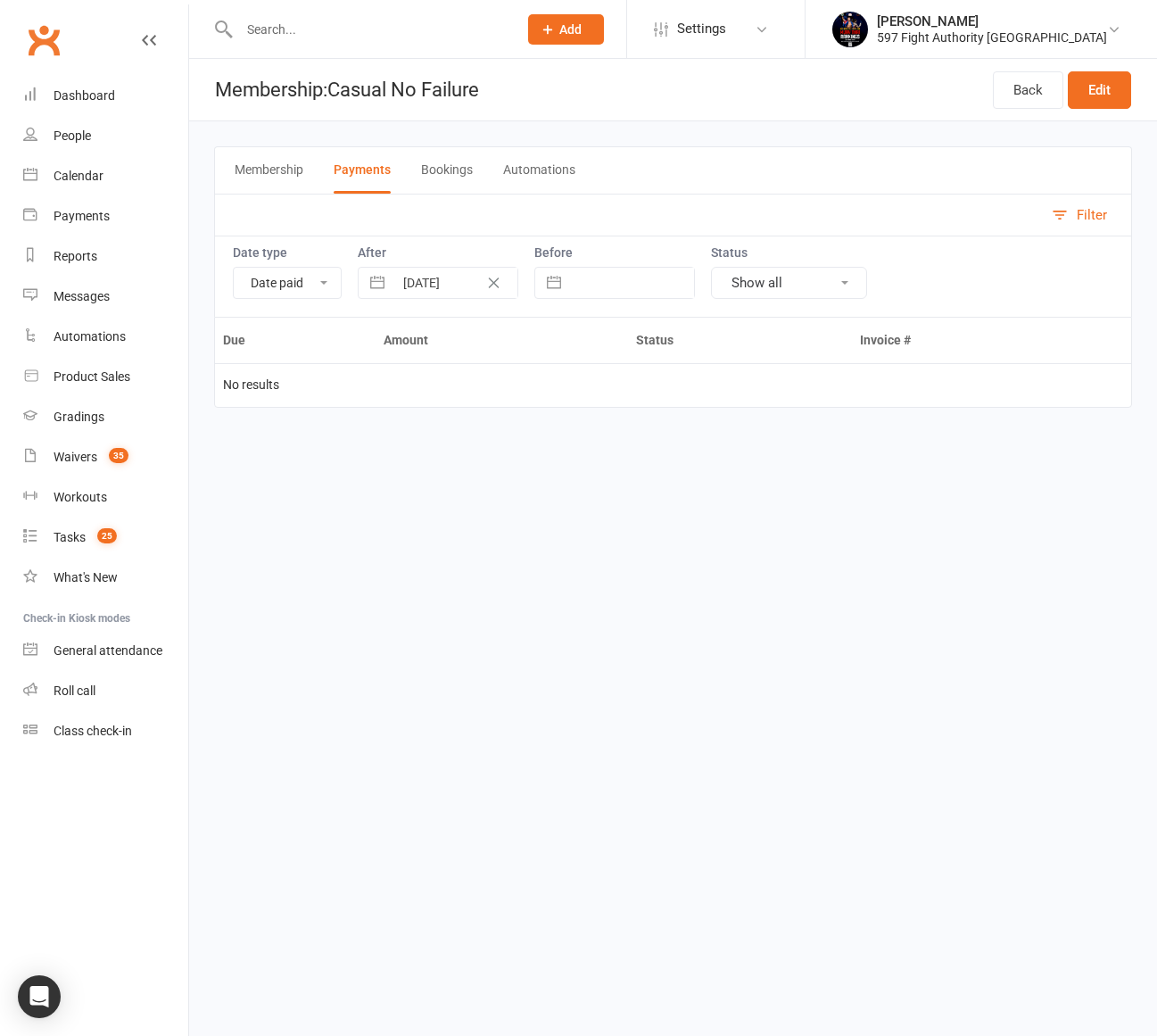
select select "failed"
click at [234, 268] on select "Due date Date paid Date failed" at bounding box center [287, 283] width 107 height 30
type input "01 Sep 2025"
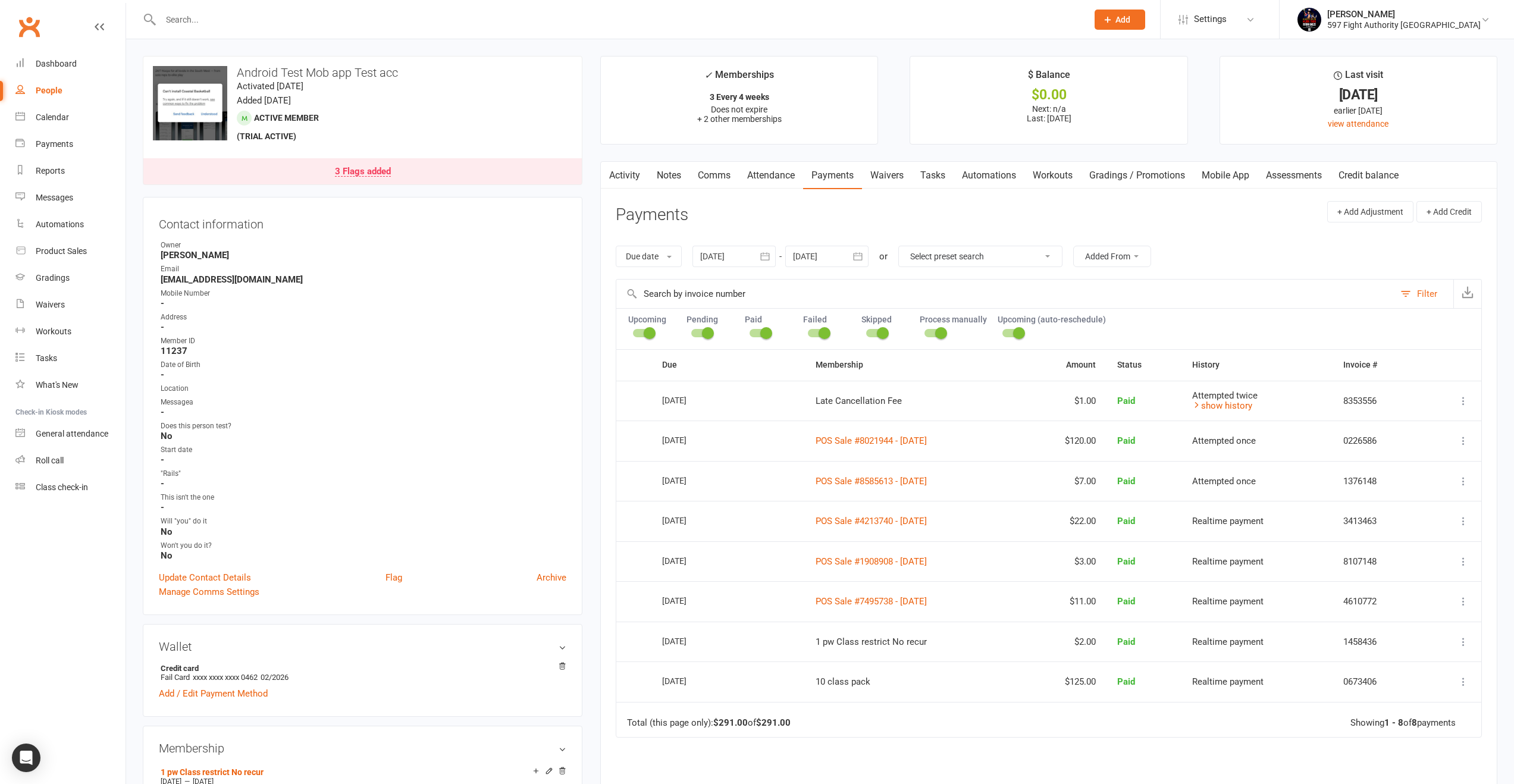
click at [624, 172] on link "Activity" at bounding box center [624, 175] width 47 height 27
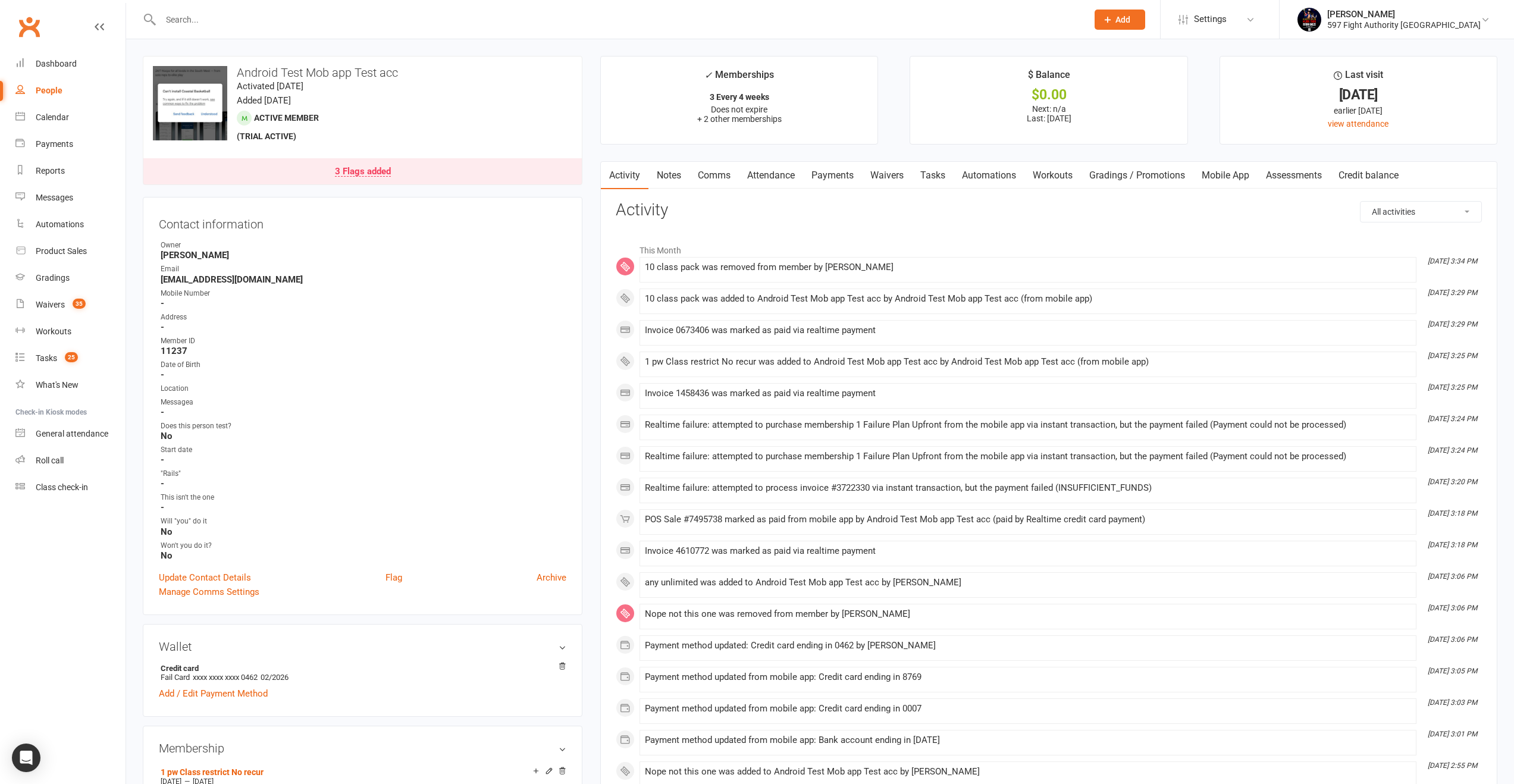
click at [672, 175] on link "Notes" at bounding box center [669, 175] width 41 height 27
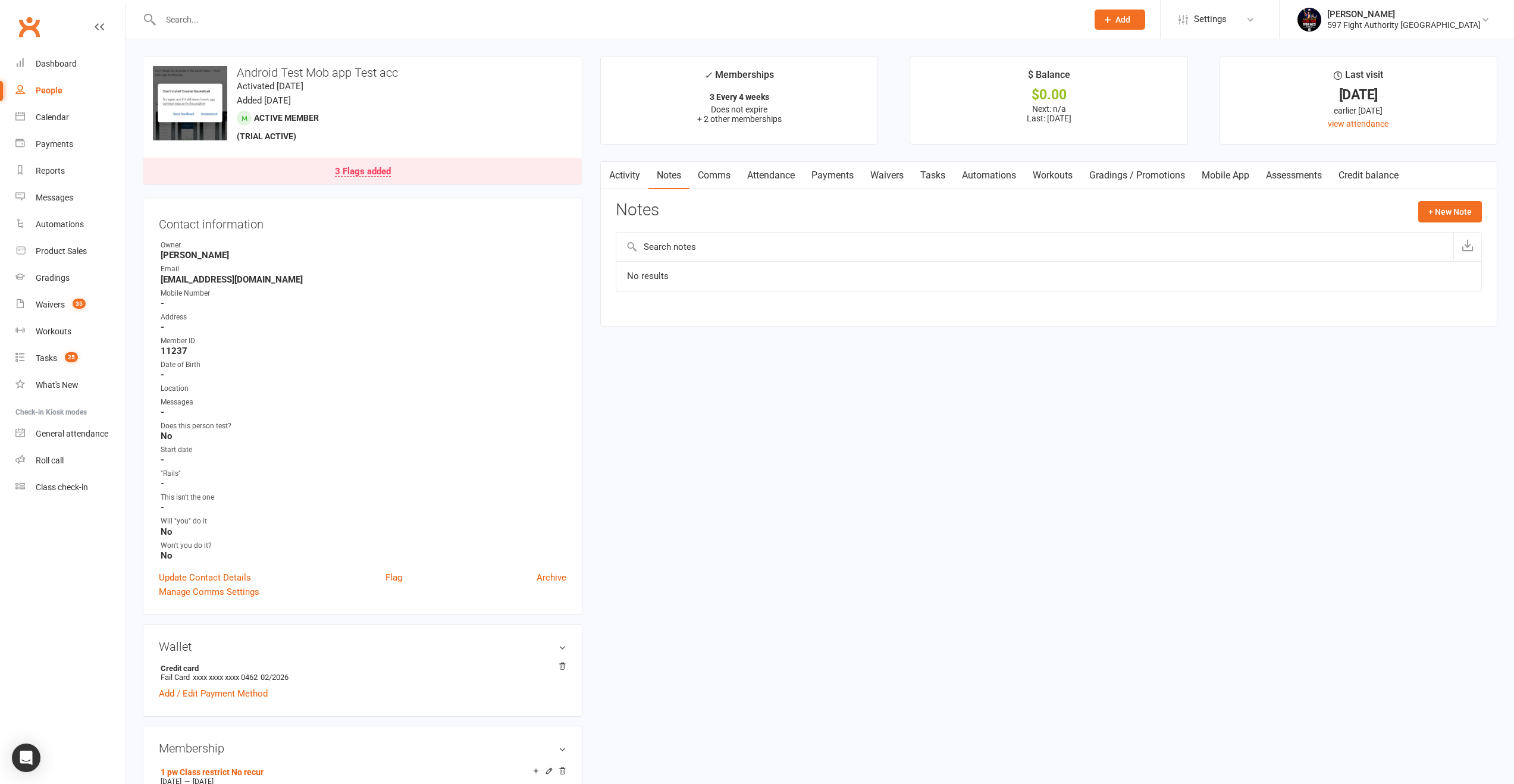
click at [688, 173] on link "Notes" at bounding box center [669, 175] width 41 height 27
click at [710, 178] on link "Comms" at bounding box center [714, 175] width 49 height 27
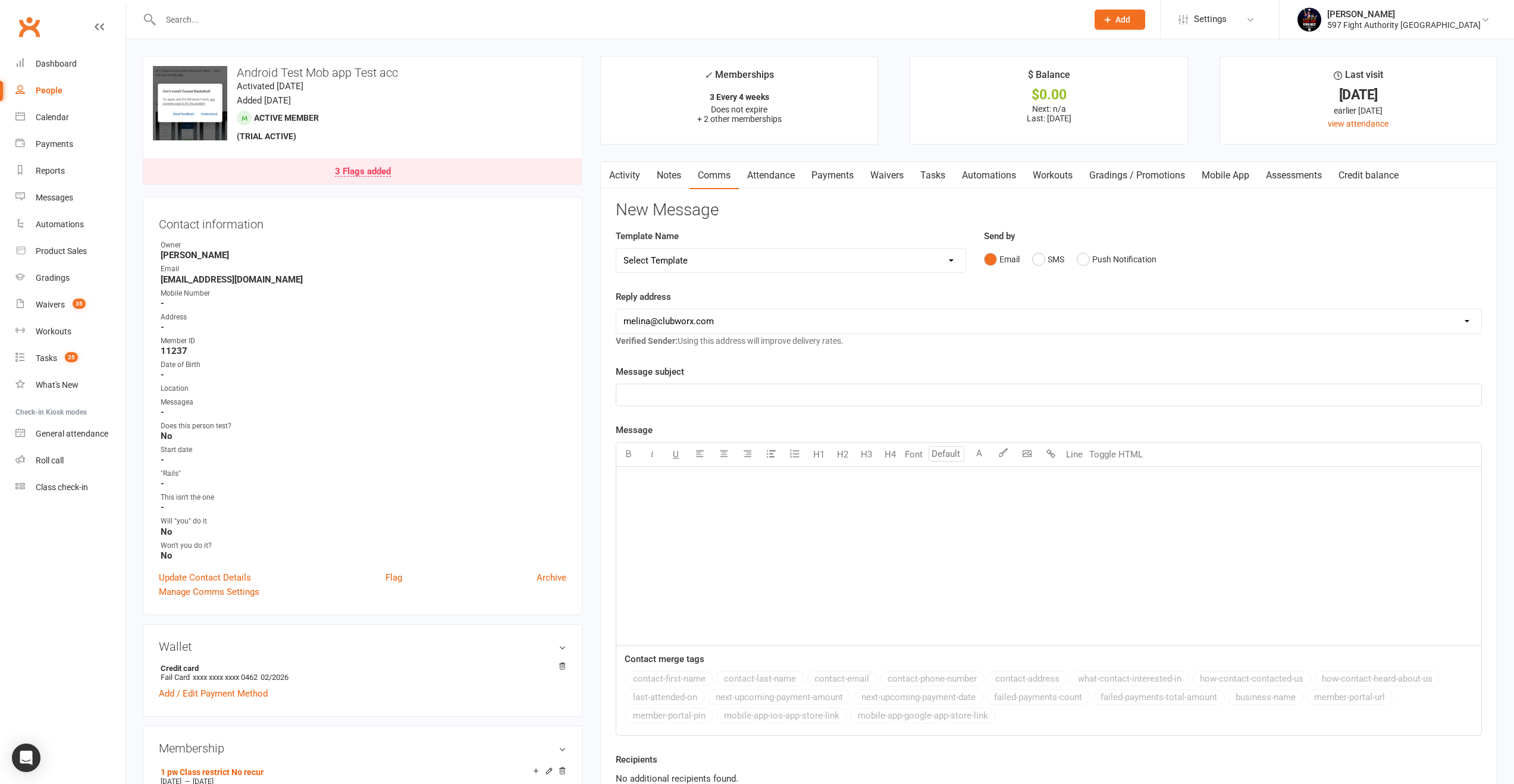
click at [757, 177] on link "Attendance" at bounding box center [771, 175] width 64 height 27
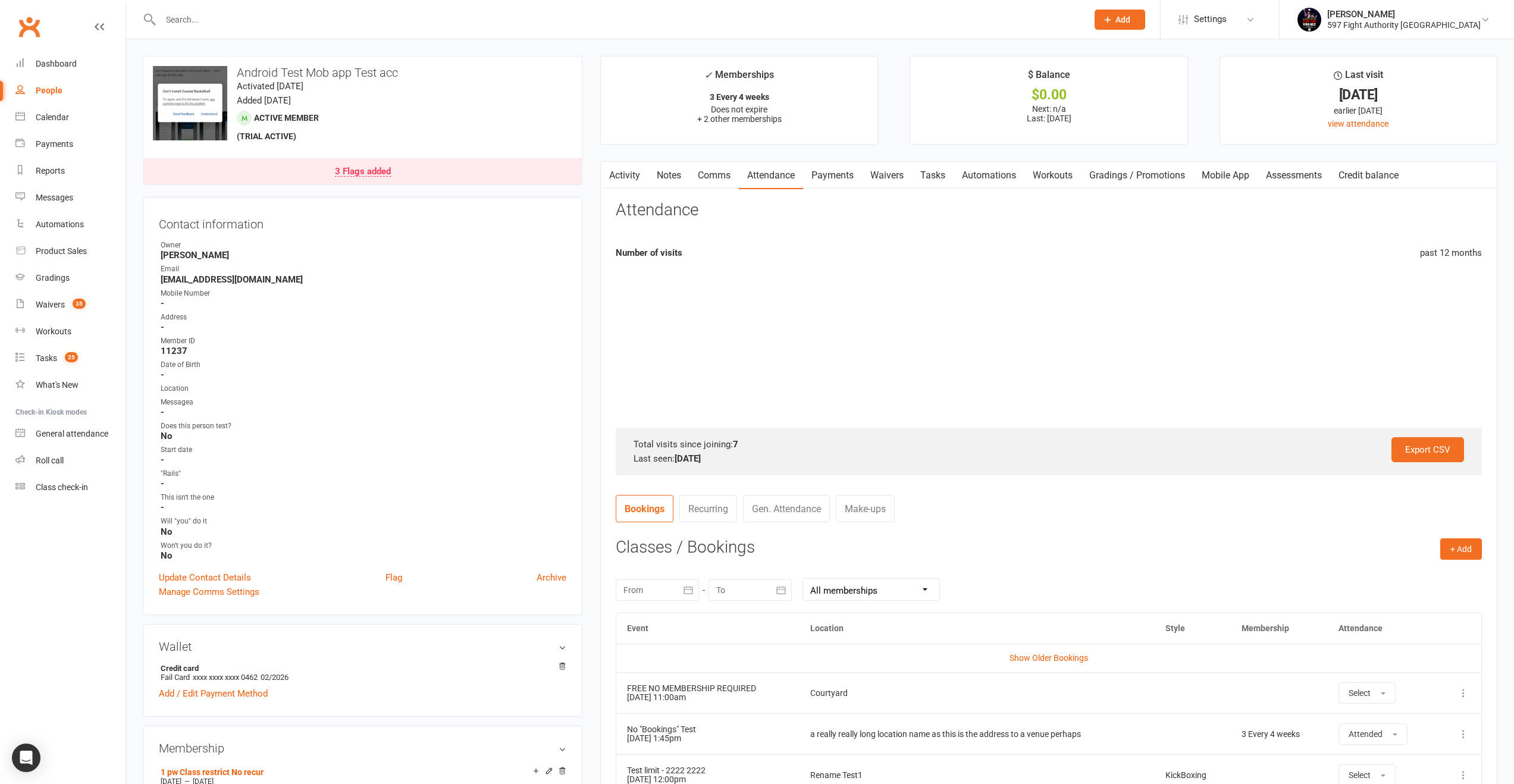
click at [834, 172] on link "Payments" at bounding box center [833, 175] width 59 height 27
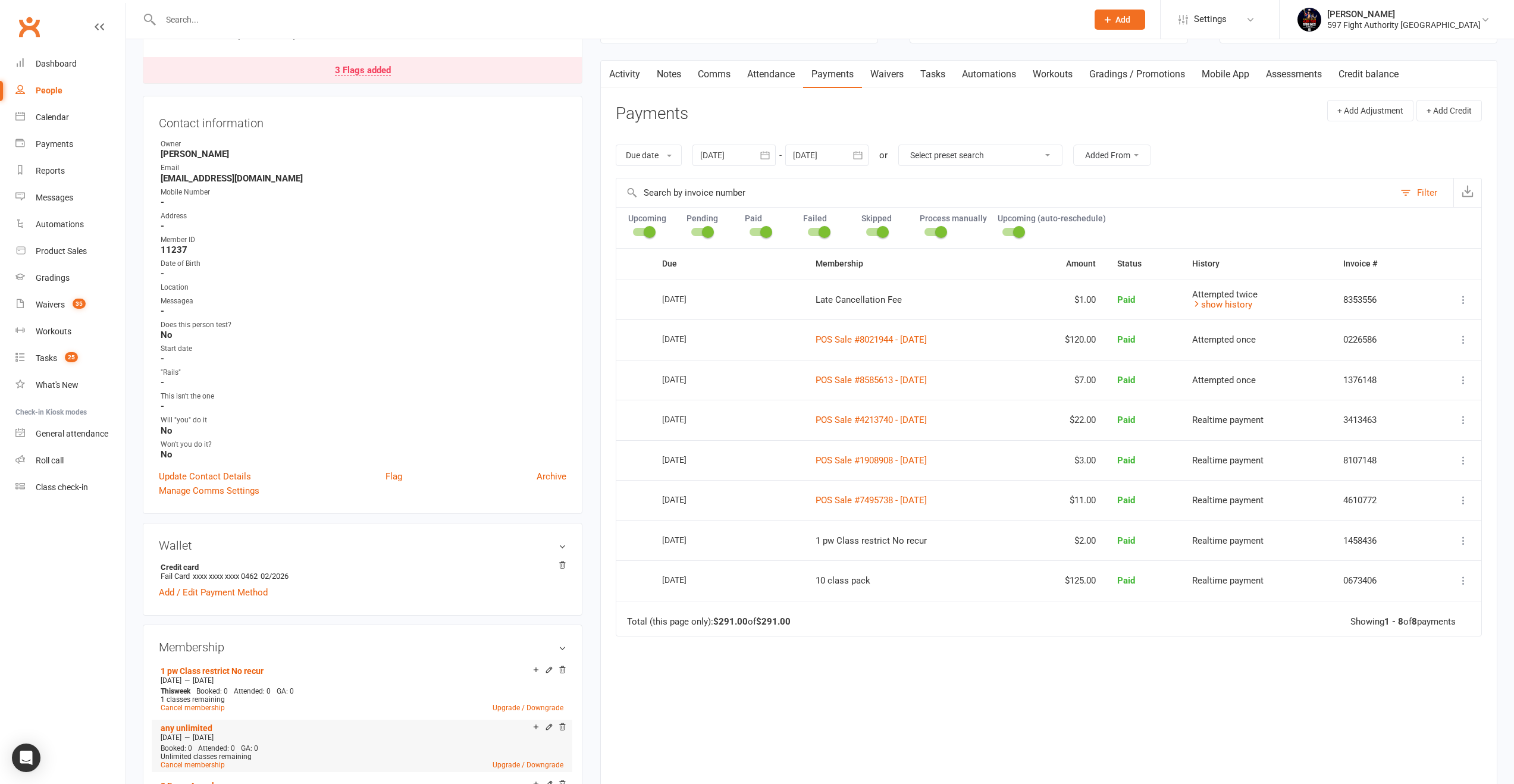
scroll to position [116, 0]
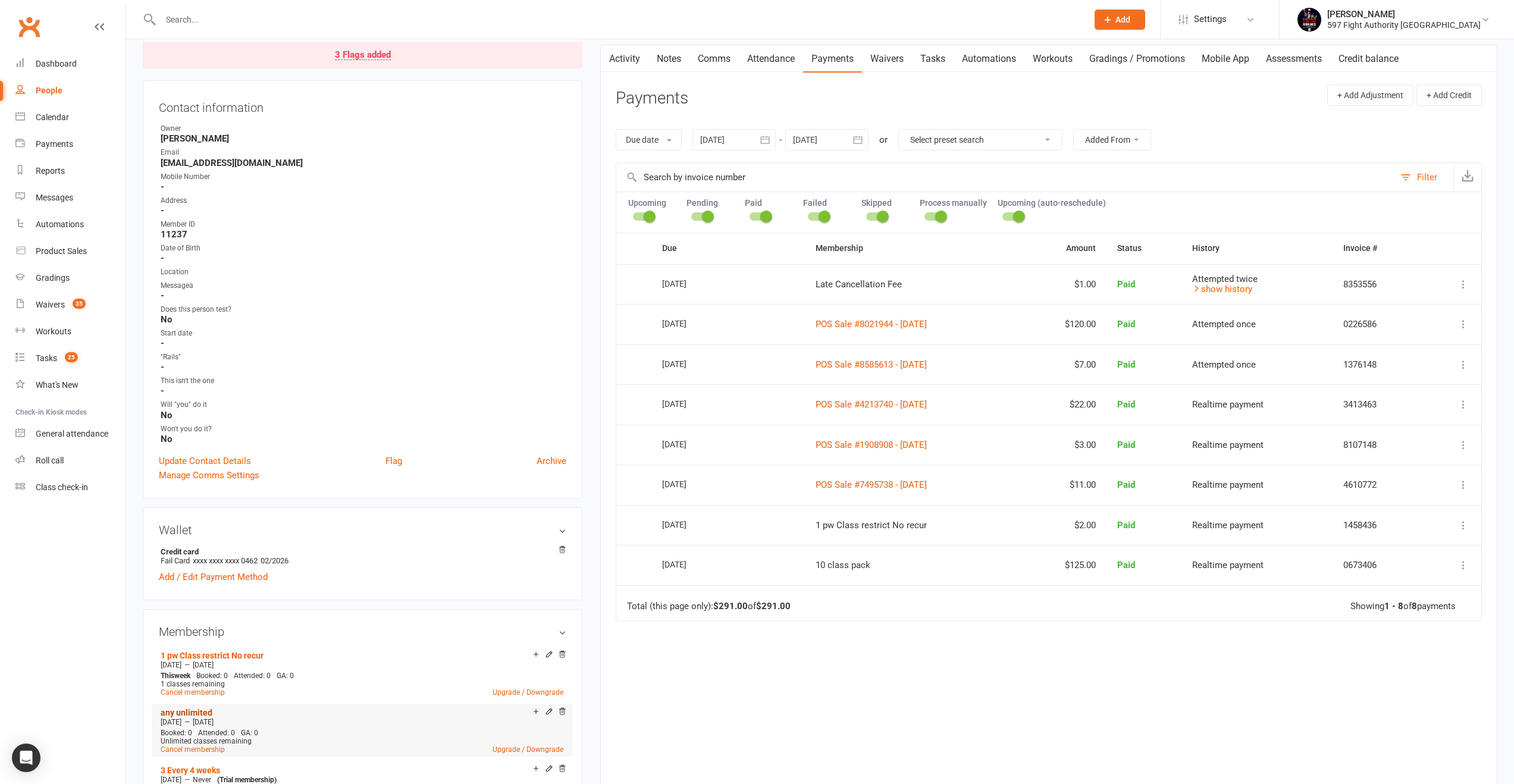
click at [199, 708] on link "any unlimited" at bounding box center [187, 712] width 52 height 9
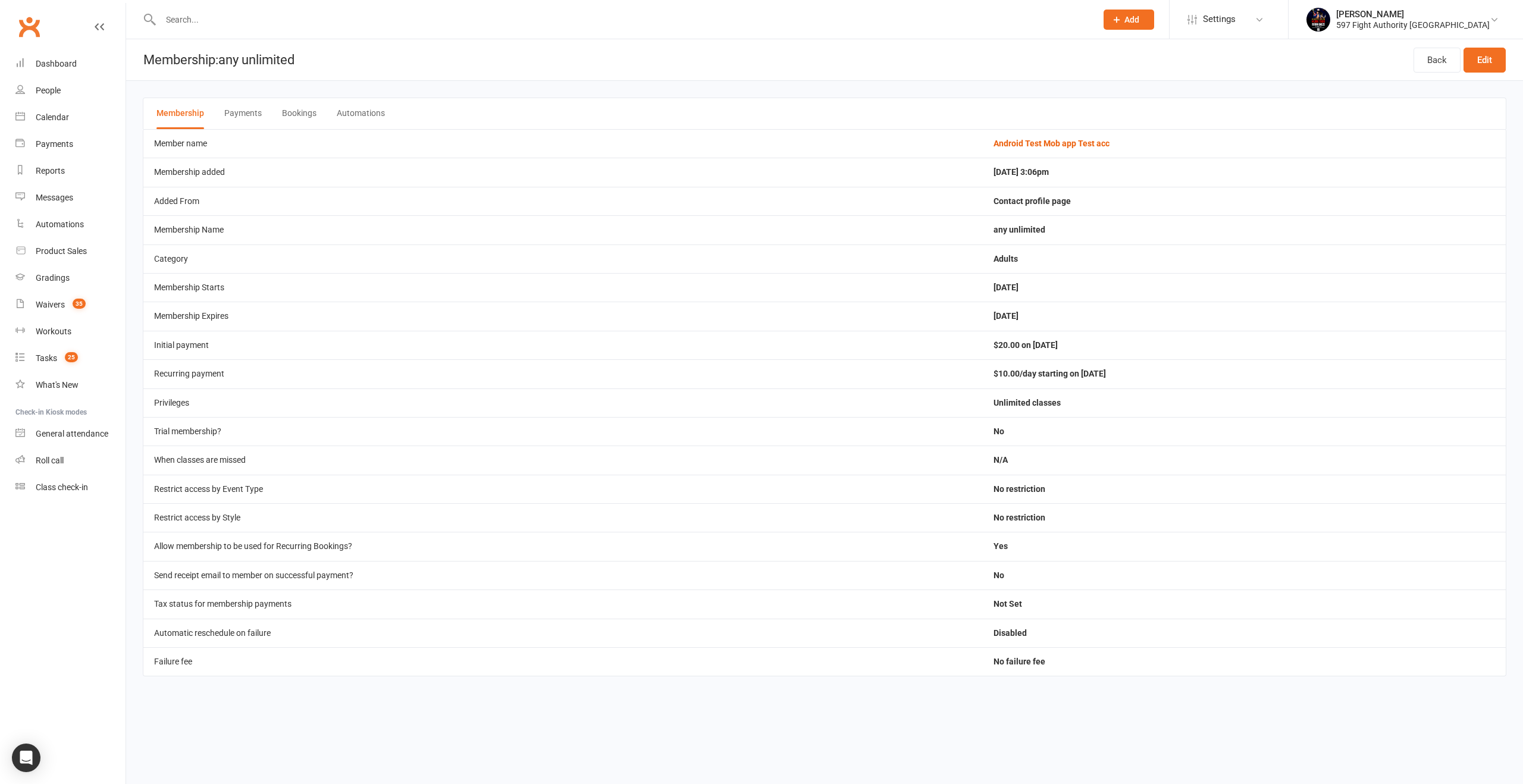
click at [986, 170] on td "Sep 17, 2025 3:06pm" at bounding box center [1244, 172] width 523 height 28
click at [983, 288] on td "Sep 17, 2025" at bounding box center [1244, 287] width 523 height 28
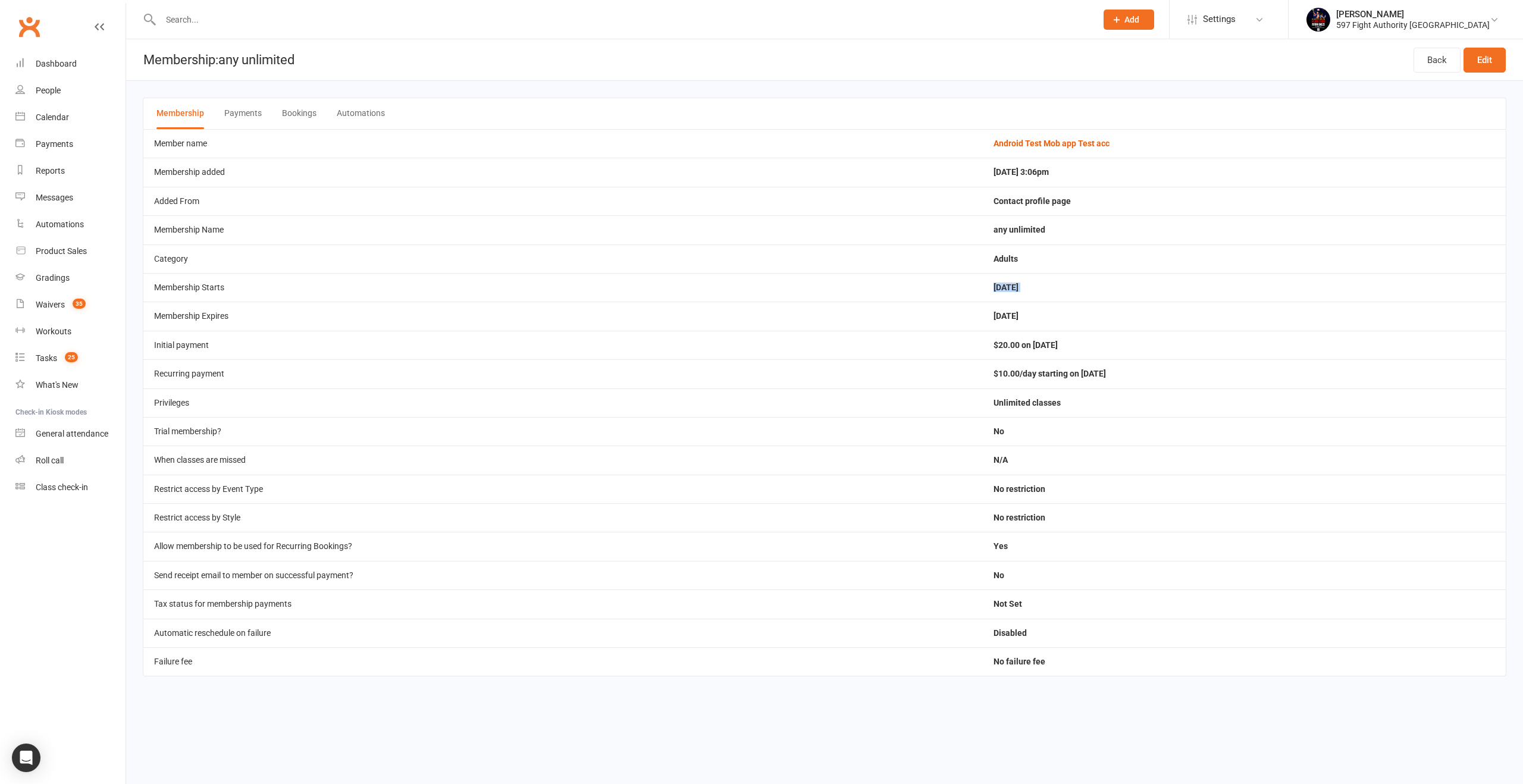
click at [983, 288] on td "Sep 17, 2025" at bounding box center [1244, 287] width 523 height 28
click at [994, 345] on td "$20.00 on 8 Sep 2025" at bounding box center [1244, 345] width 523 height 28
click at [1075, 368] on td "$10.00/day starting on 15 Sep 2025" at bounding box center [1244, 374] width 523 height 28
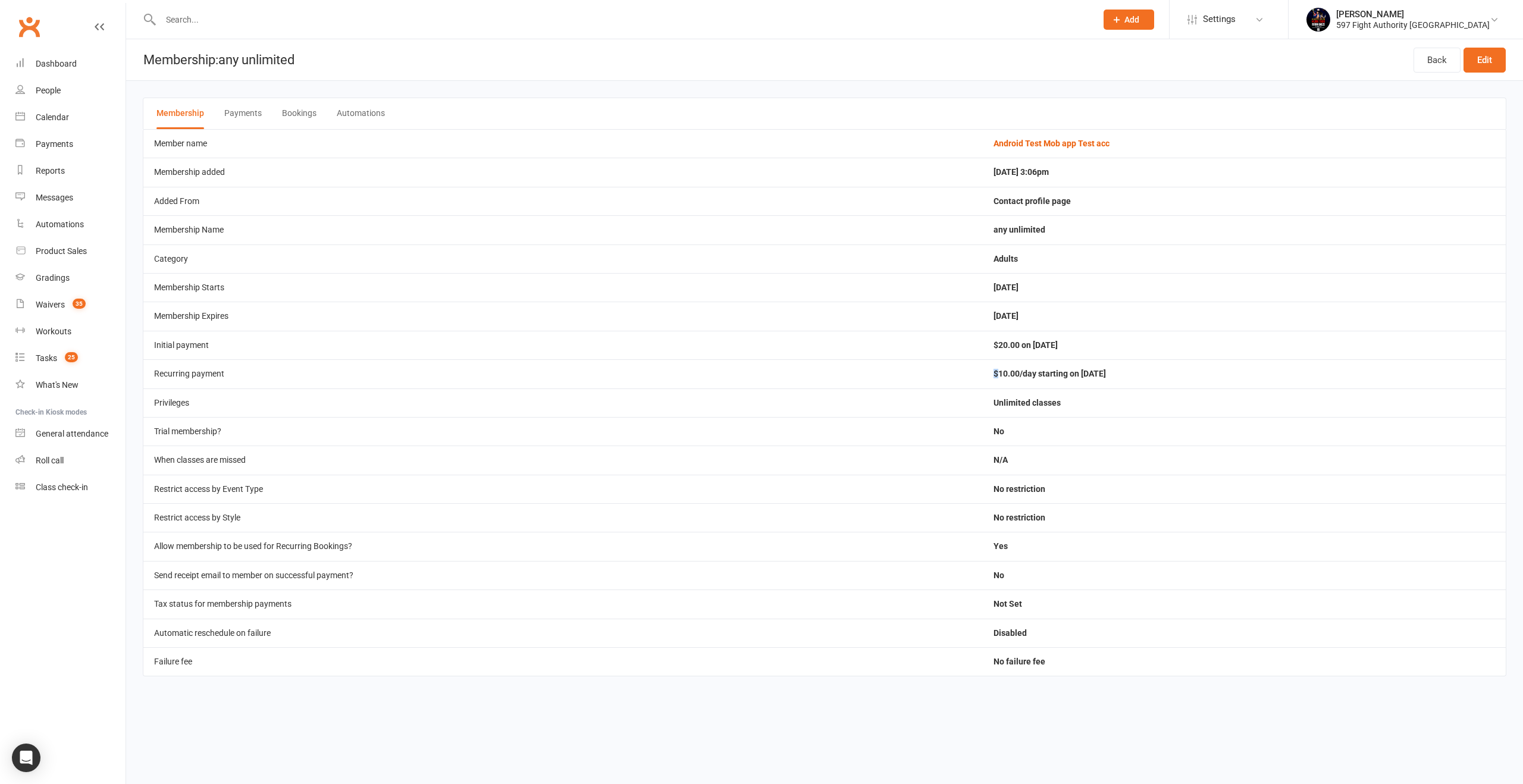
click at [1075, 368] on td "$10.00/day starting on 15 Sep 2025" at bounding box center [1244, 374] width 523 height 28
click at [1423, 60] on link "Back" at bounding box center [1437, 60] width 47 height 25
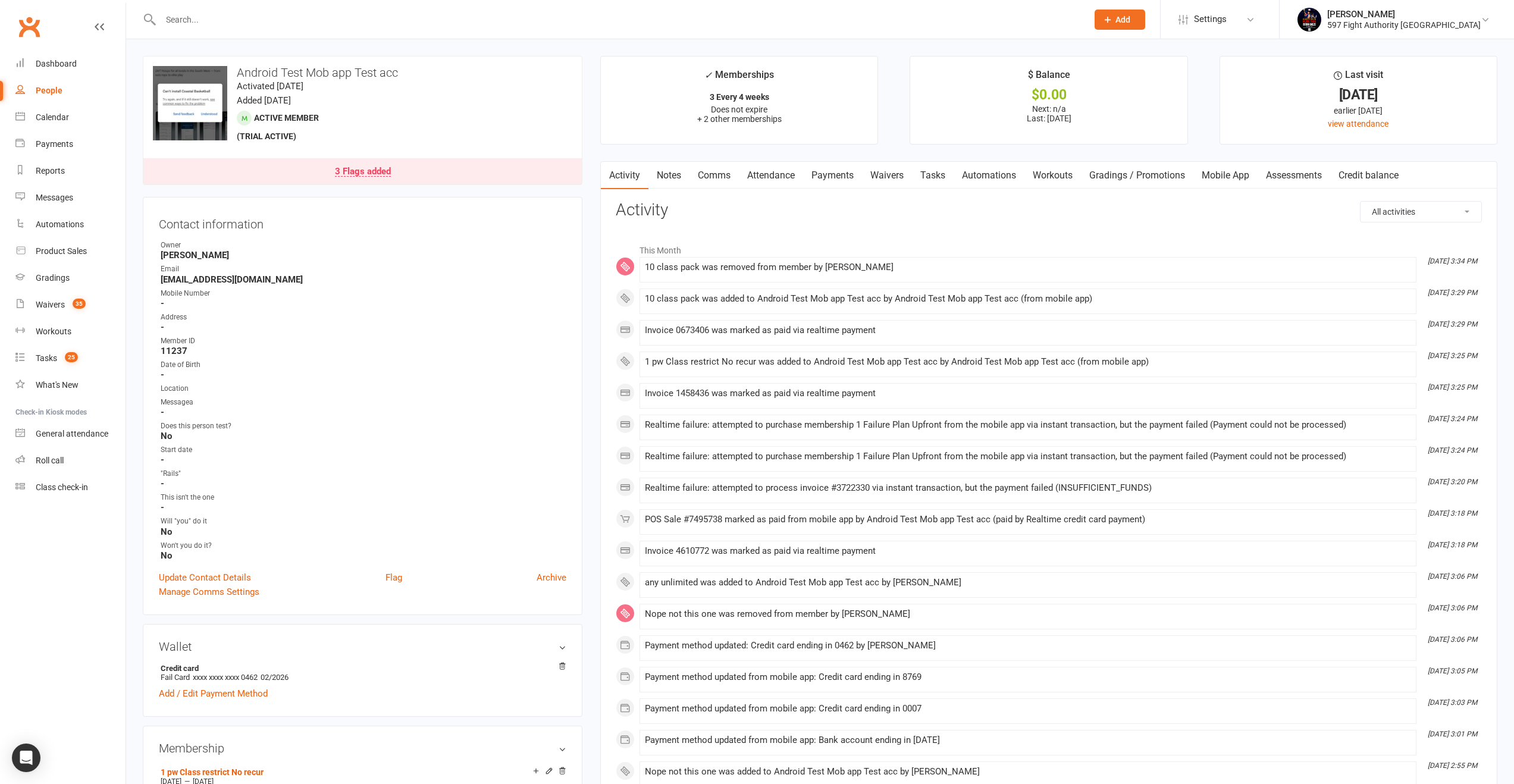
click at [832, 172] on link "Payments" at bounding box center [833, 175] width 59 height 27
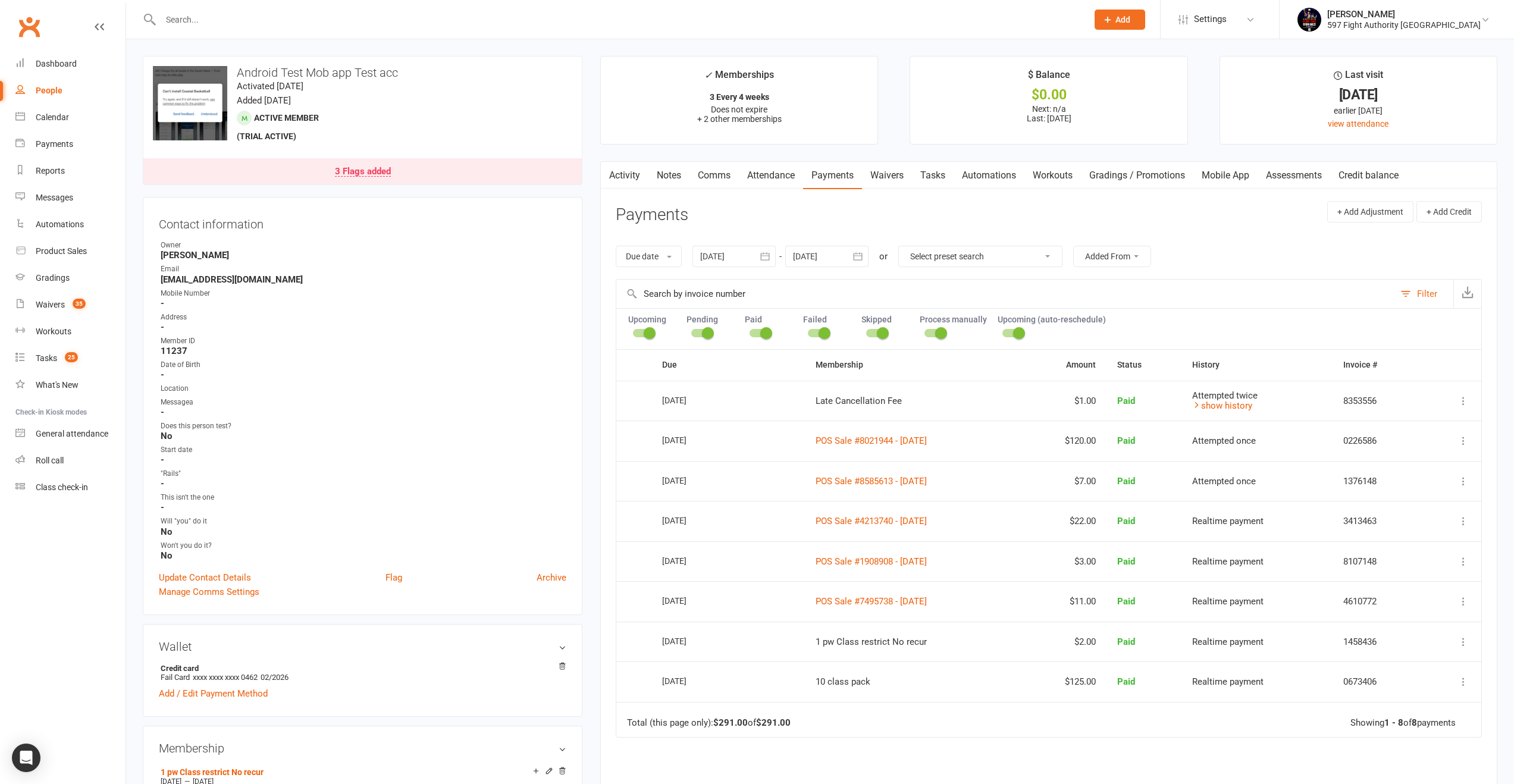
click at [757, 258] on button "button" at bounding box center [765, 256] width 22 height 22
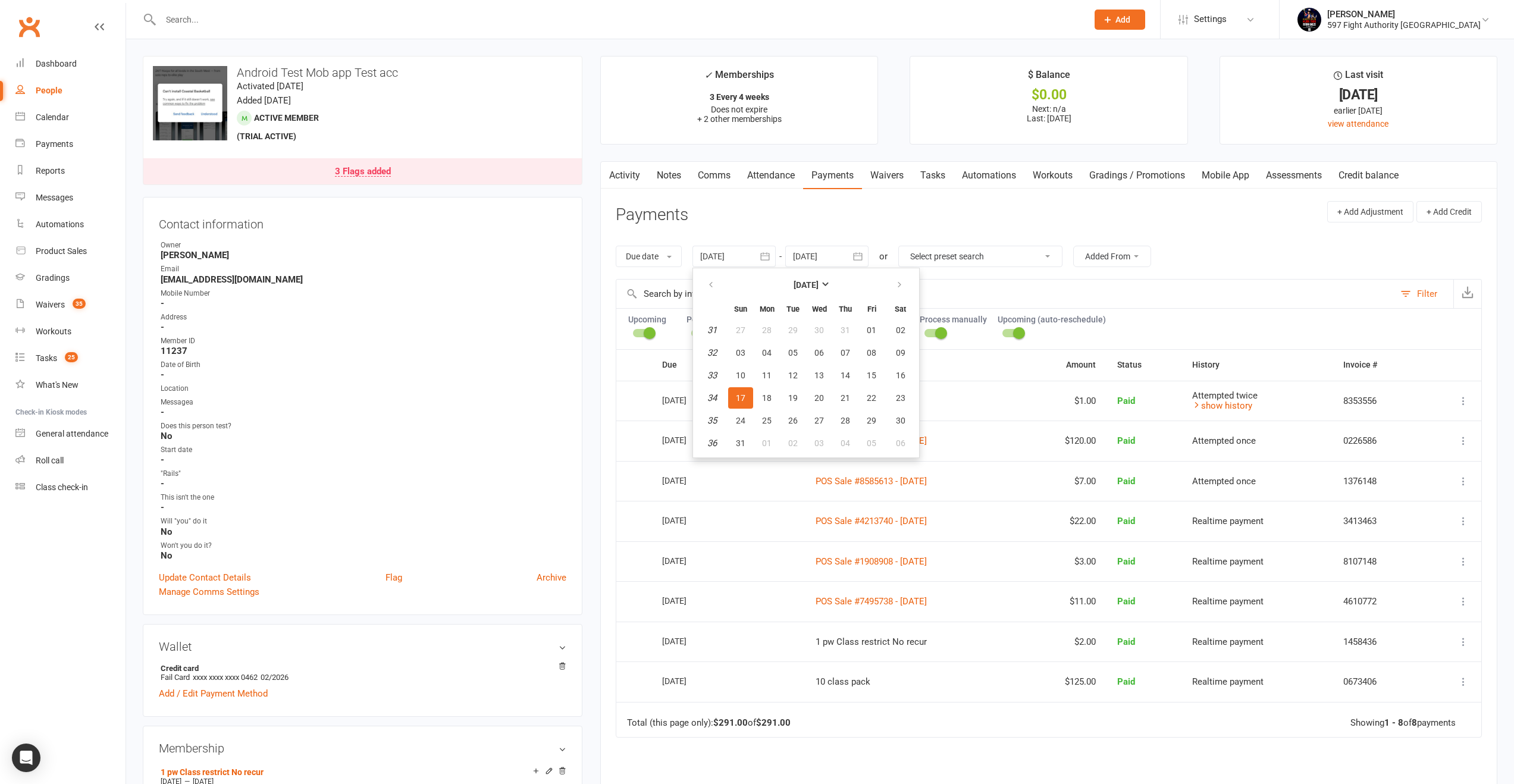
click at [1250, 219] on header "Payments + Add Adjustment + Add Credit" at bounding box center [1049, 217] width 866 height 33
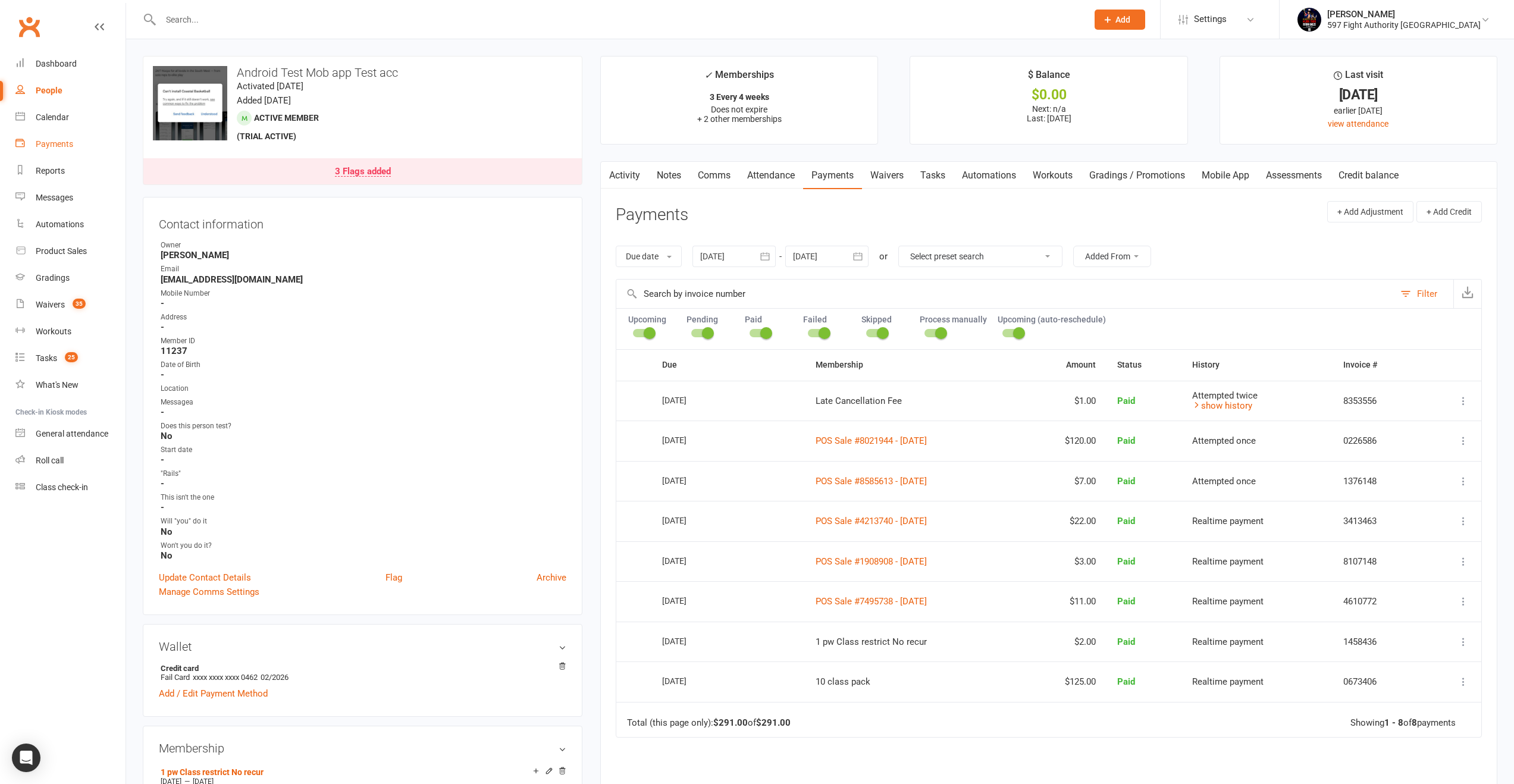
click at [60, 150] on link "Payments" at bounding box center [70, 144] width 110 height 26
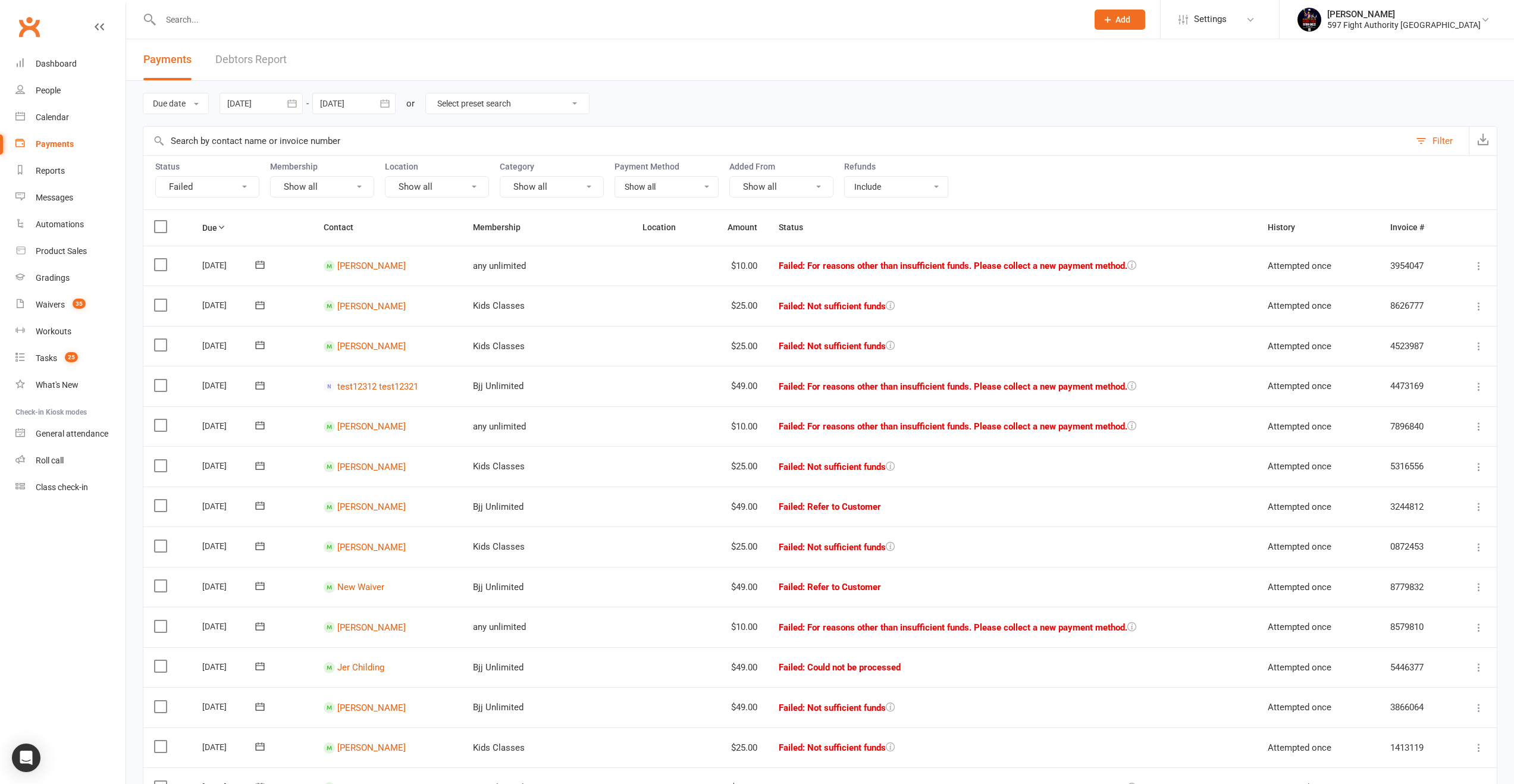
click at [354, 143] on input "text" at bounding box center [776, 141] width 1266 height 28
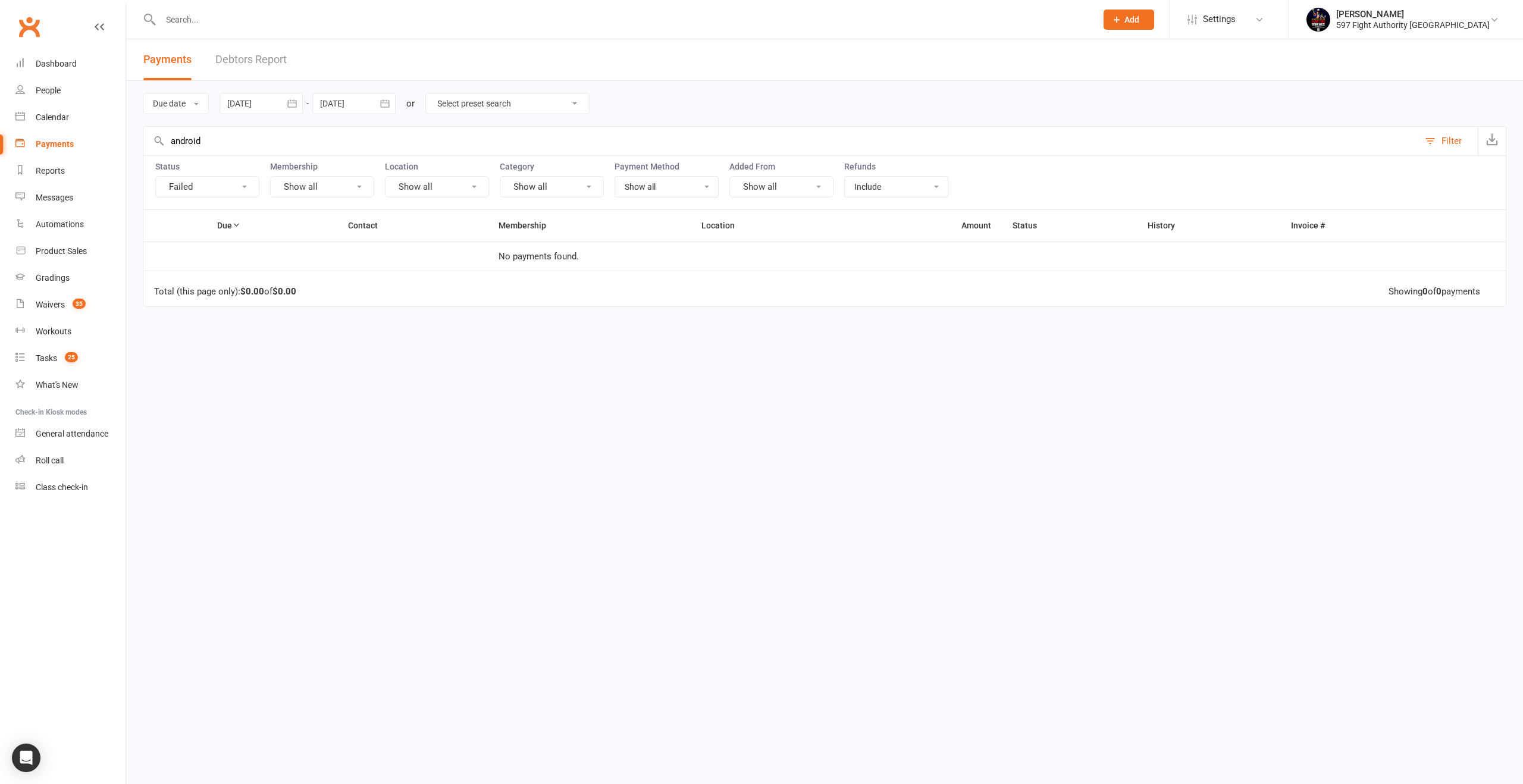
type input "android"
drag, startPoint x: 245, startPoint y: 176, endPoint x: 244, endPoint y: 188, distance: 12.0
click at [245, 177] on div "Status Failed" at bounding box center [207, 180] width 104 height 36
click at [242, 191] on button "Failed" at bounding box center [207, 186] width 104 height 22
click at [235, 215] on link "Show all" at bounding box center [222, 214] width 132 height 24
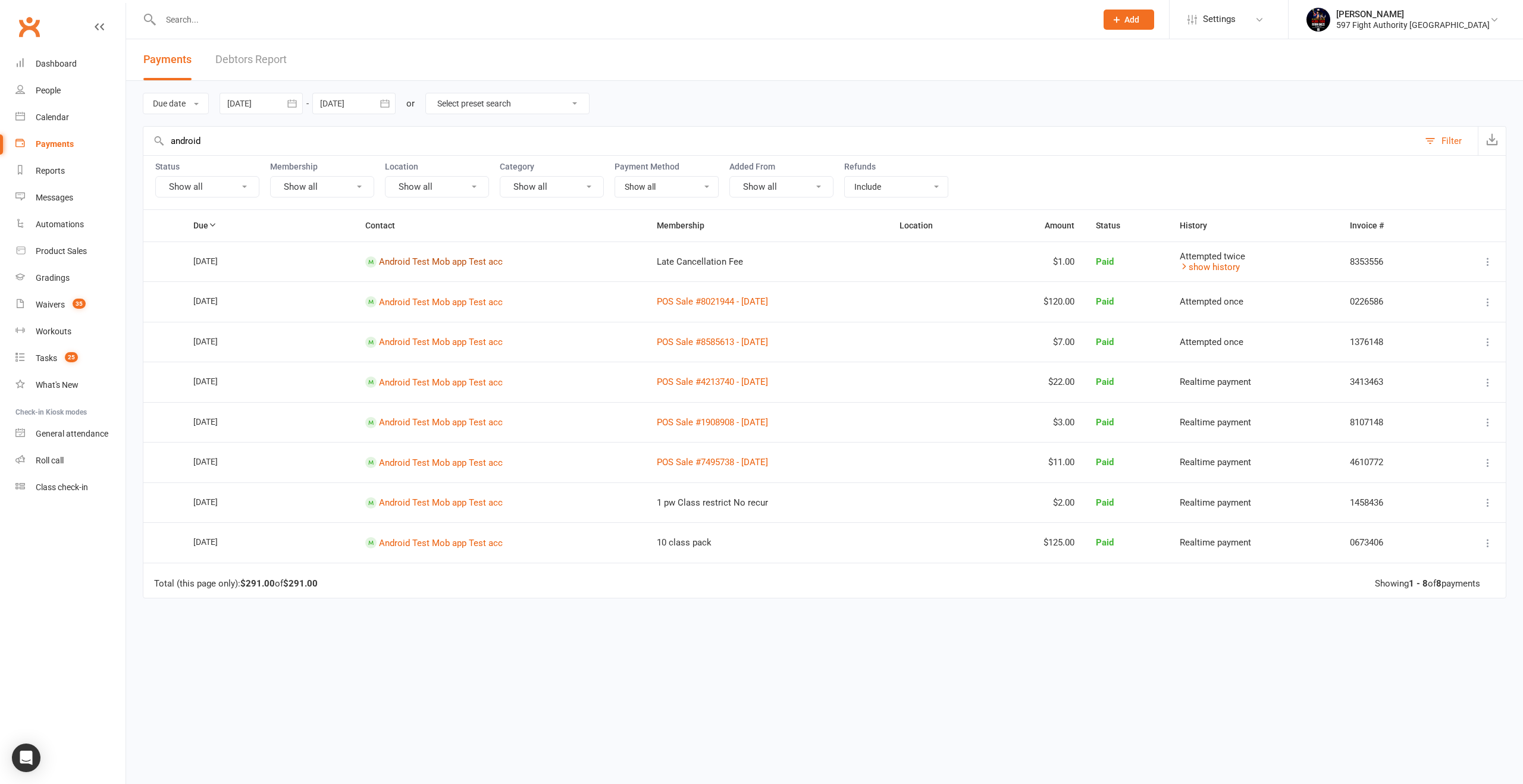
click at [465, 263] on link "Android Test Mob app Test acc" at bounding box center [441, 261] width 124 height 10
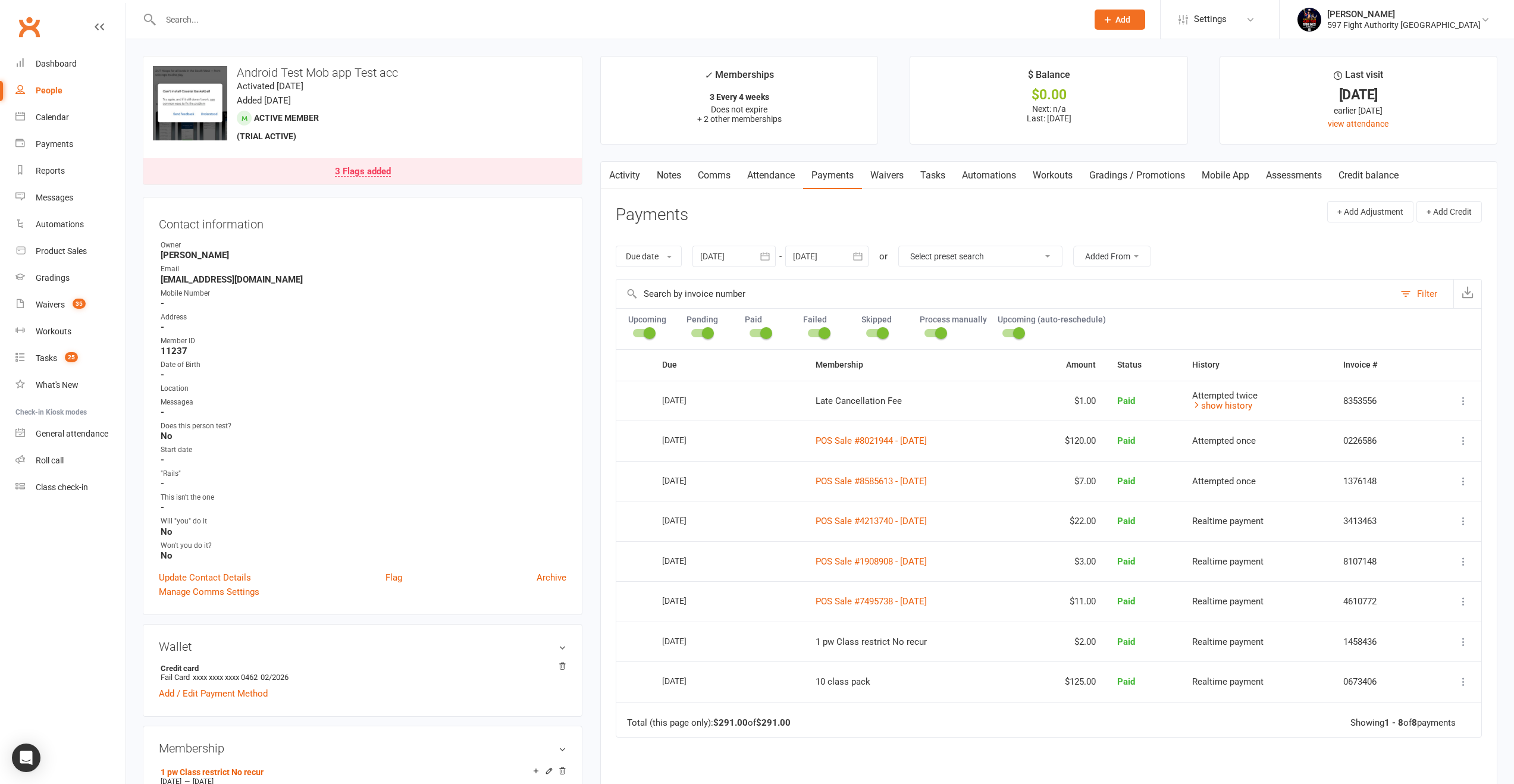
scroll to position [321, 0]
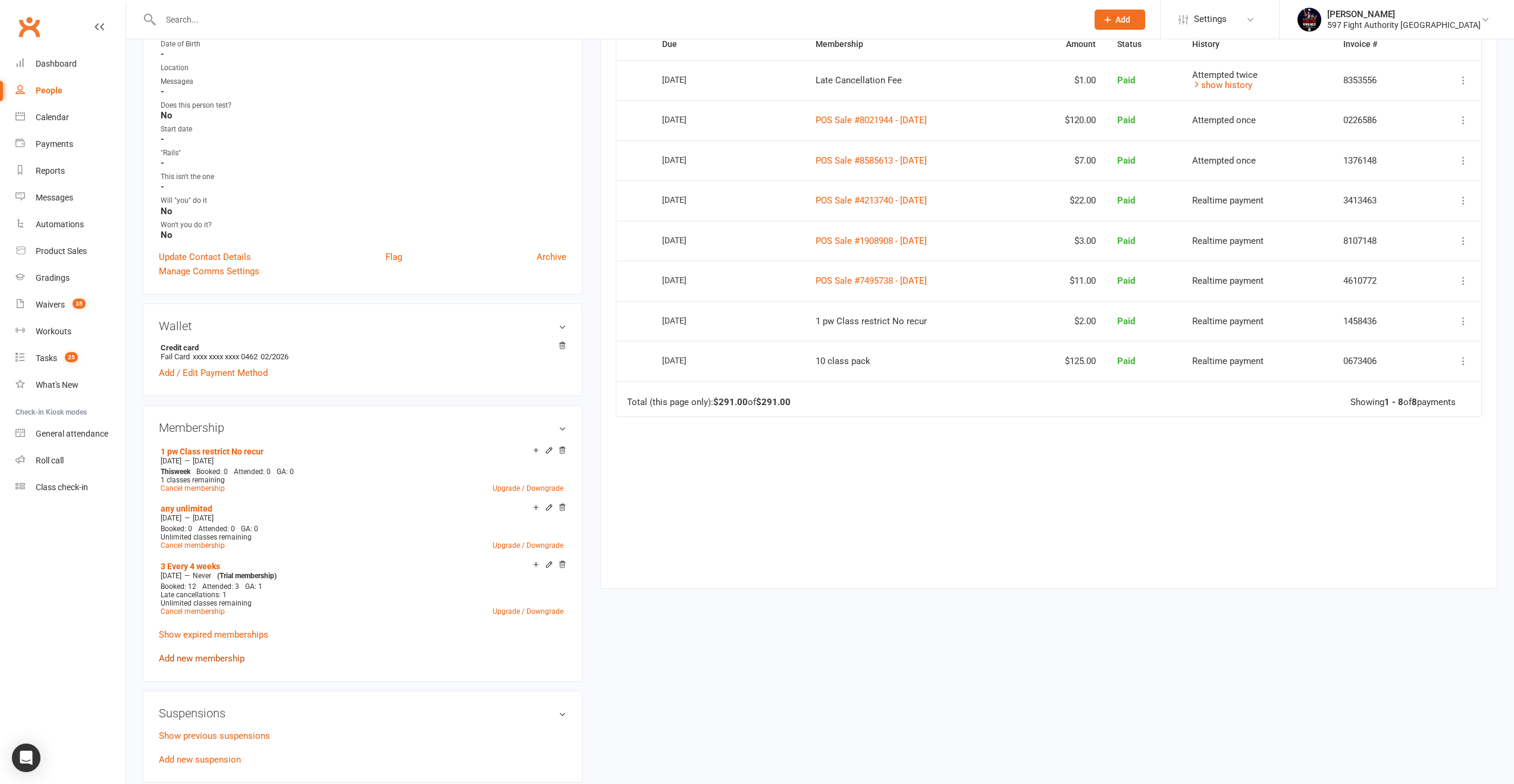
click at [218, 653] on link "Add new membership" at bounding box center [201, 658] width 86 height 10
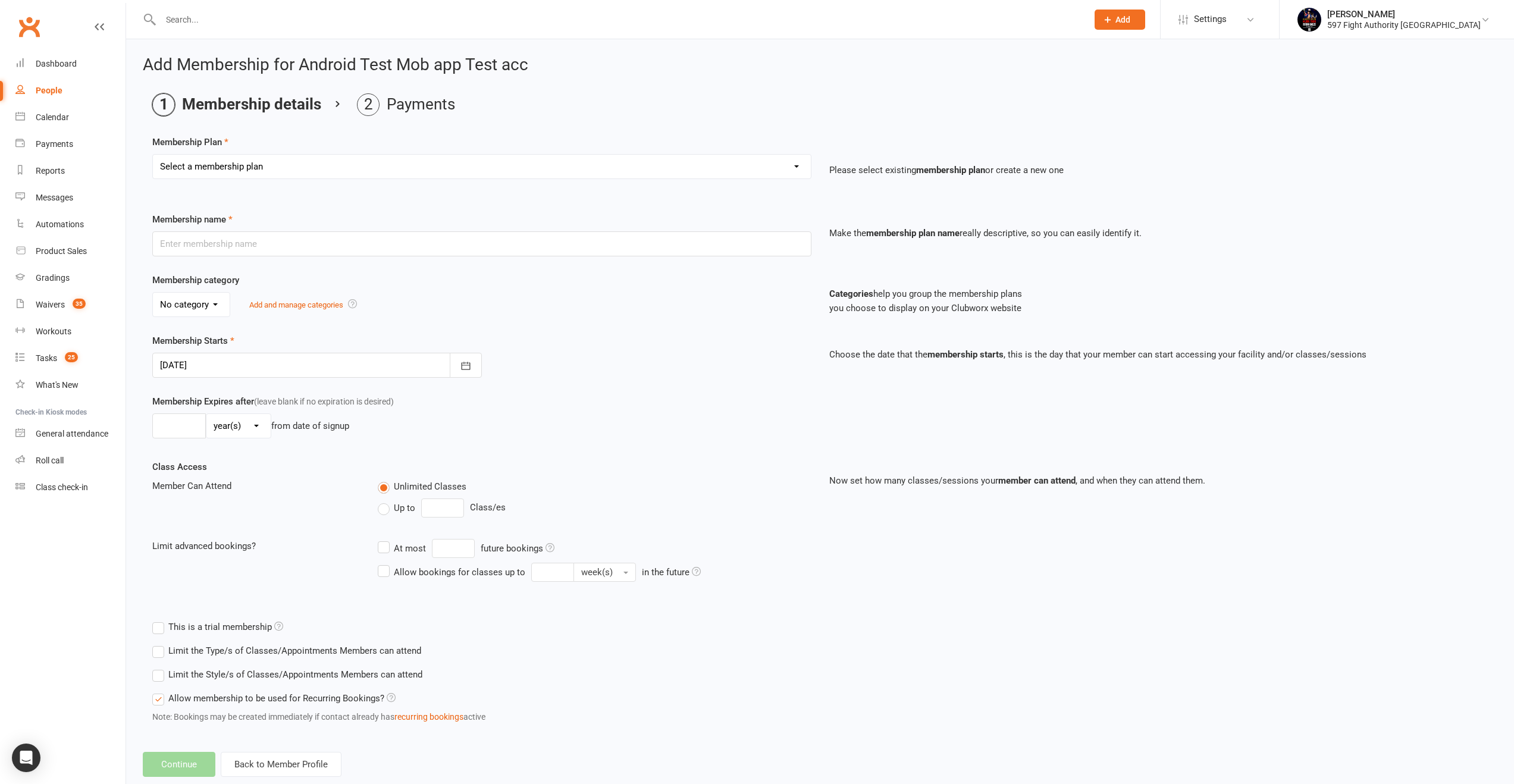
click at [230, 164] on select "Select a membership plan Create new Membership Plan Kids Classes Casual No Fail…" at bounding box center [481, 166] width 658 height 24
select select "2"
click at [153, 154] on select "Select a membership plan Create new Membership Plan Kids Classes Casual No Fail…" at bounding box center [481, 166] width 658 height 24
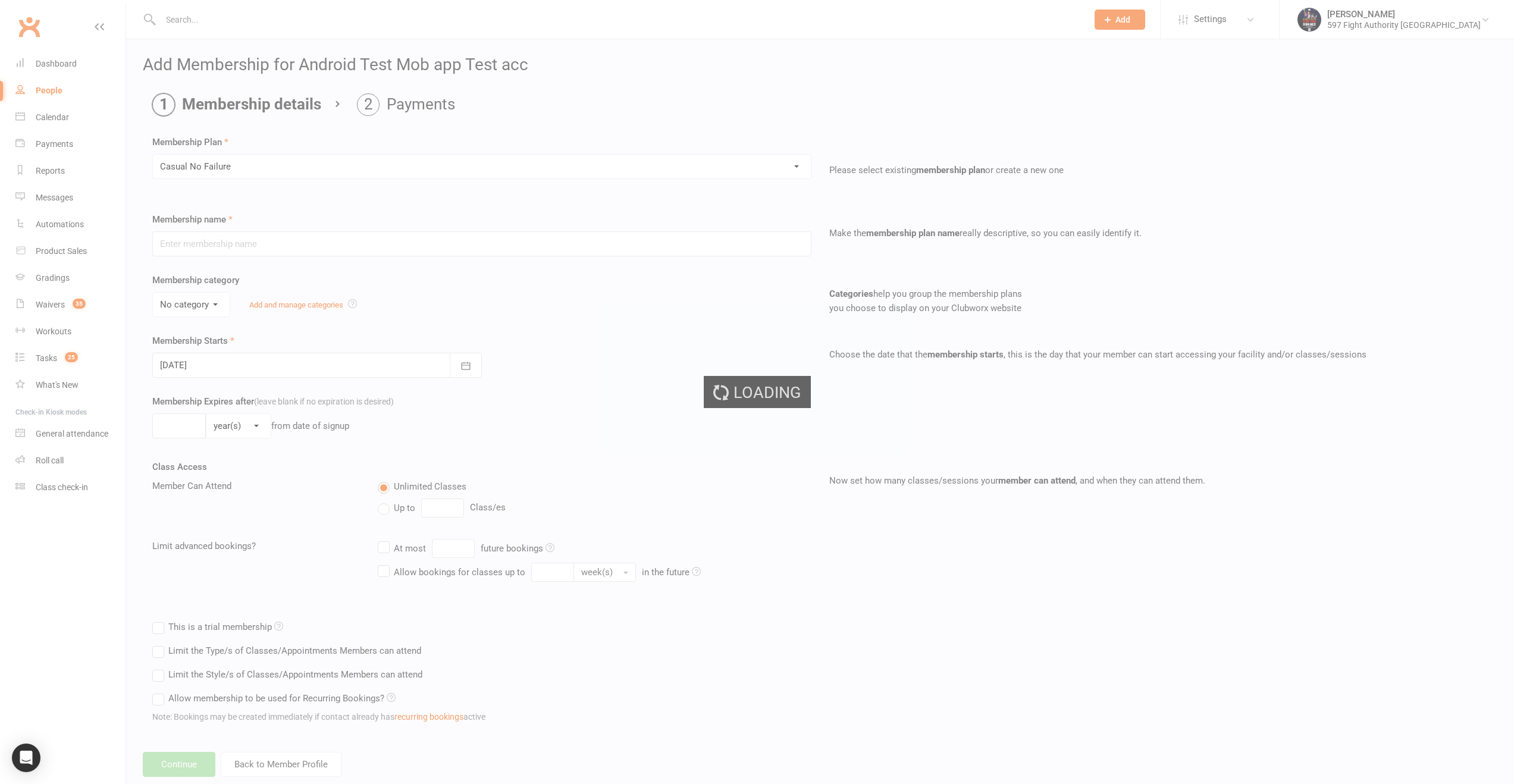
type input "Casual No Failure"
select select "0"
type input "1"
select select "2"
type input "6"
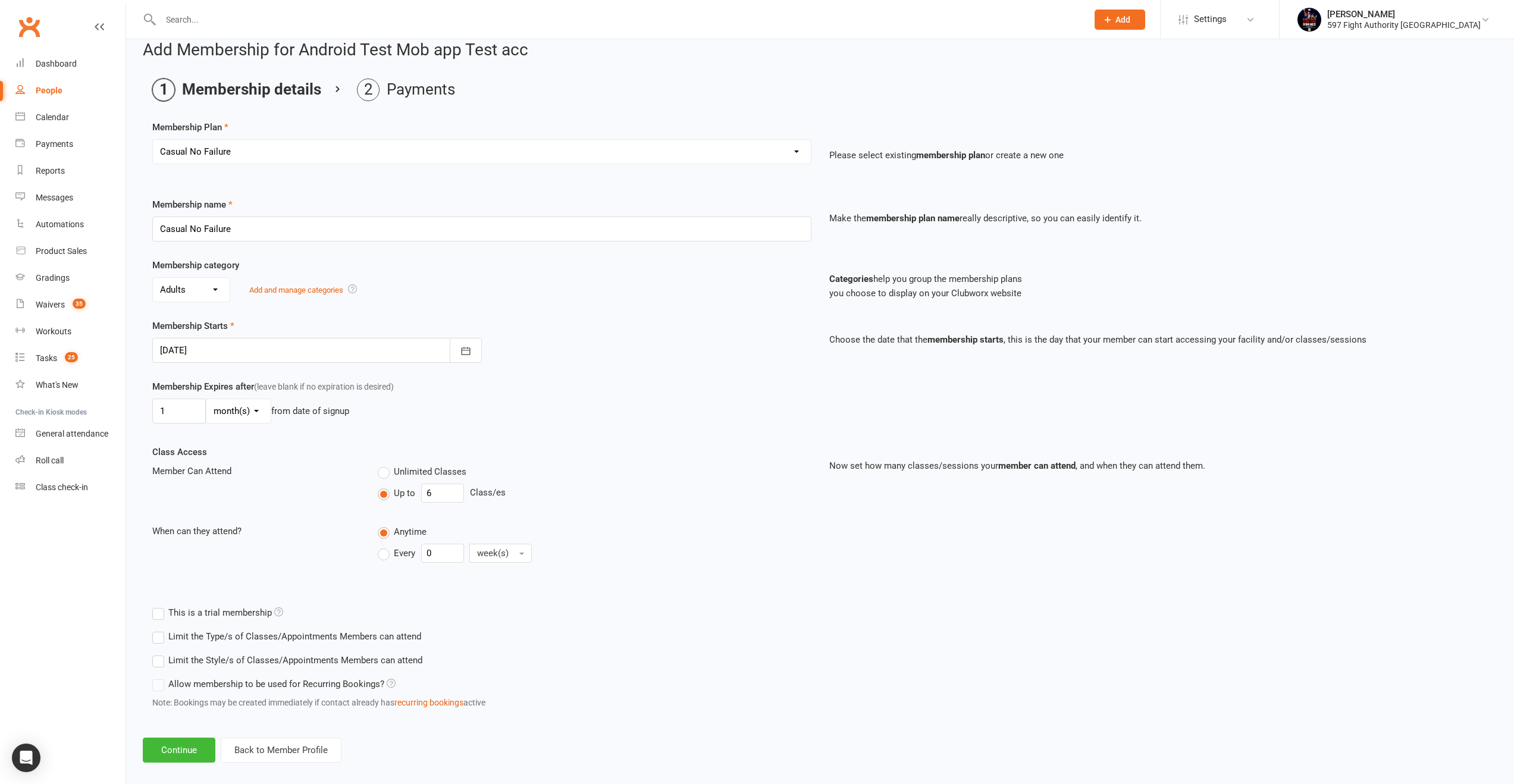
scroll to position [27, 0]
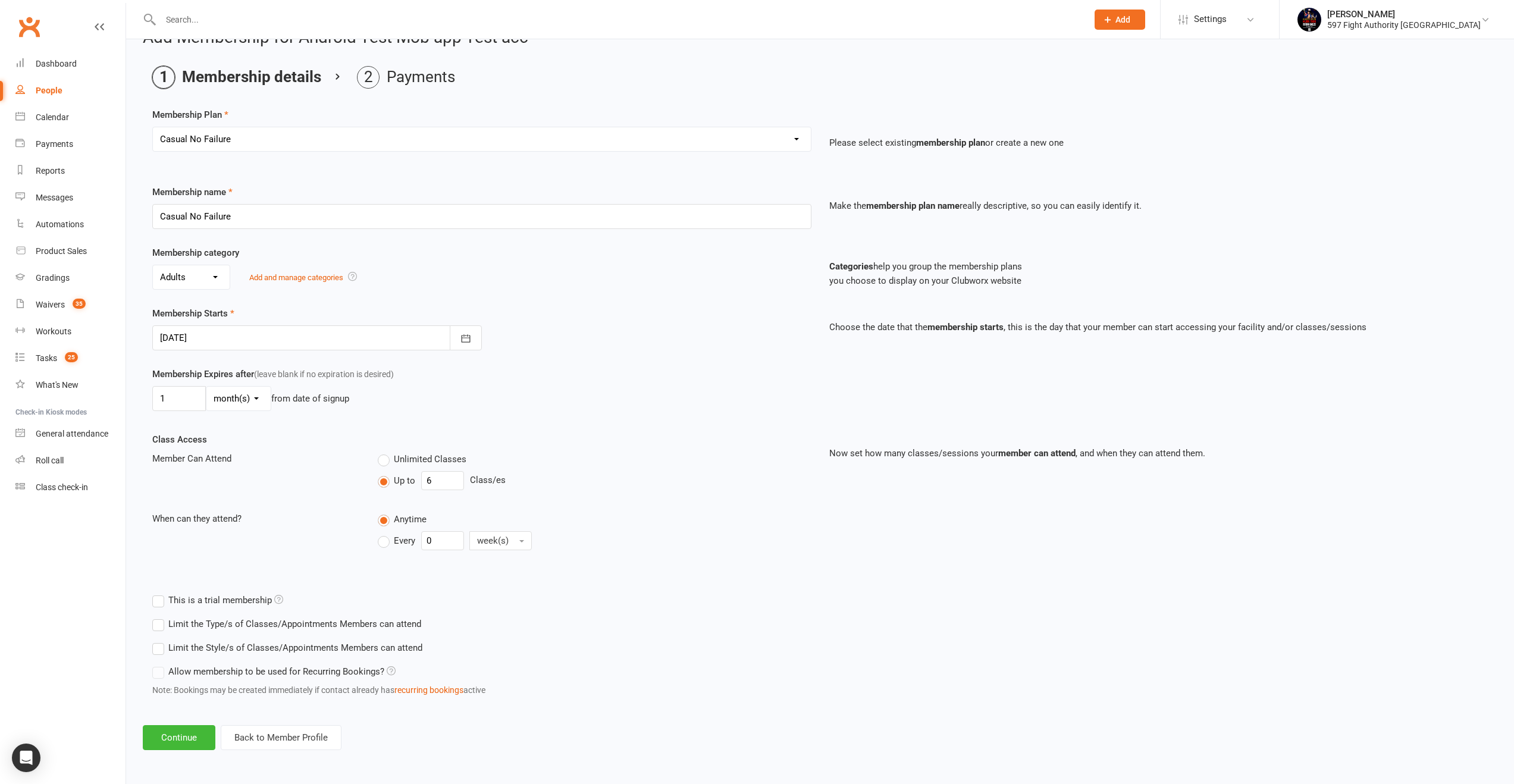
click at [249, 332] on div at bounding box center [316, 338] width 329 height 25
click at [304, 455] on span "18" at bounding box center [305, 458] width 9 height 9
type input "[DATE]"
click at [190, 734] on button "Continue" at bounding box center [179, 737] width 73 height 25
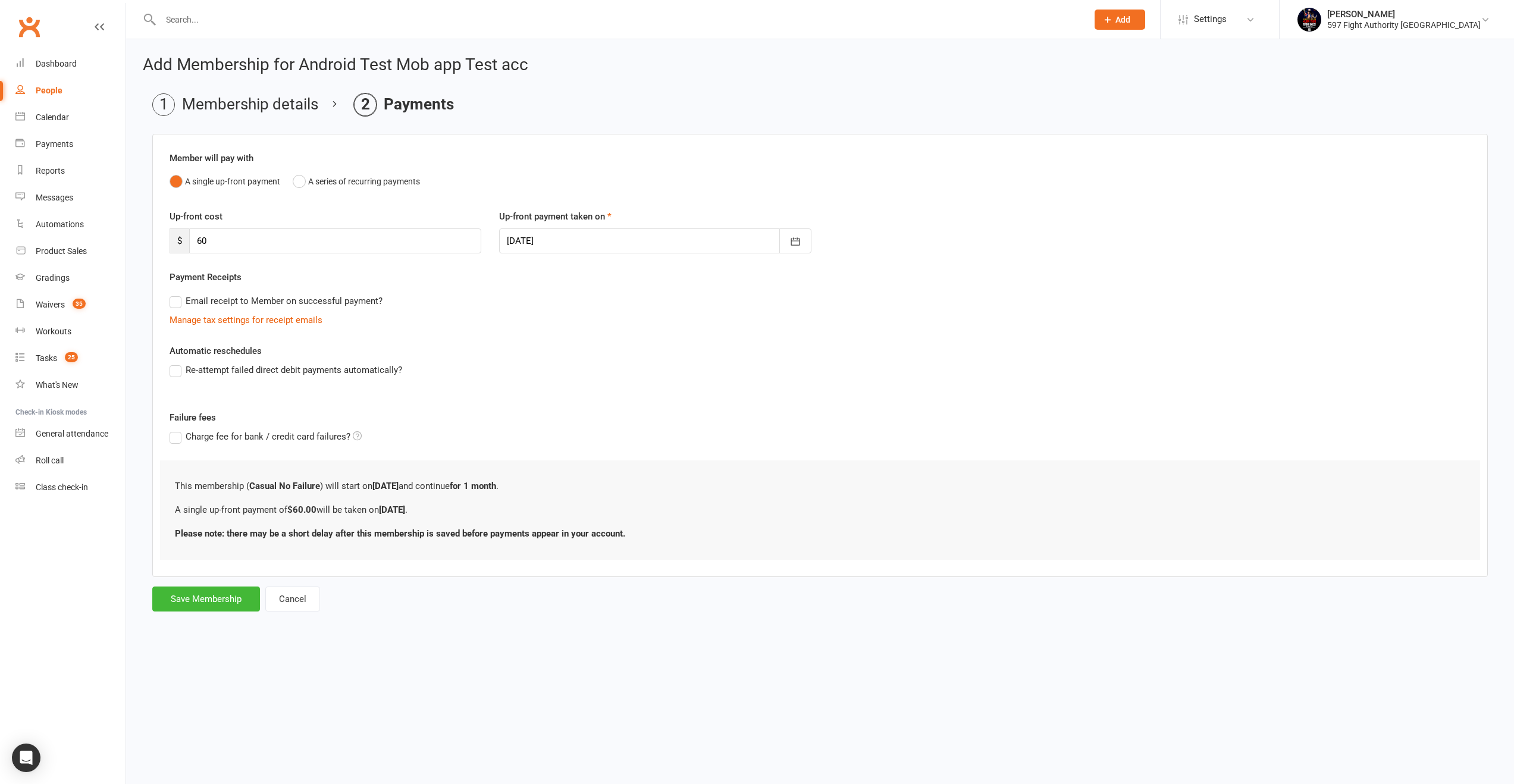
scroll to position [0, 0]
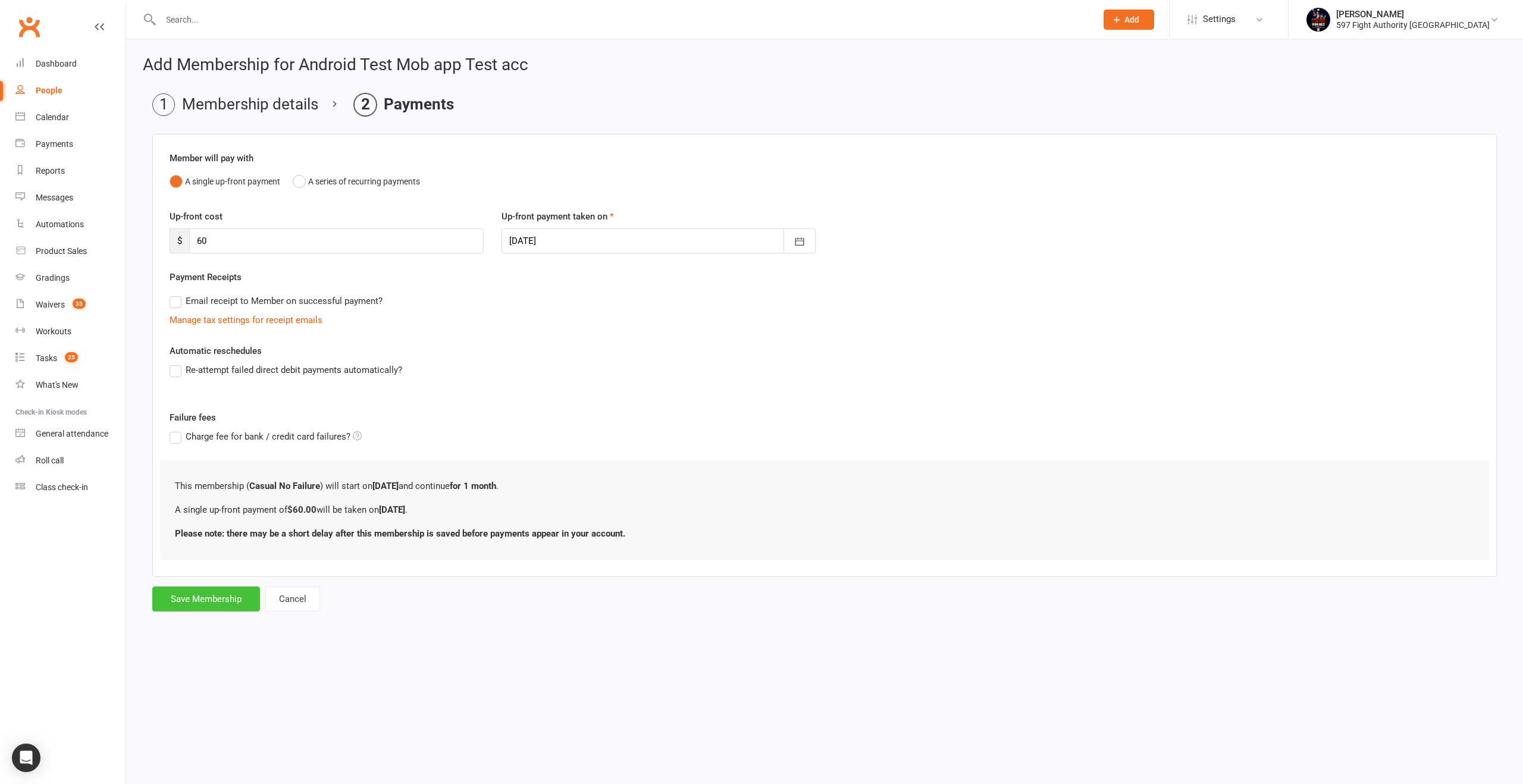
click at [190, 603] on button "Save Membership" at bounding box center [206, 599] width 108 height 25
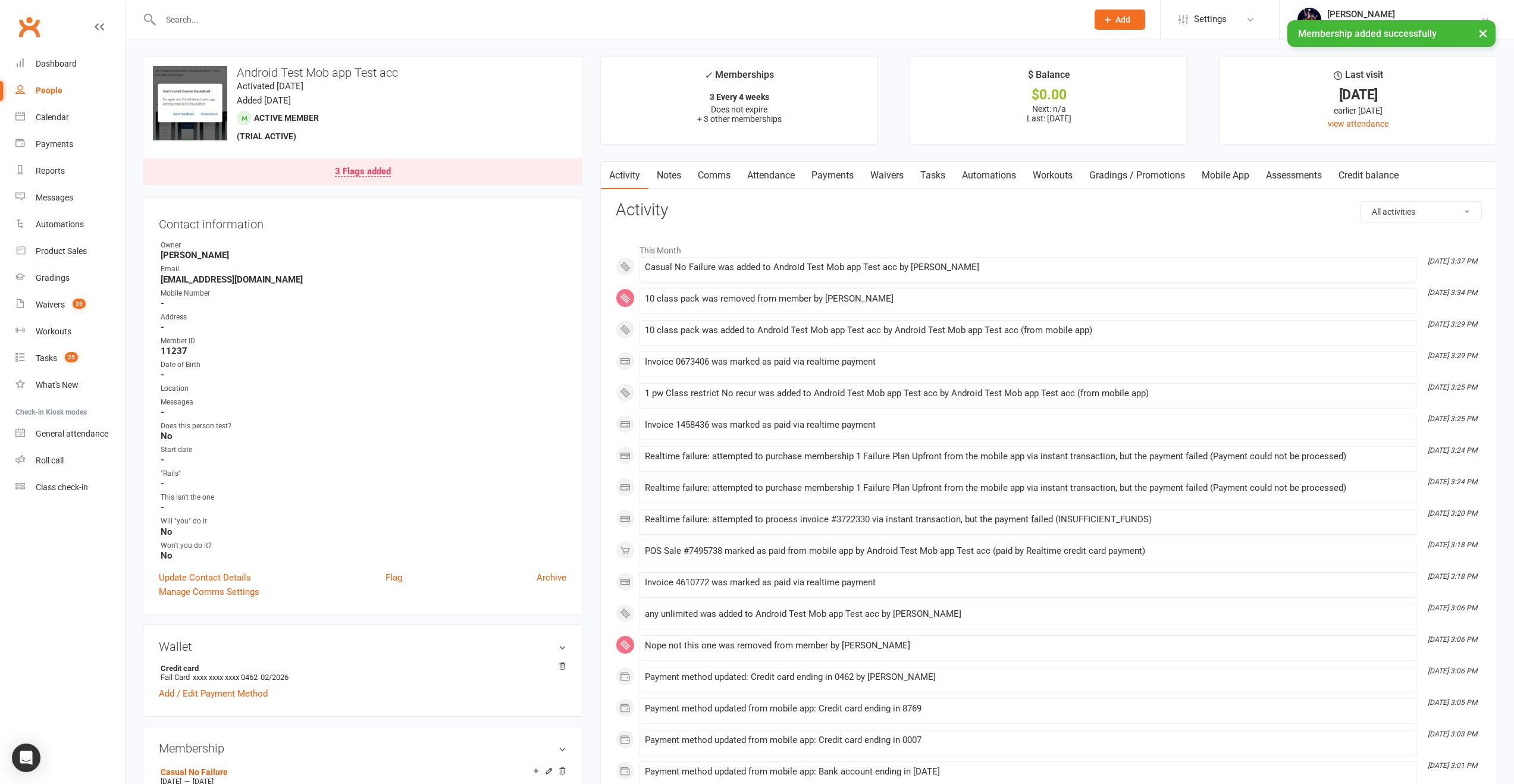
click at [837, 173] on link "Payments" at bounding box center [833, 175] width 59 height 27
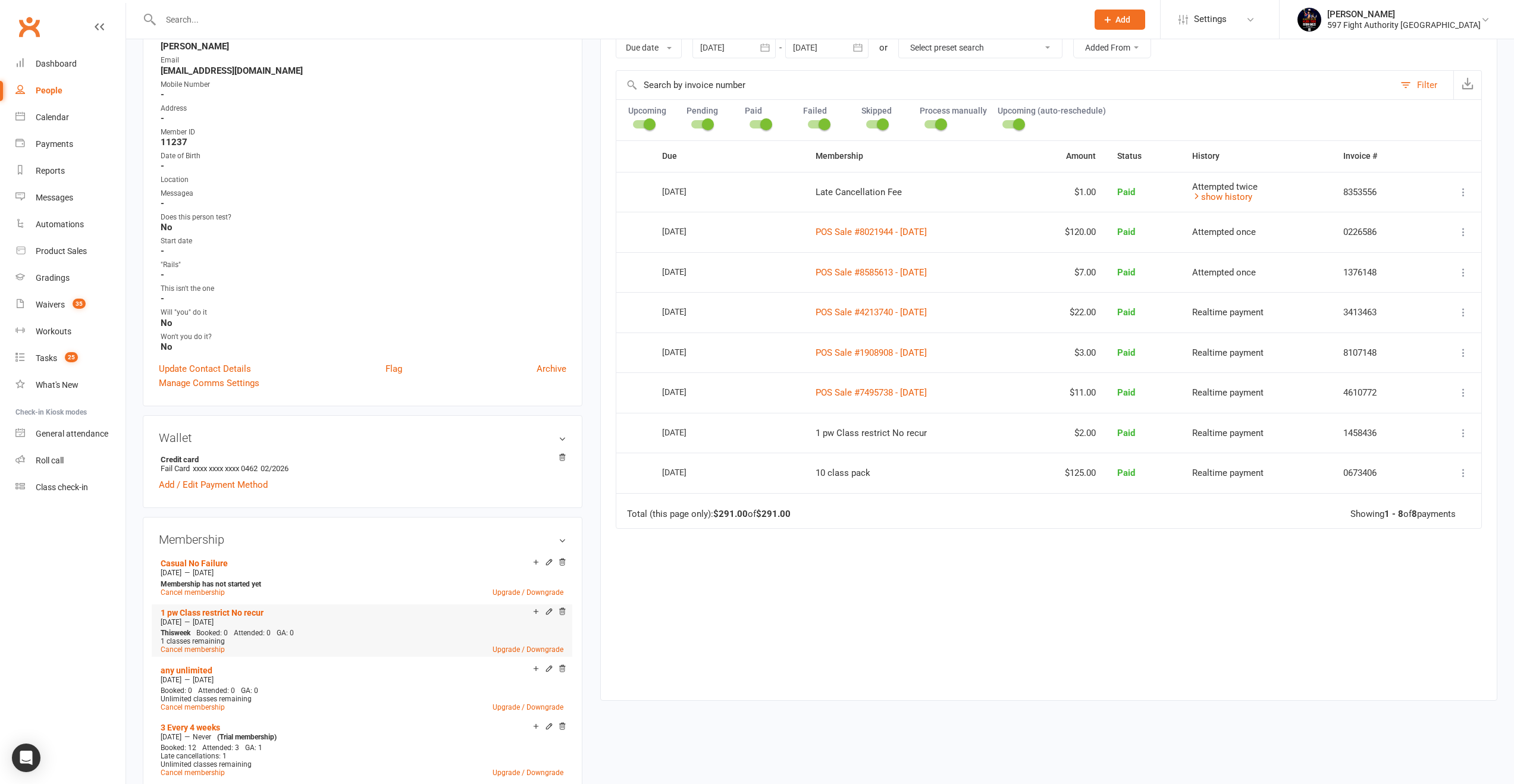
scroll to position [230, 0]
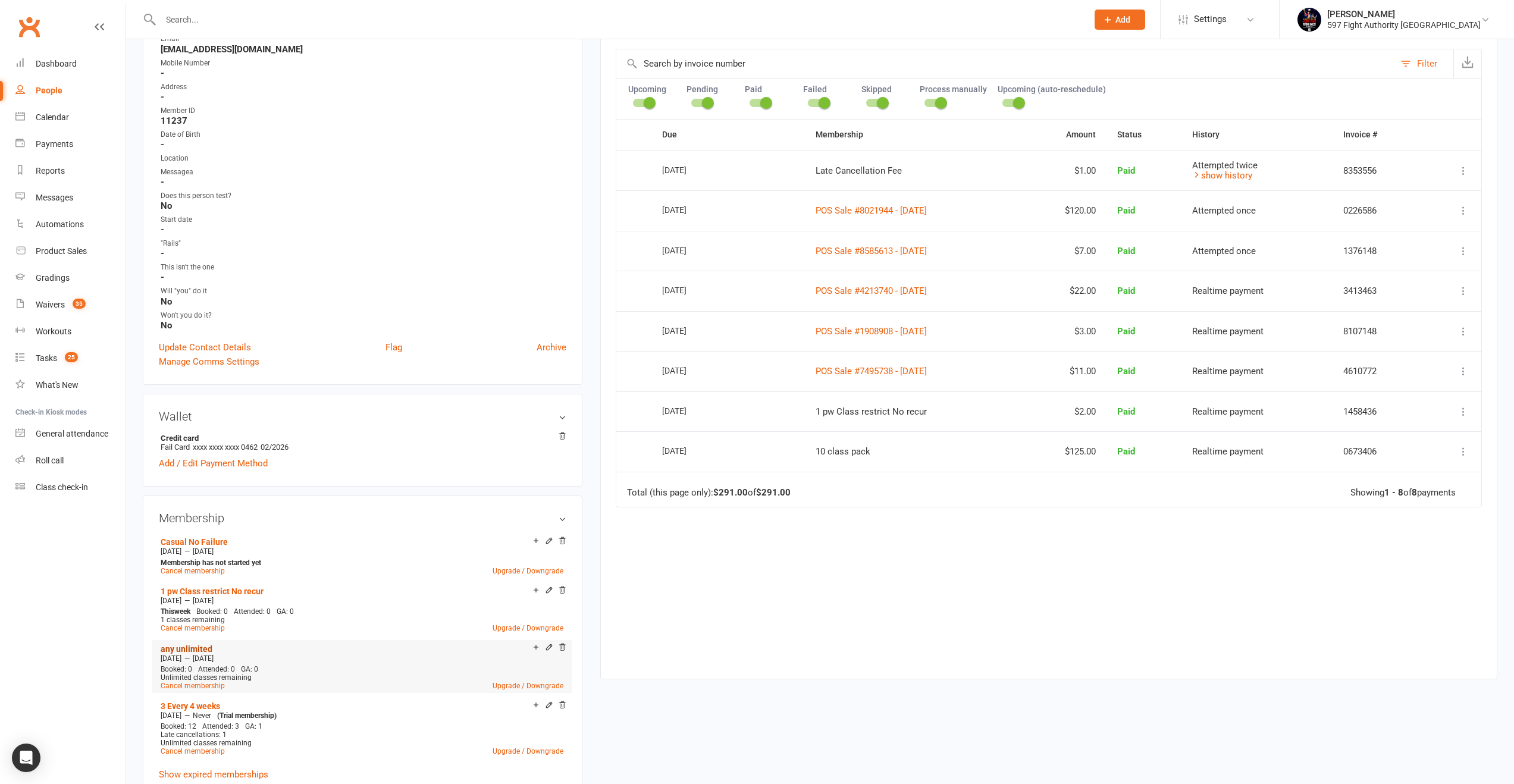
click at [207, 645] on link "any unlimited" at bounding box center [187, 649] width 52 height 9
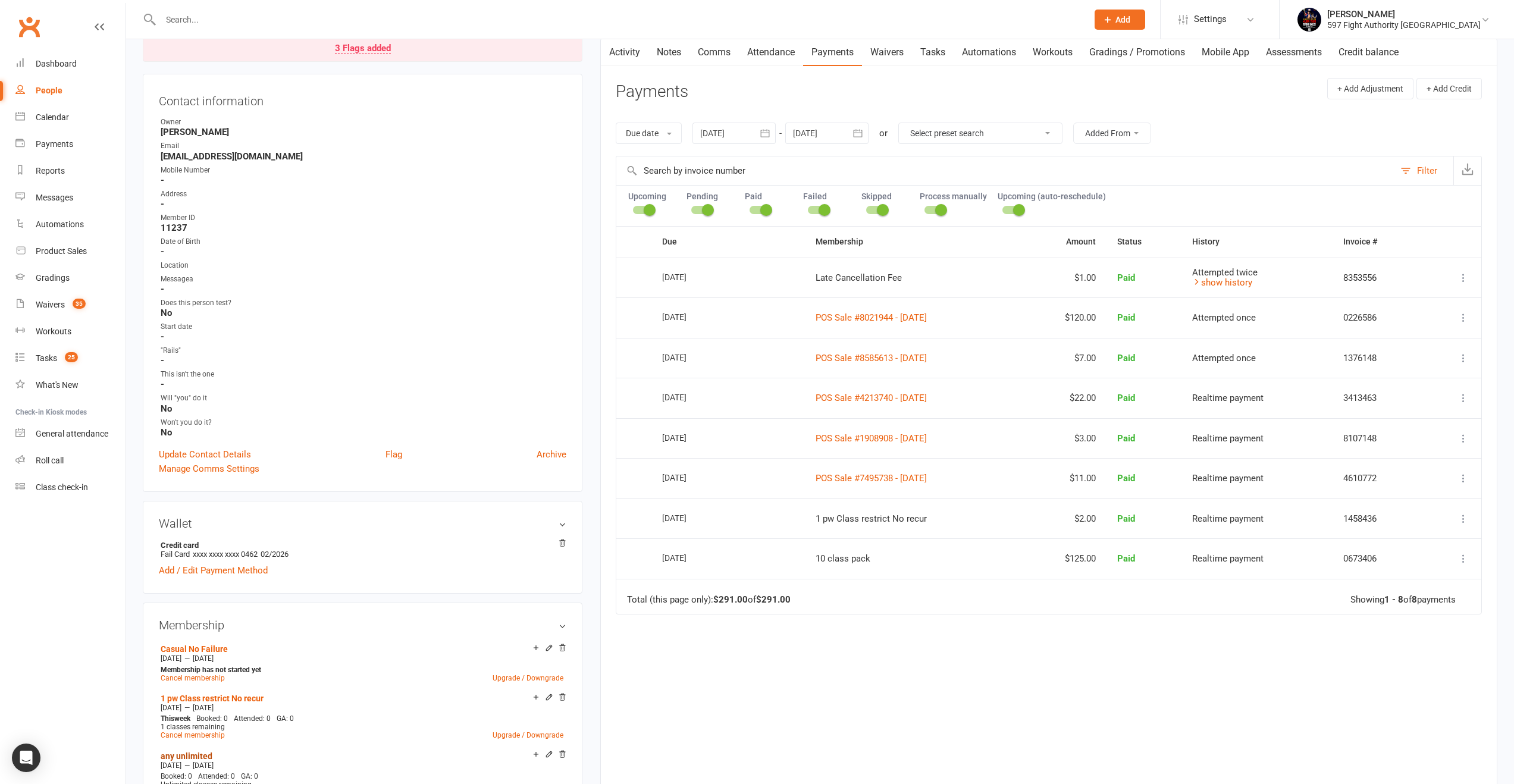
click at [638, 50] on link "Activity" at bounding box center [624, 52] width 47 height 27
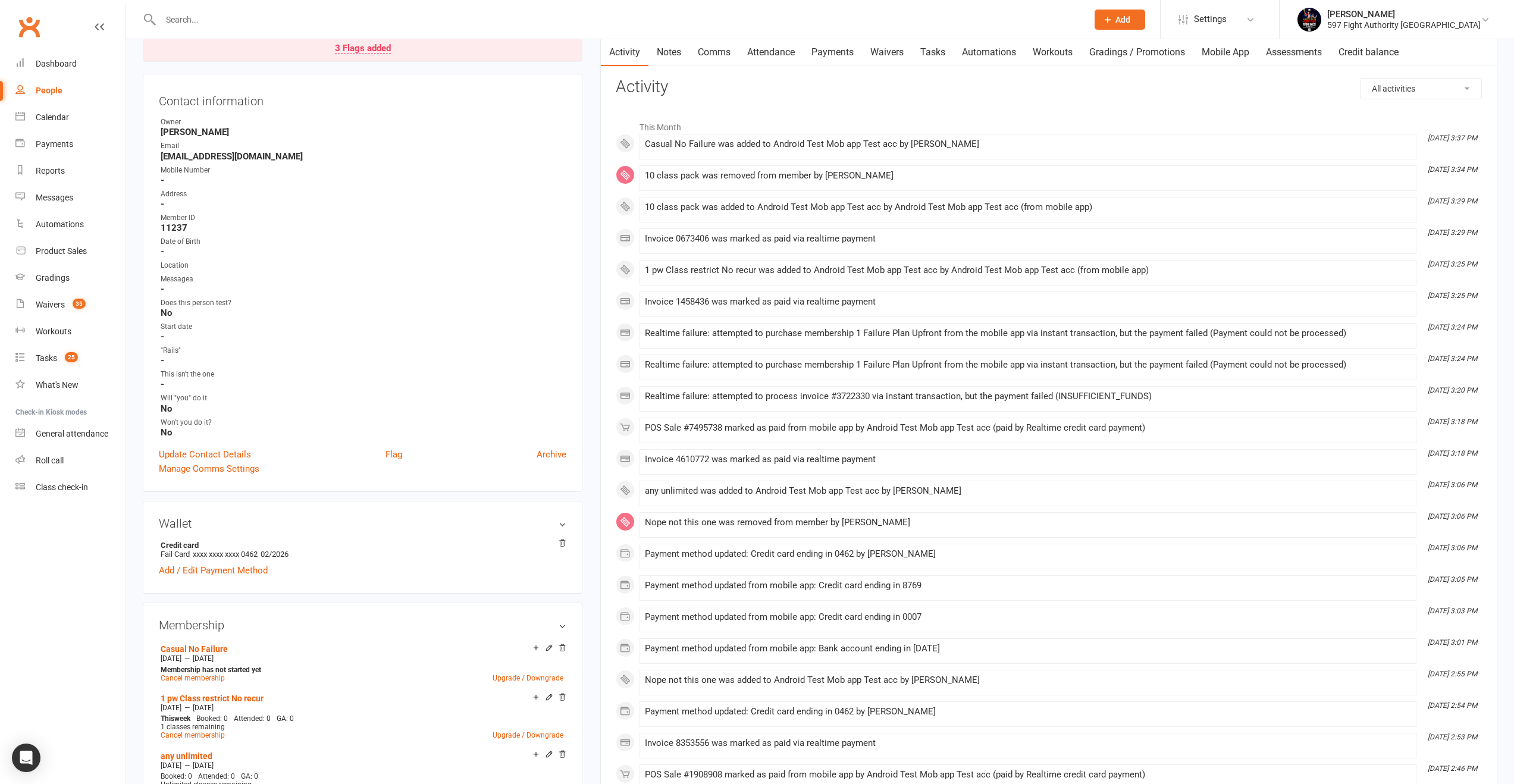
click at [864, 492] on div "any unlimited was added to Android Test Mob app Test acc by [PERSON_NAME]" at bounding box center [1028, 491] width 767 height 10
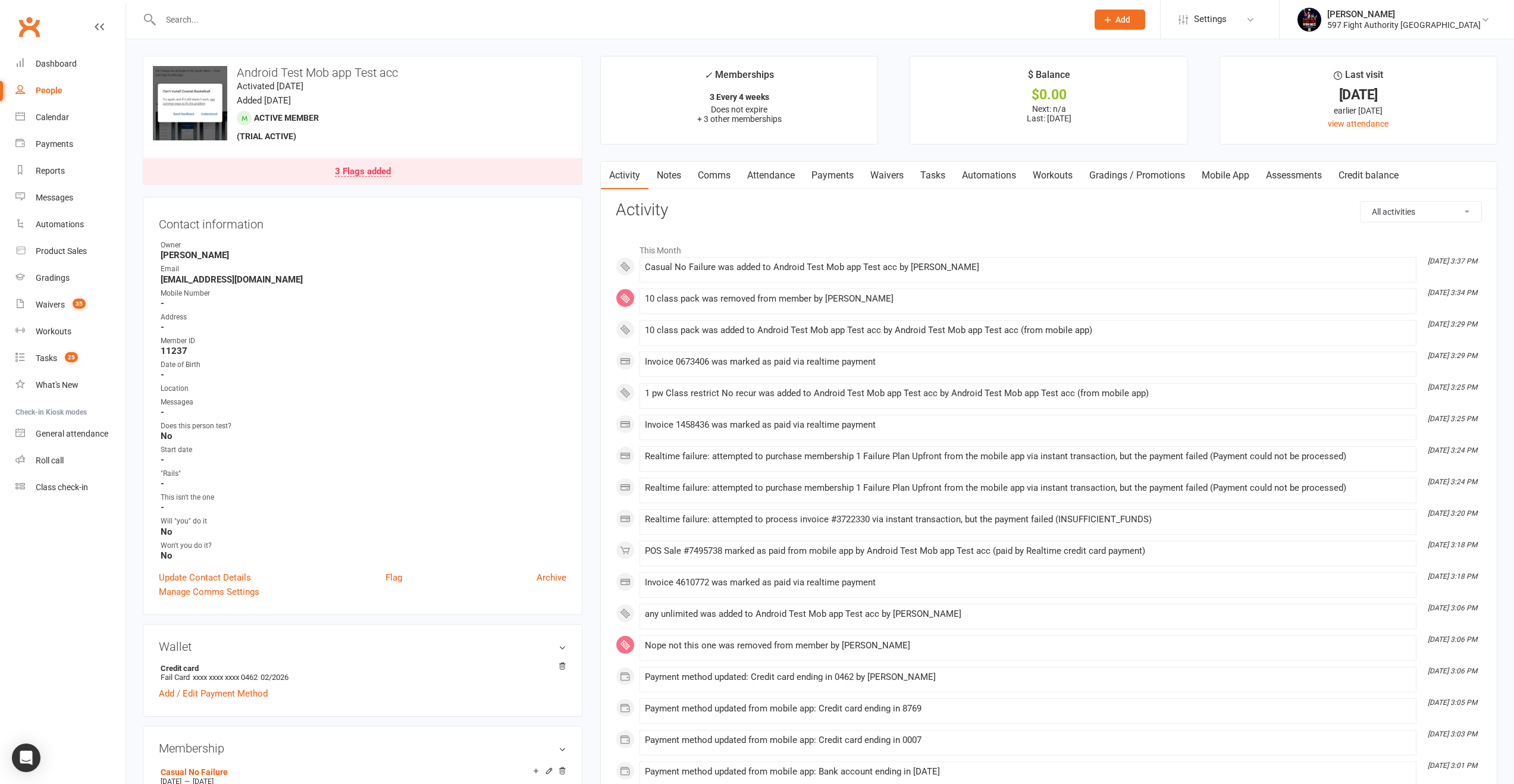
click at [556, 645] on h3 "Wallet" at bounding box center [363, 646] width 408 height 13
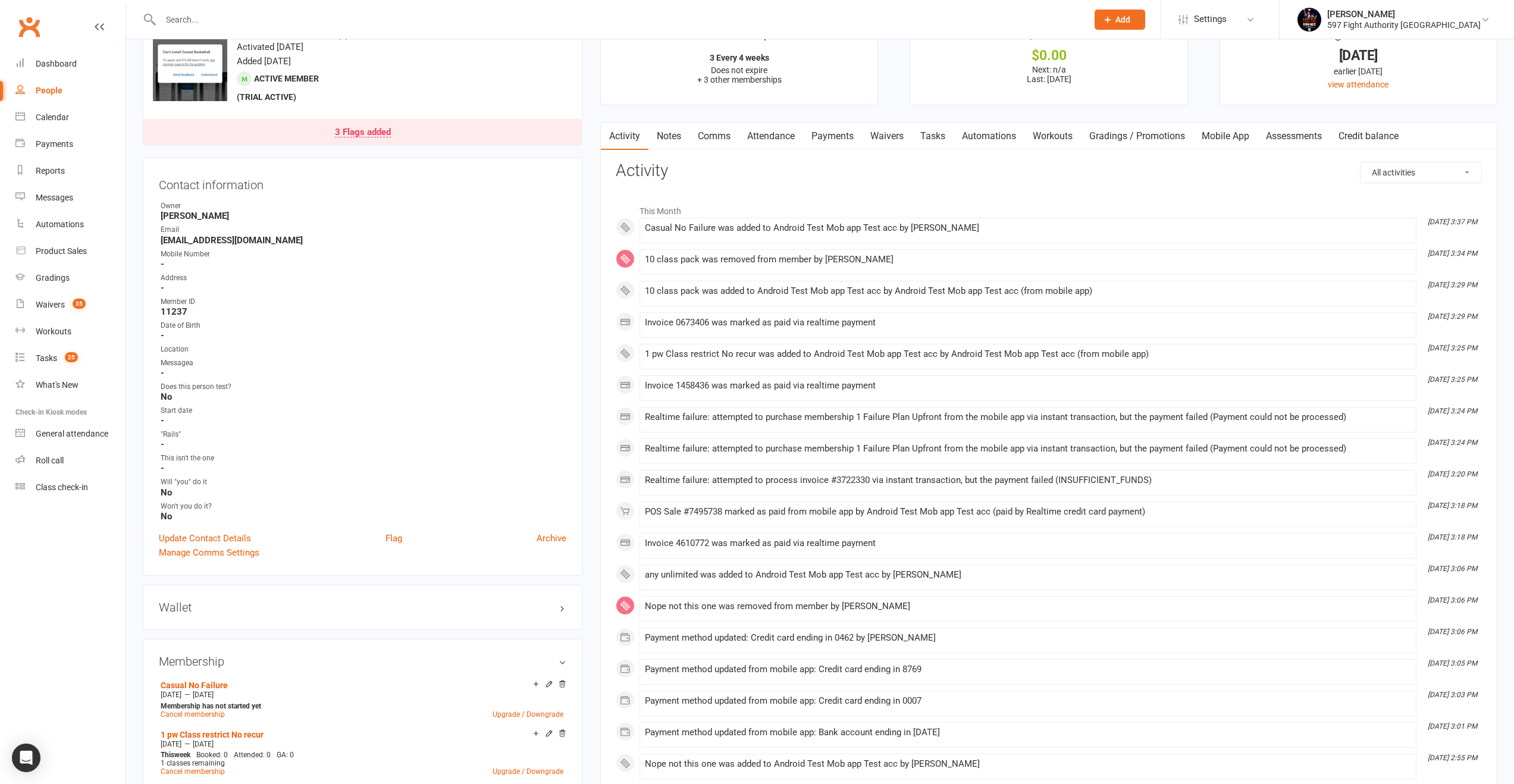
scroll to position [25, 0]
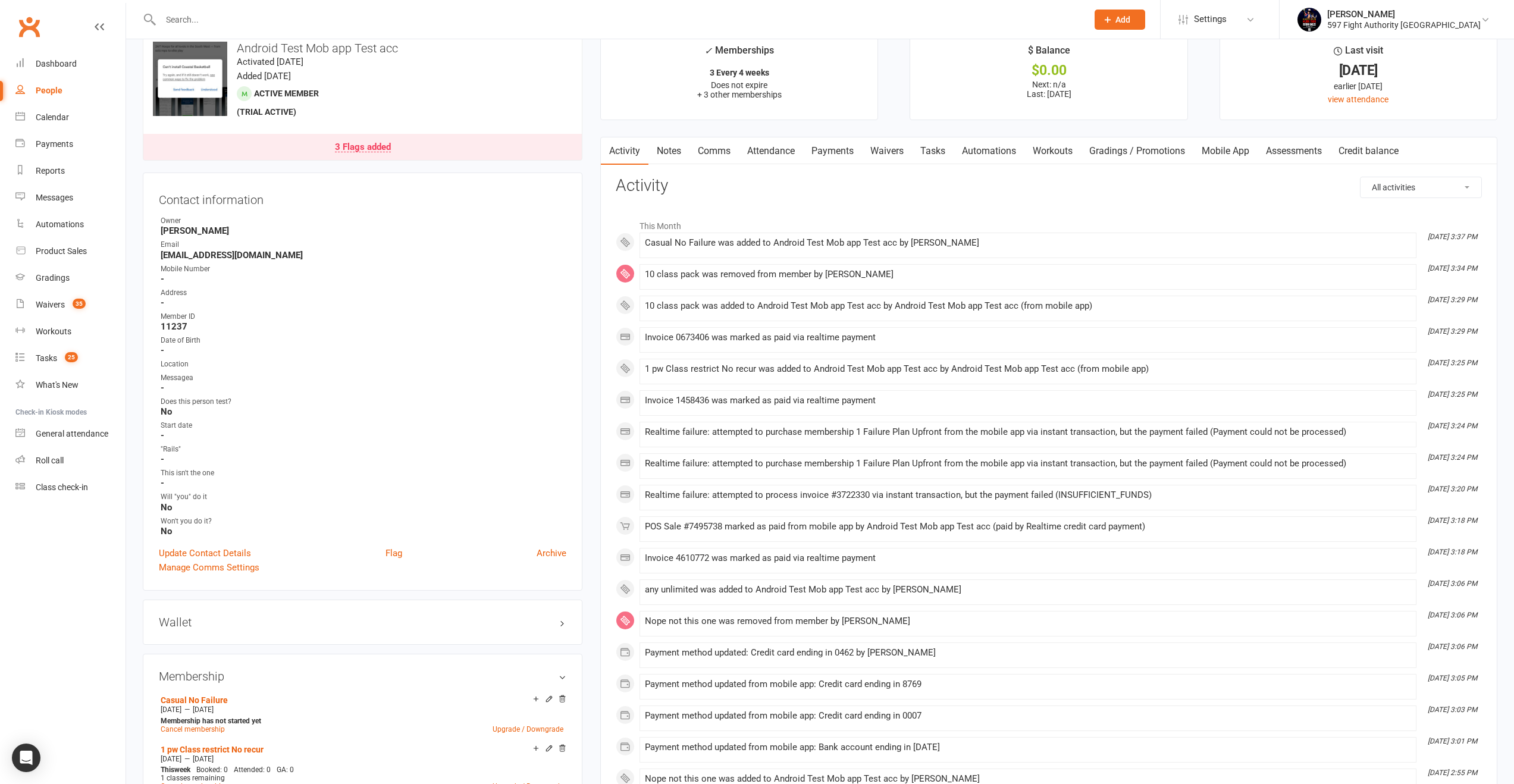
click at [832, 159] on link "Payments" at bounding box center [833, 151] width 59 height 27
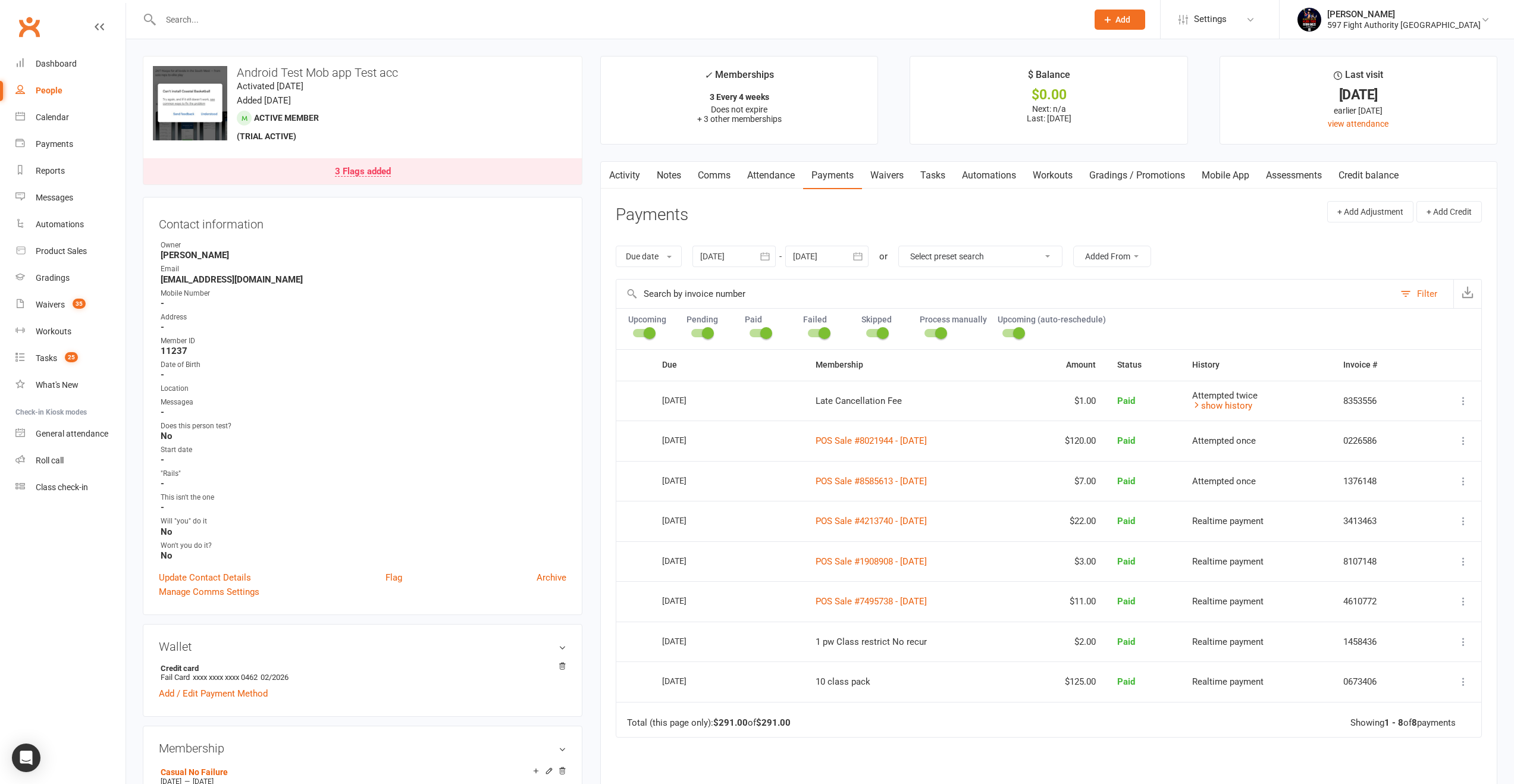
click at [856, 257] on icon "button" at bounding box center [858, 256] width 9 height 8
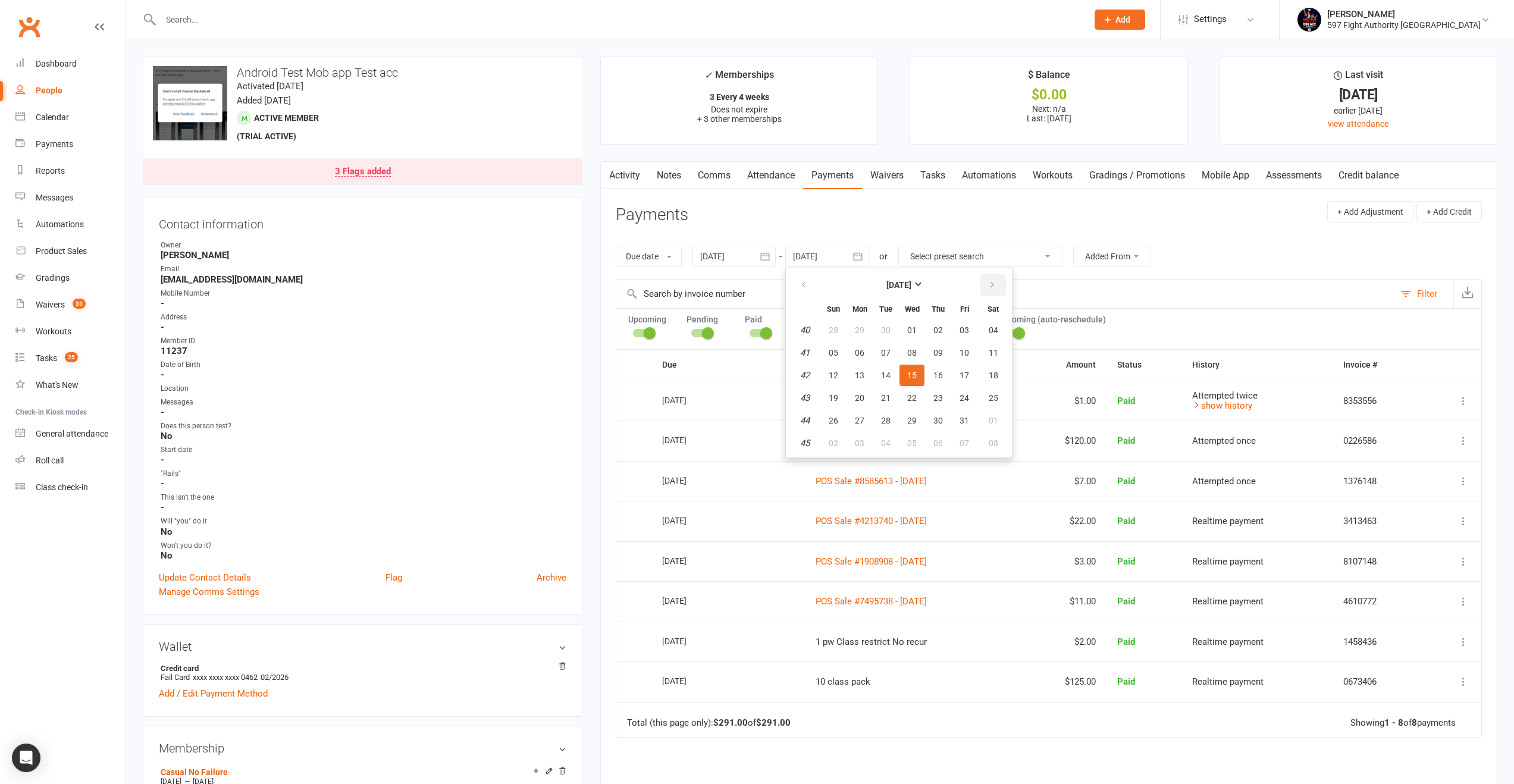
click at [981, 285] on th at bounding box center [993, 285] width 30 height 26
click at [1001, 286] on button "button" at bounding box center [994, 284] width 26 height 22
click at [932, 425] on button "27" at bounding box center [938, 420] width 25 height 22
type input "[DATE]"
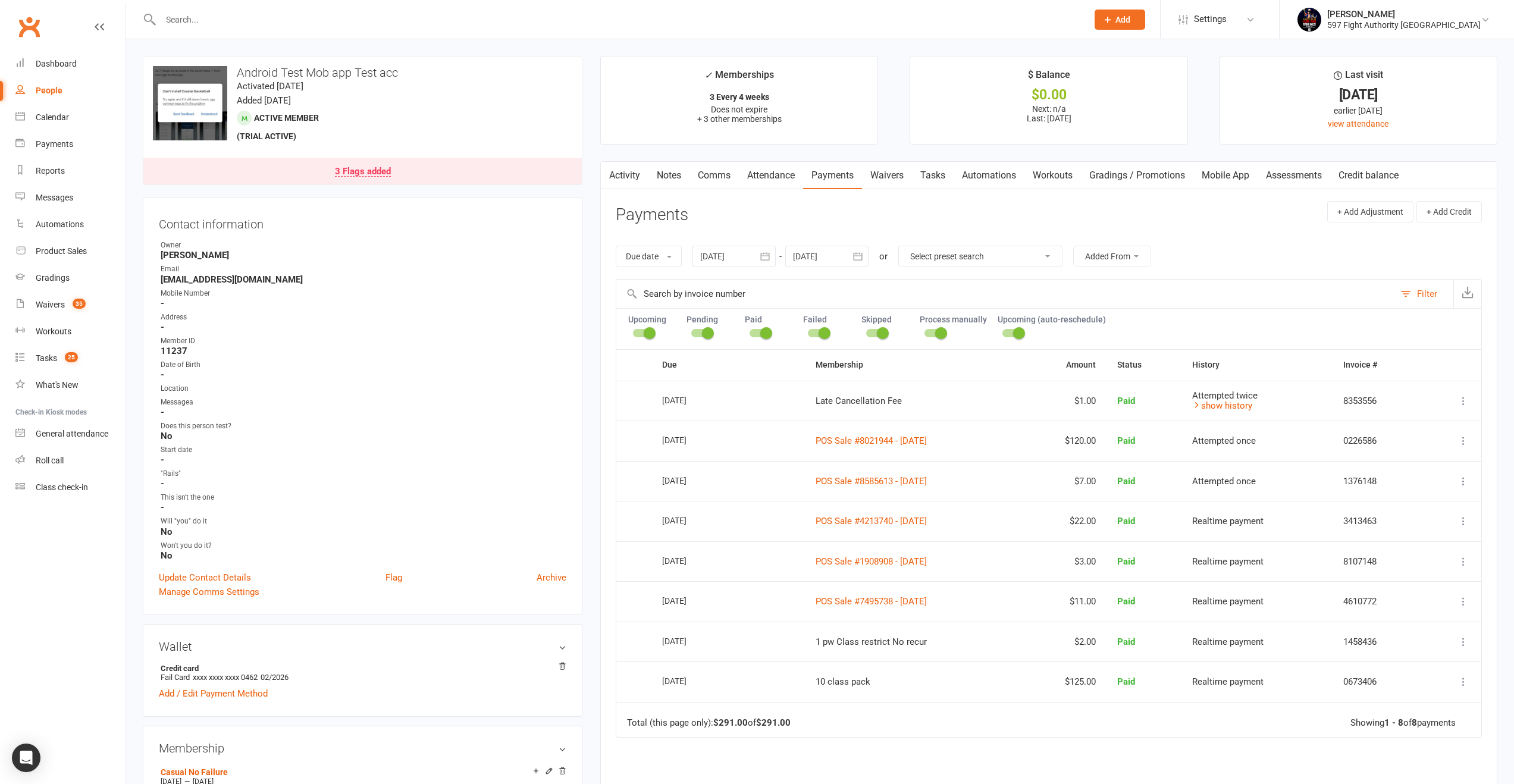
click at [640, 176] on link "Activity" at bounding box center [624, 175] width 47 height 27
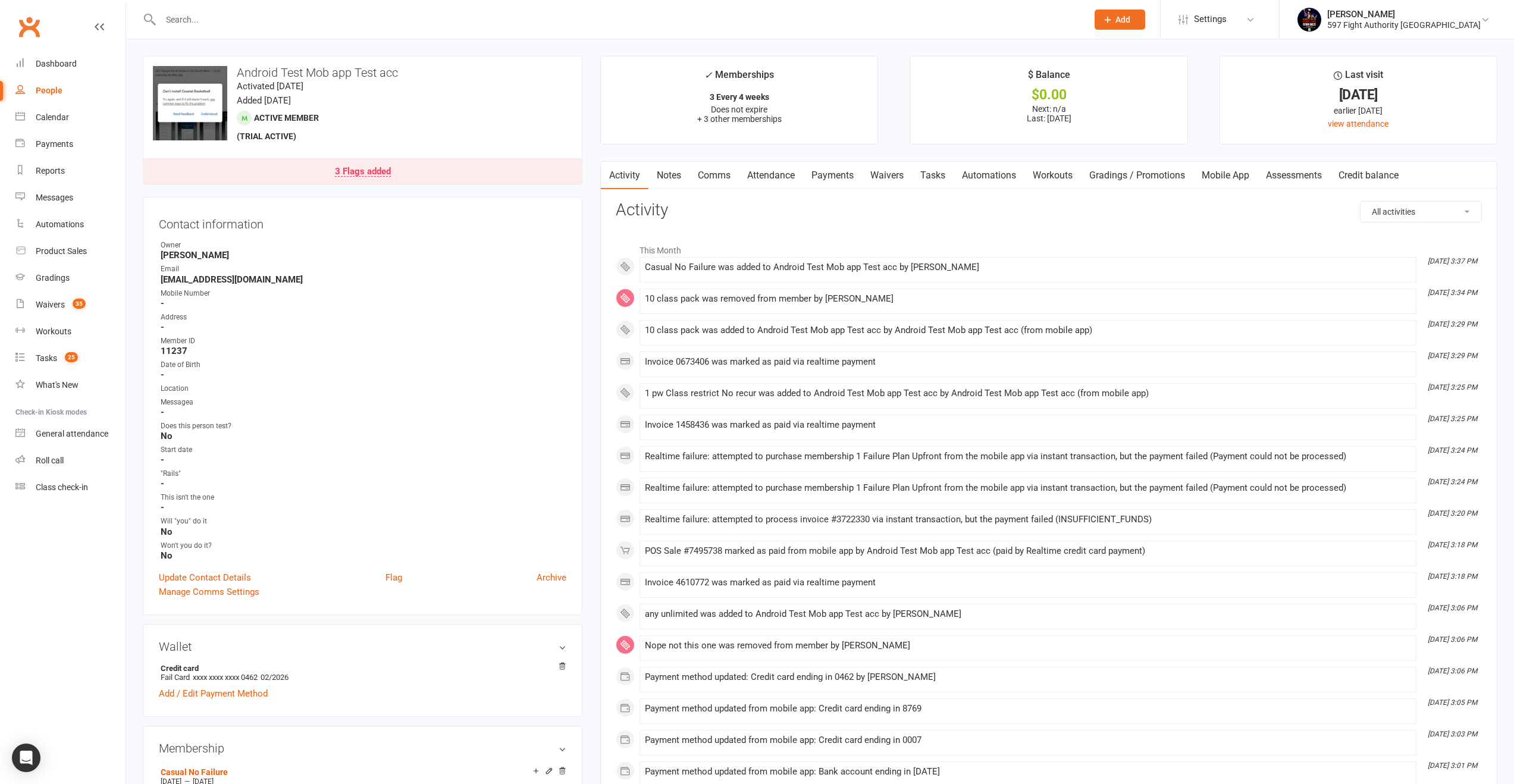
click at [1370, 209] on select "All activities Bookings / Attendances Communications Notes Failed SMSes Grading…" at bounding box center [1421, 212] width 121 height 20
select select "MembershipLogEntry"
click at [1361, 202] on select "All activities Bookings / Attendances Communications Notes Failed SMSes Grading…" at bounding box center [1421, 212] width 121 height 20
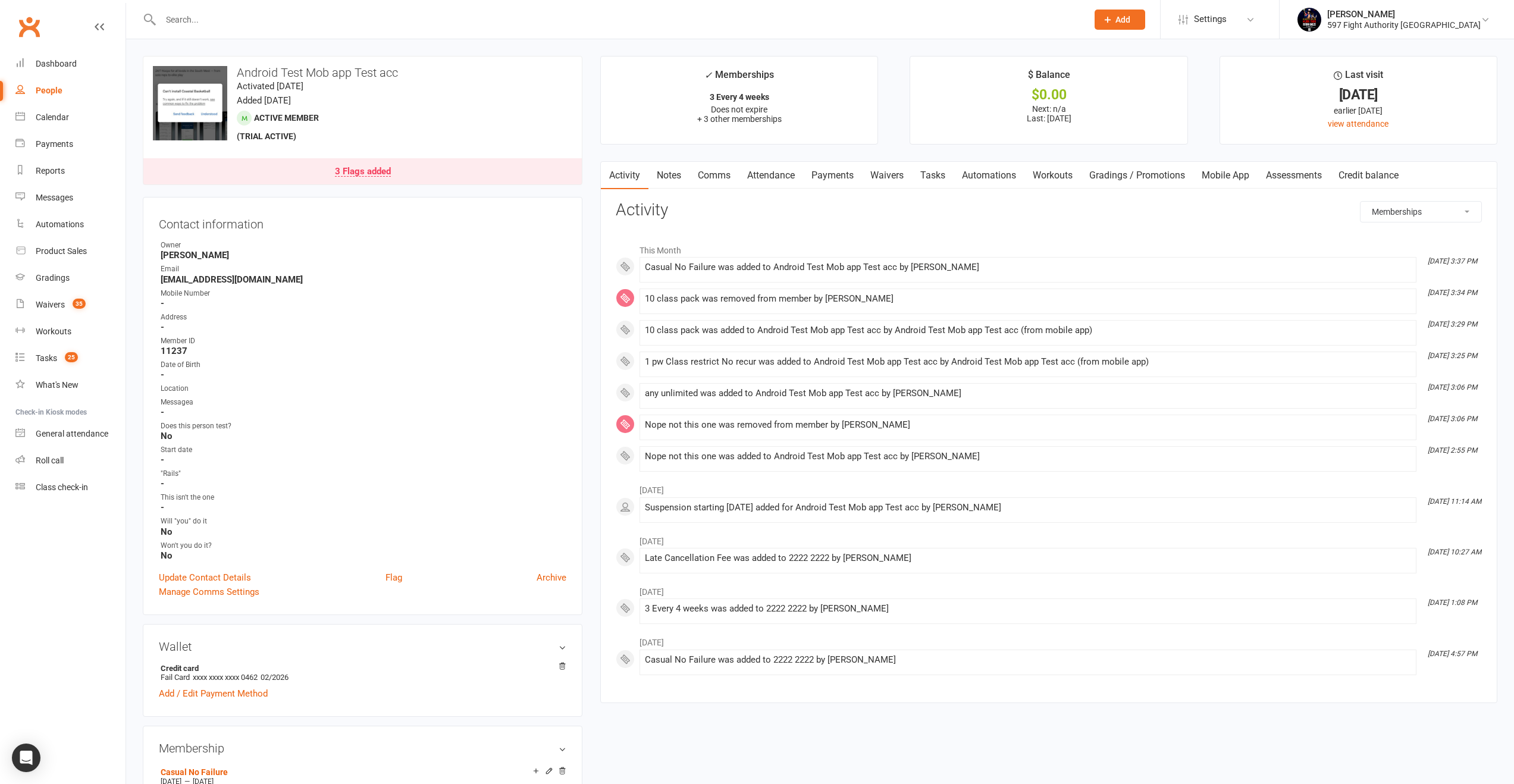
click at [563, 643] on h3 "Wallet" at bounding box center [363, 646] width 408 height 13
click at [834, 190] on div "Activity Notes Comms Attendance Payments Waivers Tasks Automations Workouts Gra…" at bounding box center [1049, 431] width 897 height 541
click at [840, 174] on link "Payments" at bounding box center [833, 175] width 59 height 27
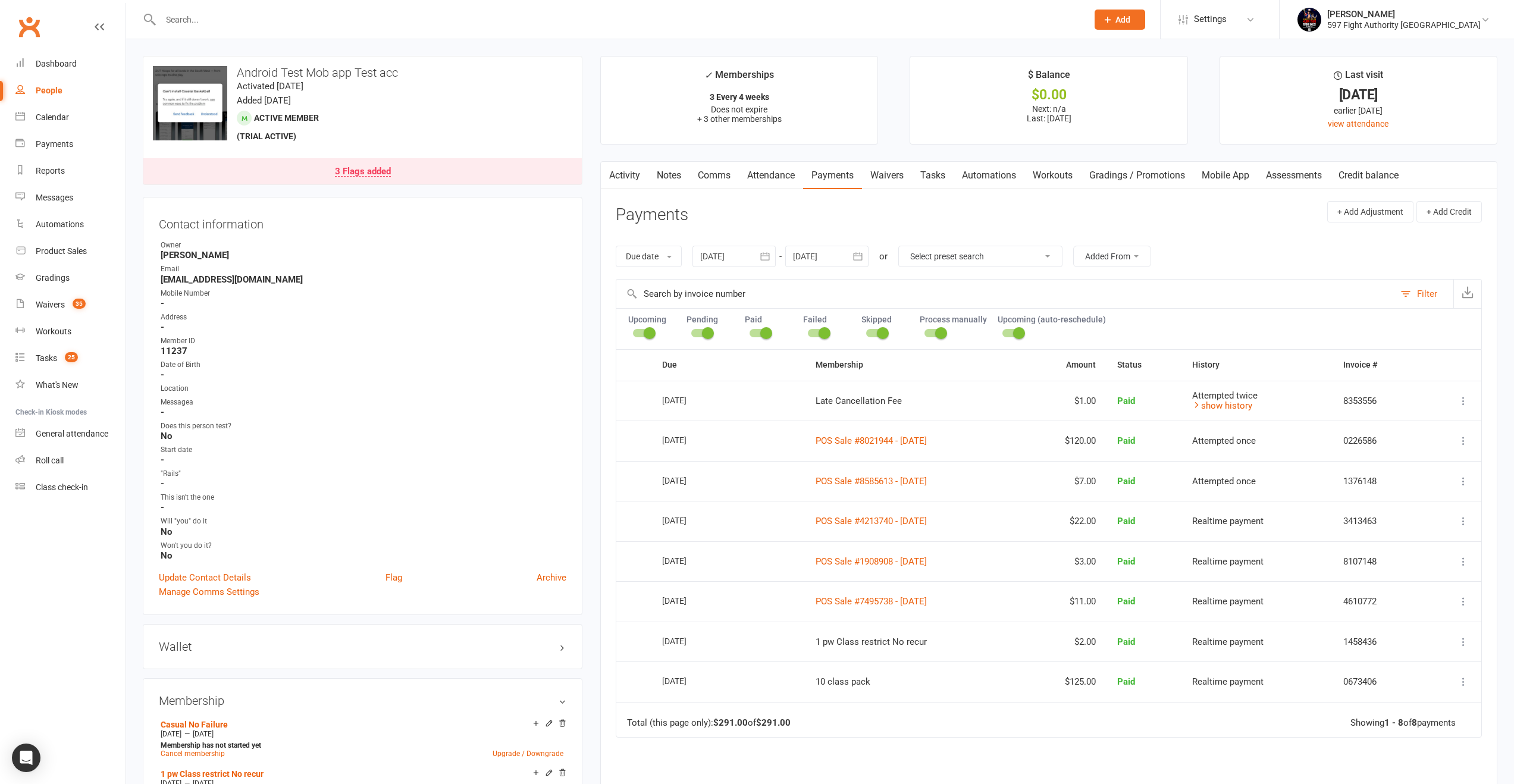
scroll to position [44, 0]
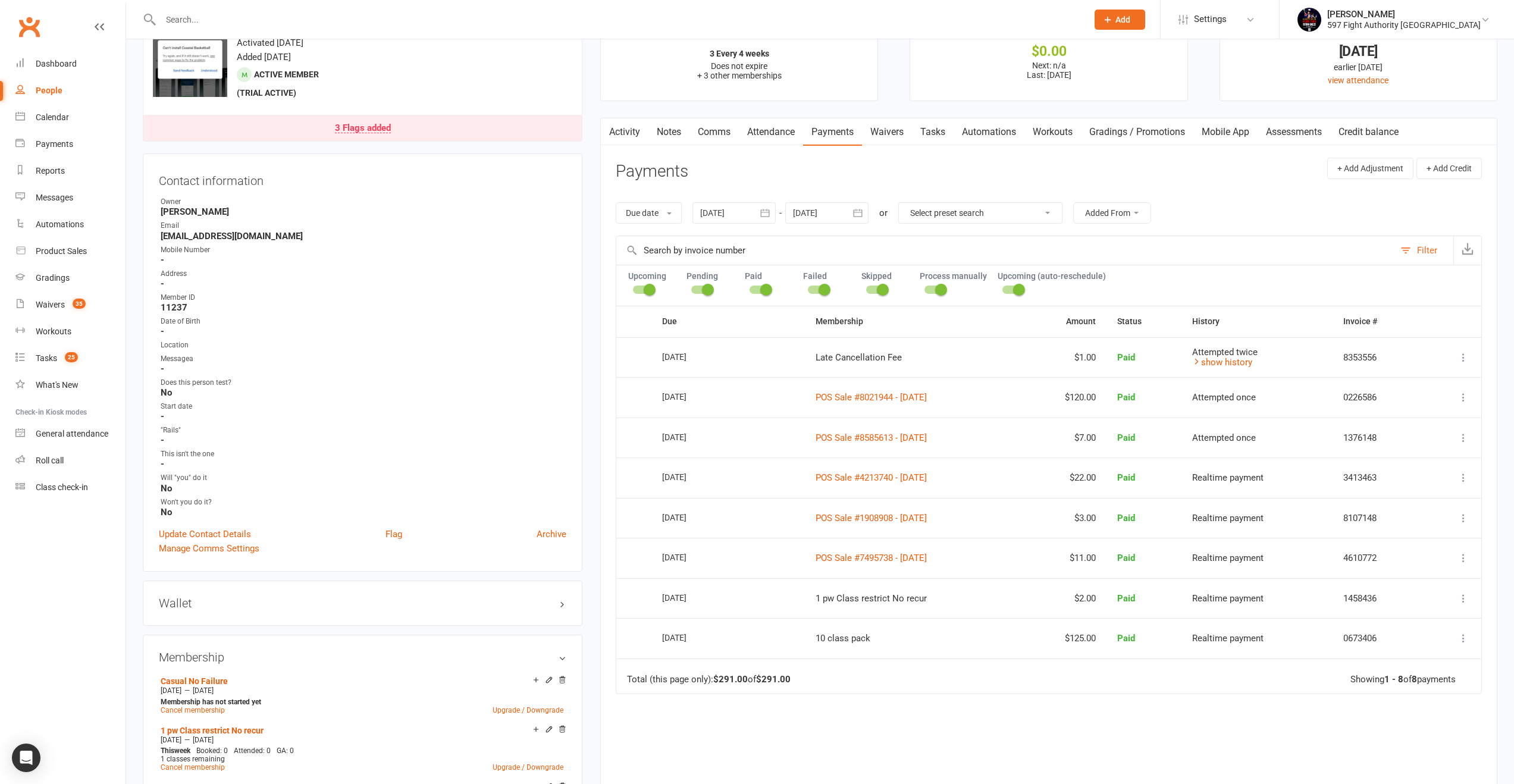
click at [869, 158] on header "Payments + Add Adjustment + Add Credit" at bounding box center [1049, 174] width 866 height 33
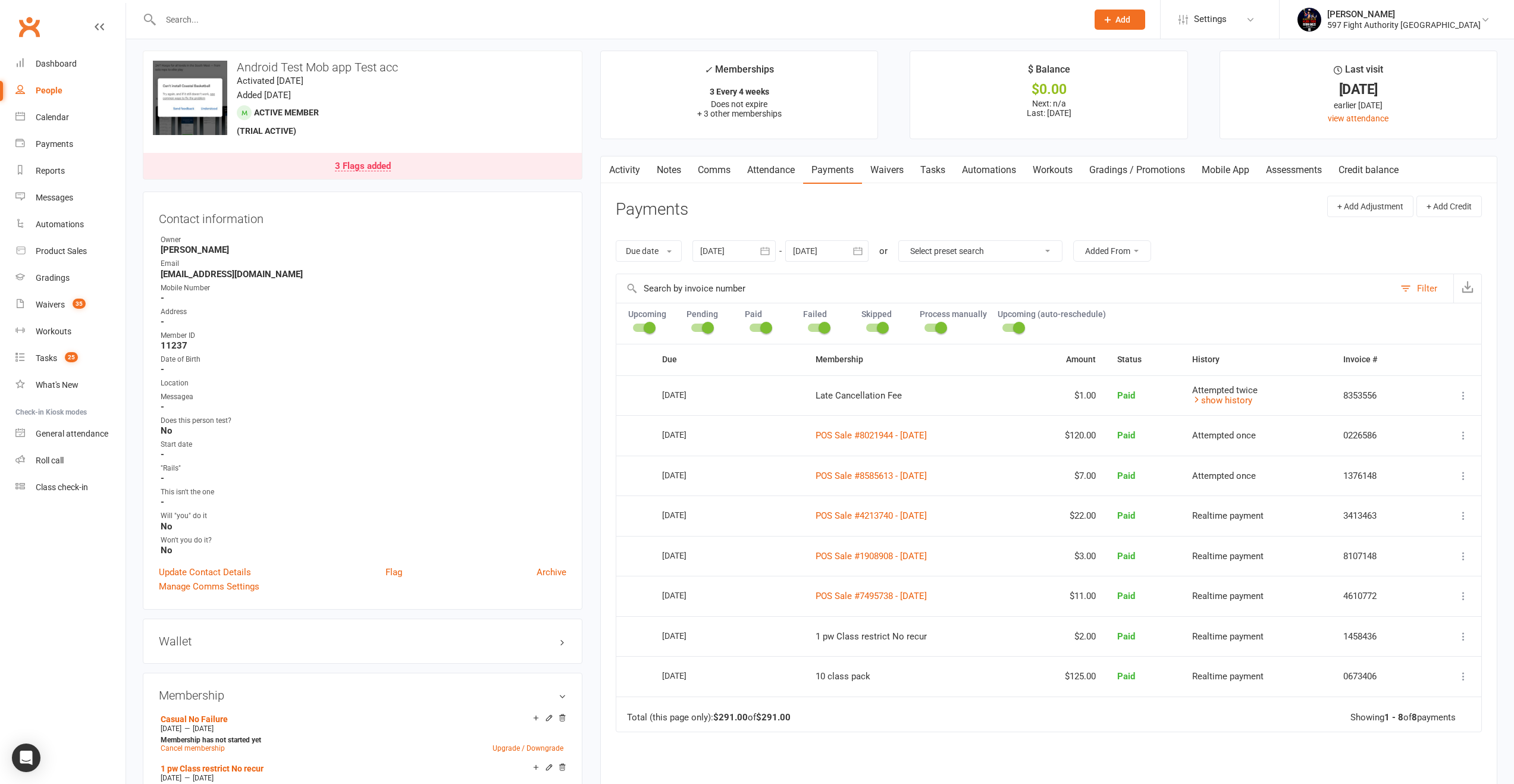
scroll to position [0, 0]
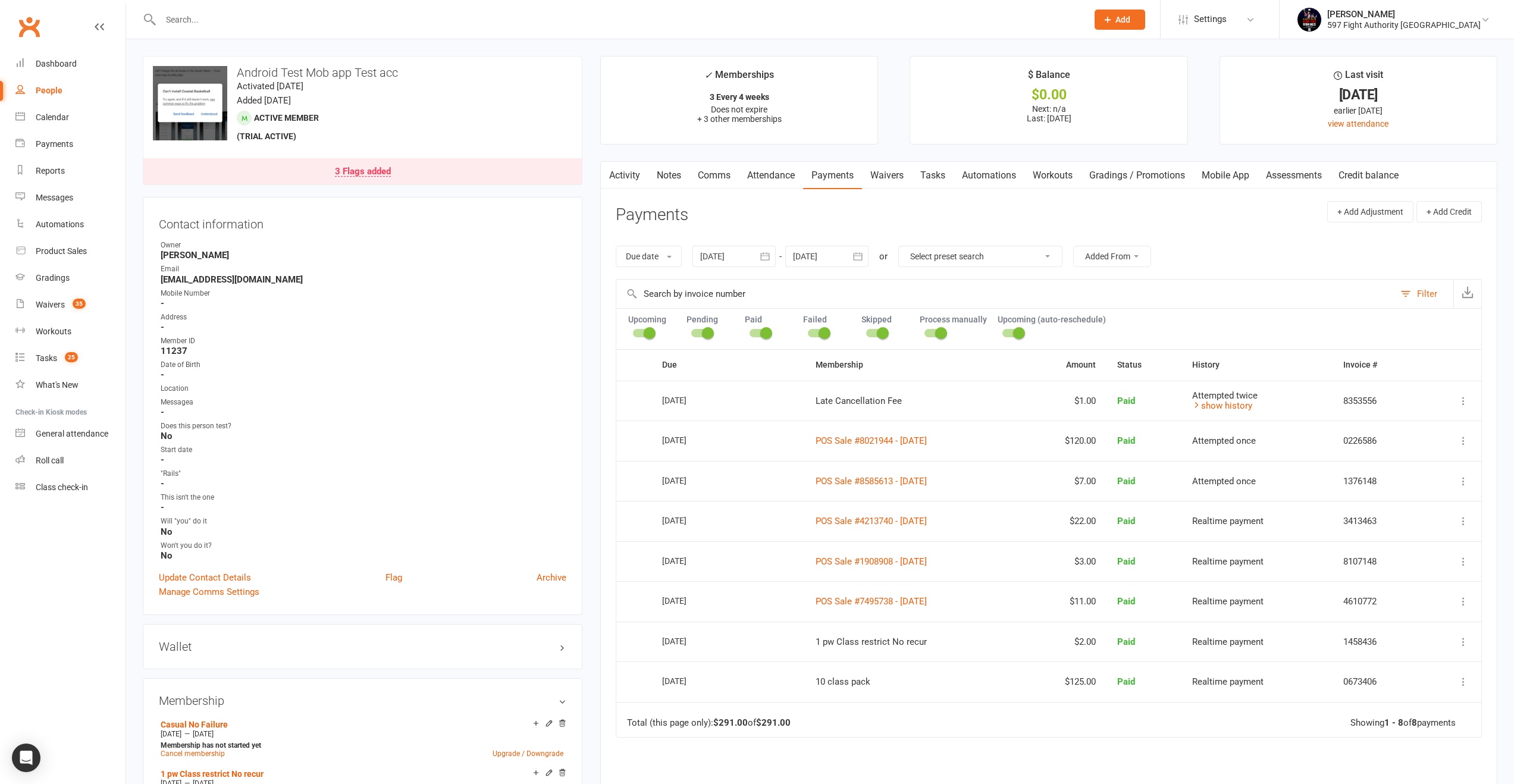
click at [633, 175] on link "Activity" at bounding box center [624, 175] width 47 height 27
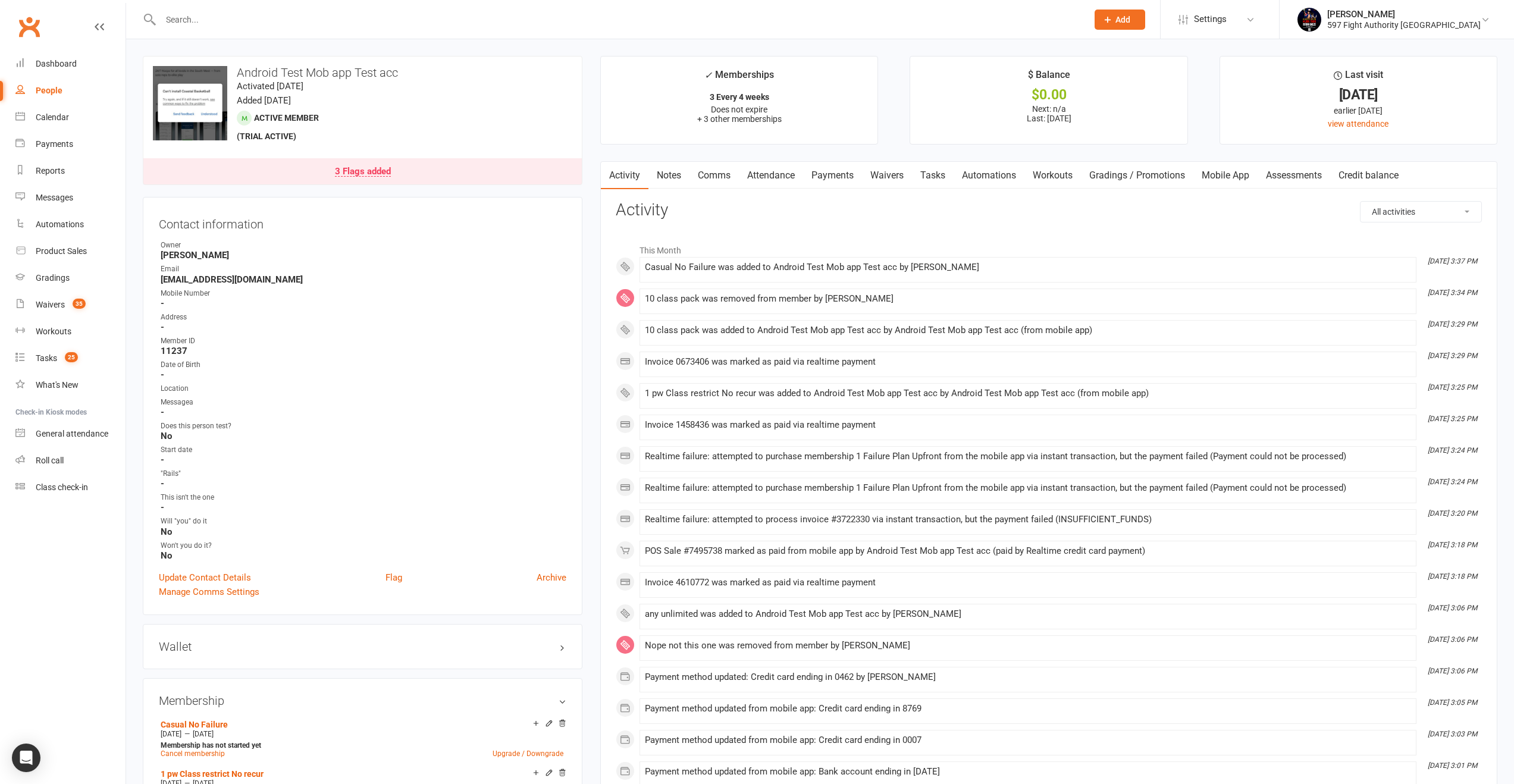
click at [849, 170] on link "Payments" at bounding box center [833, 175] width 59 height 27
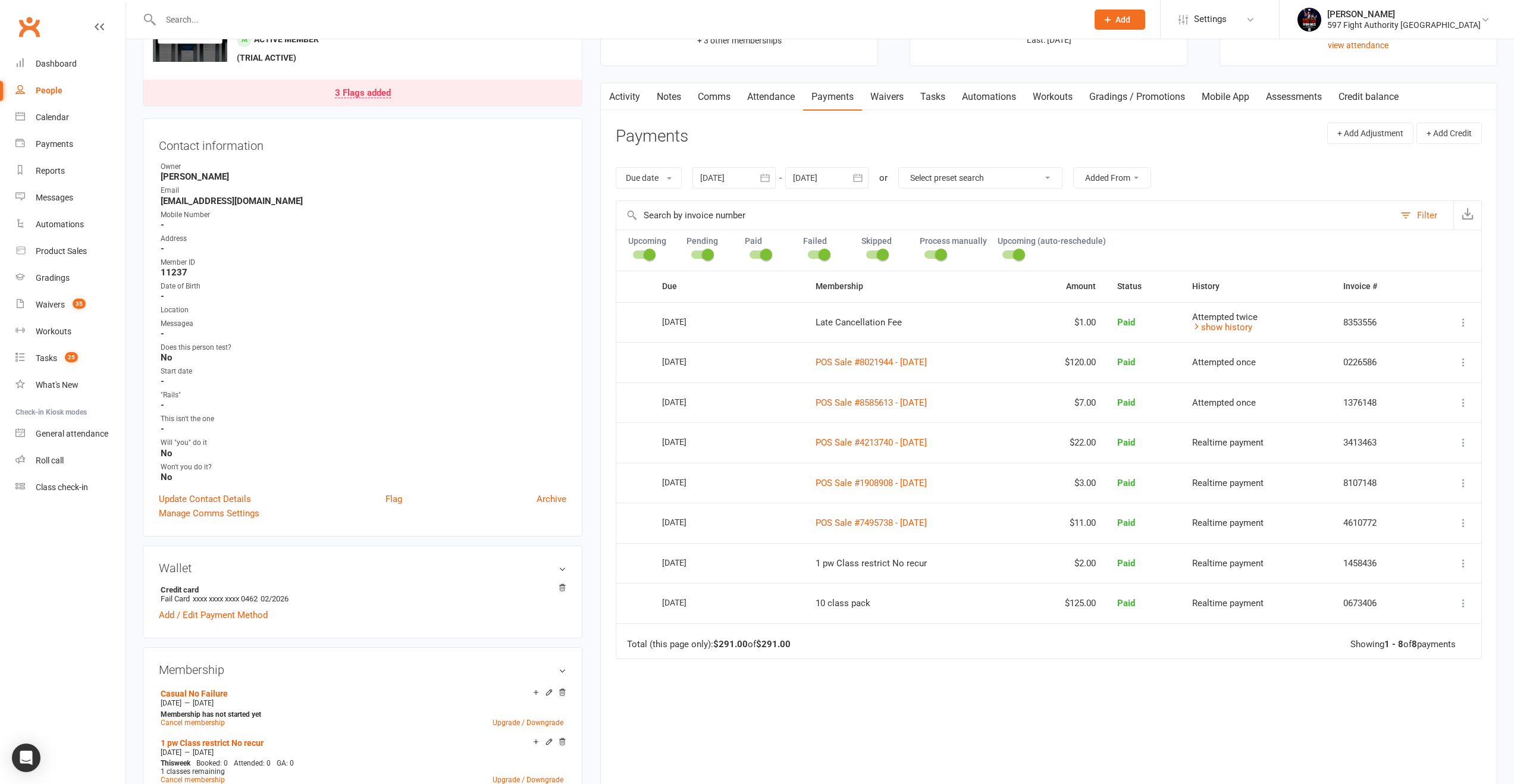
scroll to position [139, 0]
